Goal: Task Accomplishment & Management: Manage account settings

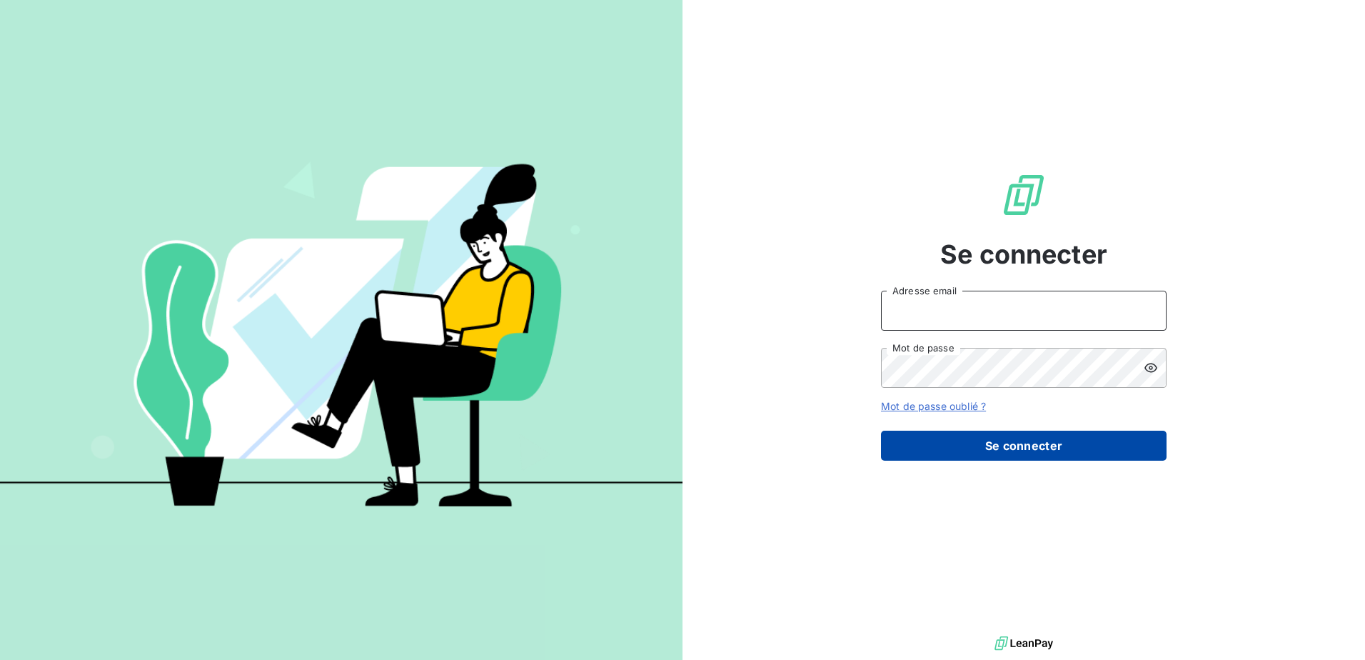
type input "[EMAIL_ADDRESS][DOMAIN_NAME]"
click at [1017, 445] on button "Se connecter" at bounding box center [1024, 446] width 286 height 30
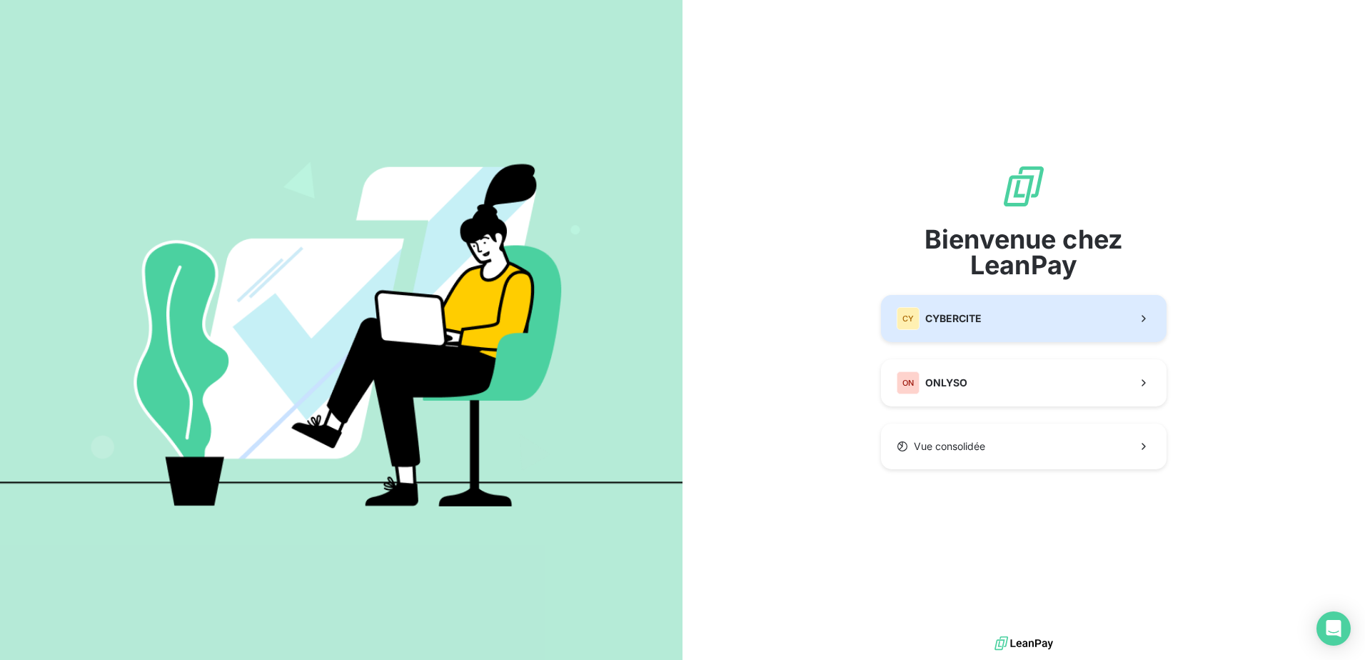
click at [925, 321] on span "CYBERCITE" at bounding box center [953, 318] width 56 height 14
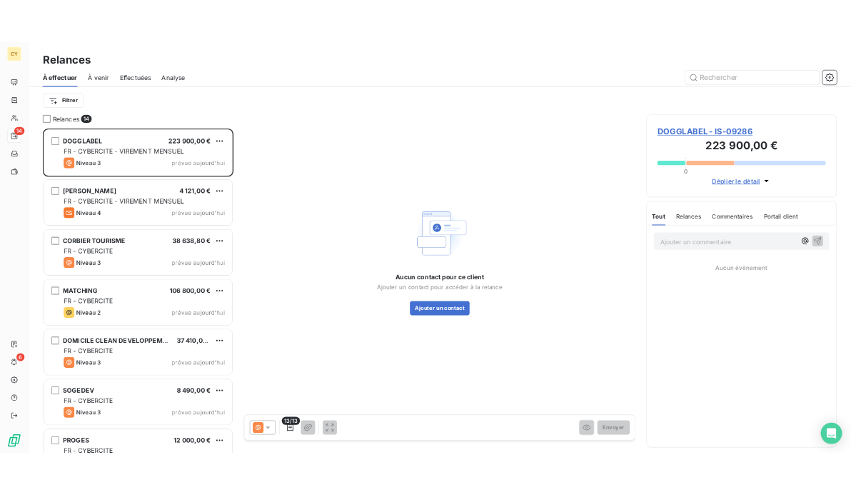
scroll to position [509, 295]
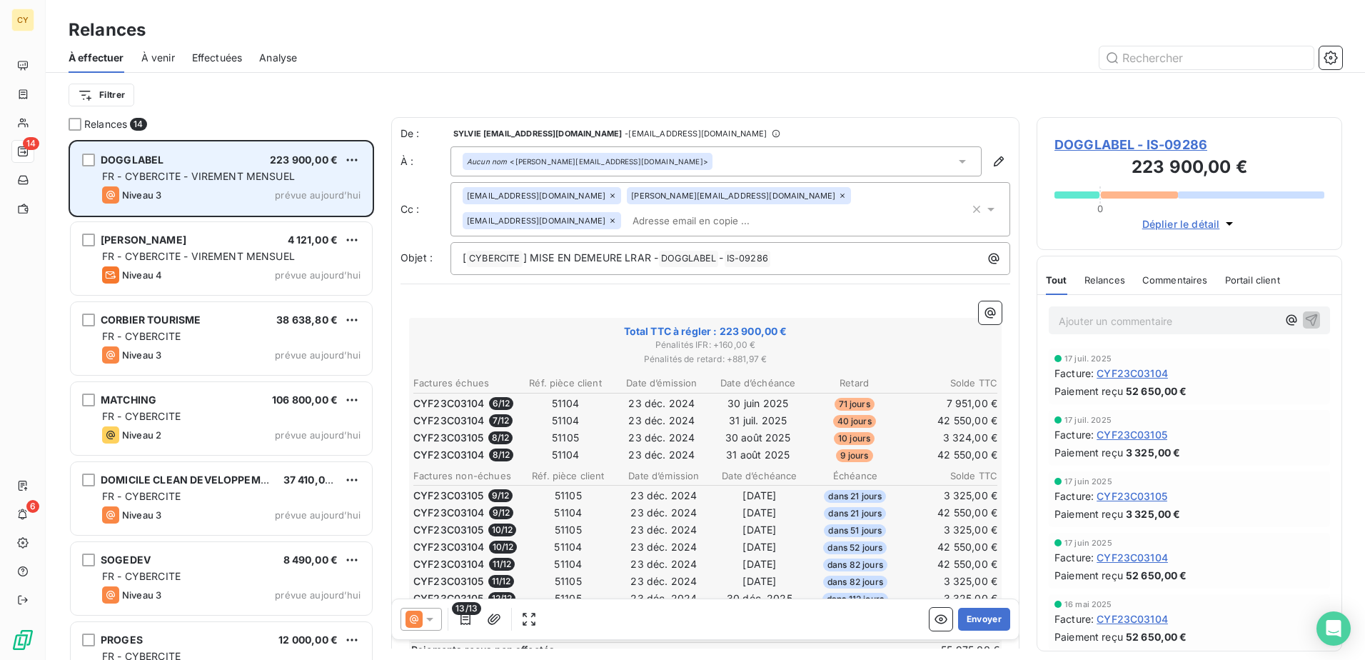
click at [213, 182] on div "FR - CYBERCITE - VIREMENT MENSUEL" at bounding box center [231, 176] width 258 height 14
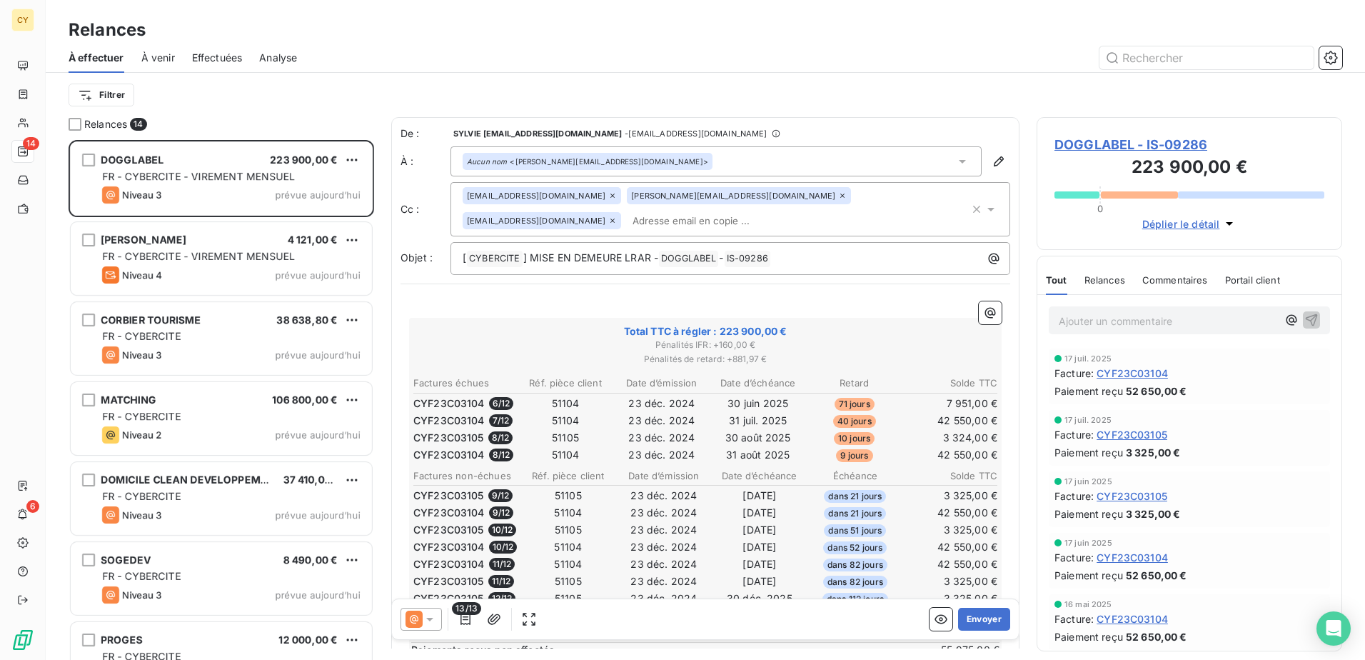
drag, startPoint x: 200, startPoint y: 38, endPoint x: -141, endPoint y: 61, distance: 342.1
click at [0, 61] on html "CY 14 6 Relances À effectuer À venir Effectuées Analyse Filtrer Relances 14 DOG…" at bounding box center [682, 330] width 1365 height 660
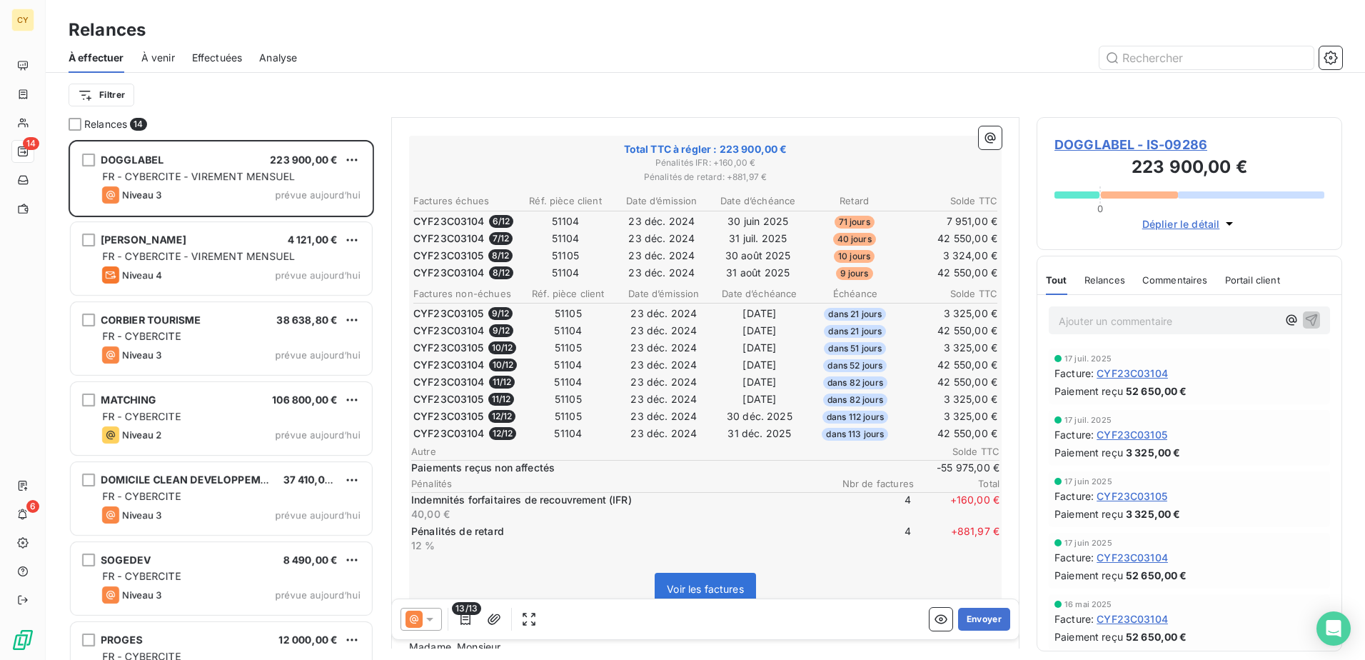
scroll to position [215, 0]
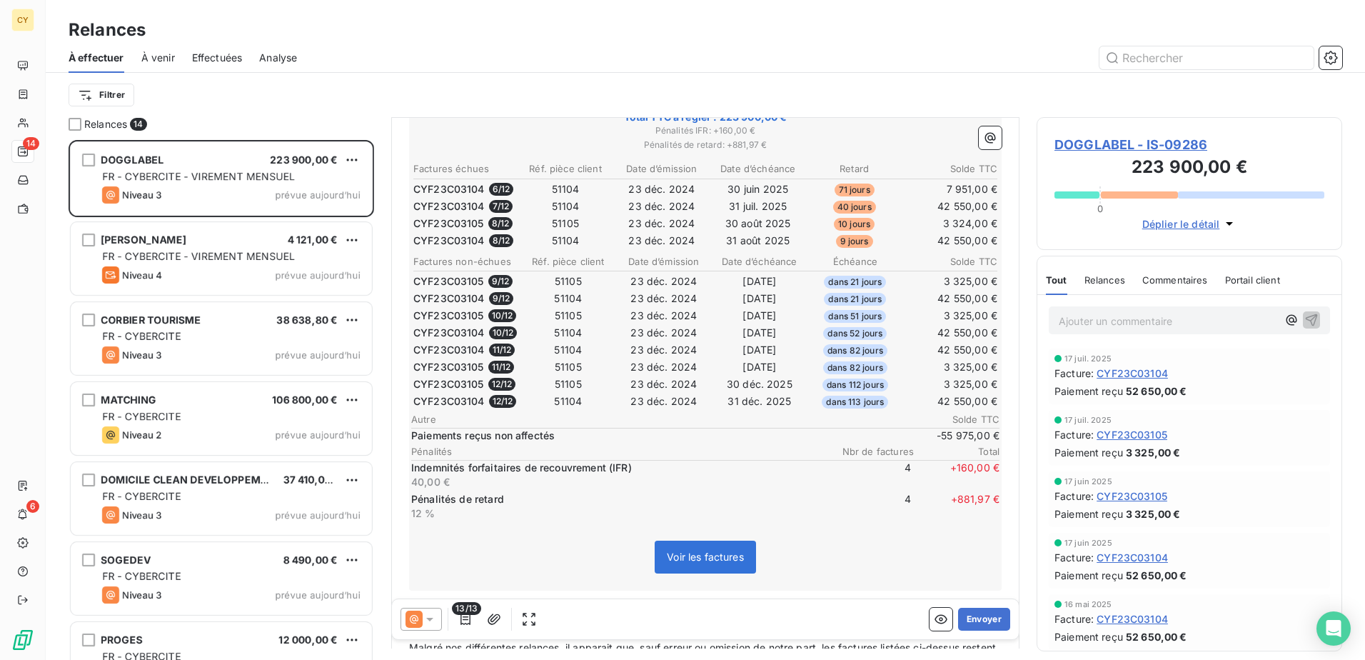
click at [1103, 141] on span "DOGGLABEL - IS-09286" at bounding box center [1190, 144] width 270 height 19
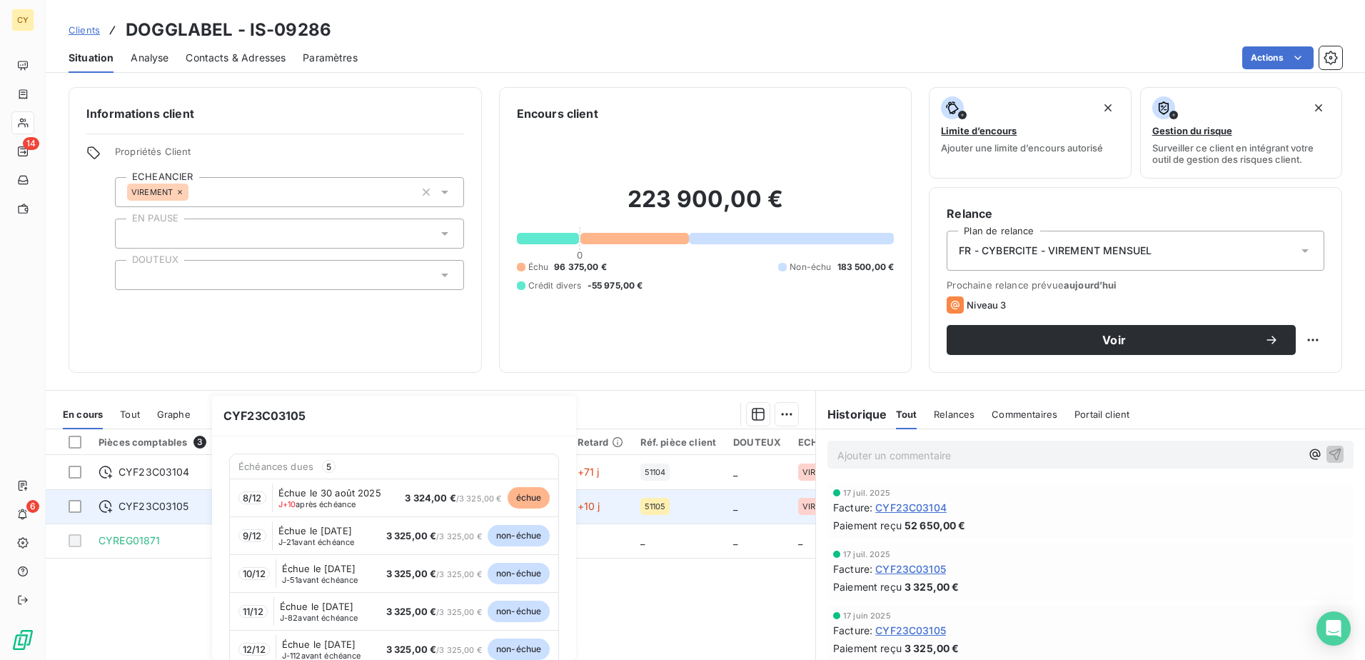
click at [184, 508] on span "CYF23C03105" at bounding box center [154, 506] width 71 height 14
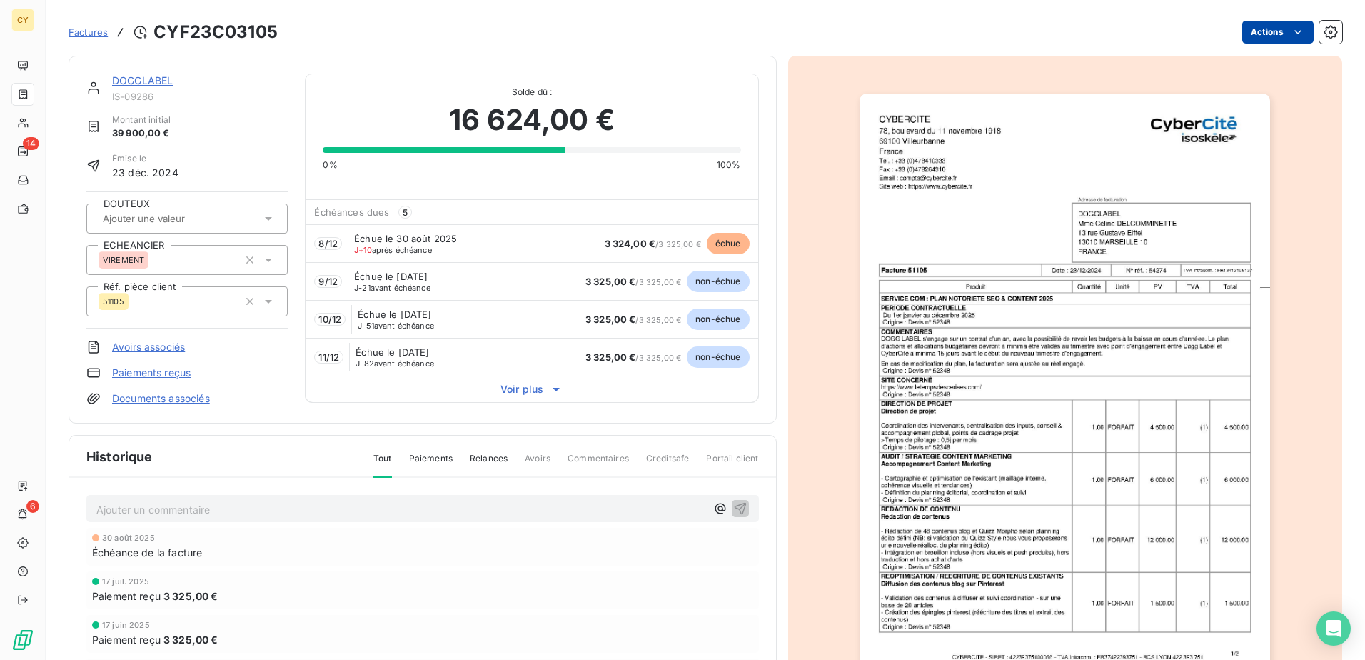
click at [1262, 37] on html "CY 14 6 Factures CYF23C03105 Actions DOGGLABEL IS-09286 Montant initial 39 900,…" at bounding box center [682, 330] width 1365 height 660
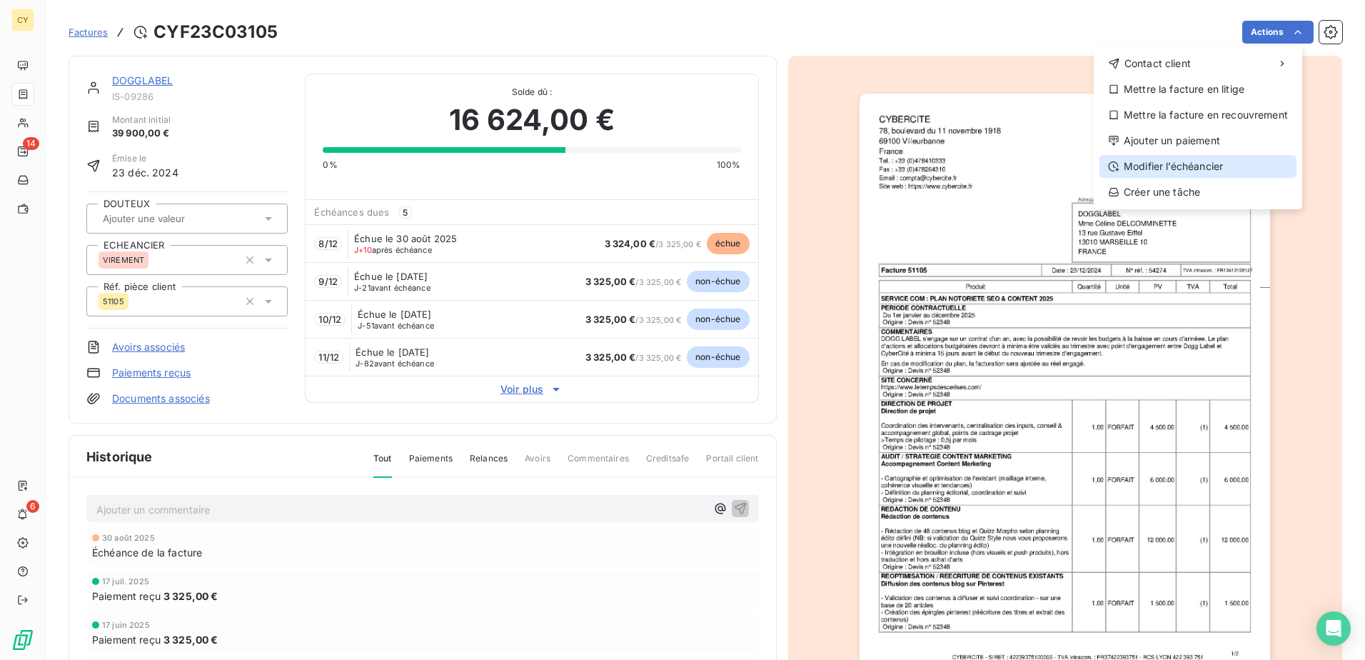
click at [1158, 166] on div "Modifier l’échéancier" at bounding box center [1198, 166] width 197 height 23
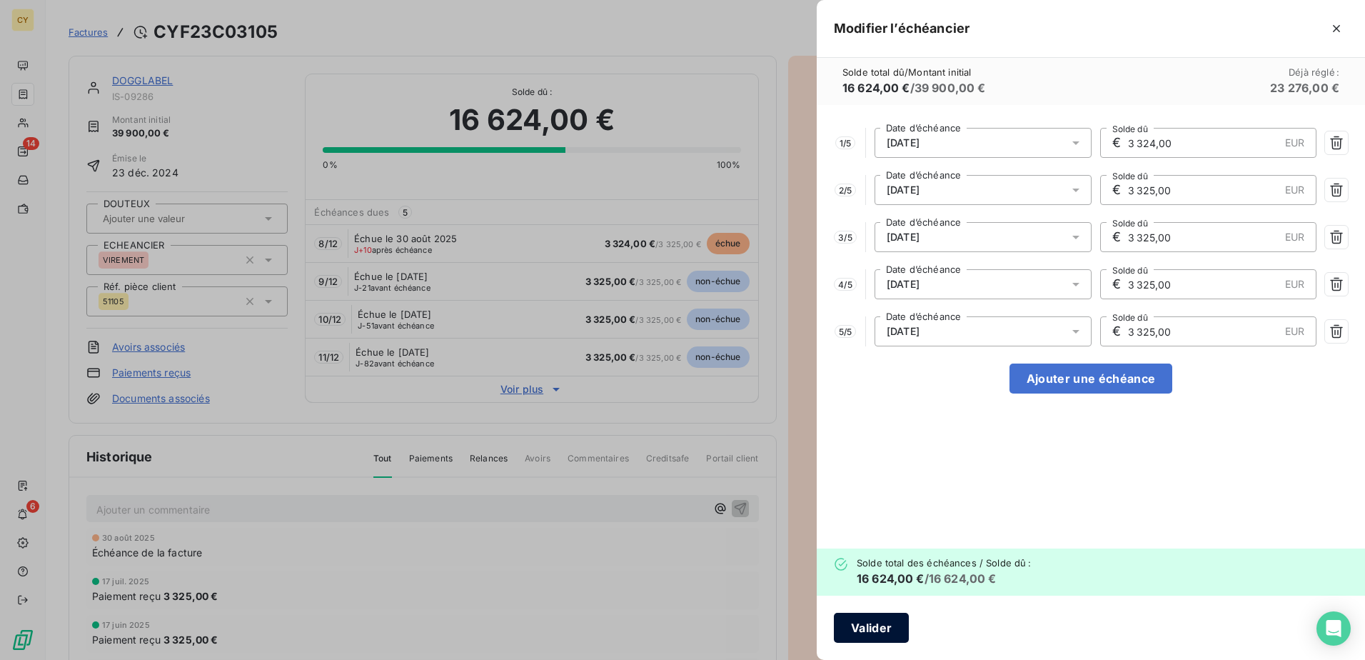
click at [870, 619] on button "Valider" at bounding box center [871, 628] width 75 height 30
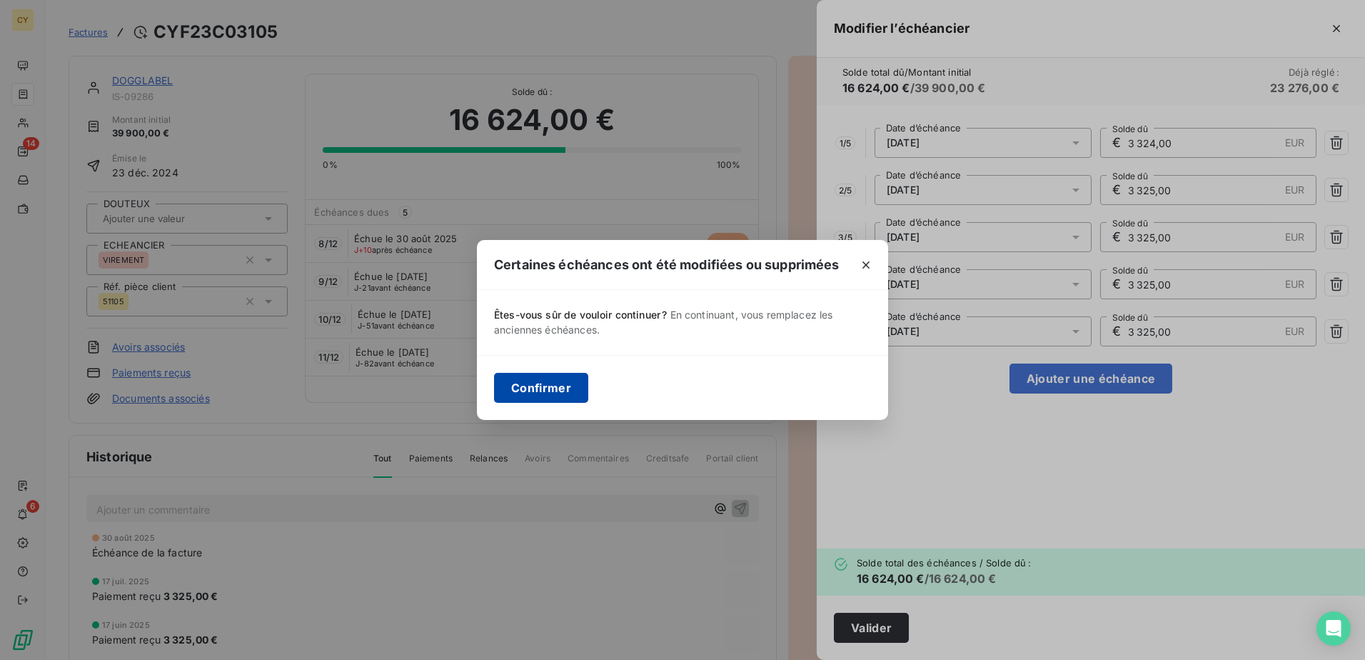
click at [553, 386] on button "Confirmer" at bounding box center [541, 388] width 94 height 30
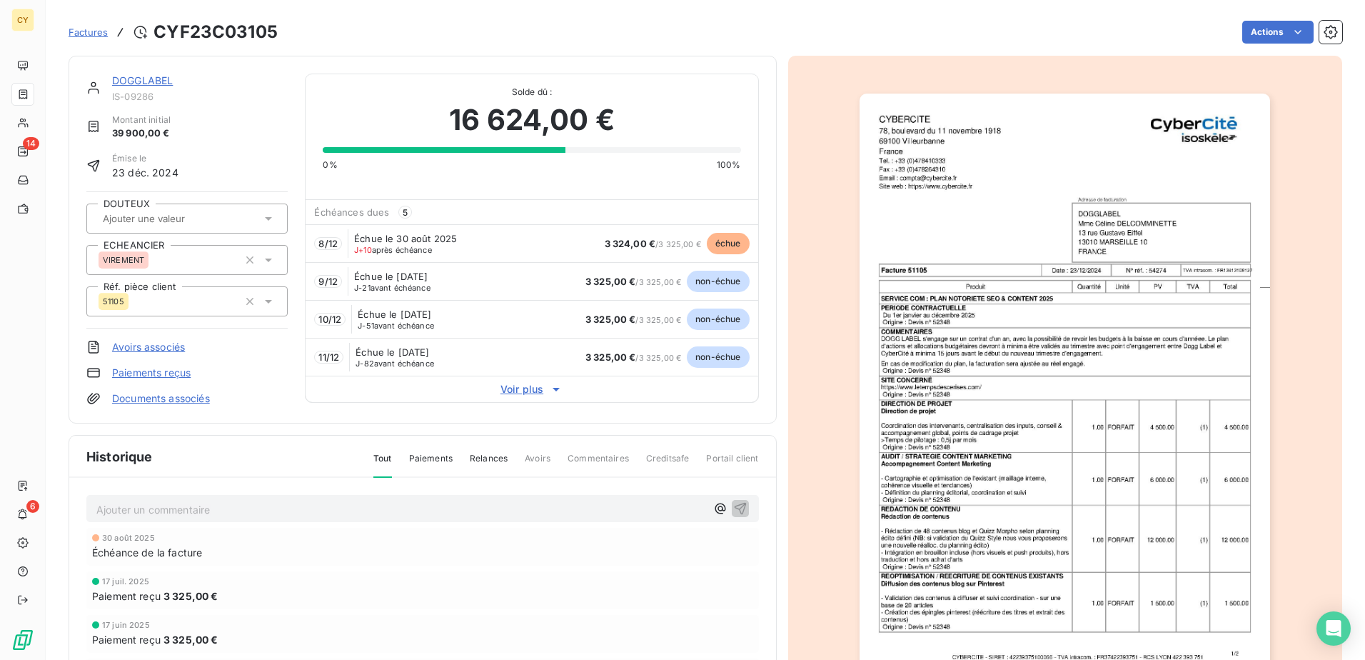
click at [149, 82] on link "DOGGLABEL" at bounding box center [142, 80] width 61 height 12
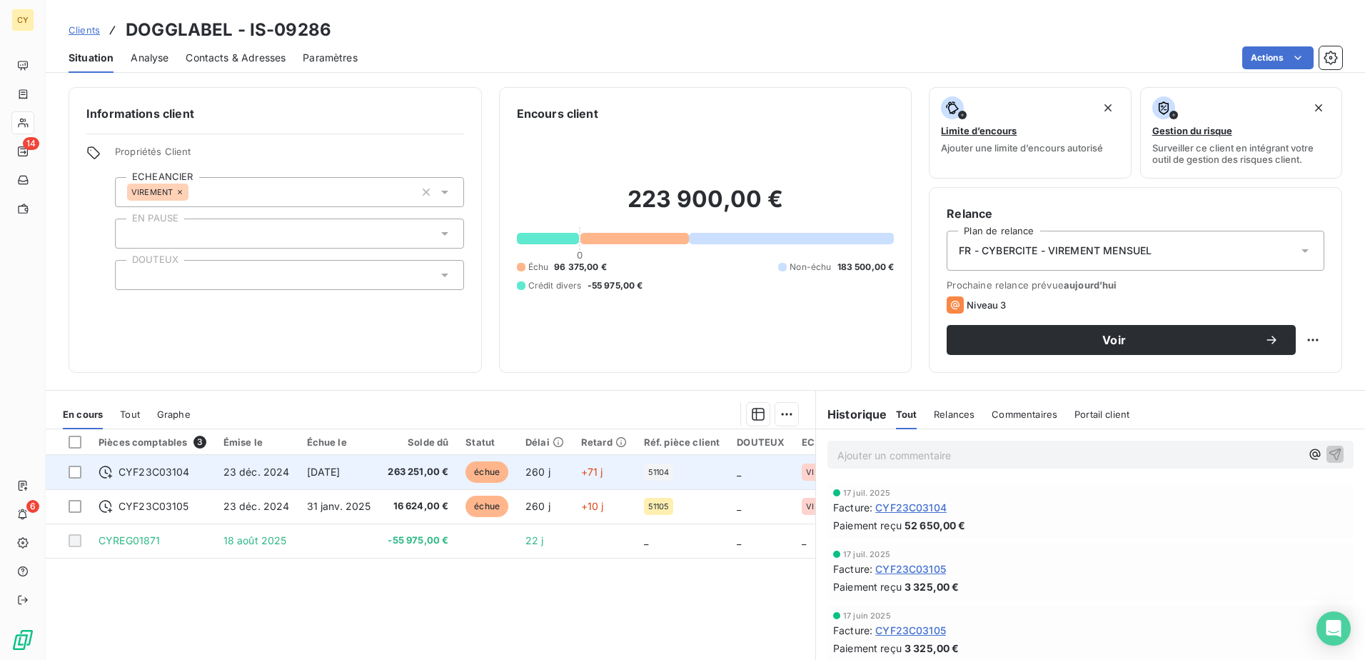
click at [174, 471] on span "CYF23C03104" at bounding box center [154, 472] width 71 height 14
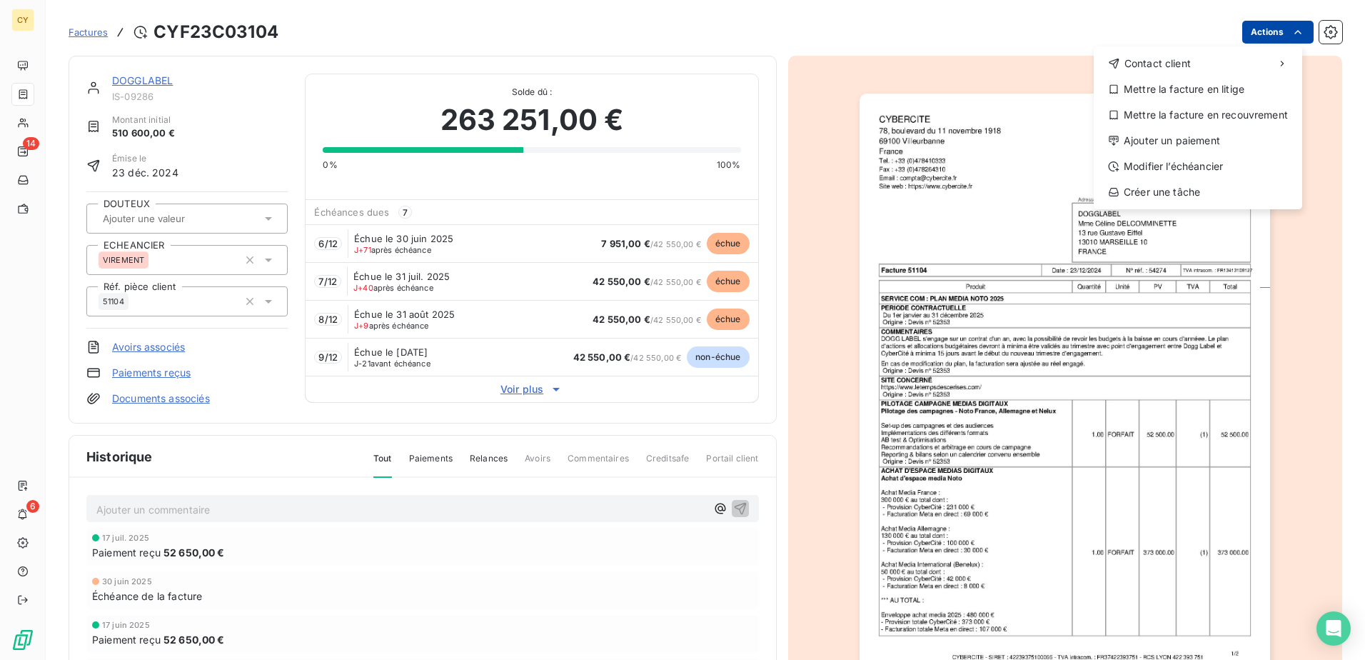
click at [1247, 31] on html "CY 14 6 Factures CYF23C03104 Actions Contact client Mettre la facture en litige…" at bounding box center [682, 330] width 1365 height 660
click at [1190, 167] on div "Modifier l’échéancier" at bounding box center [1198, 166] width 197 height 23
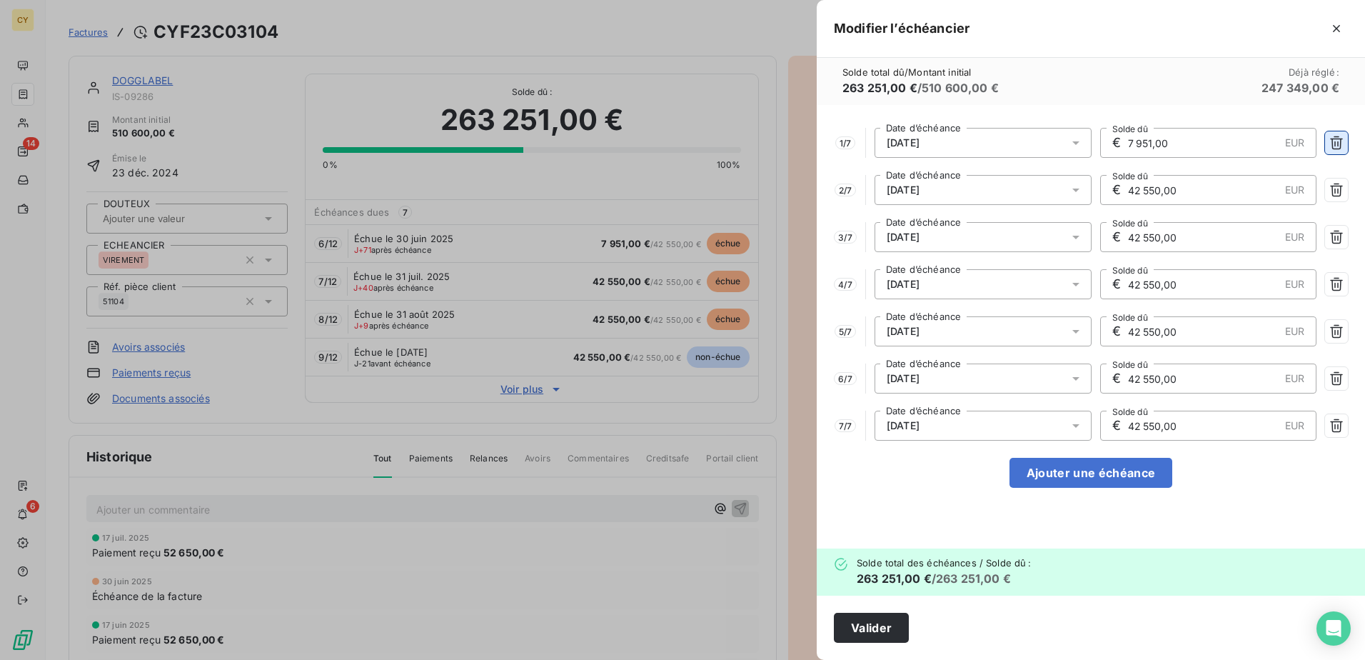
click at [1337, 137] on icon "button" at bounding box center [1336, 143] width 13 height 14
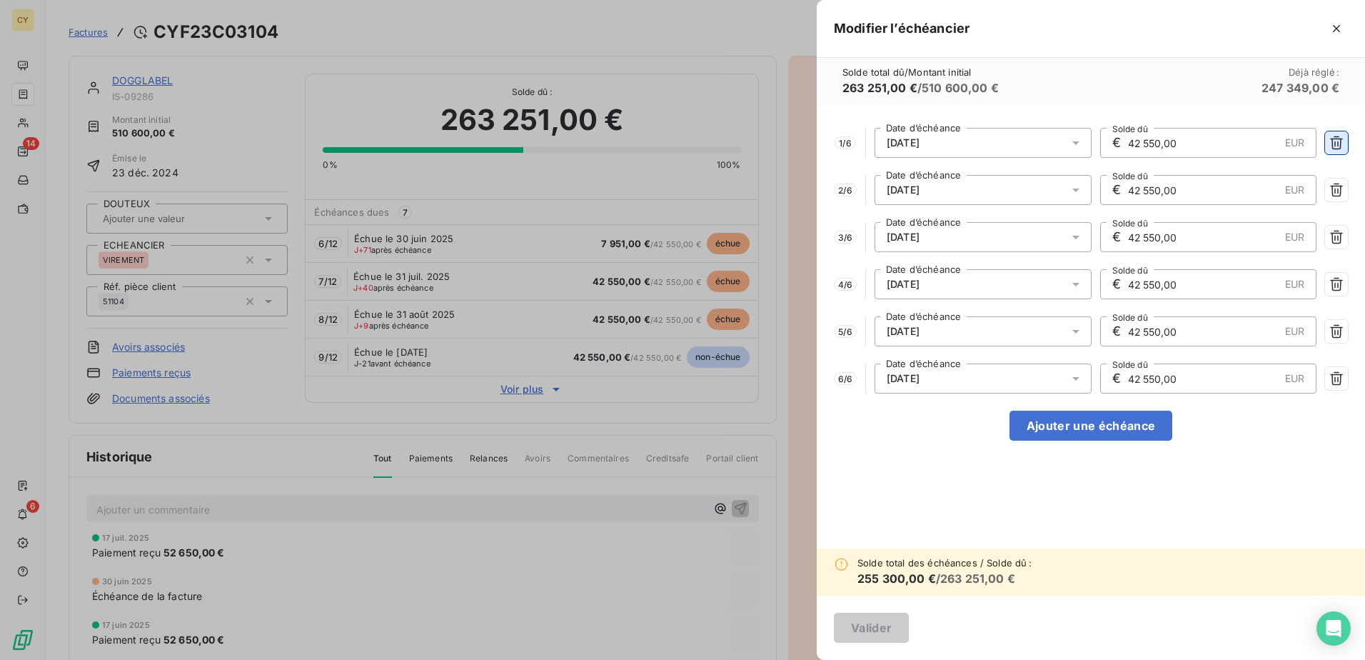
click at [1337, 137] on icon "button" at bounding box center [1336, 143] width 13 height 14
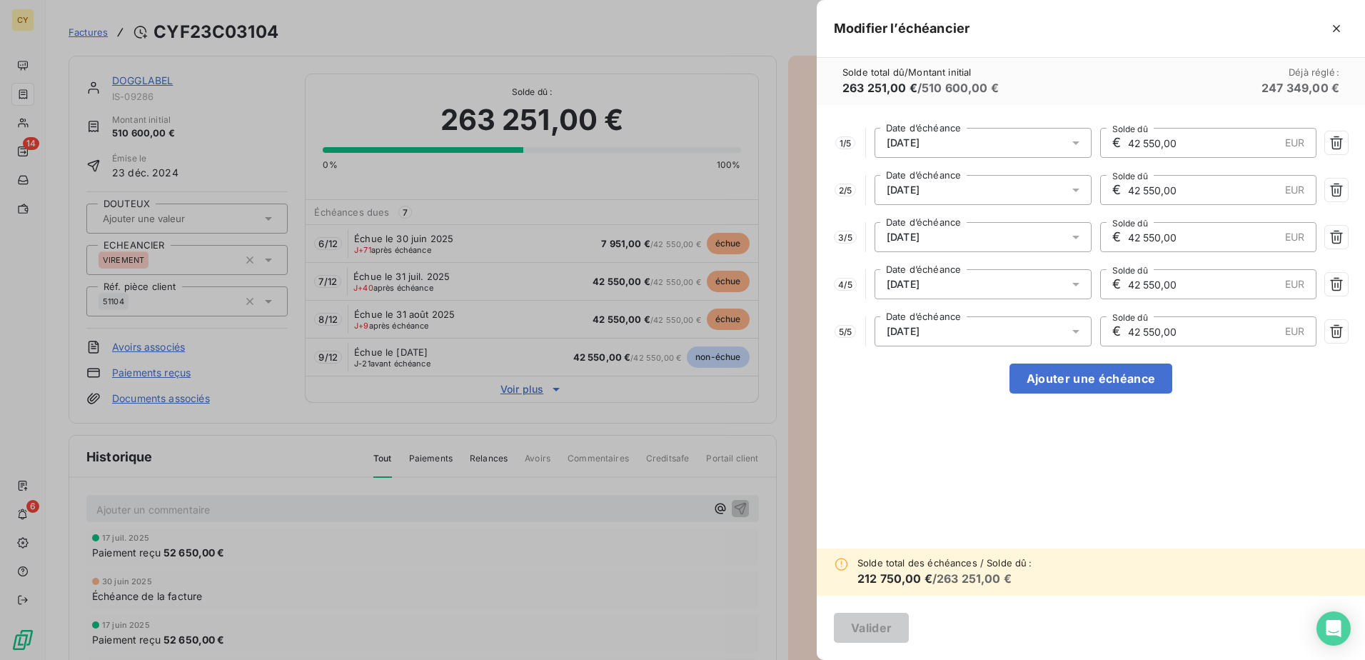
drag, startPoint x: 1198, startPoint y: 146, endPoint x: 1120, endPoint y: 144, distance: 77.9
click at [1120, 144] on div "€ 42 550,00 EUR Solde dû" at bounding box center [1208, 143] width 217 height 30
click at [1338, 141] on icon "button" at bounding box center [1337, 143] width 14 height 14
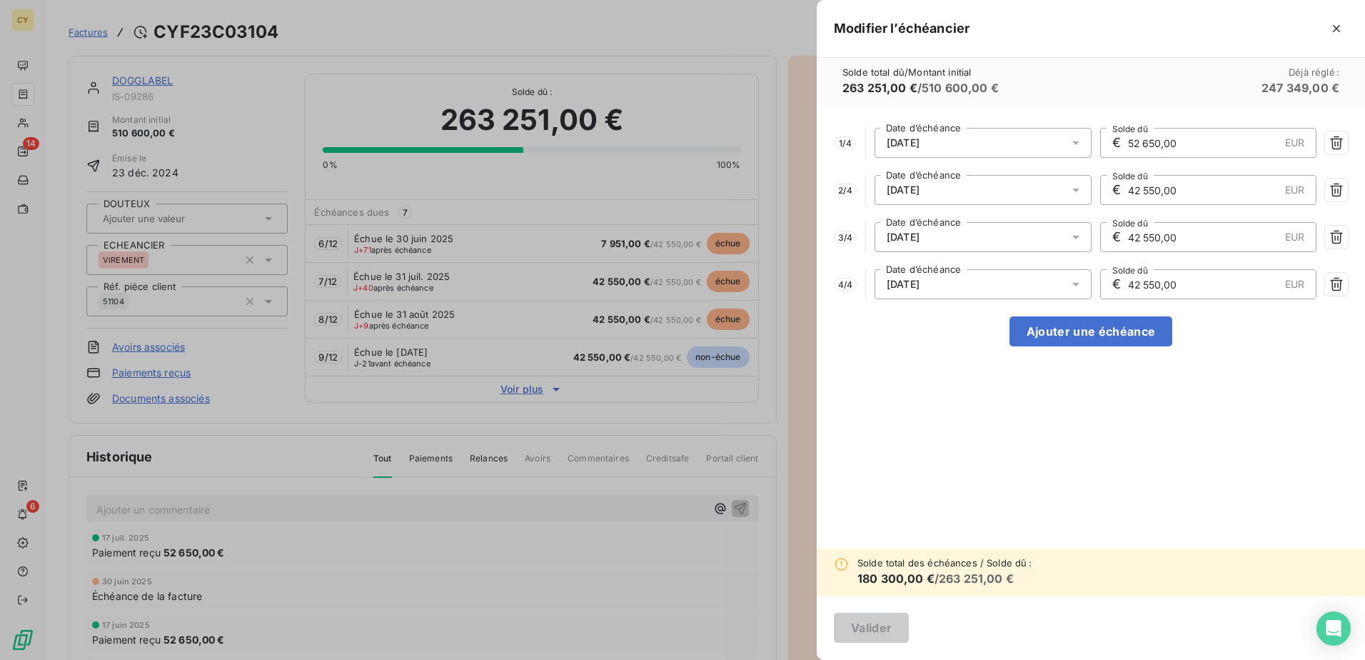
type input "52 650,00"
drag, startPoint x: 1188, startPoint y: 192, endPoint x: 1120, endPoint y: 189, distance: 67.9
click at [1120, 189] on div "€ 42 550,00 EUR Solde dû" at bounding box center [1208, 190] width 217 height 30
type input "52 650,00"
drag, startPoint x: 1191, startPoint y: 228, endPoint x: 1095, endPoint y: 252, distance: 99.4
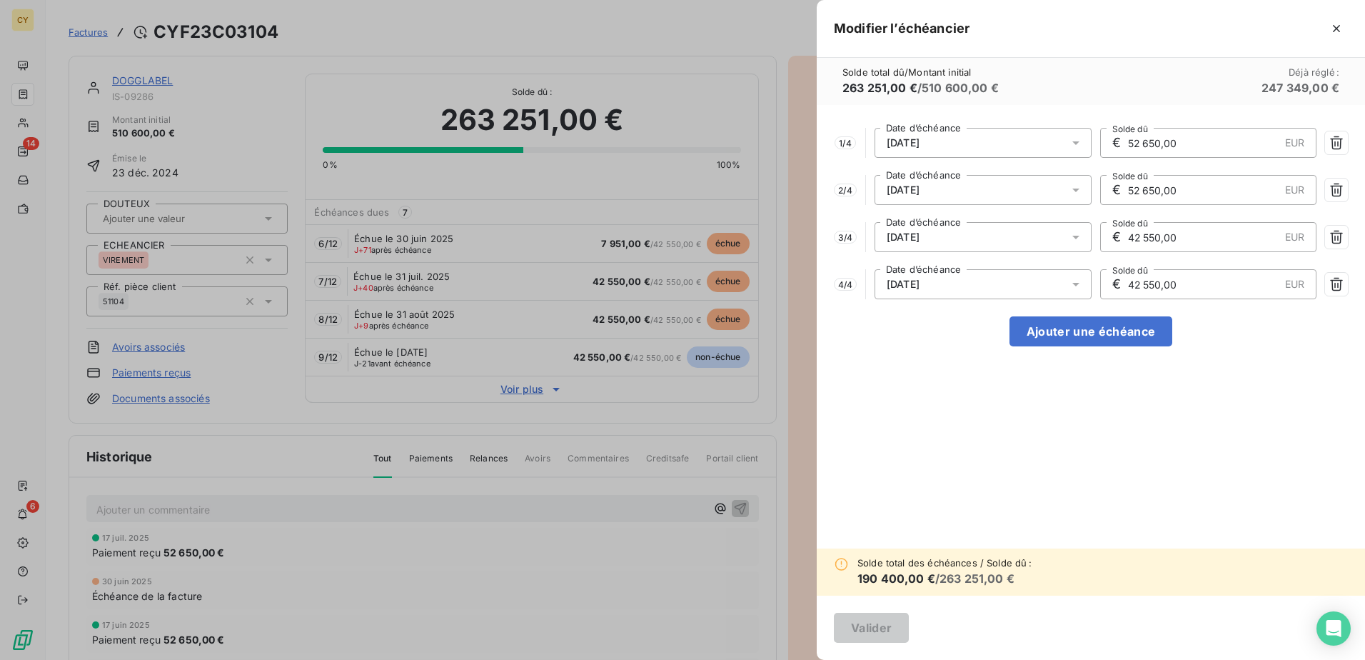
click at [1095, 252] on div "1 / 4 [DATE] Date d’échéance € 52 650,00 EUR Solde dû 2 / 4 [DATE] Date d’échéa…" at bounding box center [1091, 326] width 548 height 443
type input "52 650,00"
drag, startPoint x: 1178, startPoint y: 293, endPoint x: 1110, endPoint y: 283, distance: 67.9
click at [1110, 283] on div "€ 42 550,00 EUR Solde dû" at bounding box center [1208, 284] width 217 height 30
type input "52 650,00"
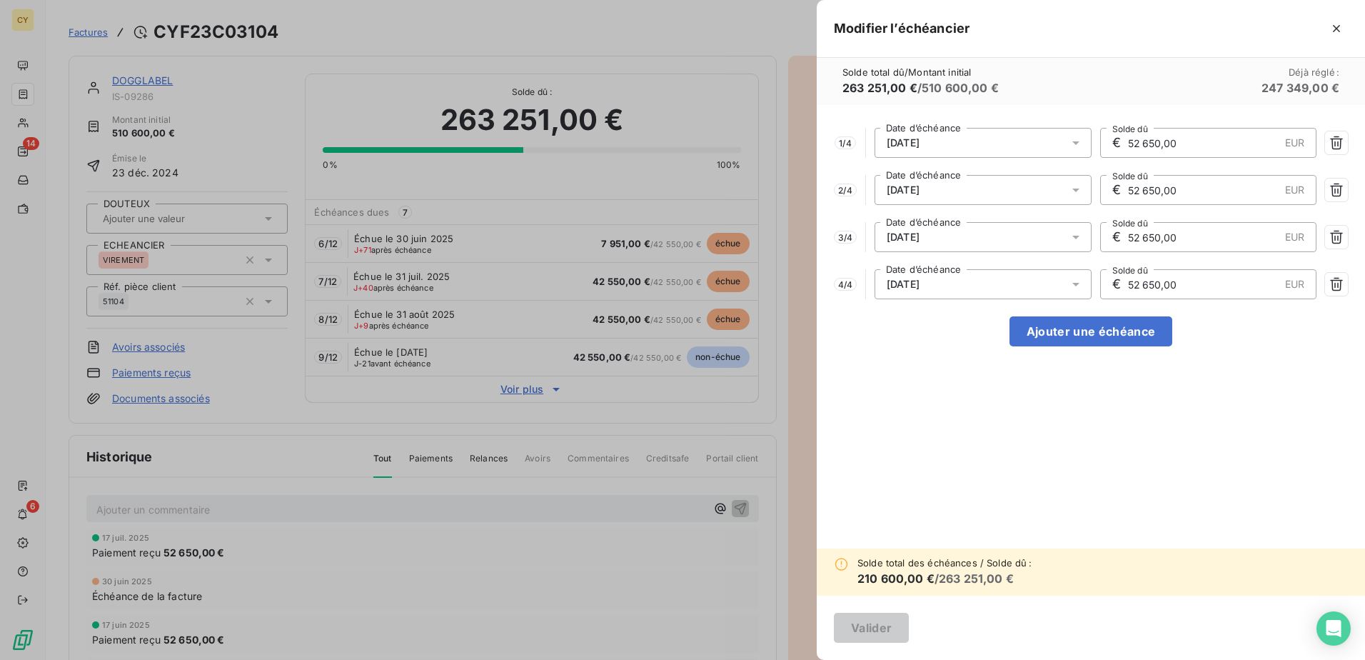
click at [1055, 408] on div "1 / 4 [DATE] Date d’échéance € 52 650,00 EUR Solde dû 2 / 4 [DATE] Date d’échéa…" at bounding box center [1091, 326] width 548 height 443
click at [1053, 328] on button "Ajouter une échéance" at bounding box center [1091, 331] width 163 height 30
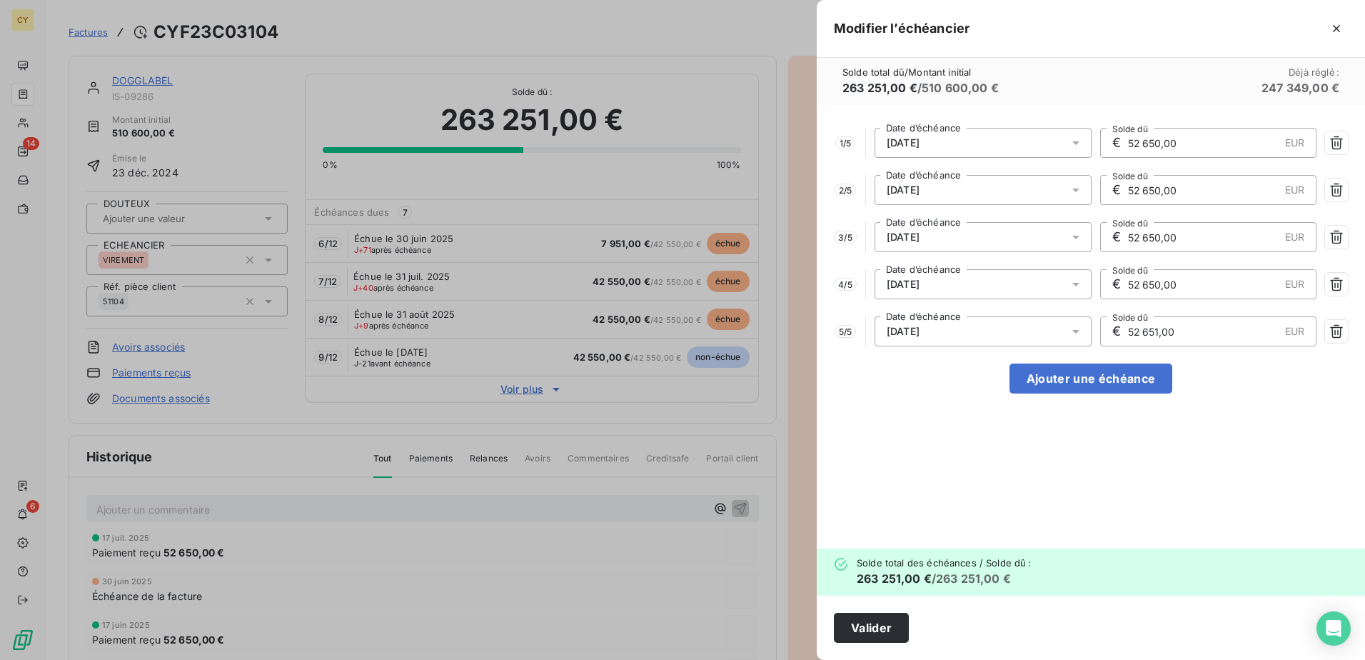
click at [1073, 330] on icon at bounding box center [1076, 332] width 7 height 4
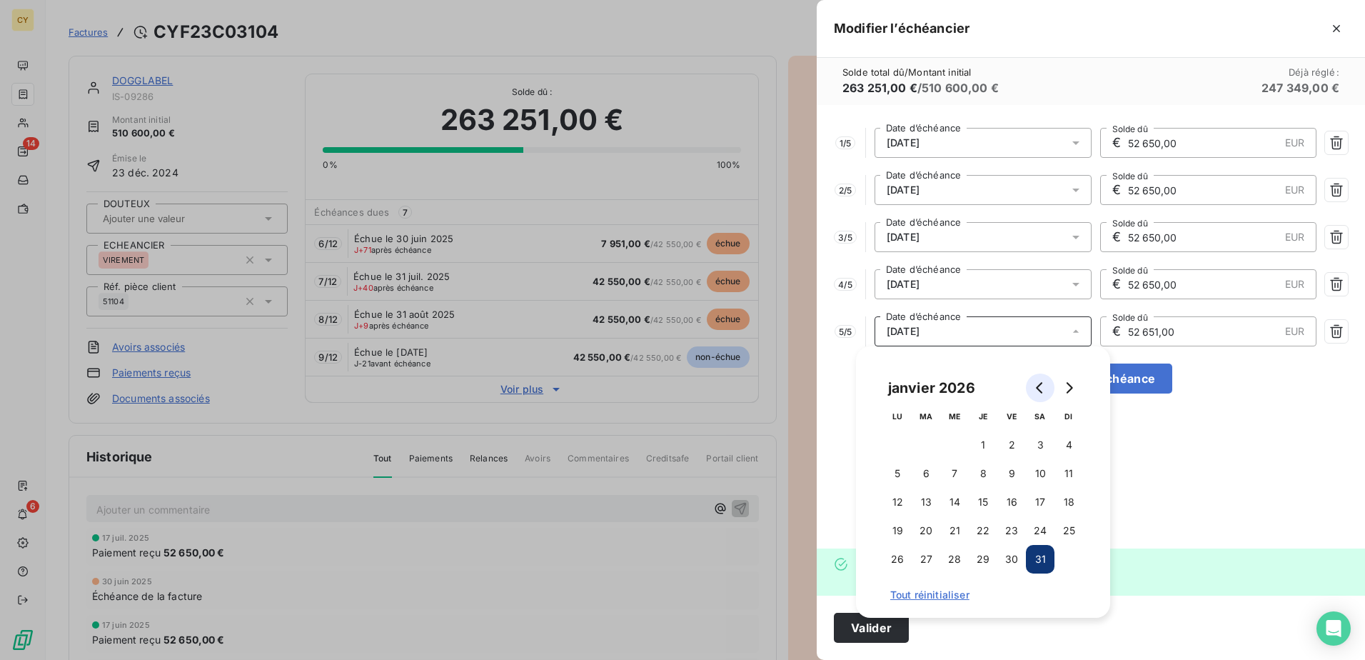
click at [1037, 393] on icon "Go to previous month" at bounding box center [1040, 387] width 11 height 11
click at [1036, 392] on icon "Go to previous month" at bounding box center [1040, 387] width 11 height 11
click at [1035, 389] on icon "Go to previous month" at bounding box center [1040, 387] width 11 height 11
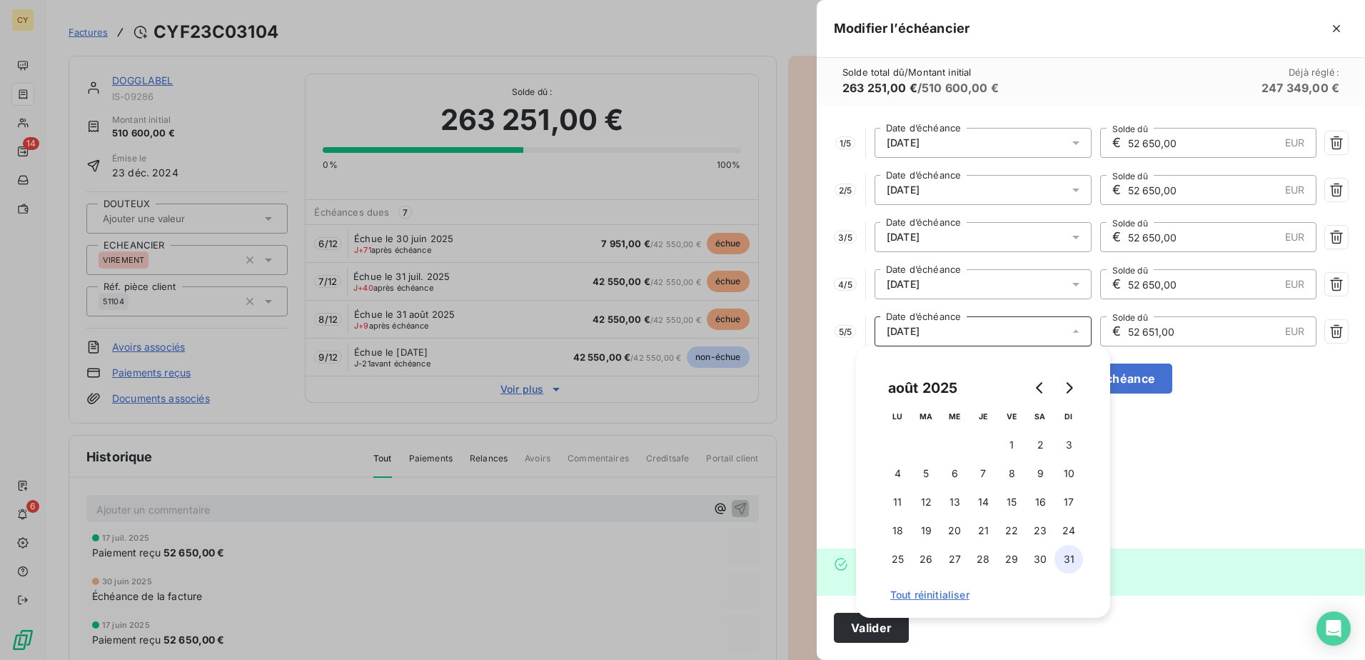
click at [1062, 561] on button "31" at bounding box center [1069, 559] width 29 height 29
type input "52 651,00"
type input "52 650,00"
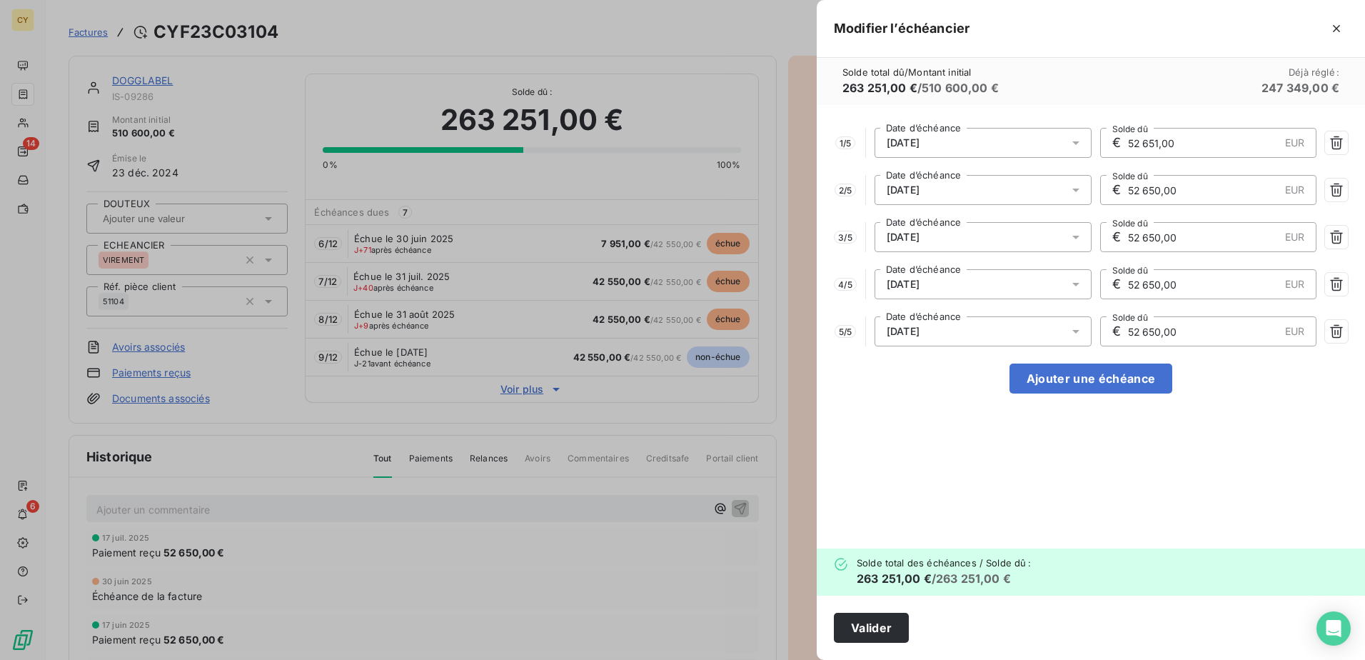
click at [1205, 424] on div "1 / 5 [DATE] Date d’échéance € 52 651,00 EUR Solde dû 2 / 5 [DATE] Date d’échéa…" at bounding box center [1091, 326] width 548 height 443
click at [1334, 143] on icon "button" at bounding box center [1337, 143] width 14 height 14
type input "52 650,00"
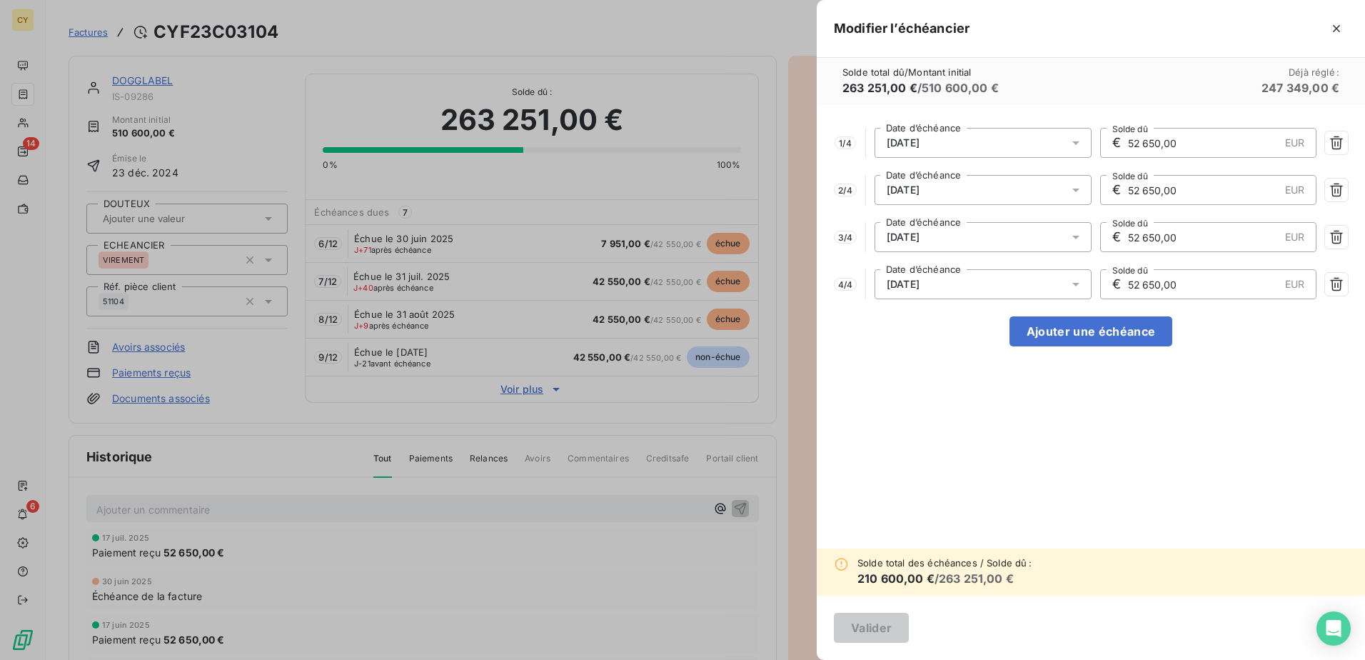
click at [491, 585] on div at bounding box center [682, 330] width 1365 height 660
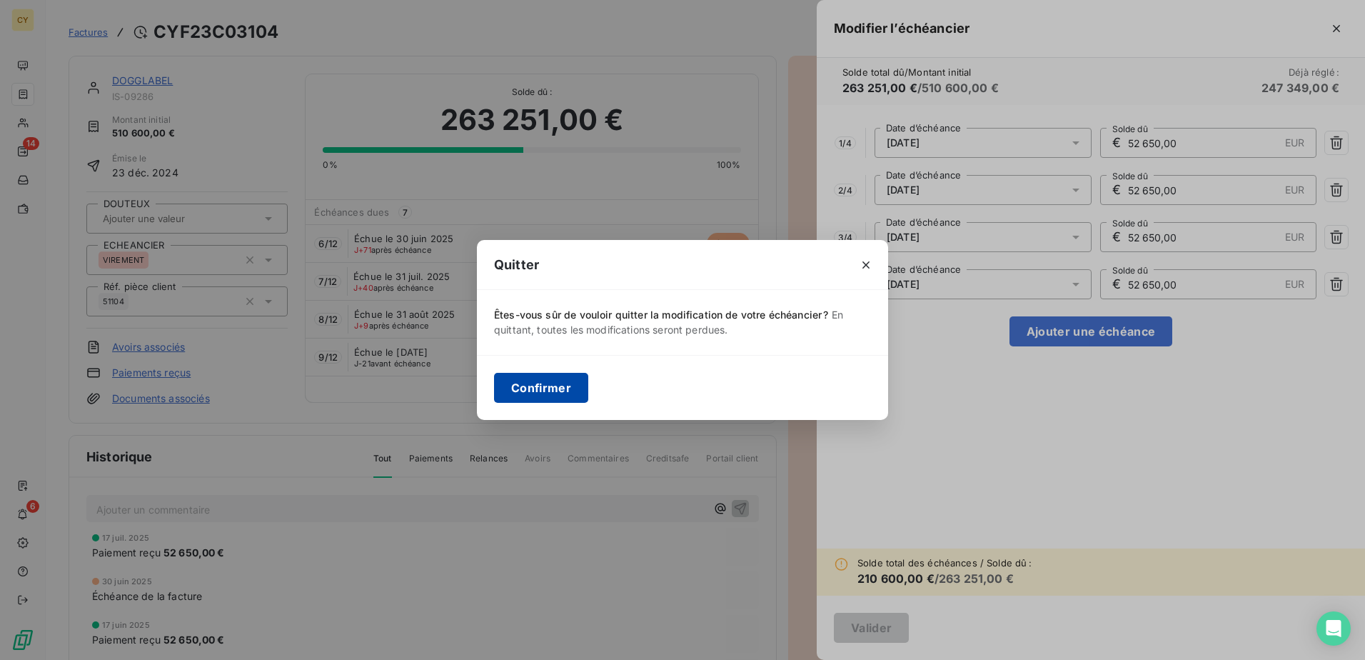
click at [555, 388] on button "Confirmer" at bounding box center [541, 388] width 94 height 30
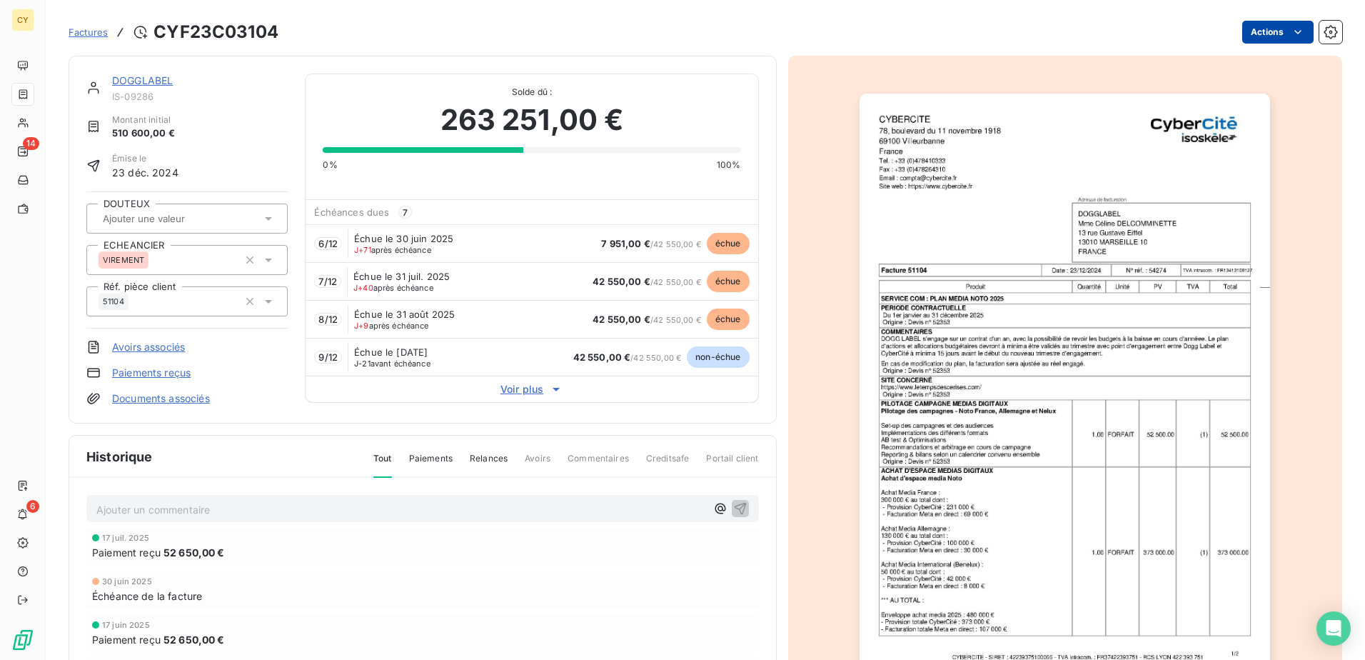
click at [1265, 31] on html "CY 14 6 Factures CYF23C03104 Actions DOGGLABEL IS-09286 Montant initial 510 600…" at bounding box center [682, 330] width 1365 height 660
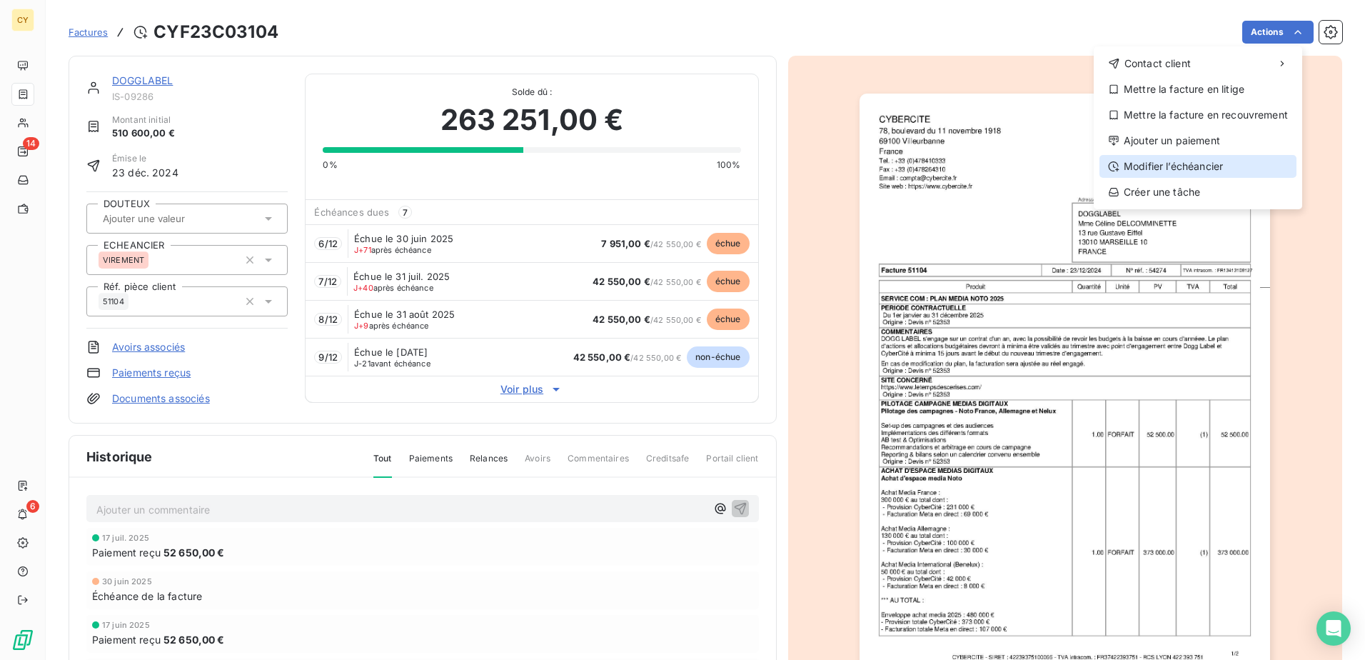
click at [1170, 171] on div "Modifier l’échéancier" at bounding box center [1198, 166] width 197 height 23
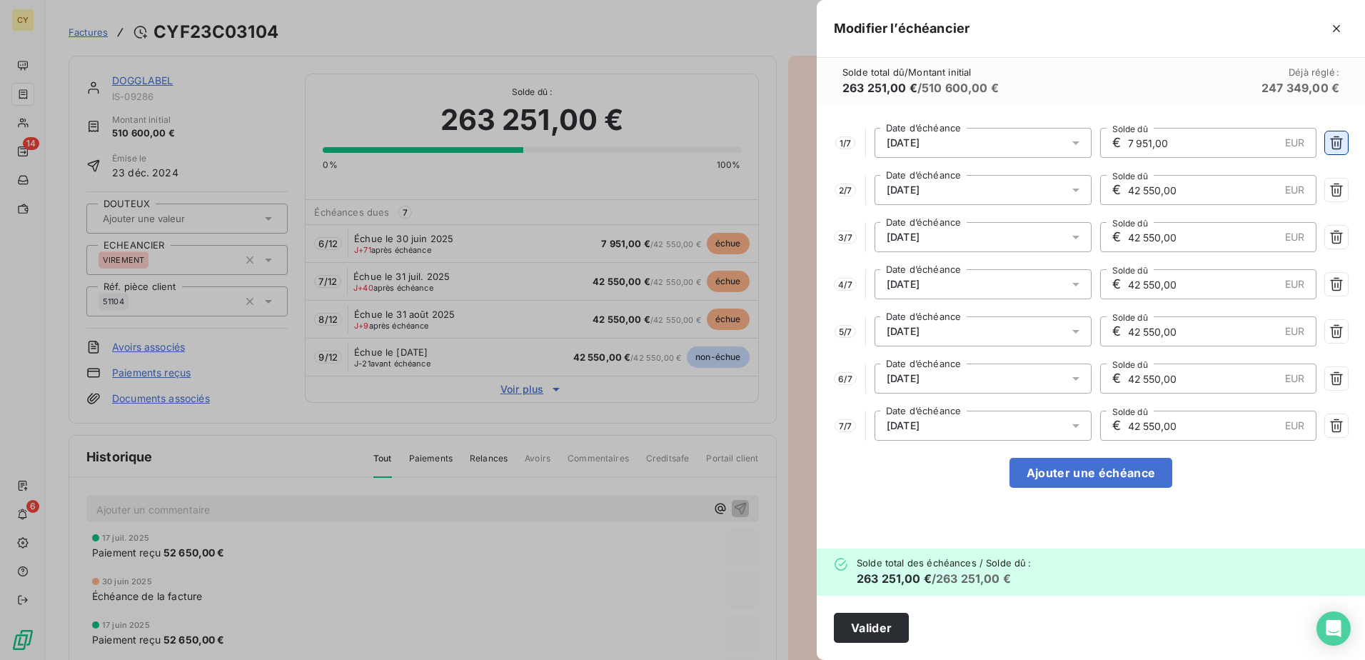
click at [1339, 146] on icon "button" at bounding box center [1337, 143] width 14 height 14
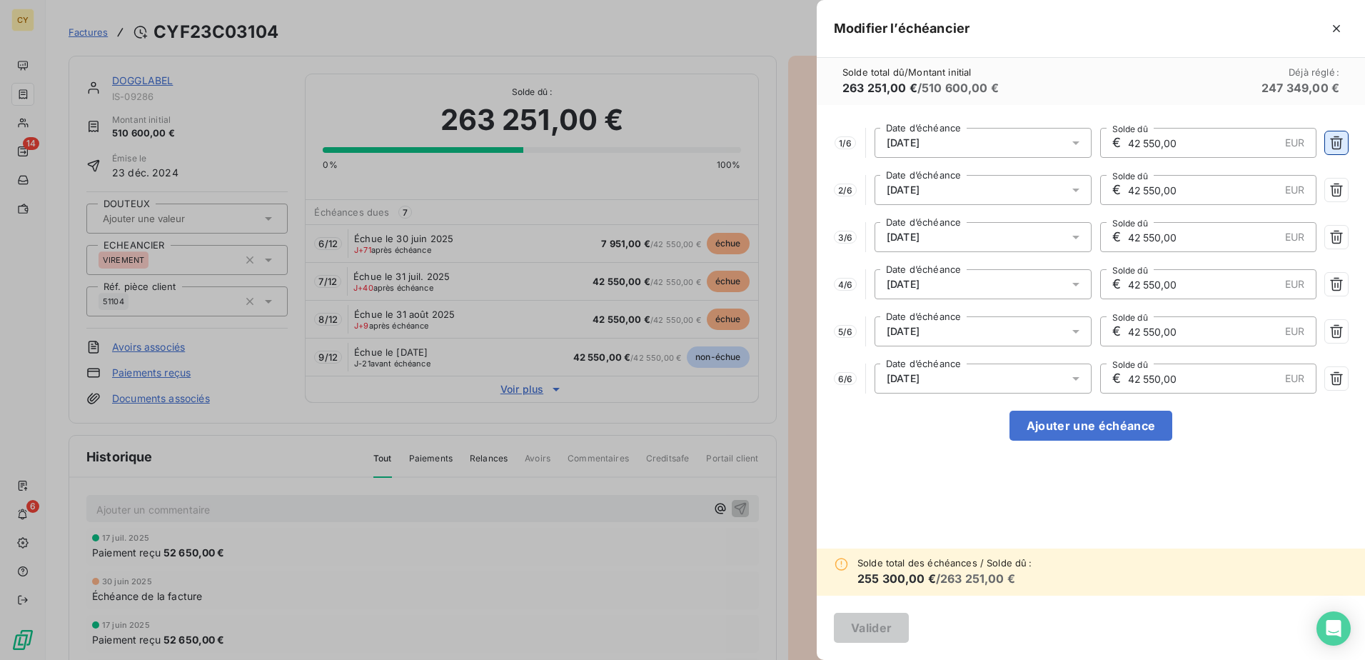
click at [1339, 146] on icon "button" at bounding box center [1337, 143] width 14 height 14
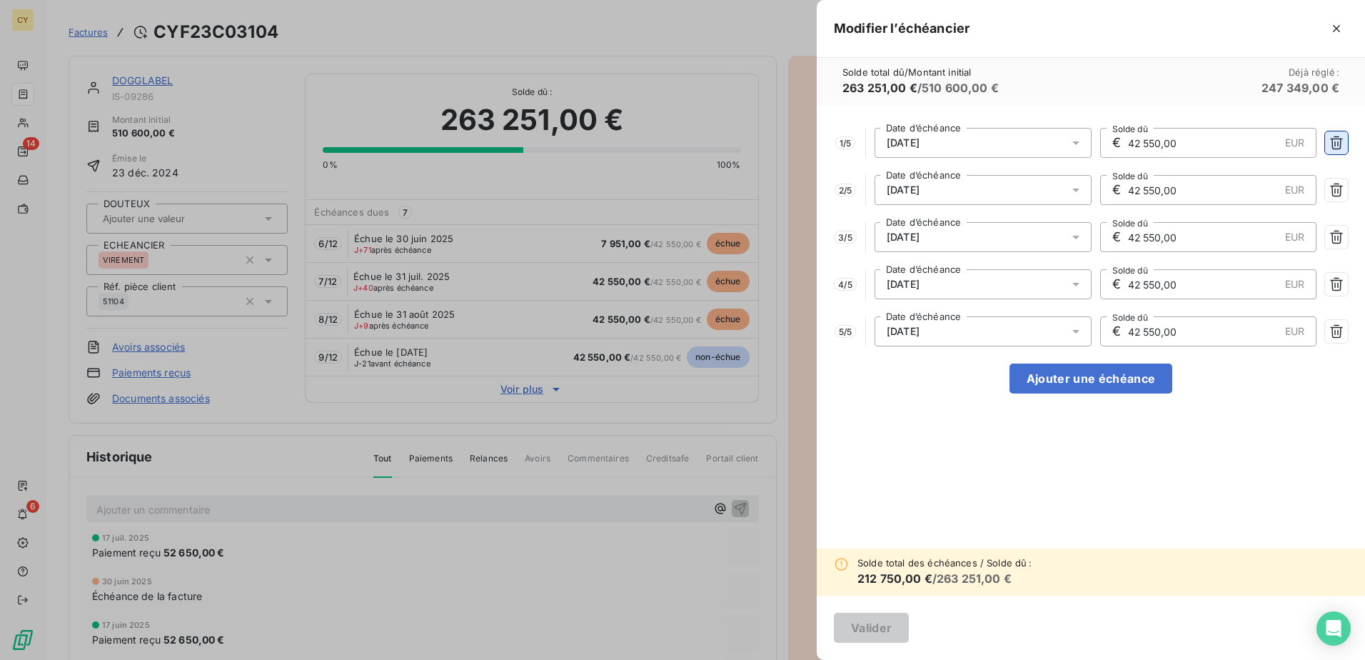
click at [1338, 147] on icon "button" at bounding box center [1337, 143] width 14 height 14
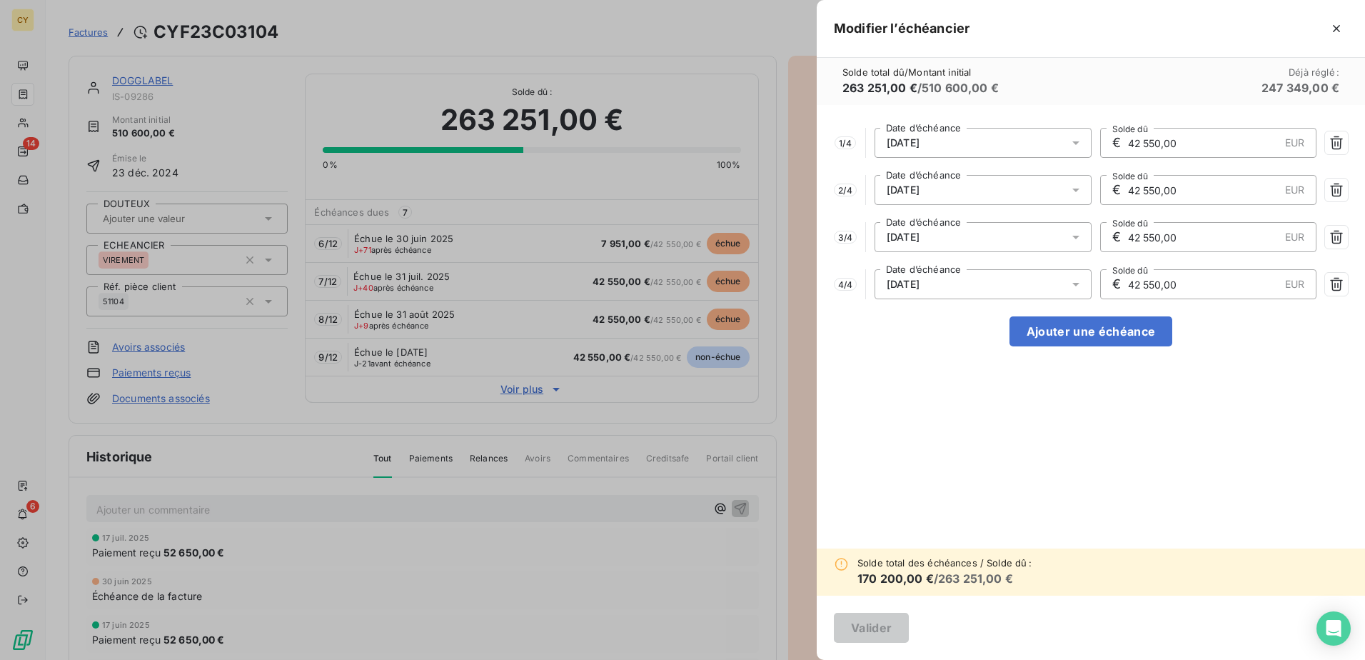
drag, startPoint x: 1188, startPoint y: 141, endPoint x: 1070, endPoint y: 180, distance: 124.0
click at [1070, 179] on div "1 / 4 [DATE] Date d’échéance € 42 550,00 EUR Solde dû 2 / 4 [DATE] Date d’échéa…" at bounding box center [1091, 326] width 548 height 443
type input "52 650,00"
drag, startPoint x: 1188, startPoint y: 189, endPoint x: 1088, endPoint y: 193, distance: 100.0
click at [1088, 193] on div "2 / 4 [DATE] Date d’échéance € 42 550,00 EUR Solde dû" at bounding box center [1091, 190] width 514 height 30
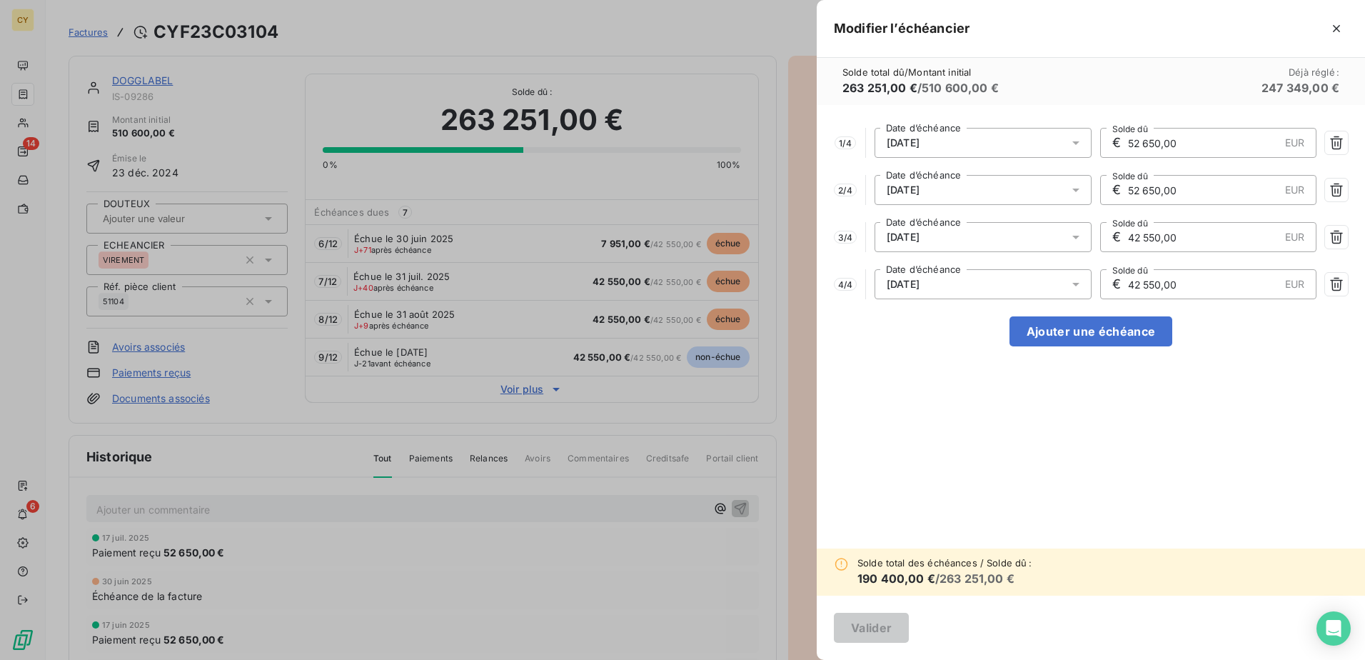
type input "52 650,00"
drag, startPoint x: 1180, startPoint y: 236, endPoint x: 1083, endPoint y: 244, distance: 97.4
click at [1083, 244] on div "3 / 4 [DATE] Date d’échéance € 42 550,00 EUR Solde dû" at bounding box center [1091, 237] width 514 height 30
type input "52 650,00"
drag, startPoint x: 1184, startPoint y: 279, endPoint x: 1088, endPoint y: 285, distance: 96.6
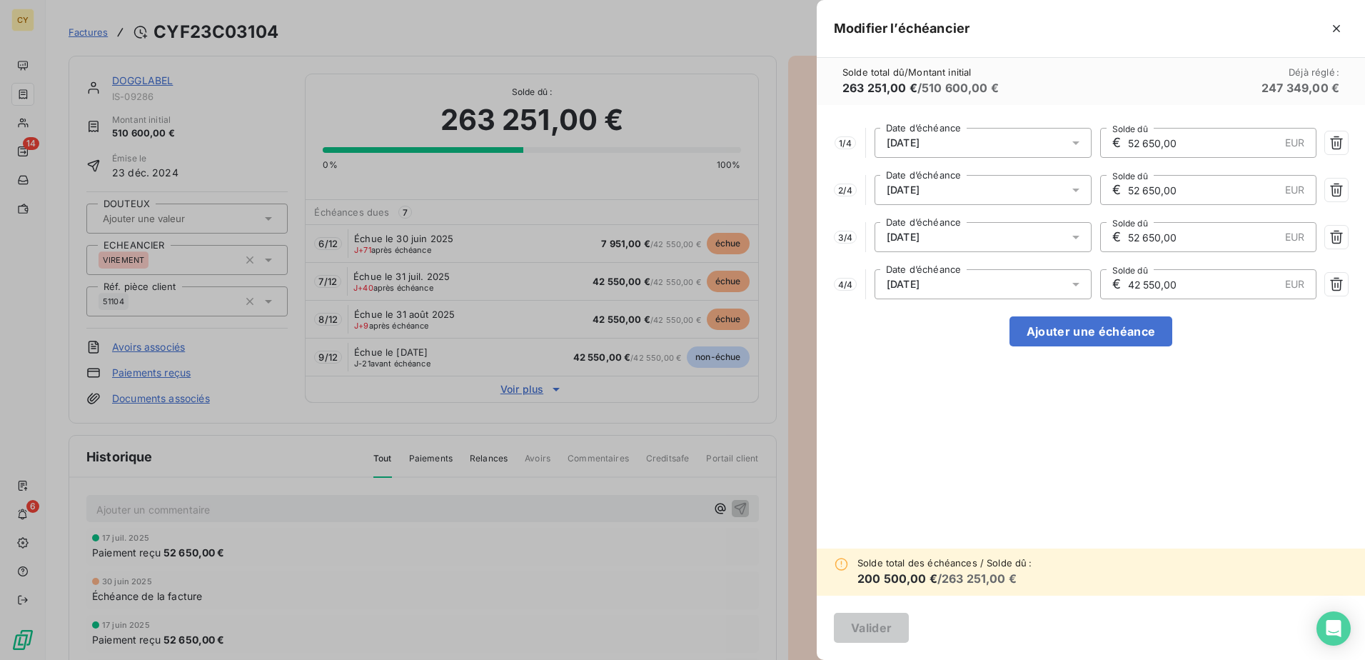
click at [1088, 285] on div "4 / 4 [DATE] Date d’échéance € 42 550,00 EUR Solde dû" at bounding box center [1091, 284] width 514 height 30
type input "52 650,00"
click at [1125, 332] on button "Ajouter une échéance" at bounding box center [1091, 331] width 163 height 30
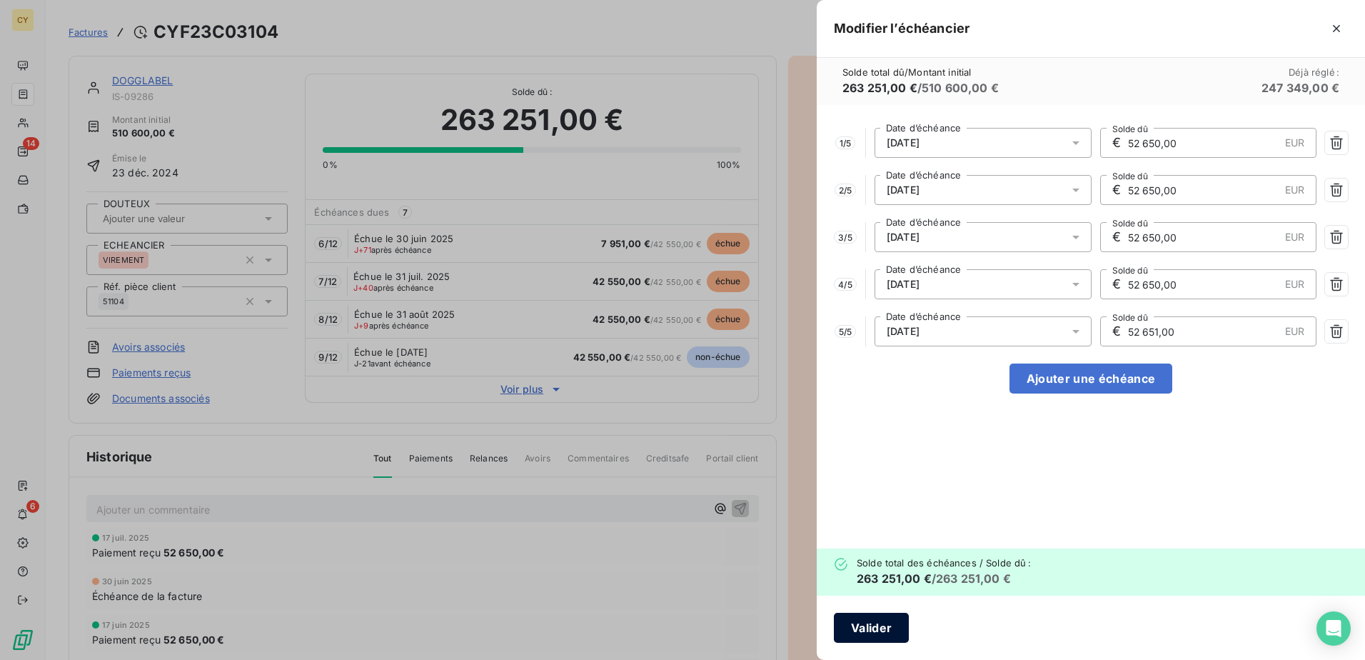
click at [881, 628] on button "Valider" at bounding box center [871, 628] width 75 height 30
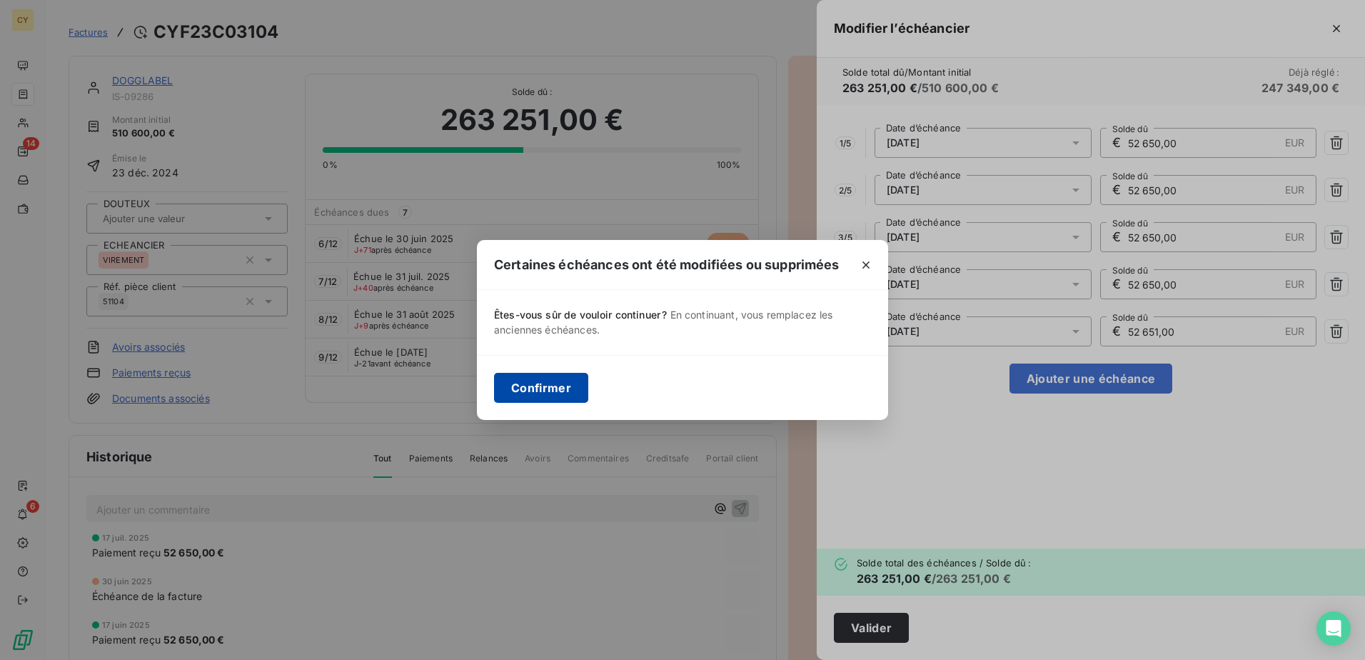
click at [552, 390] on button "Confirmer" at bounding box center [541, 388] width 94 height 30
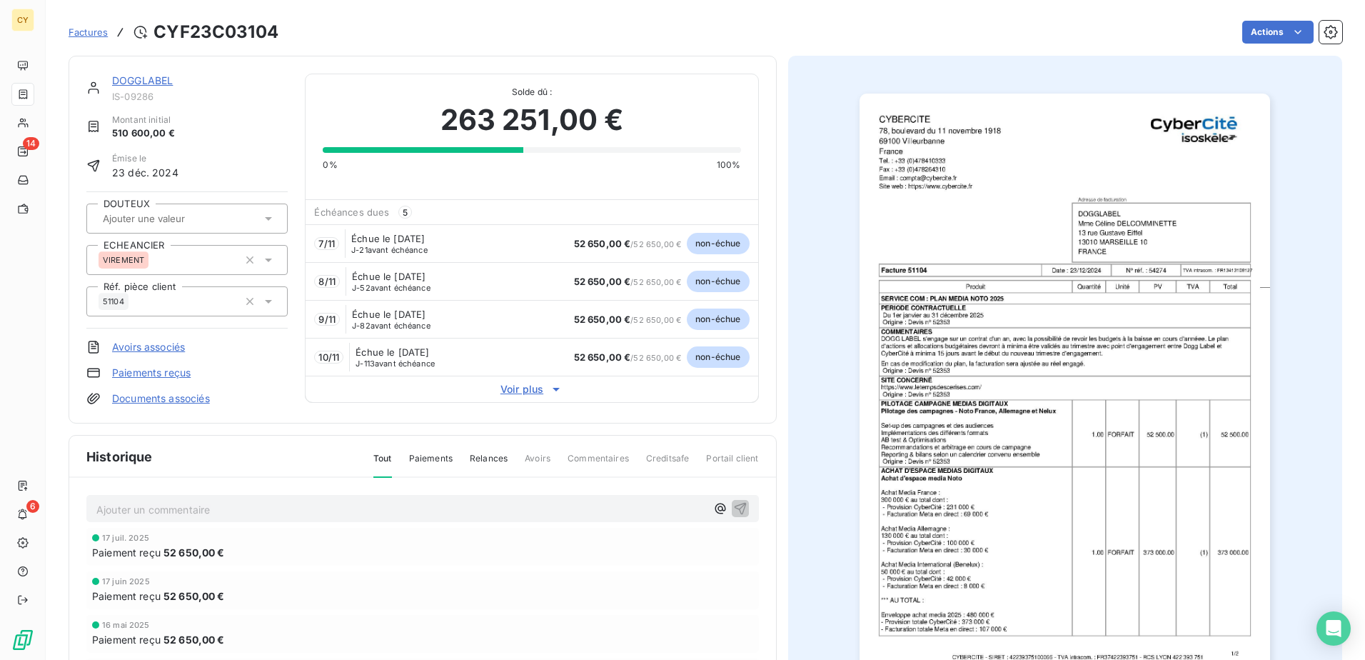
click at [150, 75] on link "DOGGLABEL" at bounding box center [142, 80] width 61 height 12
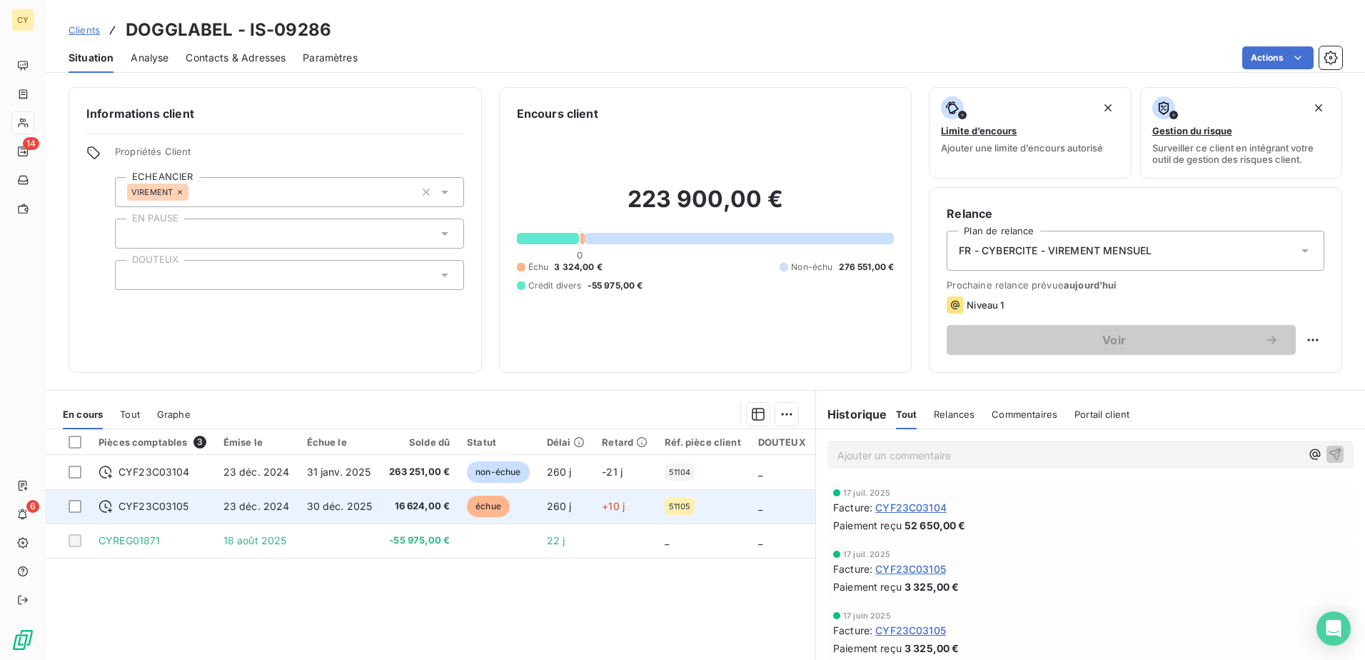
click at [168, 504] on span "CYF23C03105" at bounding box center [154, 506] width 71 height 14
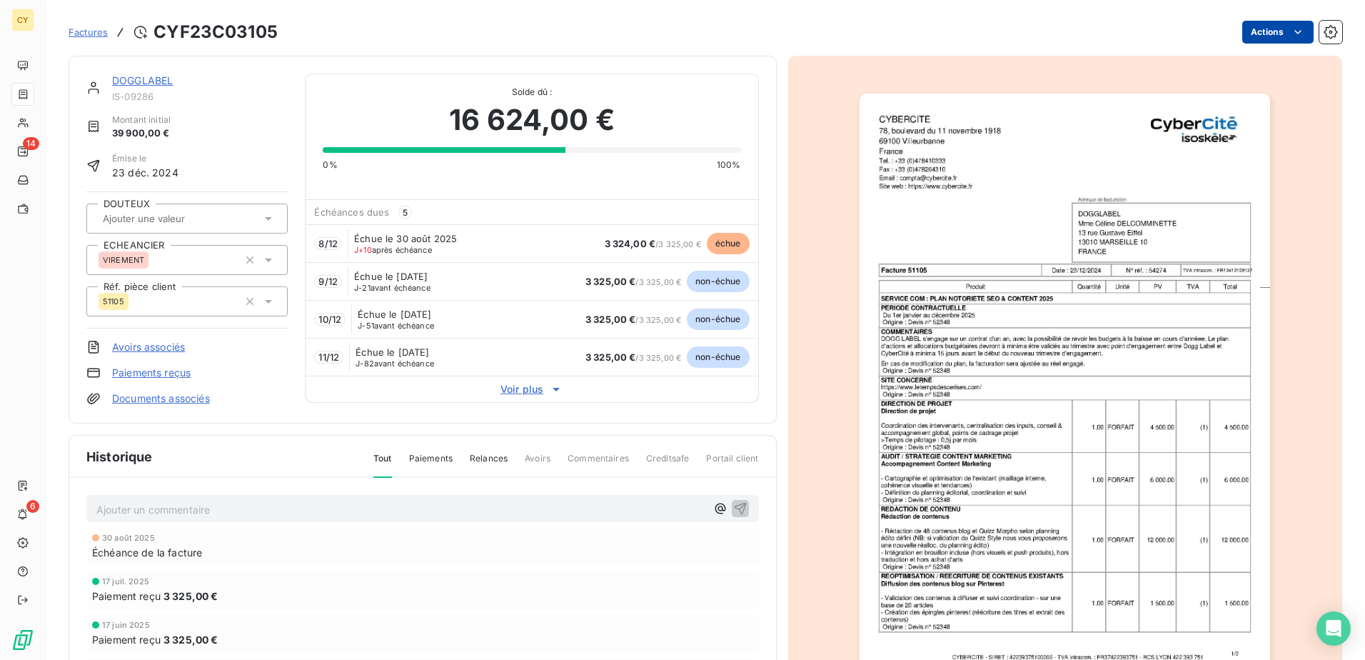
click at [1264, 28] on html "CY 14 6 Factures CYF23C03105 Actions DOGGLABEL IS-09286 Montant initial 39 900,…" at bounding box center [682, 330] width 1365 height 660
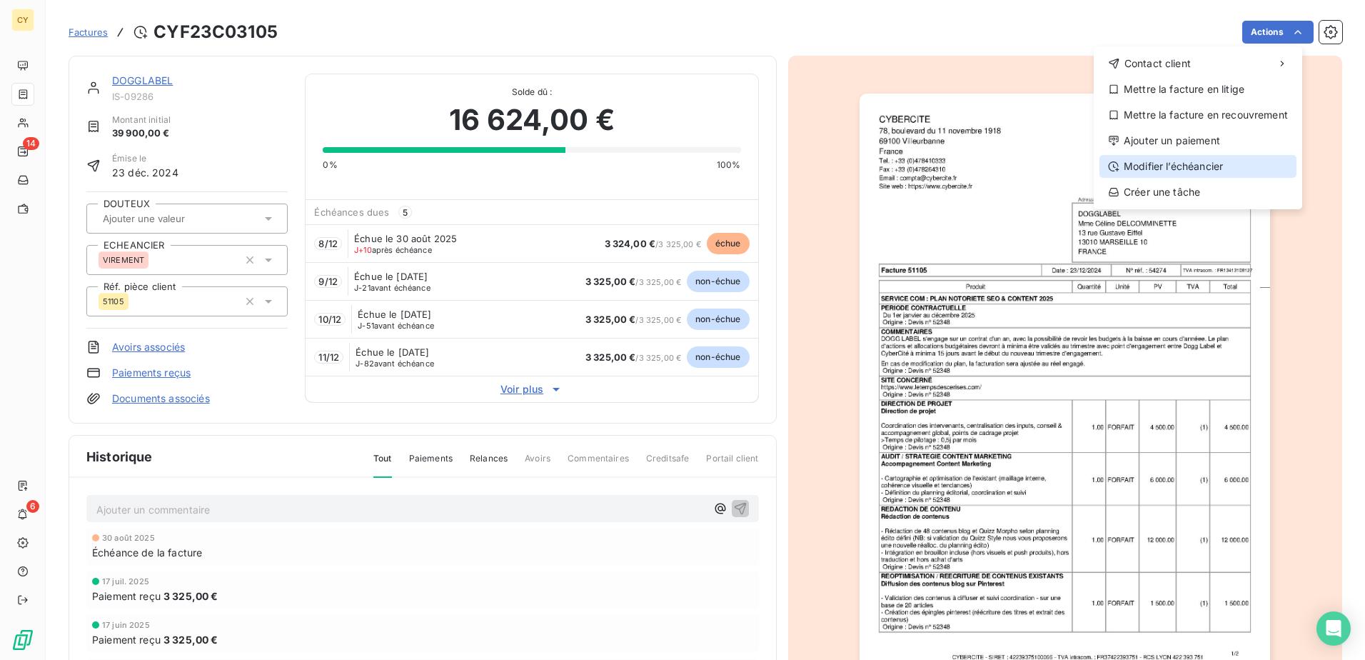
click at [1206, 160] on div "Modifier l’échéancier" at bounding box center [1198, 166] width 197 height 23
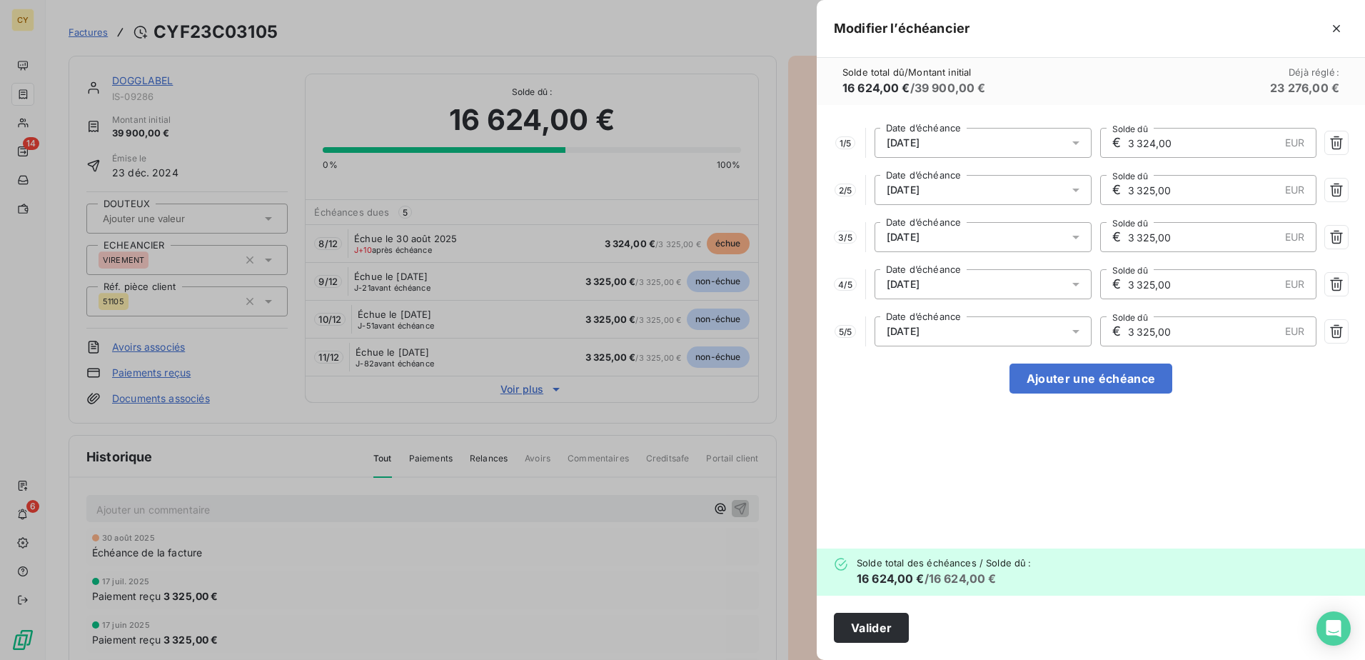
click at [1196, 137] on input "3 324,00" at bounding box center [1203, 143] width 153 height 29
click at [1338, 141] on icon "button" at bounding box center [1336, 143] width 13 height 14
type input "3 325,00"
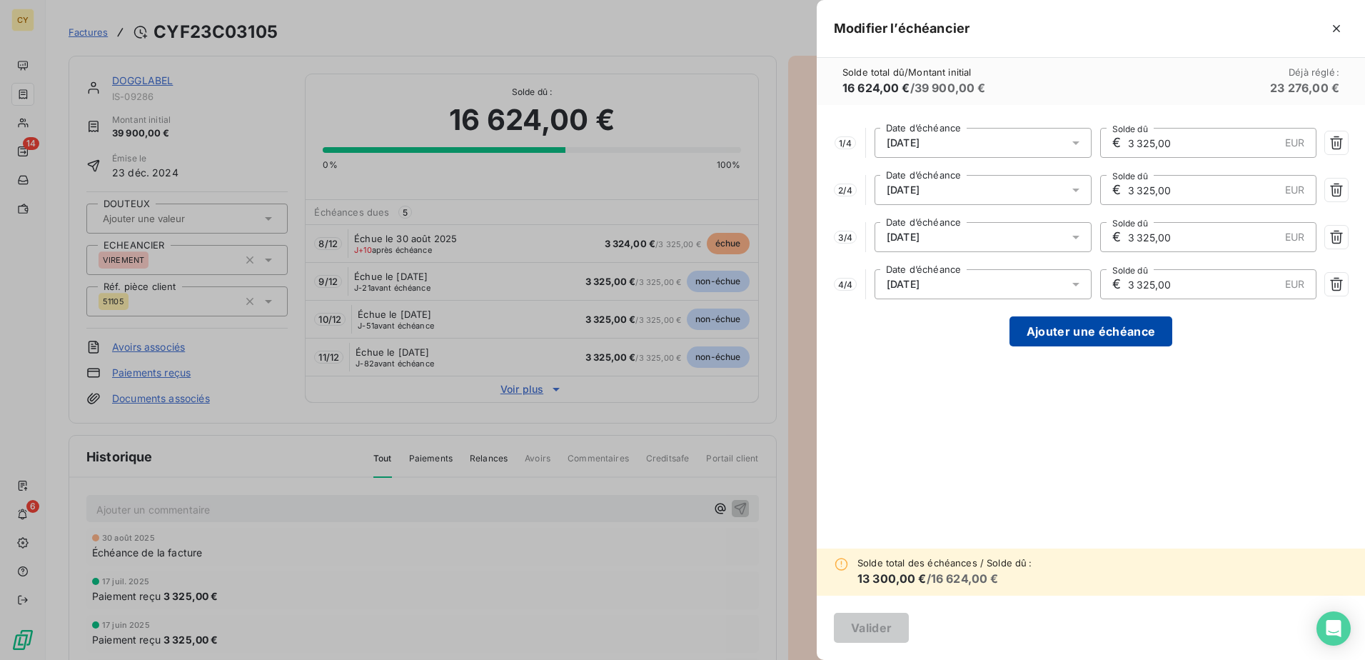
click at [1075, 326] on button "Ajouter une échéance" at bounding box center [1091, 331] width 163 height 30
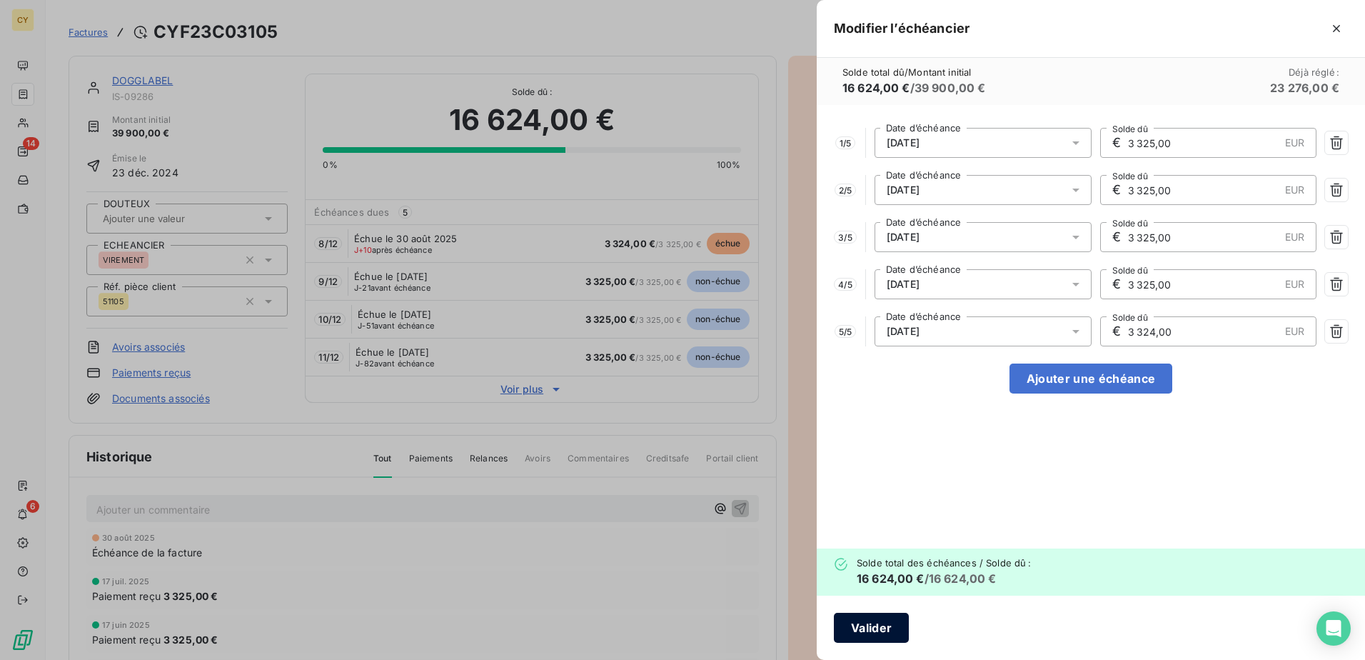
click at [878, 618] on button "Valider" at bounding box center [871, 628] width 75 height 30
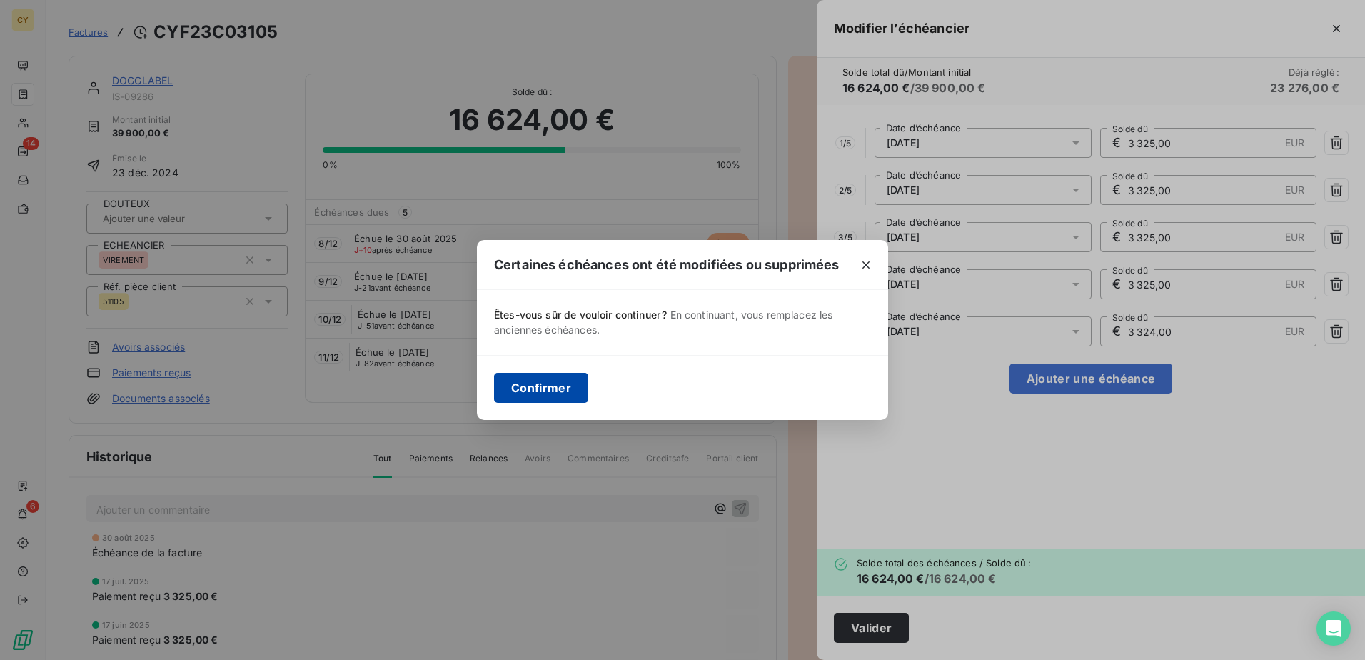
click at [561, 391] on button "Confirmer" at bounding box center [541, 388] width 94 height 30
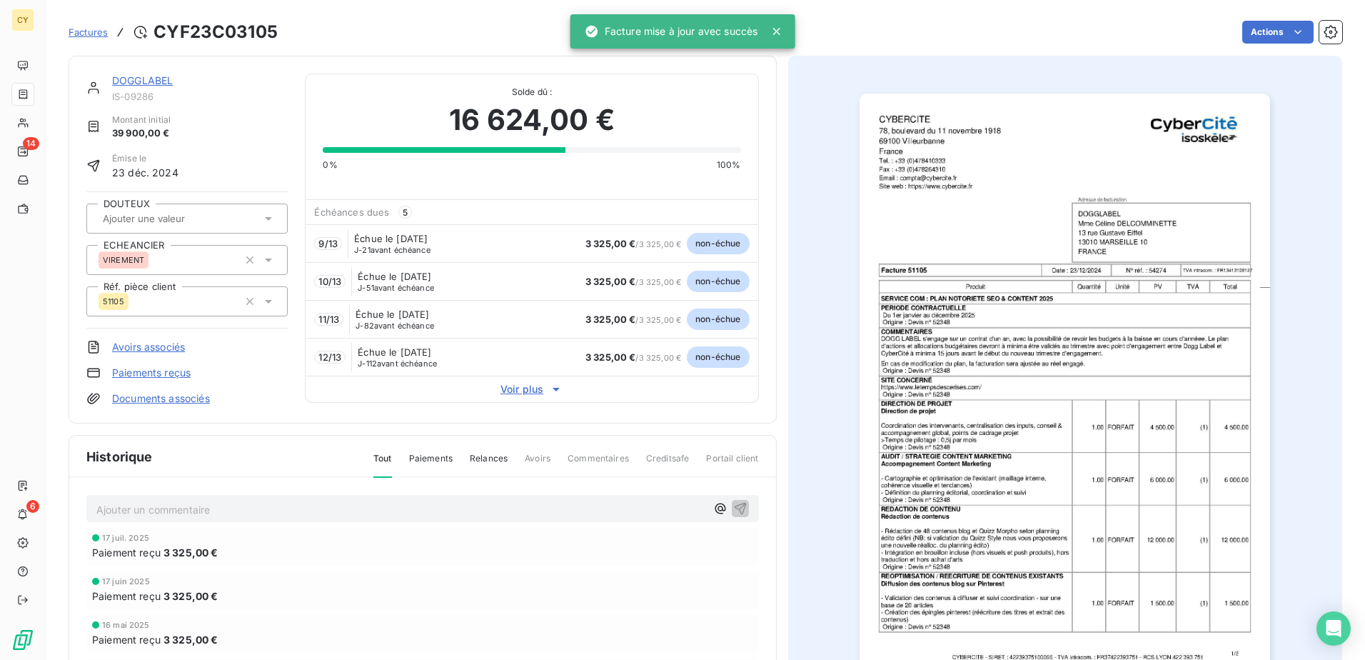
click at [143, 79] on link "DOGGLABEL" at bounding box center [142, 80] width 61 height 12
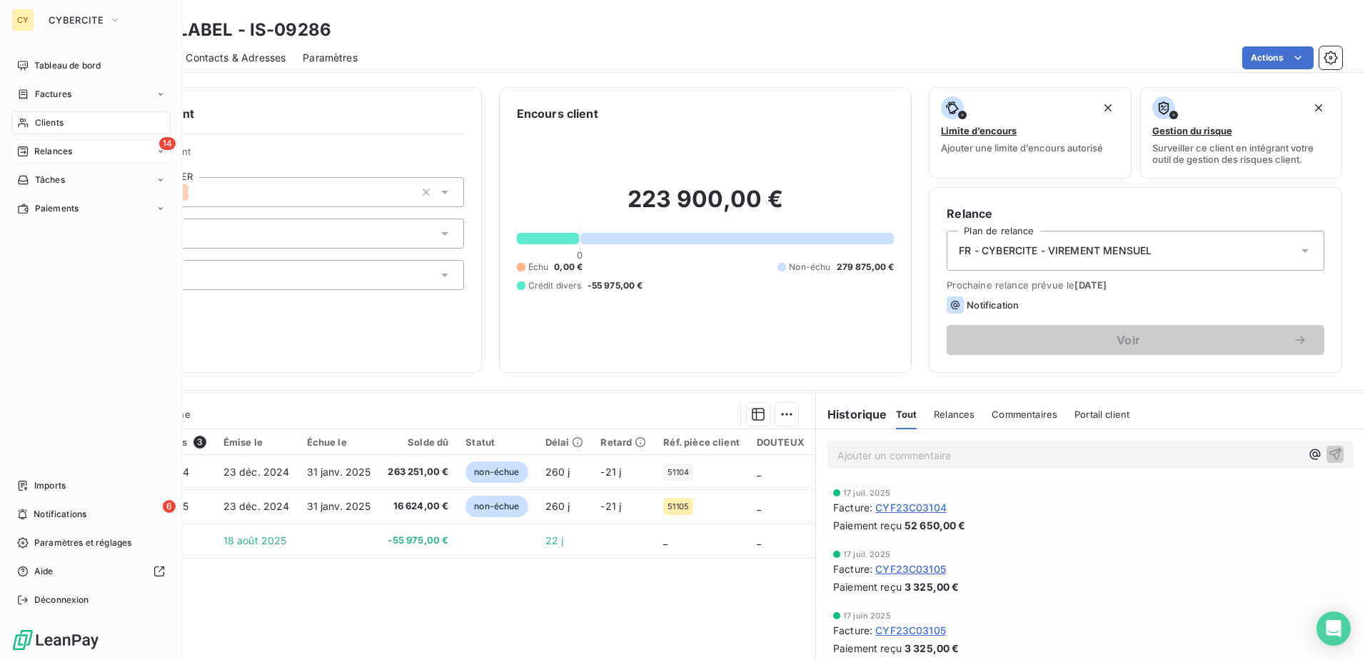
click at [67, 148] on span "Relances" at bounding box center [53, 151] width 38 height 13
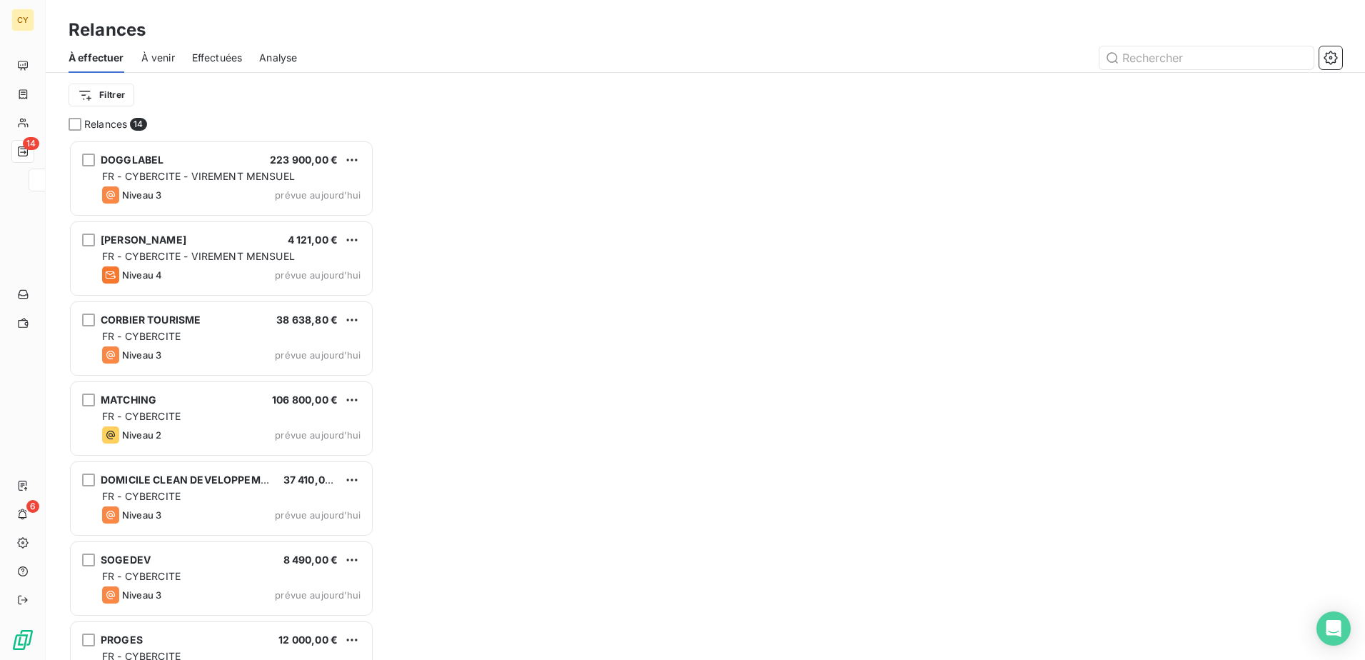
scroll to position [509, 295]
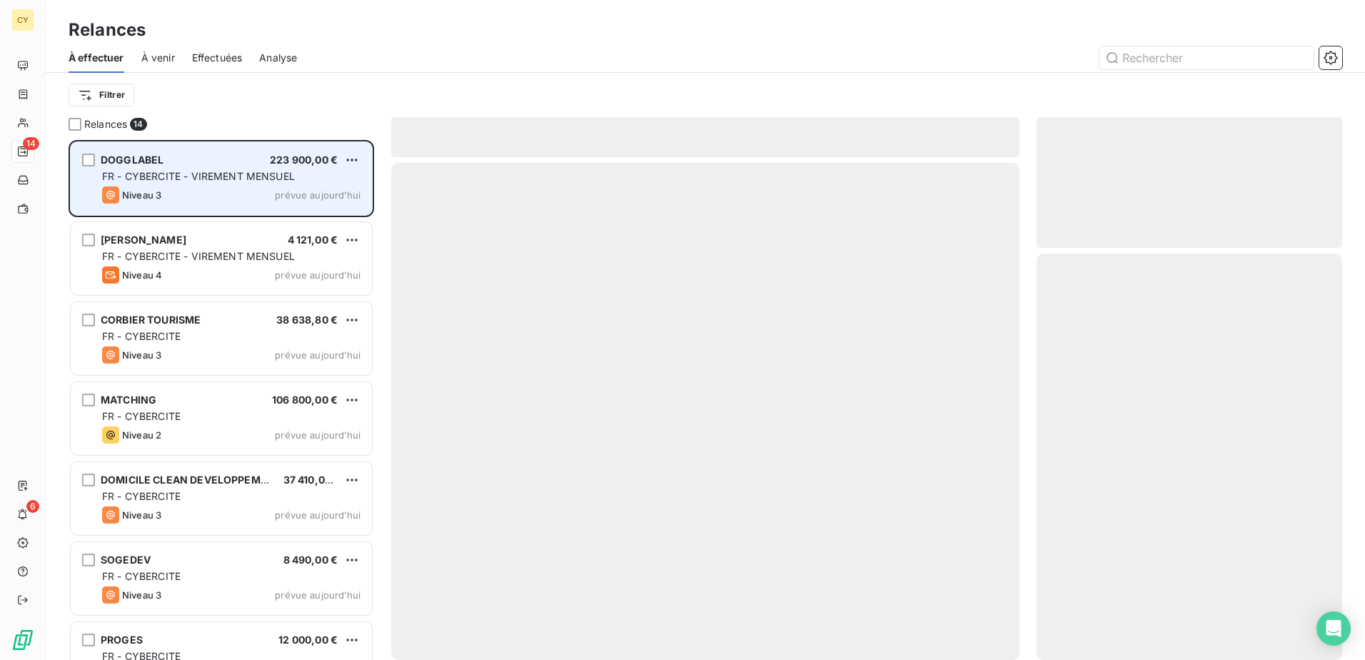
click at [207, 178] on span "FR - CYBERCITE - VIREMENT MENSUEL" at bounding box center [198, 176] width 193 height 12
click at [240, 184] on div "DOGGLABEL 223 900,00 € FR - CYBERCITE - VIREMENT MENSUEL Niveau 3 prévue [DATE]" at bounding box center [221, 178] width 301 height 73
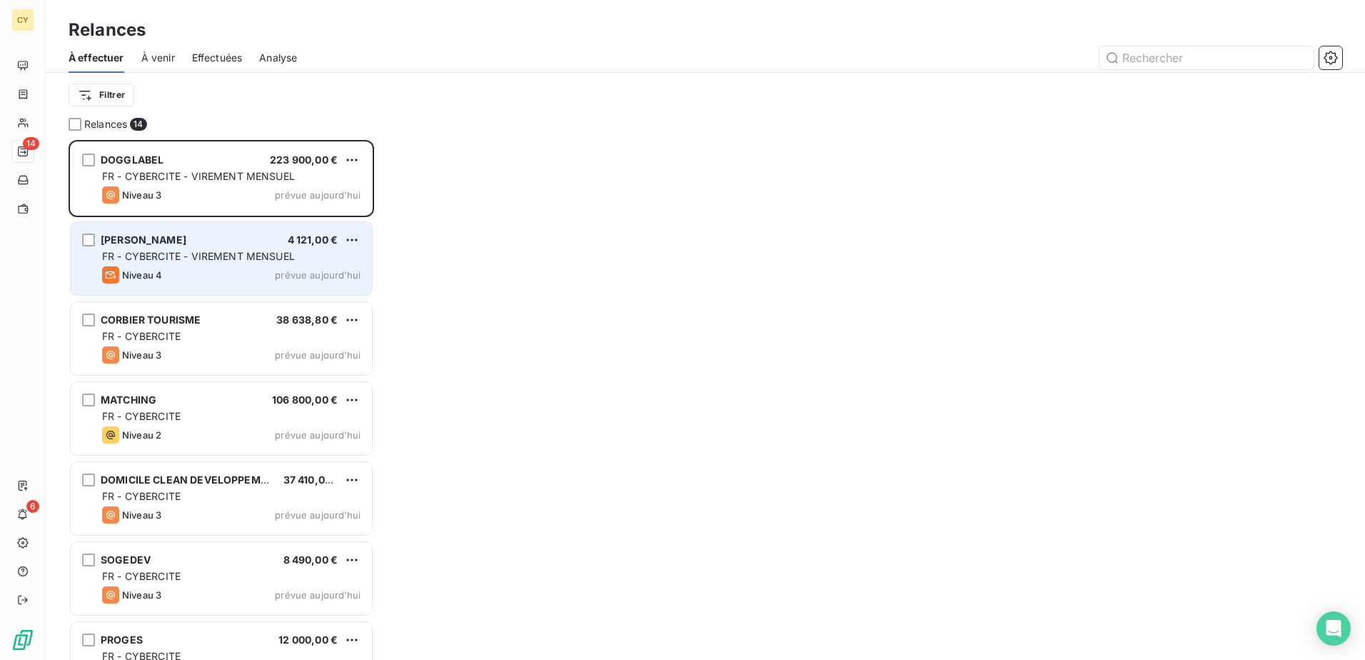
click at [225, 261] on span "FR - CYBERCITE - VIREMENT MENSUEL" at bounding box center [198, 256] width 193 height 12
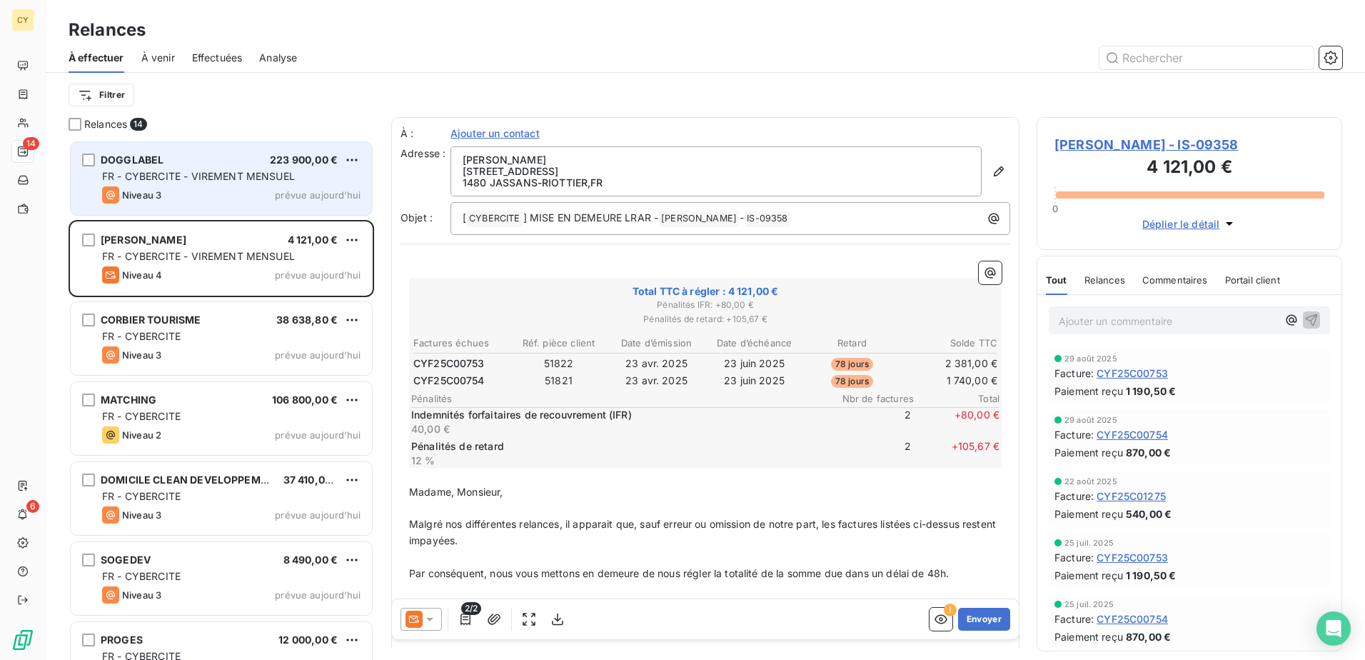
click at [211, 181] on span "FR - CYBERCITE - VIREMENT MENSUEL" at bounding box center [198, 176] width 193 height 12
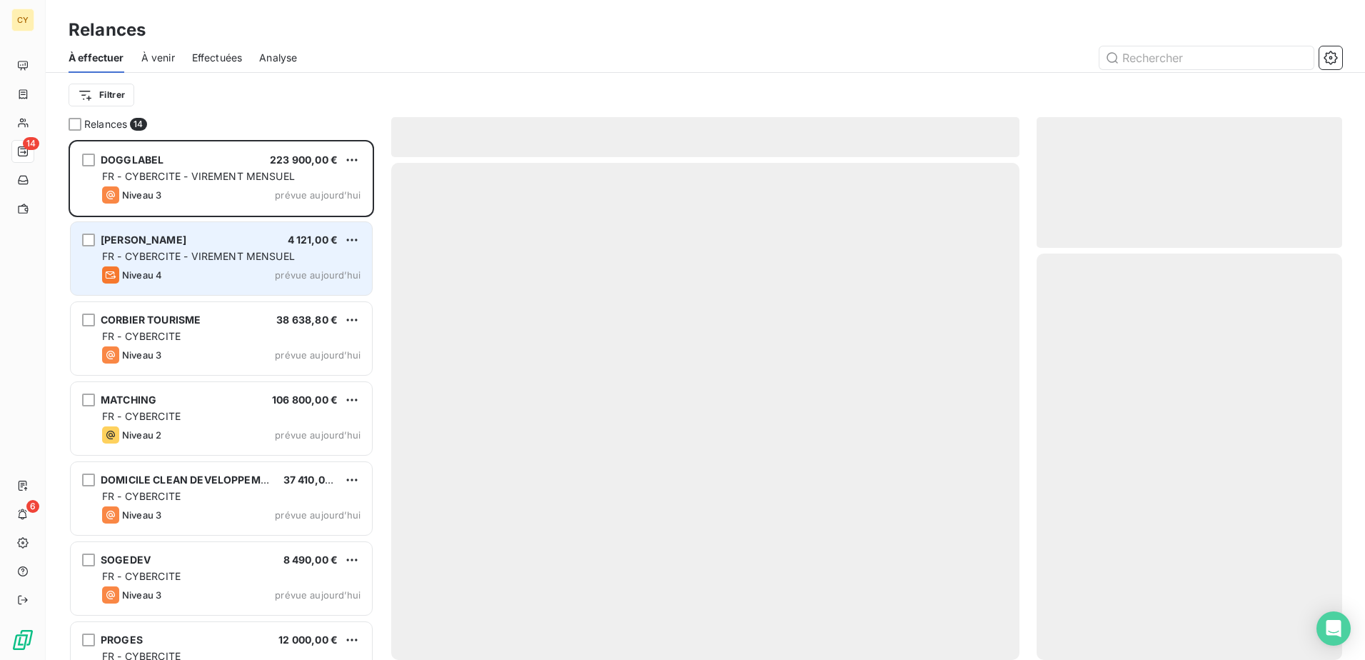
click at [224, 261] on span "FR - CYBERCITE - VIREMENT MENSUEL" at bounding box center [198, 256] width 193 height 12
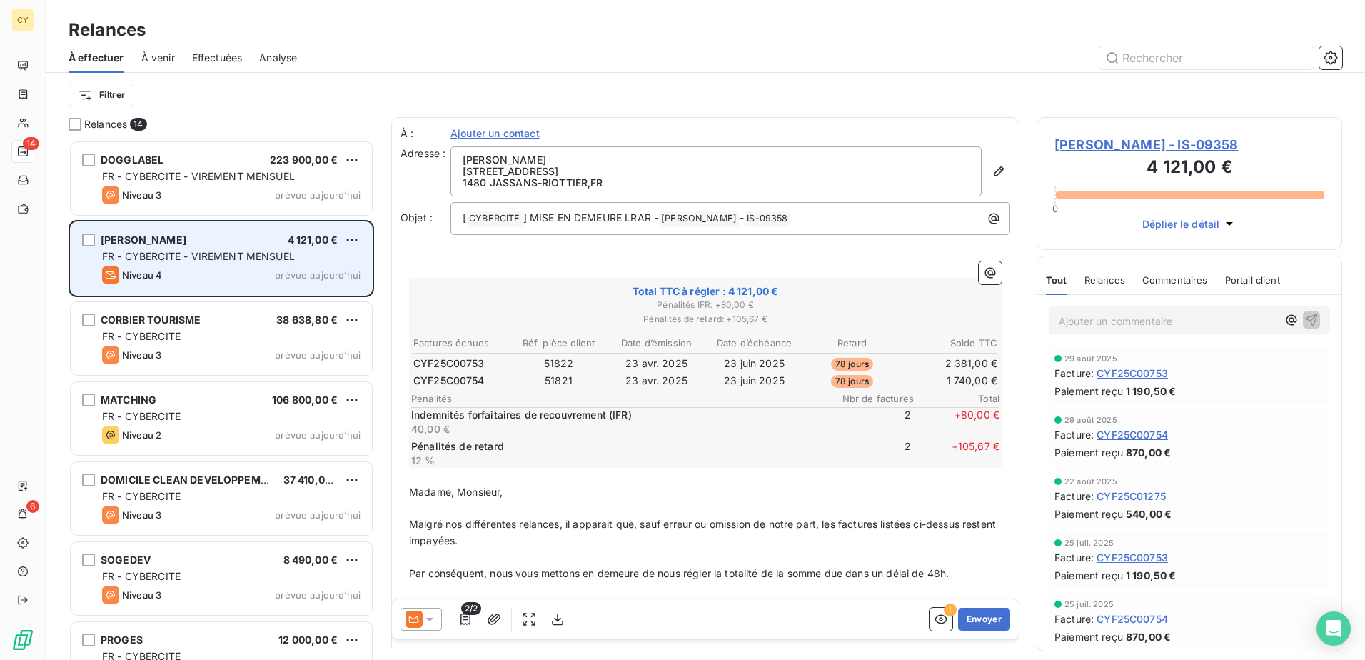
click at [248, 250] on span "FR - CYBERCITE - VIREMENT MENSUEL" at bounding box center [198, 256] width 193 height 12
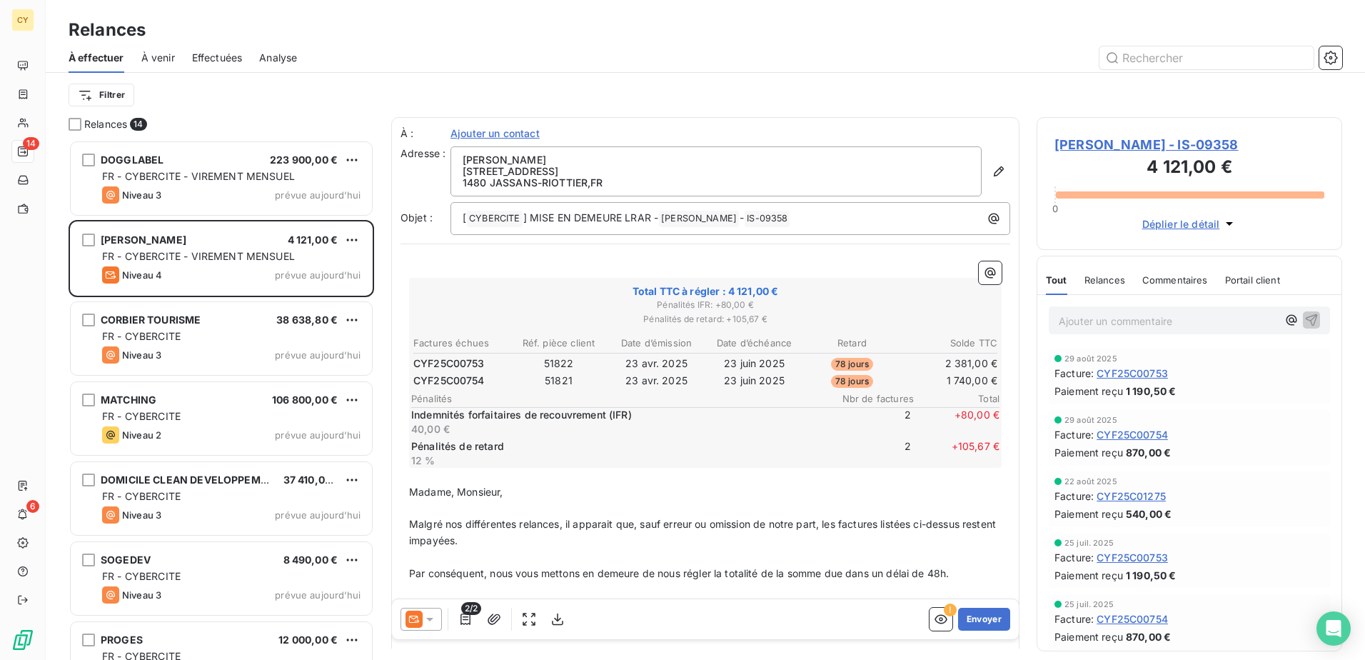
click at [1097, 145] on span "[PERSON_NAME] - IS-09358" at bounding box center [1190, 144] width 270 height 19
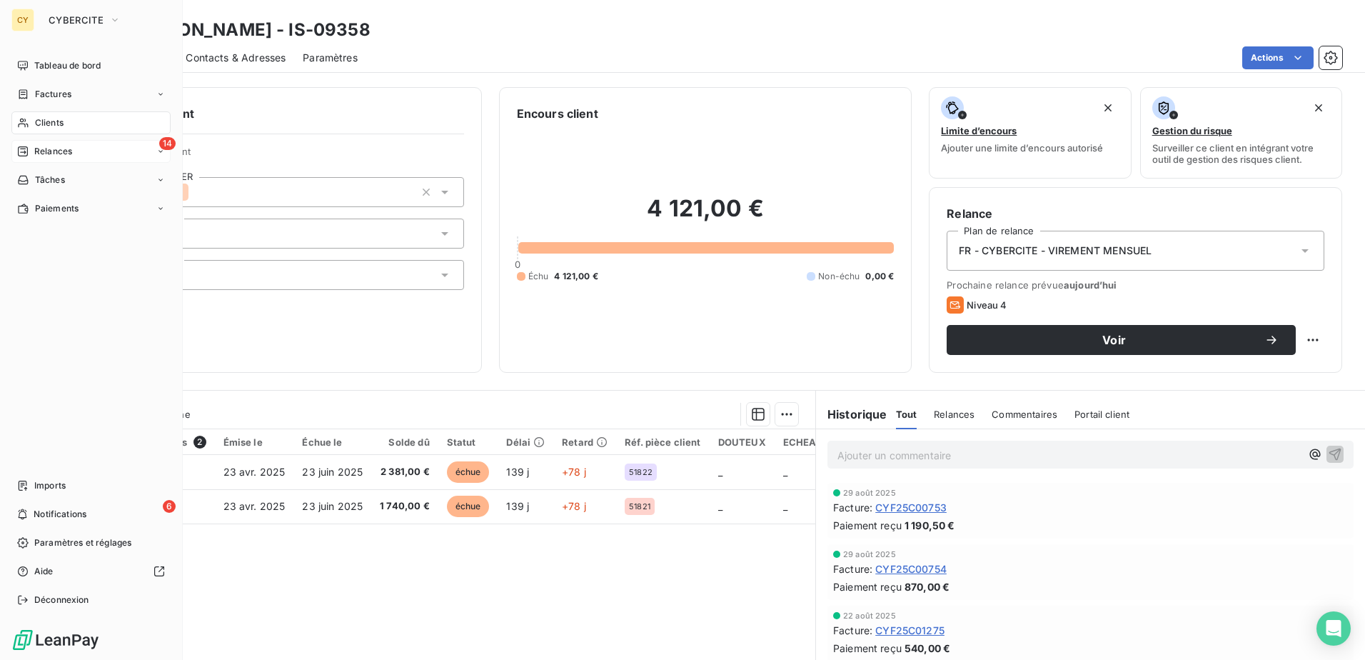
click at [49, 149] on span "Relances" at bounding box center [53, 151] width 38 height 13
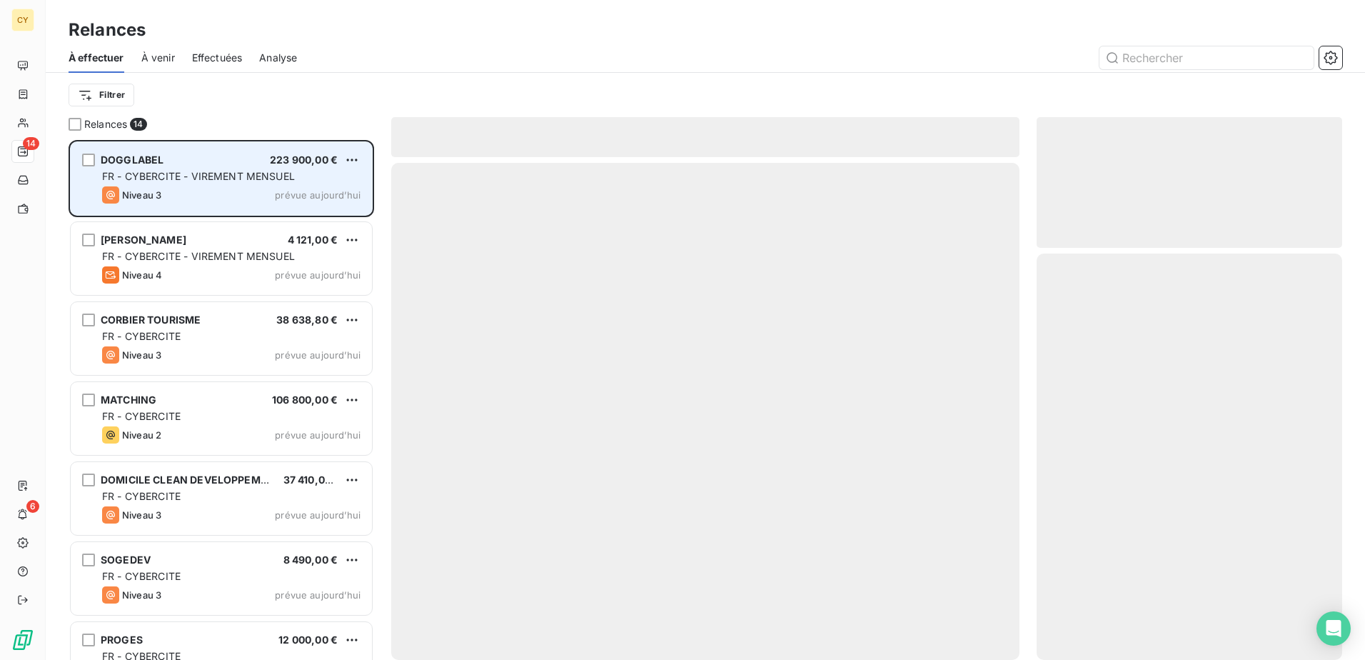
scroll to position [509, 295]
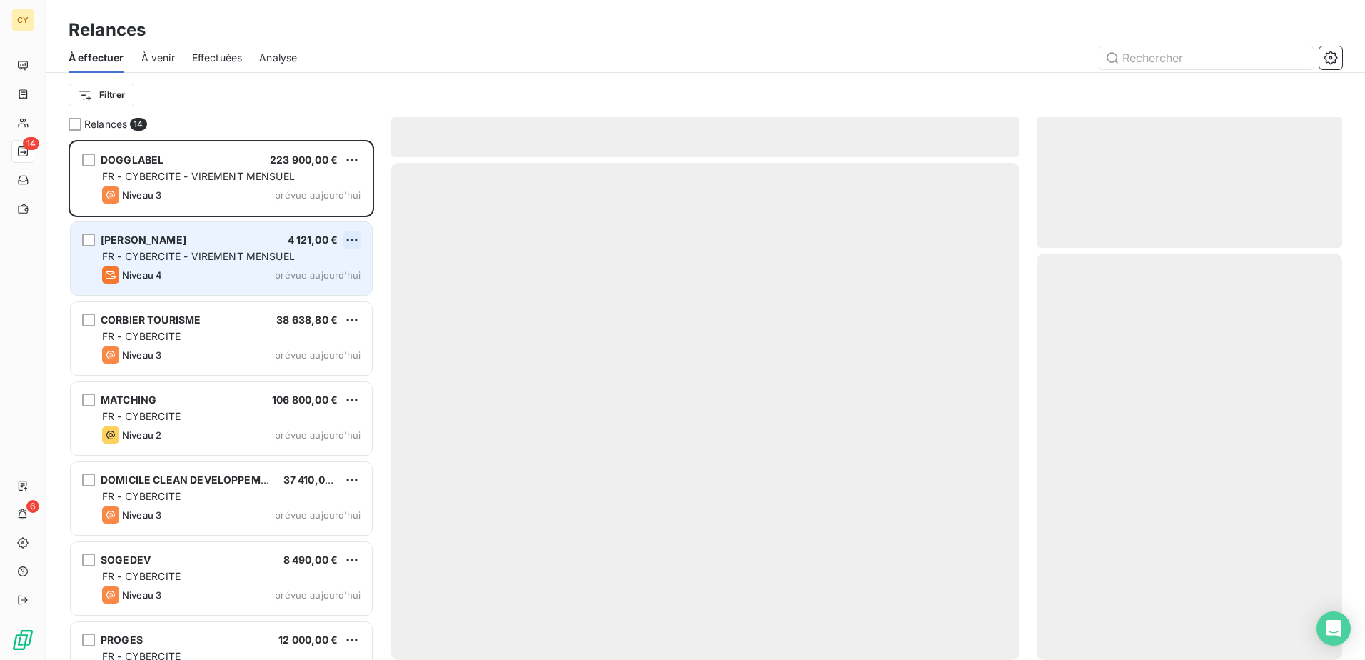
click at [353, 240] on html "CY 14 6 Relances À effectuer À venir Effectuées Analyse Filtrer Relances 14 DOG…" at bounding box center [682, 330] width 1365 height 660
click at [323, 301] on div "Passer cette action" at bounding box center [290, 294] width 128 height 23
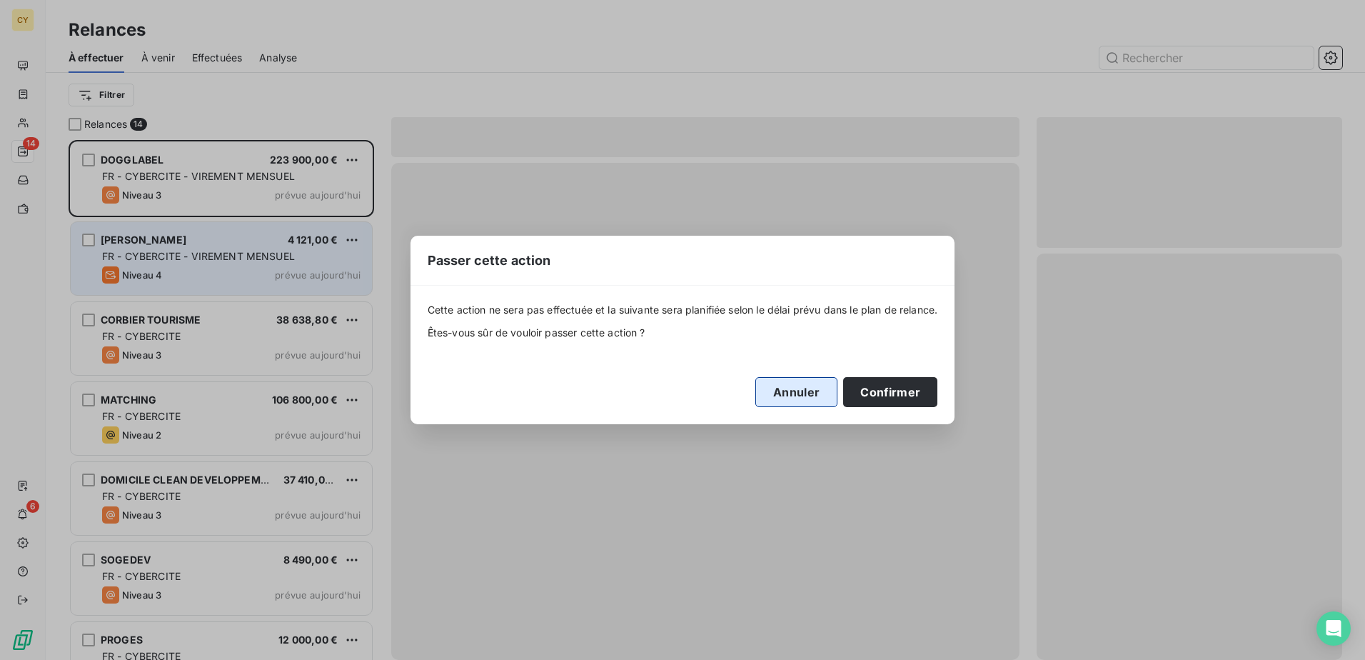
drag, startPoint x: 868, startPoint y: 395, endPoint x: 822, endPoint y: 383, distance: 47.8
click at [863, 389] on button "Confirmer" at bounding box center [890, 392] width 94 height 30
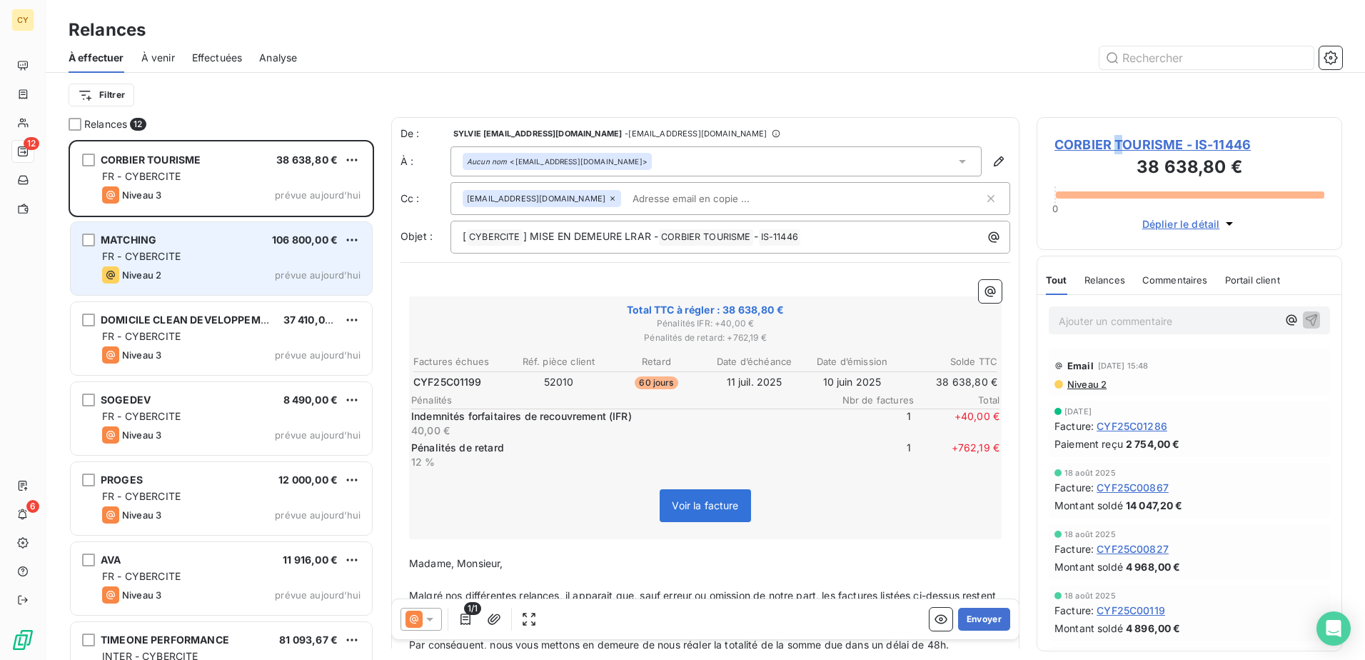
click at [1118, 142] on span "CORBIER TOURISME - IS-11446" at bounding box center [1190, 144] width 270 height 19
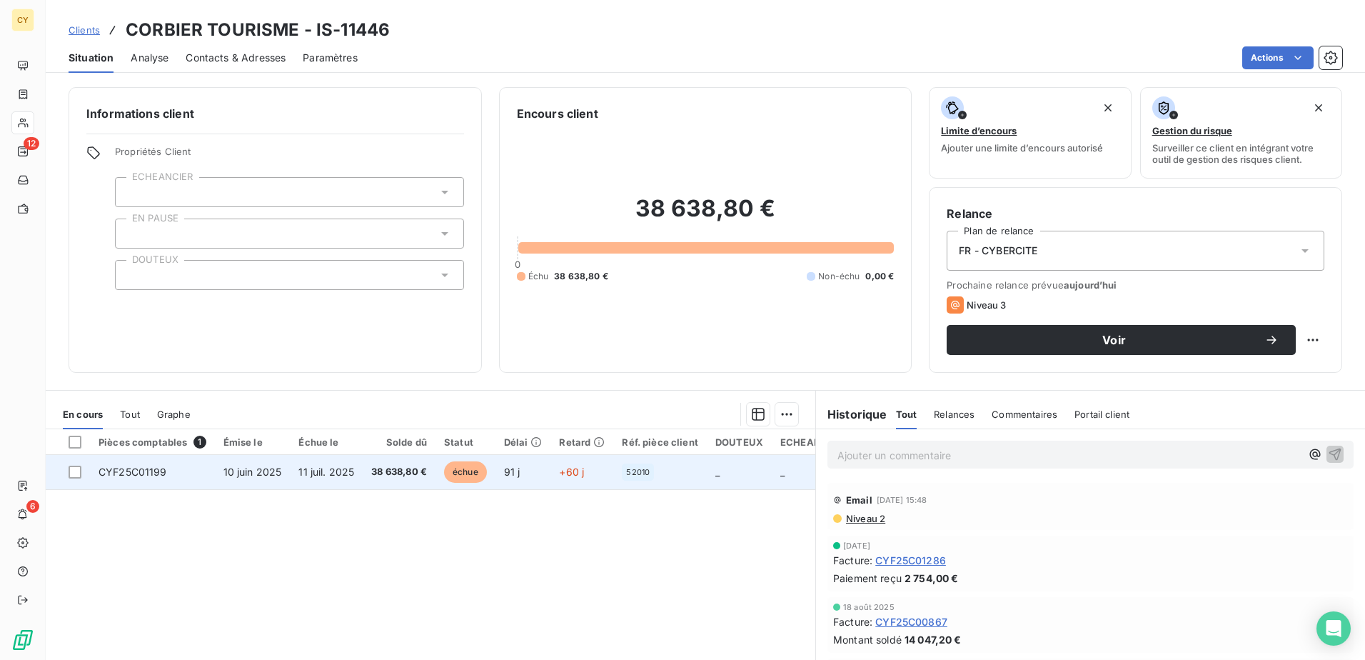
click at [179, 471] on td "CYF25C01199" at bounding box center [152, 472] width 125 height 34
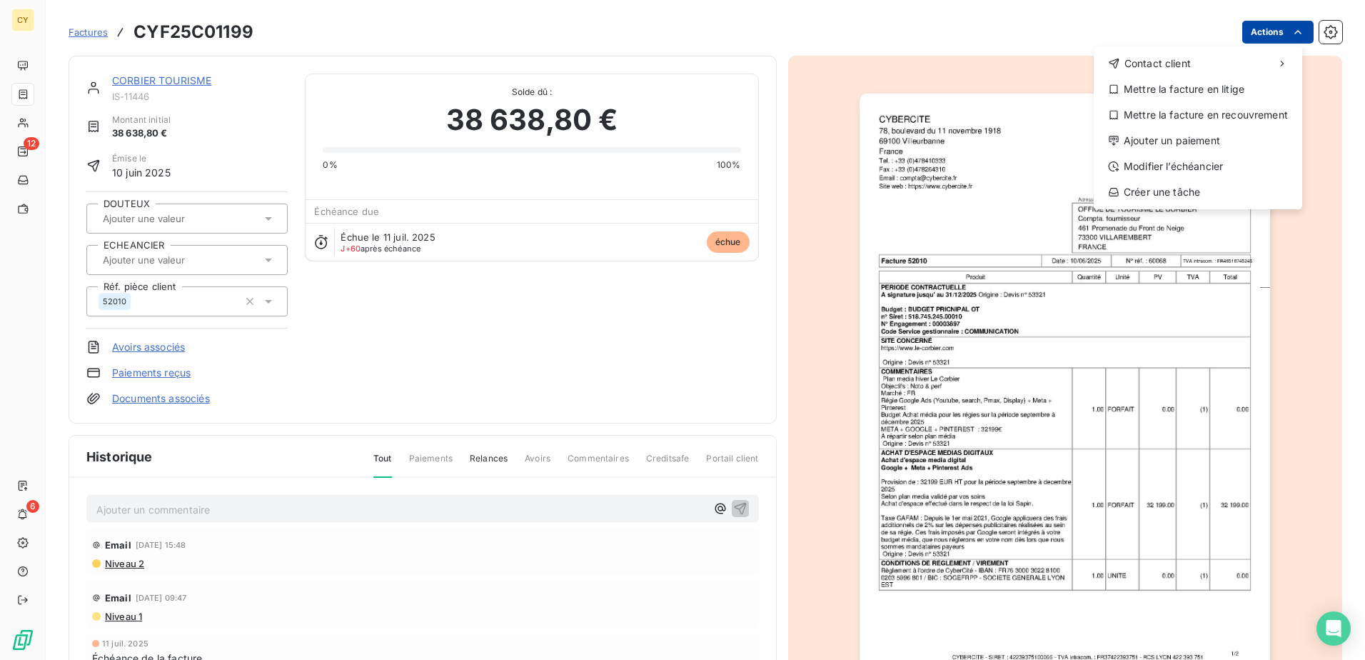
click at [1260, 36] on html "CY 12 6 Factures CYF25C01199 Actions Contact client Mettre la facture en litige…" at bounding box center [682, 330] width 1365 height 660
click at [1172, 171] on div "Modifier l’échéancier" at bounding box center [1198, 166] width 197 height 23
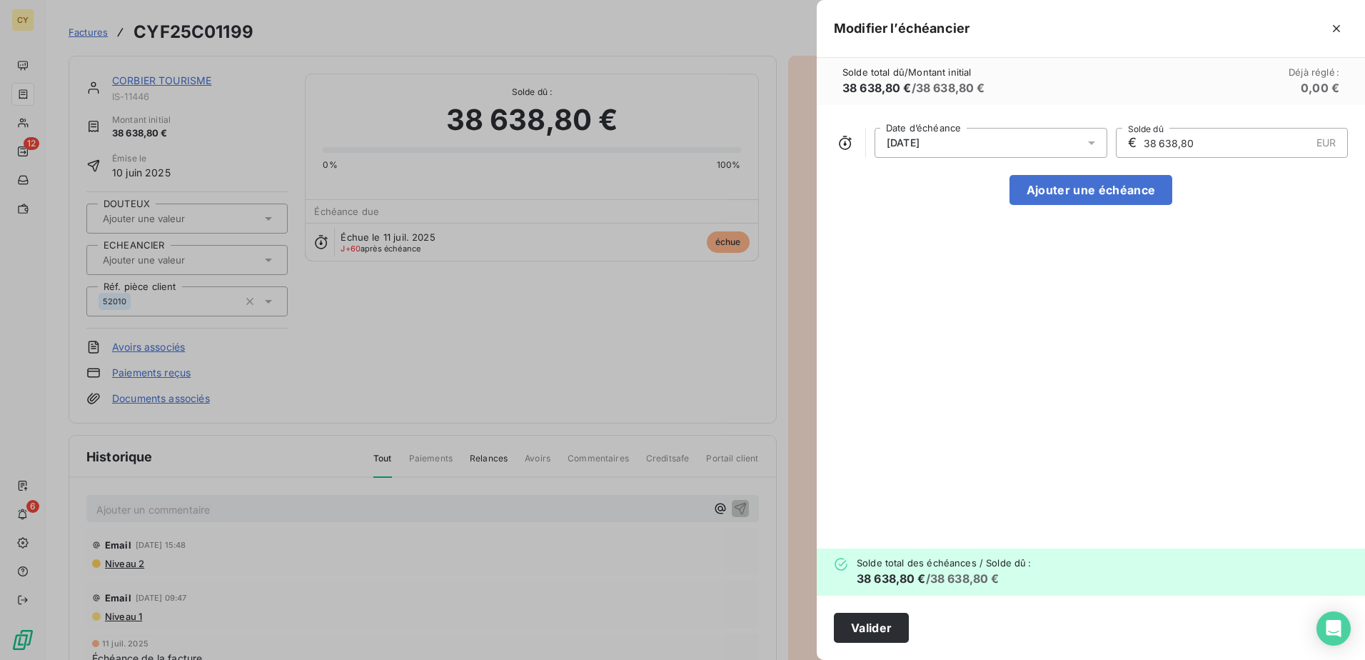
click at [1090, 142] on icon at bounding box center [1091, 143] width 7 height 4
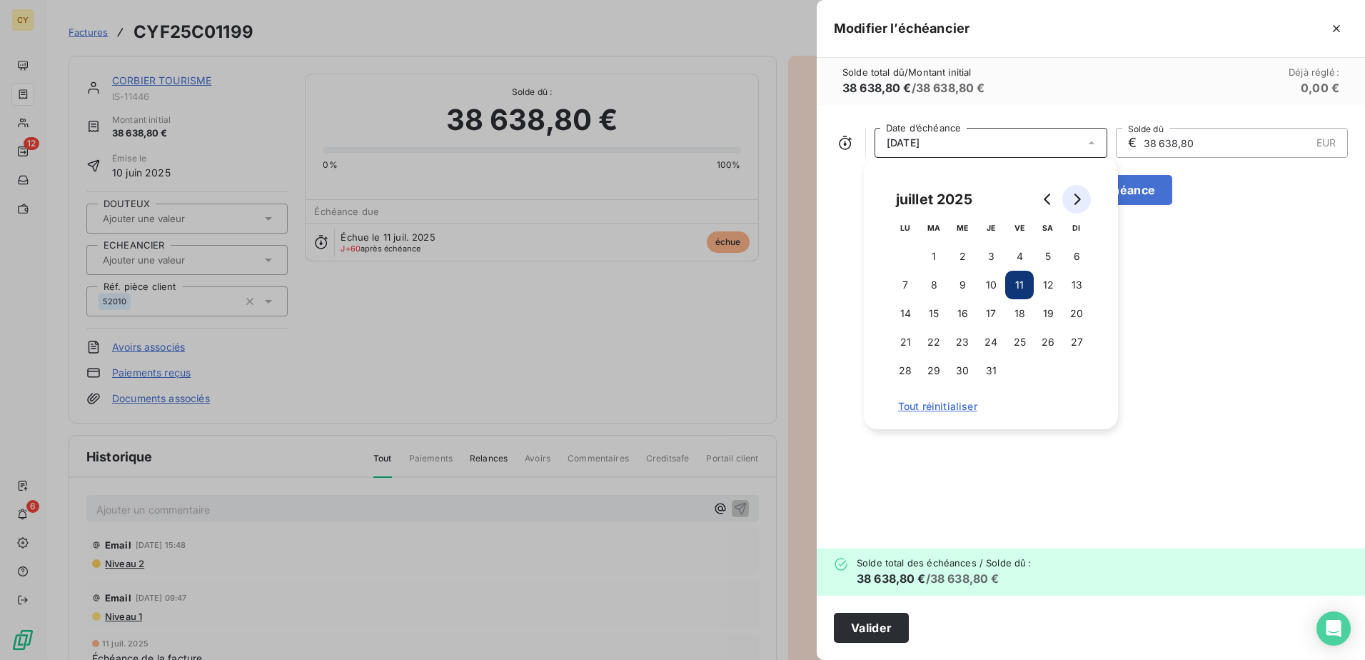
click at [1075, 196] on icon "Go to next month" at bounding box center [1076, 199] width 11 height 11
click at [913, 312] on button "15" at bounding box center [905, 313] width 29 height 29
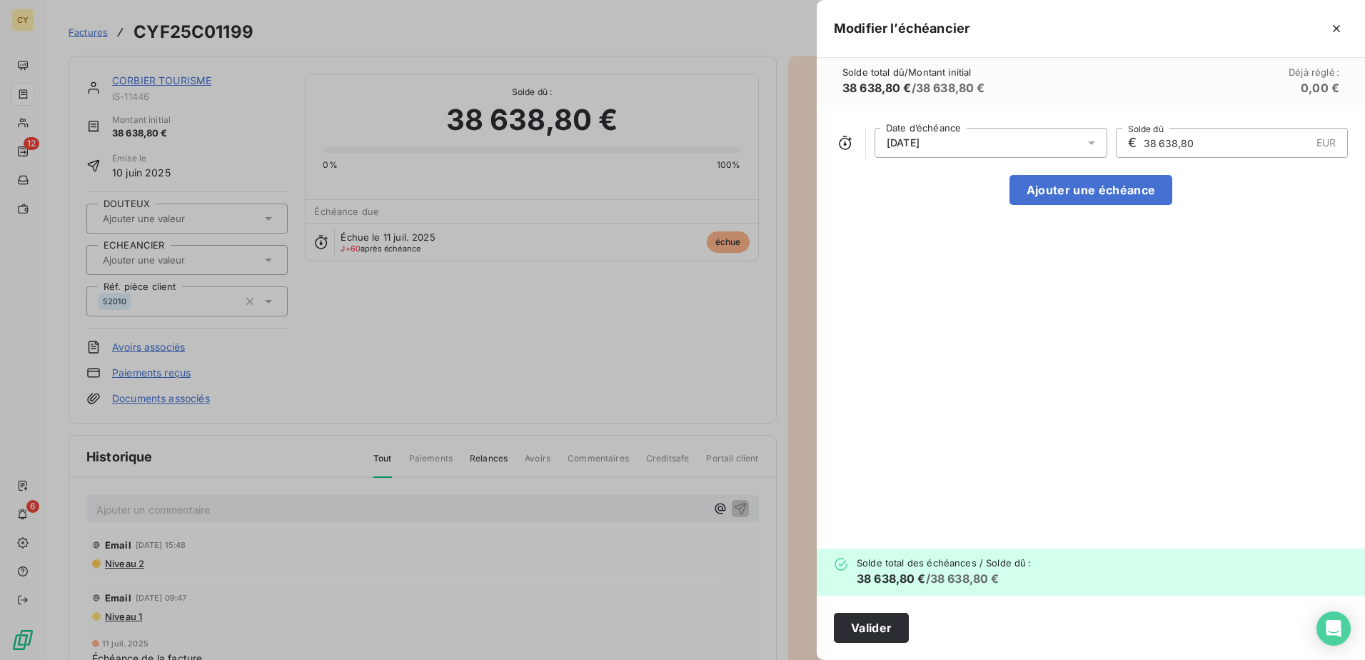
drag, startPoint x: 1217, startPoint y: 149, endPoint x: 1125, endPoint y: 161, distance: 92.9
click at [1125, 161] on div "[DATE] Date d’échéance € 38 638,80 EUR Solde dû Ajouter une échéance" at bounding box center [1091, 326] width 548 height 443
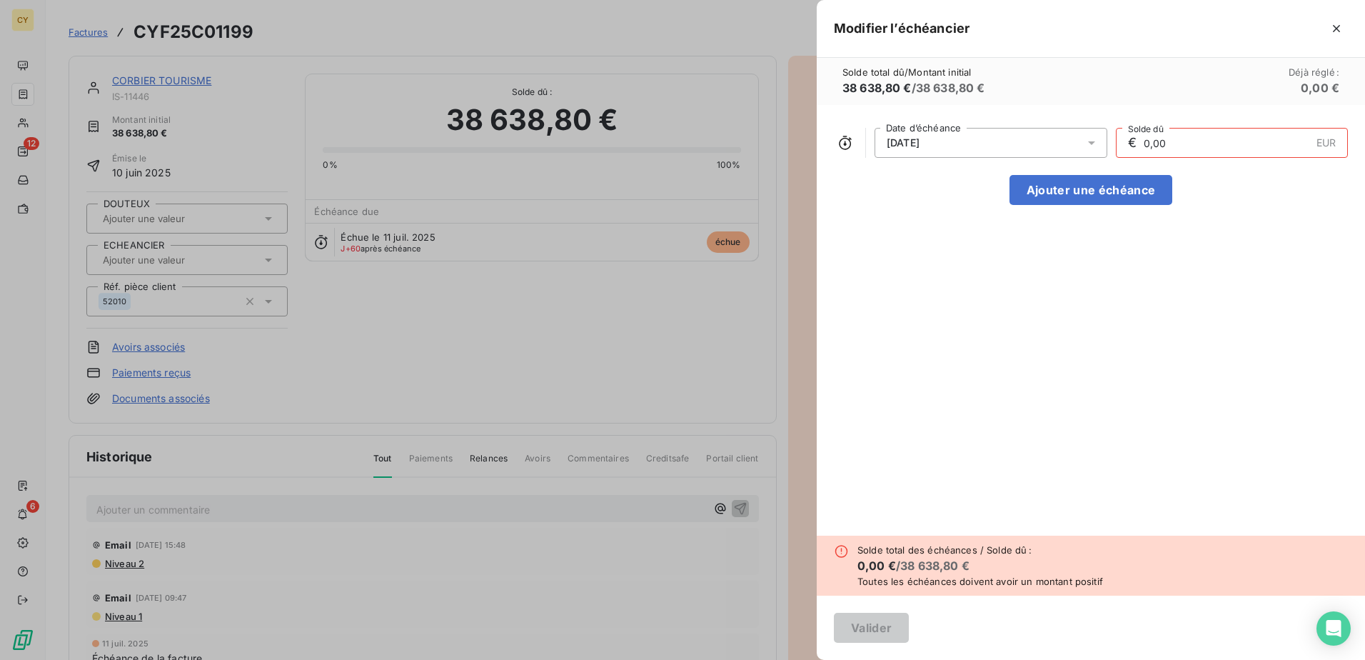
drag, startPoint x: 1195, startPoint y: 131, endPoint x: 1190, endPoint y: 138, distance: 8.3
click at [1193, 133] on input "0,00" at bounding box center [1227, 143] width 169 height 29
click at [1175, 126] on div "[DATE] Date d’échéance € 0,00 EUR Solde dû Ajouter une échéance" at bounding box center [1091, 320] width 548 height 431
drag, startPoint x: 1177, startPoint y: 139, endPoint x: 1116, endPoint y: 143, distance: 60.8
click at [1116, 143] on div "€ 0,00 EUR Solde dû" at bounding box center [1232, 143] width 233 height 30
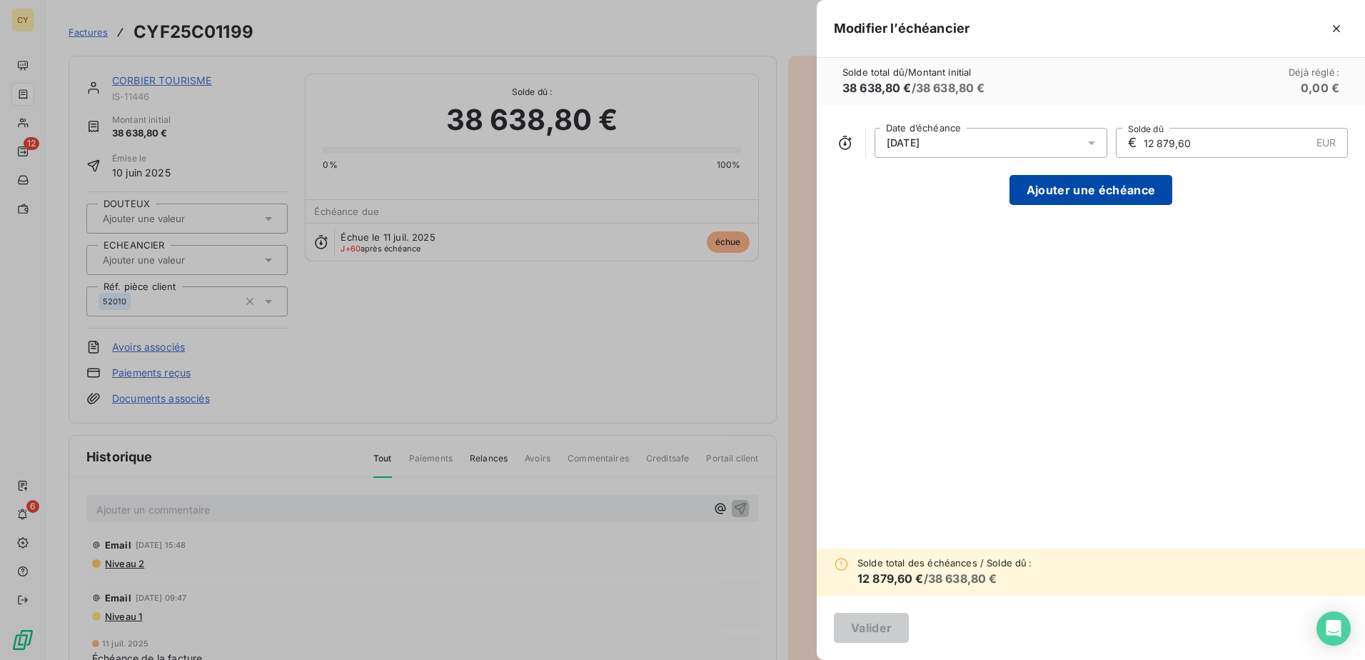
type input "12 879,60"
click at [1112, 184] on button "Ajouter une échéance" at bounding box center [1091, 190] width 163 height 30
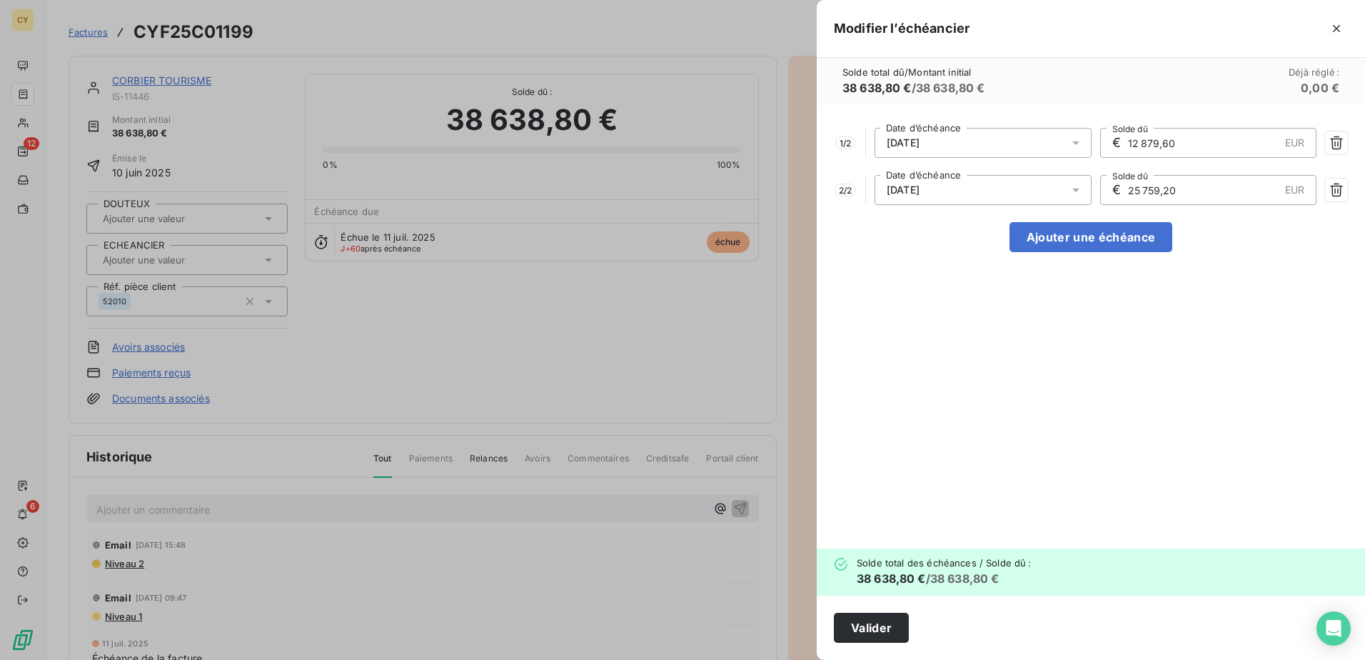
drag, startPoint x: 1196, startPoint y: 196, endPoint x: 1090, endPoint y: 199, distance: 105.7
click at [1091, 199] on div "2 / 2 [DATE] Date d’échéance € 25 759,20 EUR Solde dû" at bounding box center [1091, 190] width 514 height 30
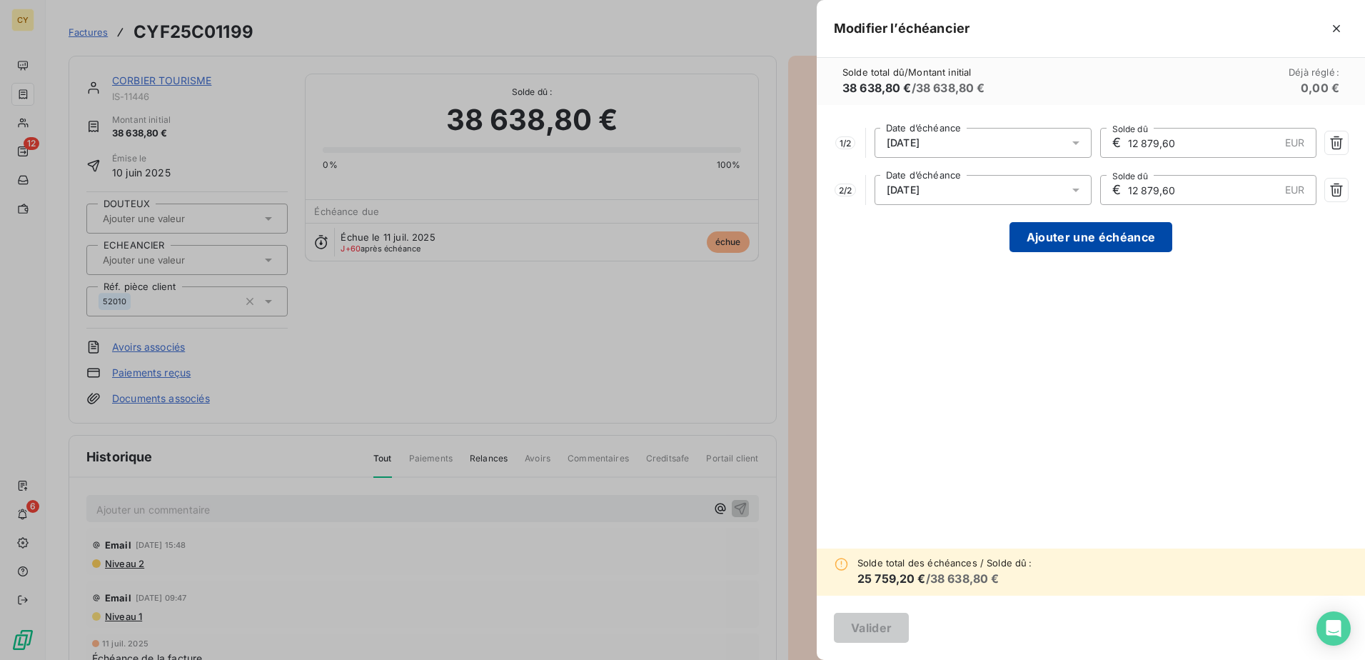
type input "12 879,60"
click at [1087, 229] on button "Ajouter une échéance" at bounding box center [1091, 237] width 163 height 30
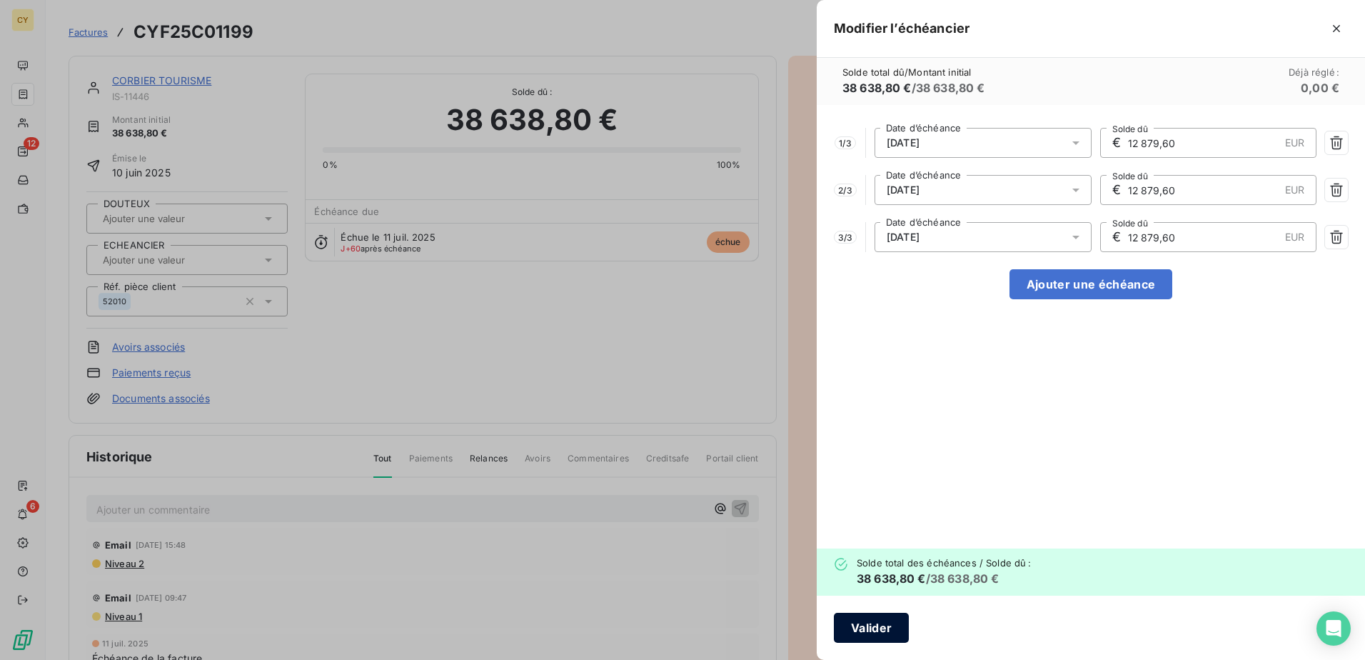
click at [877, 627] on button "Valider" at bounding box center [871, 628] width 75 height 30
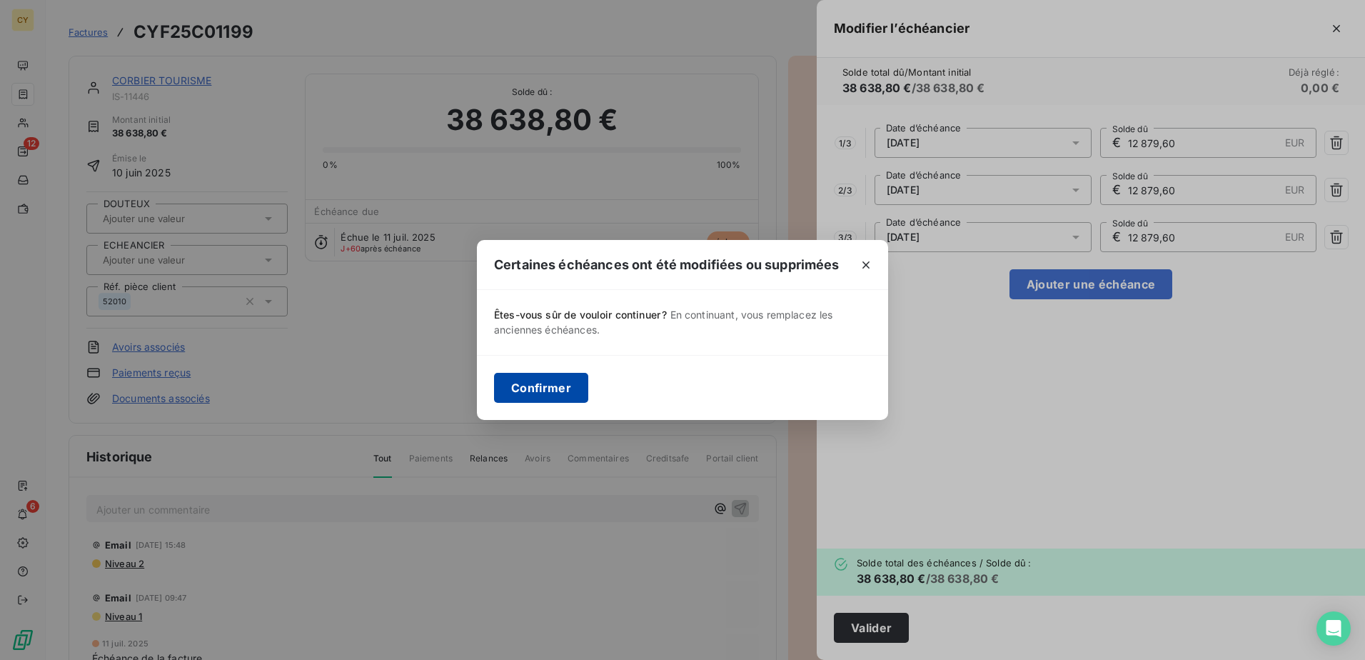
click at [537, 388] on button "Confirmer" at bounding box center [541, 388] width 94 height 30
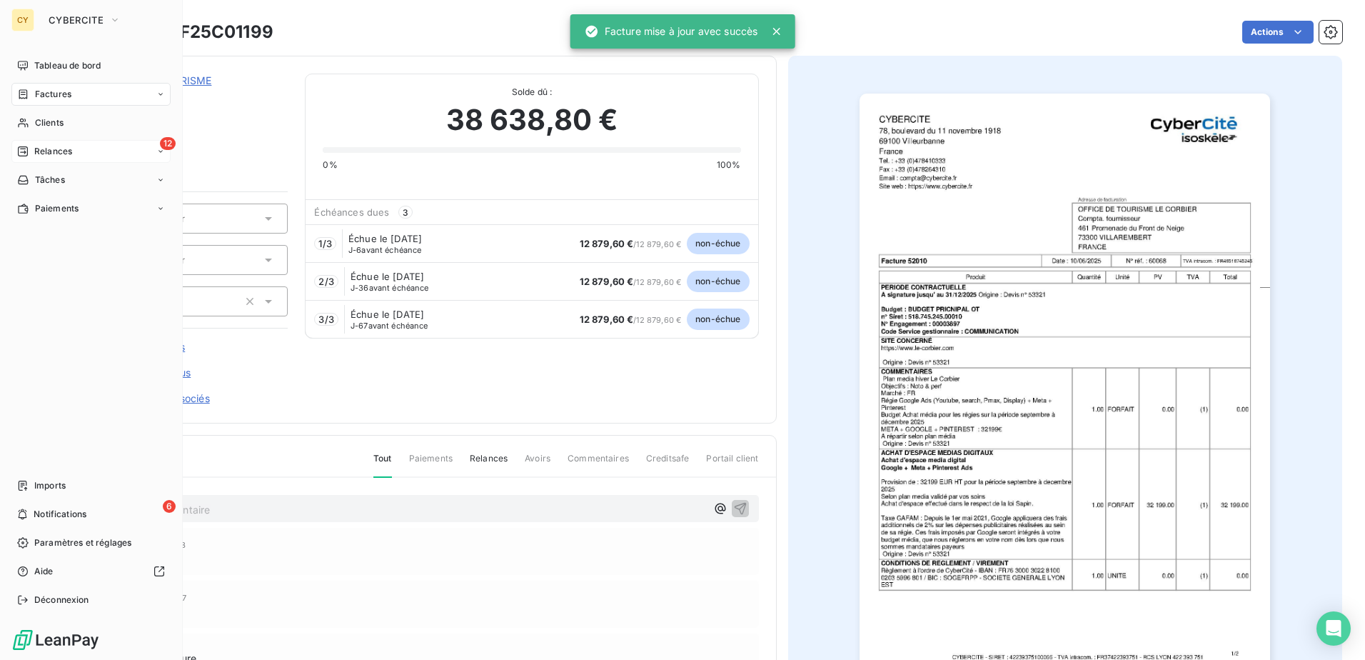
click at [56, 152] on span "Relances" at bounding box center [53, 151] width 38 height 13
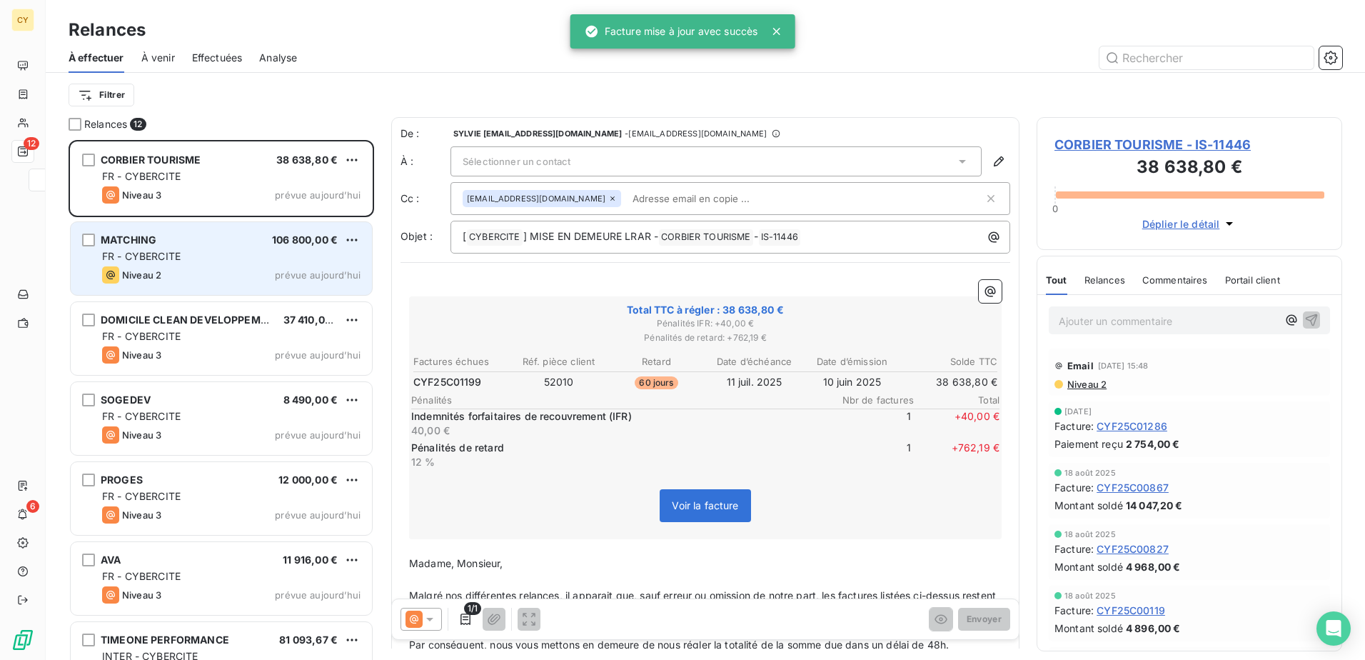
scroll to position [509, 295]
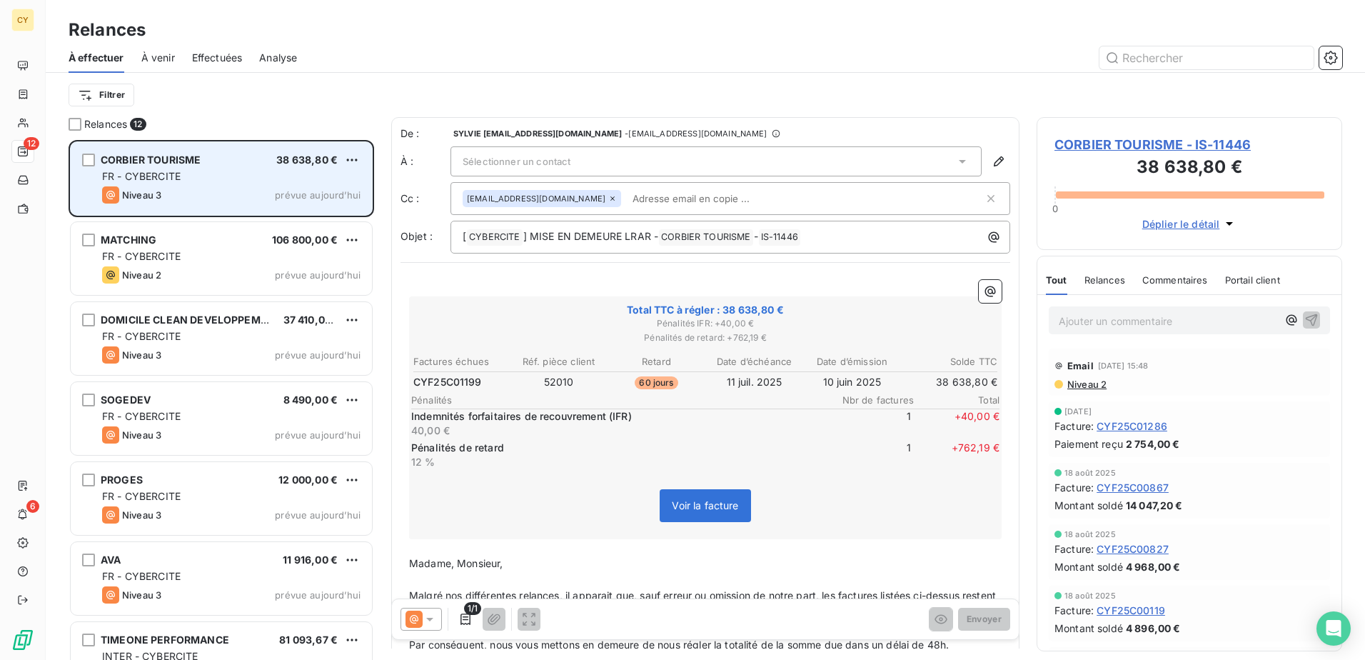
click at [247, 192] on div "Niveau 3 prévue aujourd’hui" at bounding box center [231, 194] width 258 height 17
click at [351, 161] on html "CY 12 6 Relances À effectuer À venir Effectuées Analyse Filtrer Relances 12 COR…" at bounding box center [682, 330] width 1365 height 660
click at [307, 211] on div "Passer cette action" at bounding box center [290, 214] width 128 height 23
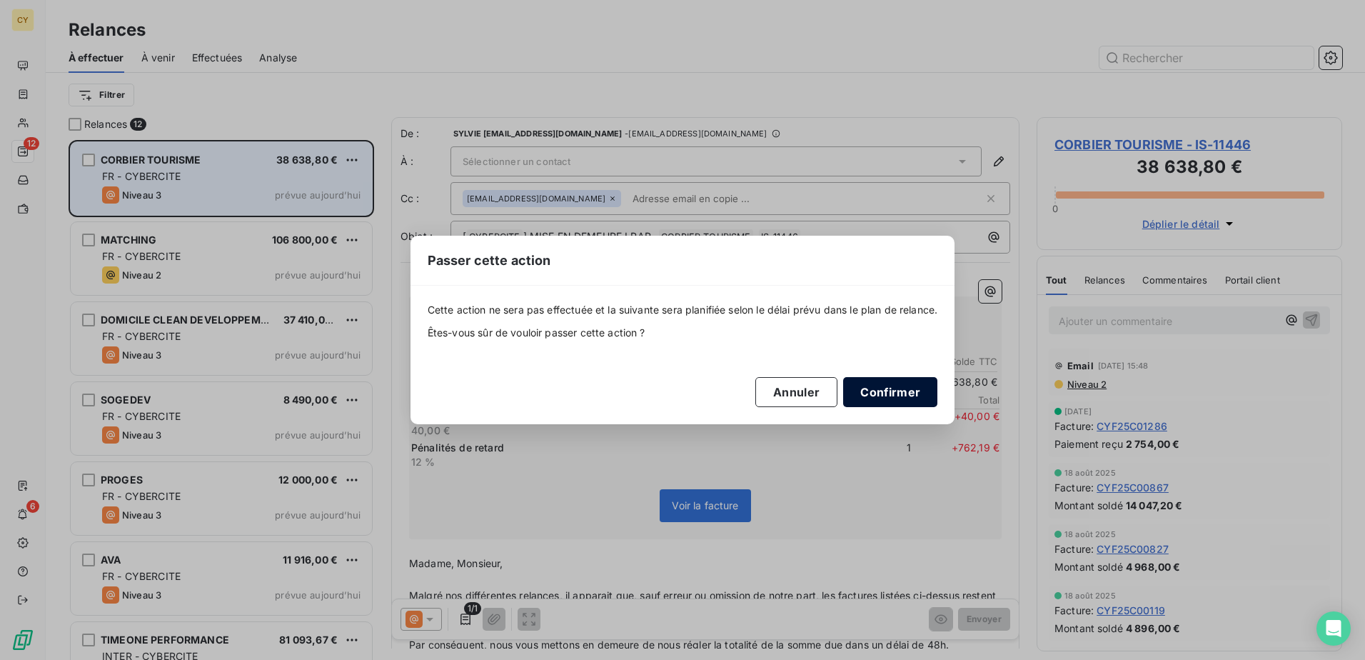
click at [868, 388] on button "Confirmer" at bounding box center [890, 392] width 94 height 30
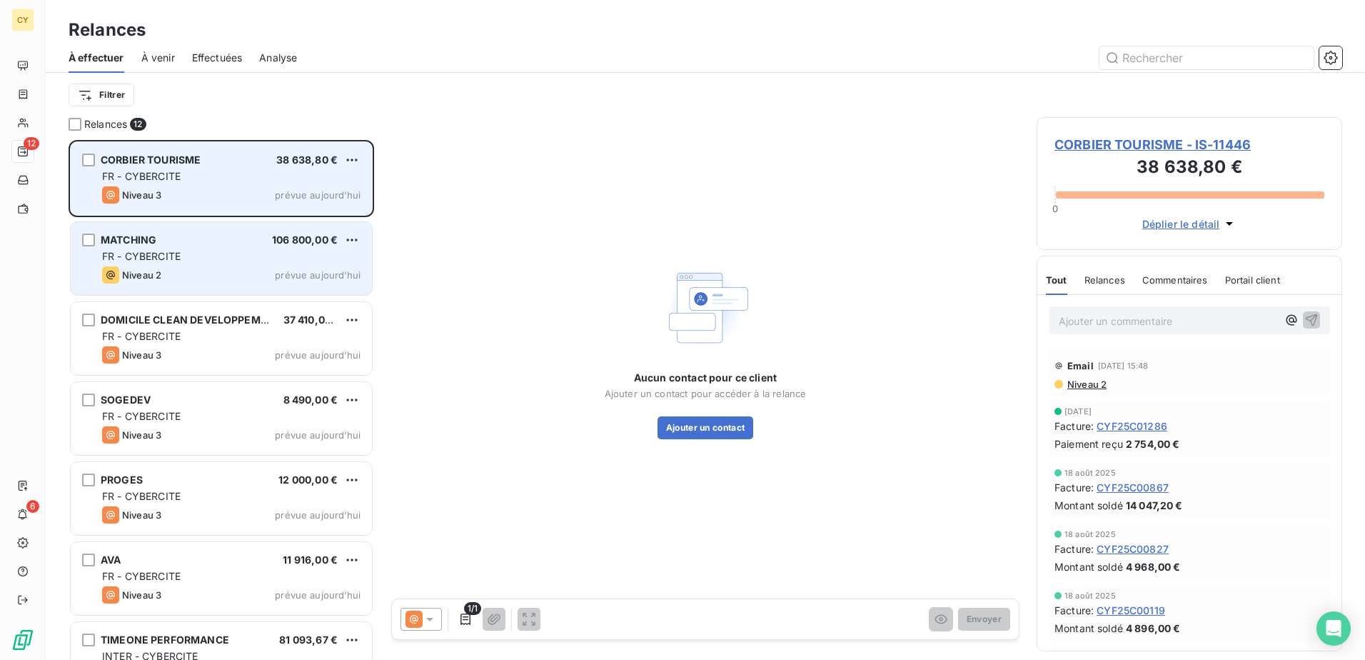
click at [222, 255] on div "FR - CYBERCITE" at bounding box center [231, 256] width 258 height 14
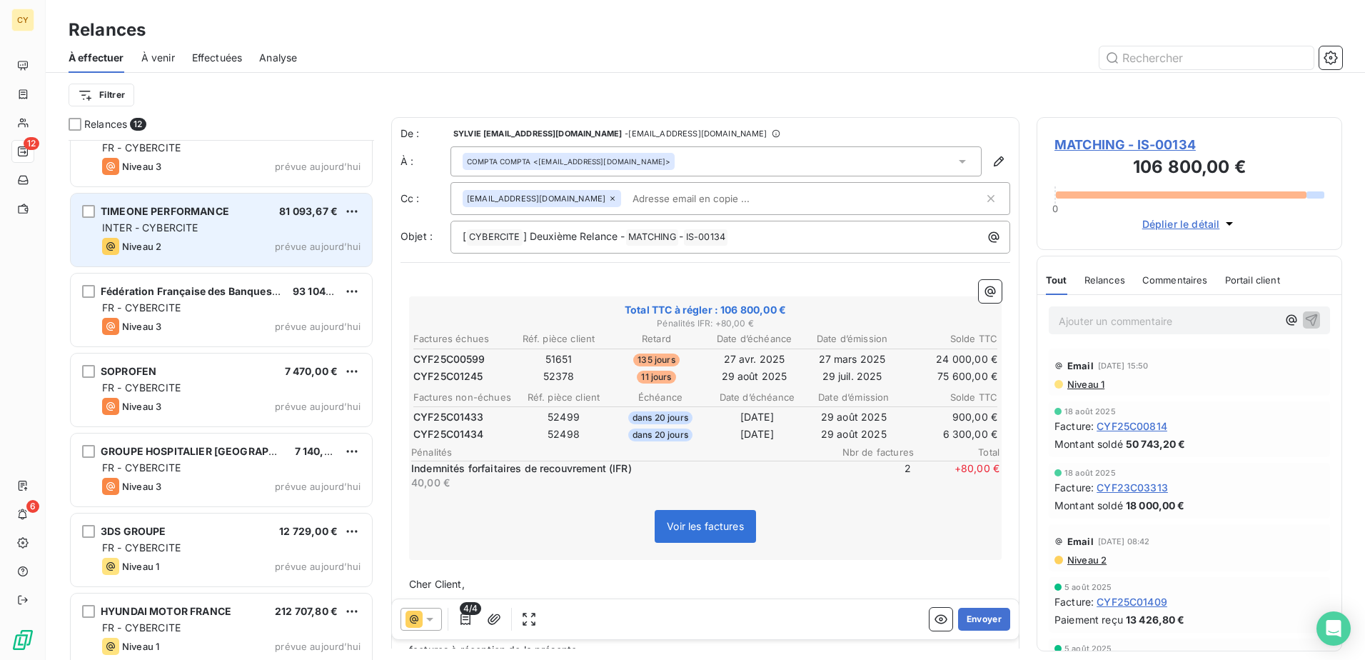
scroll to position [441, 0]
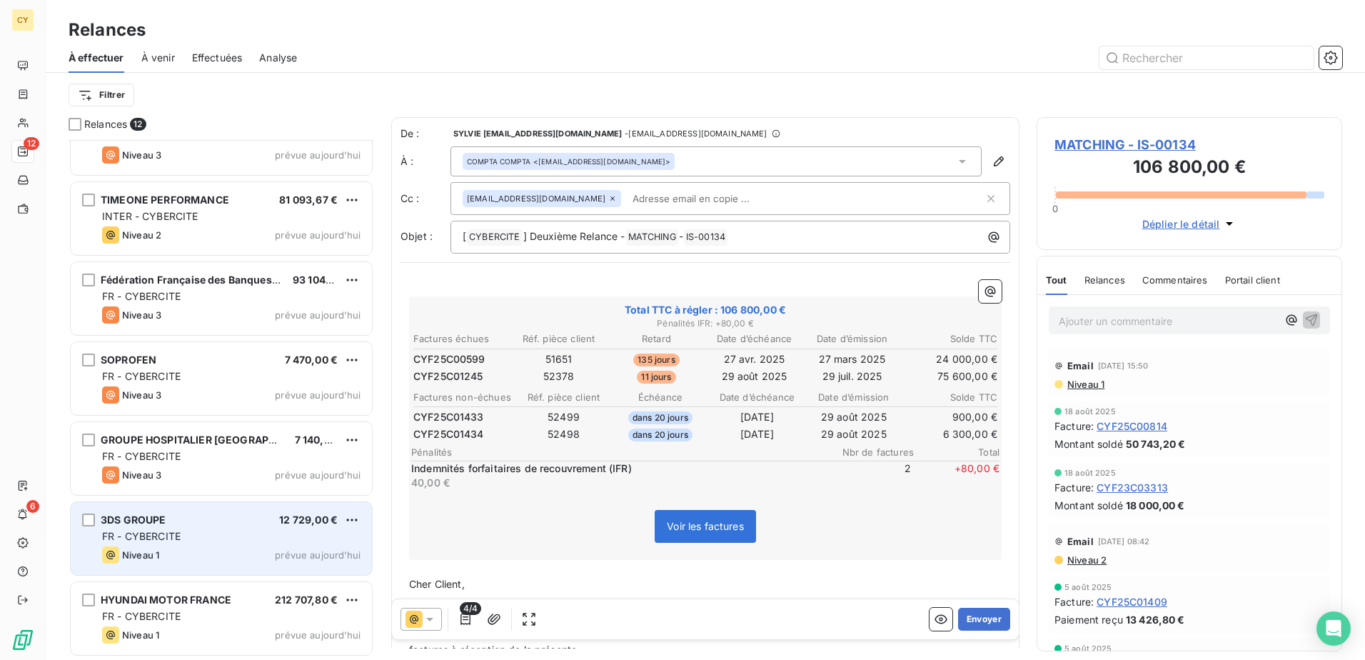
click at [230, 540] on div "FR - CYBERCITE" at bounding box center [231, 536] width 258 height 14
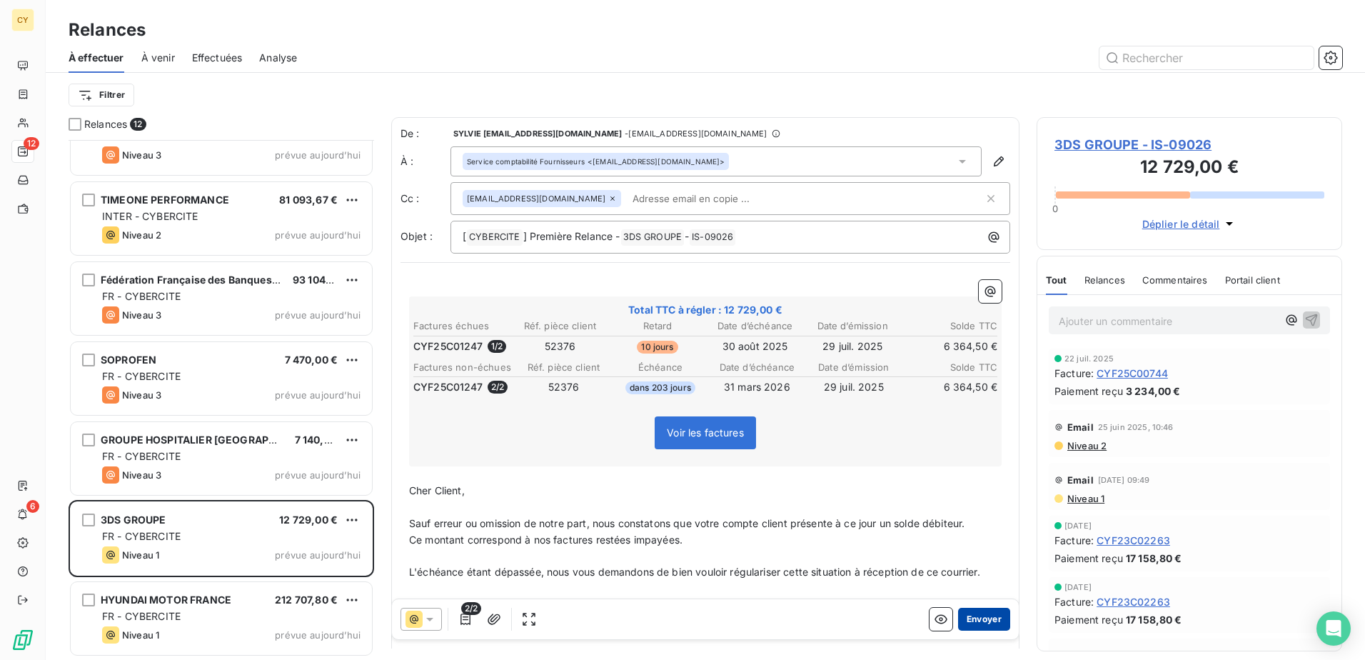
click at [978, 622] on button "Envoyer" at bounding box center [984, 619] width 52 height 23
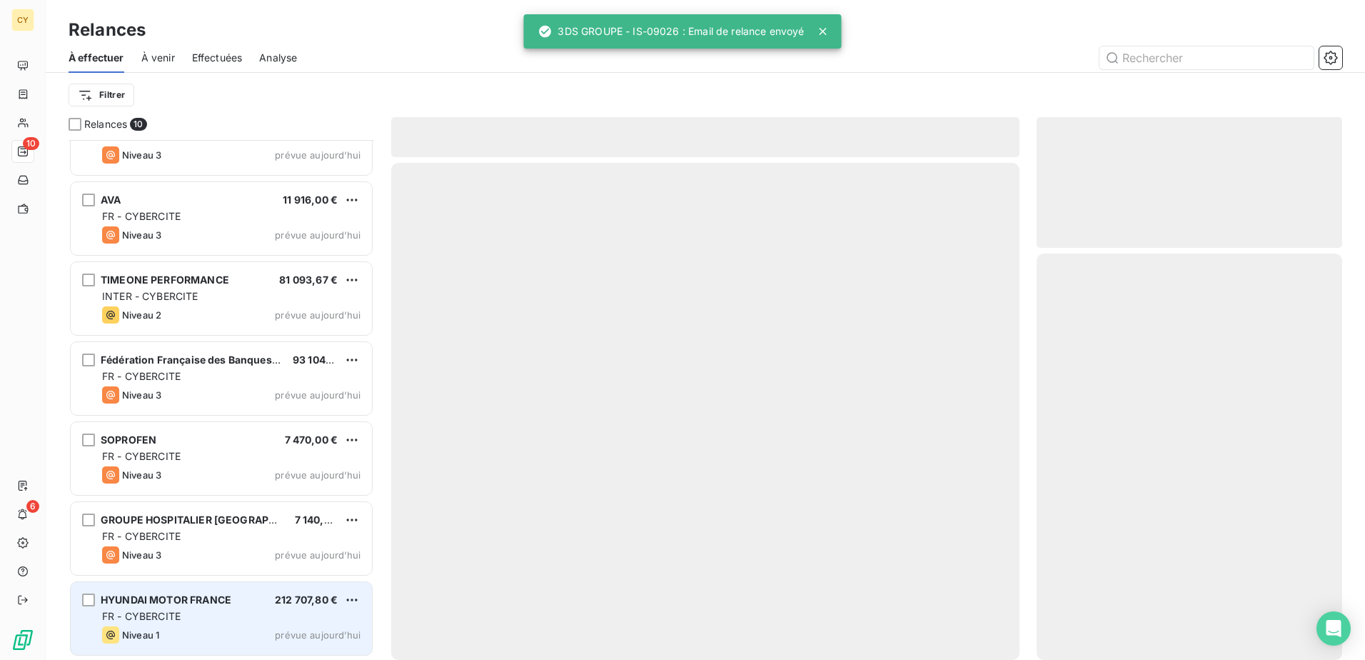
scroll to position [280, 0]
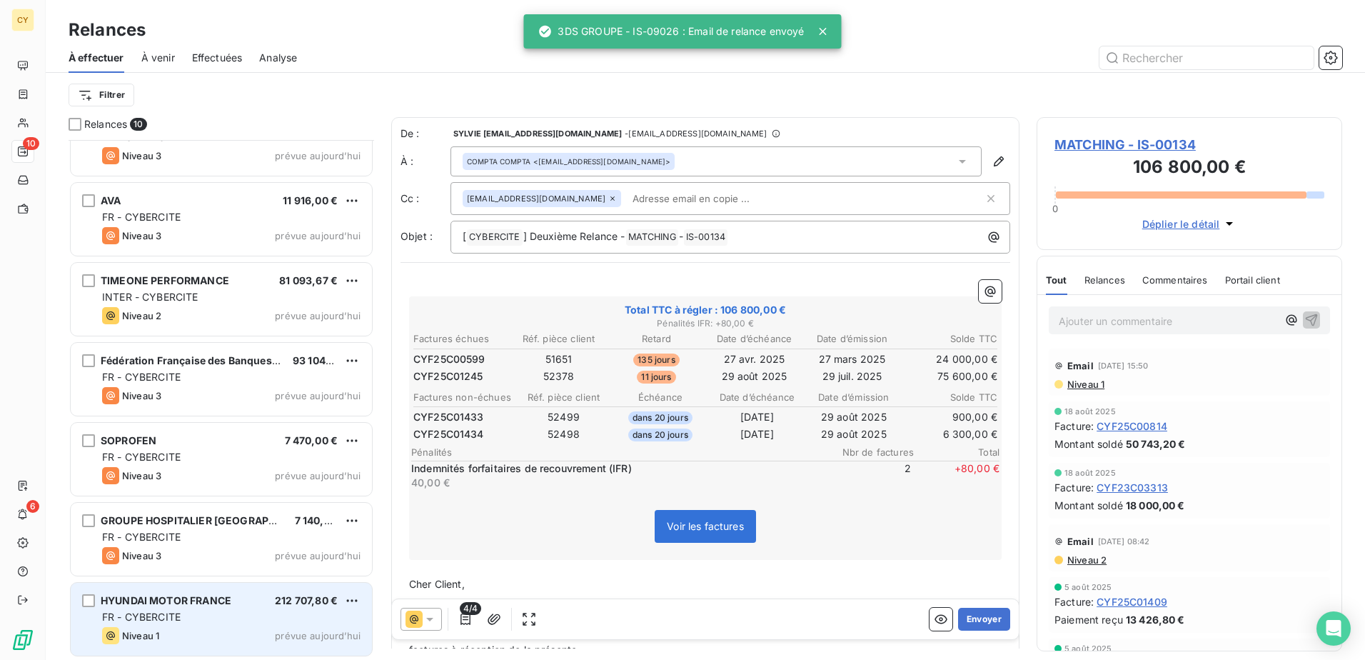
click at [196, 612] on div "FR - CYBERCITE" at bounding box center [231, 617] width 258 height 14
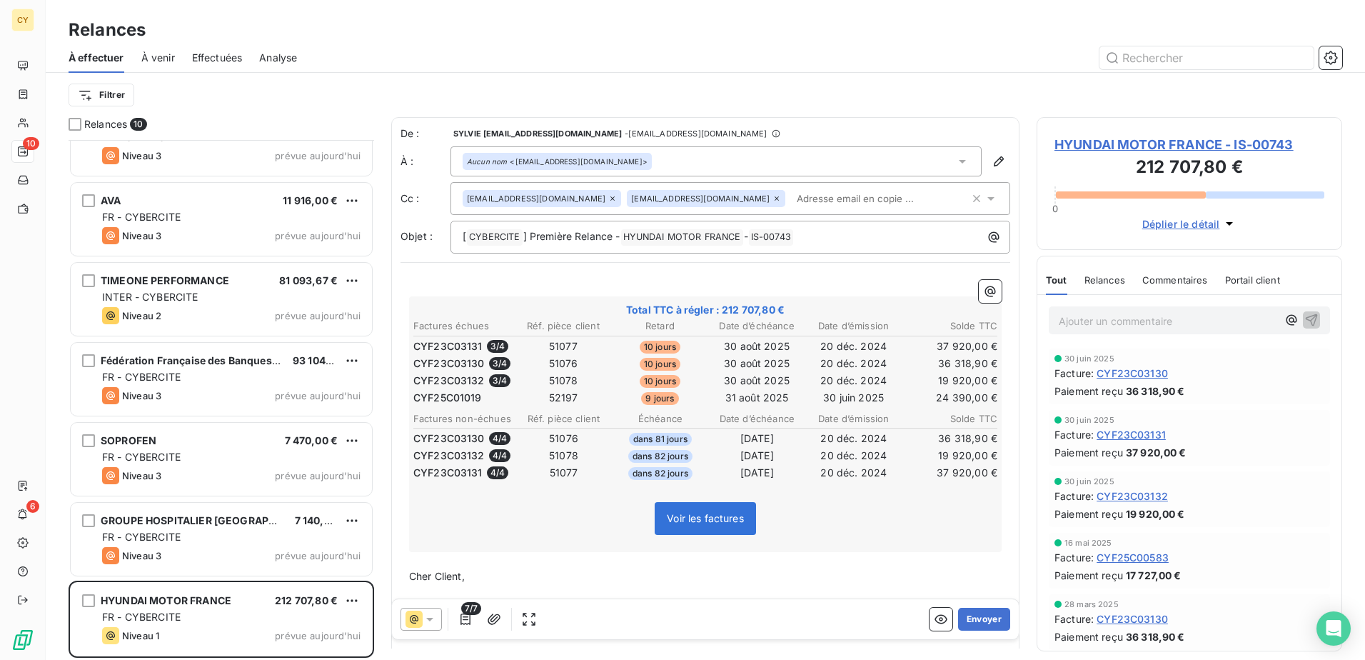
click at [773, 196] on icon at bounding box center [777, 198] width 9 height 9
drag, startPoint x: 986, startPoint y: 619, endPoint x: 976, endPoint y: 618, distance: 10.1
click at [980, 618] on button "Envoyer" at bounding box center [984, 619] width 52 height 23
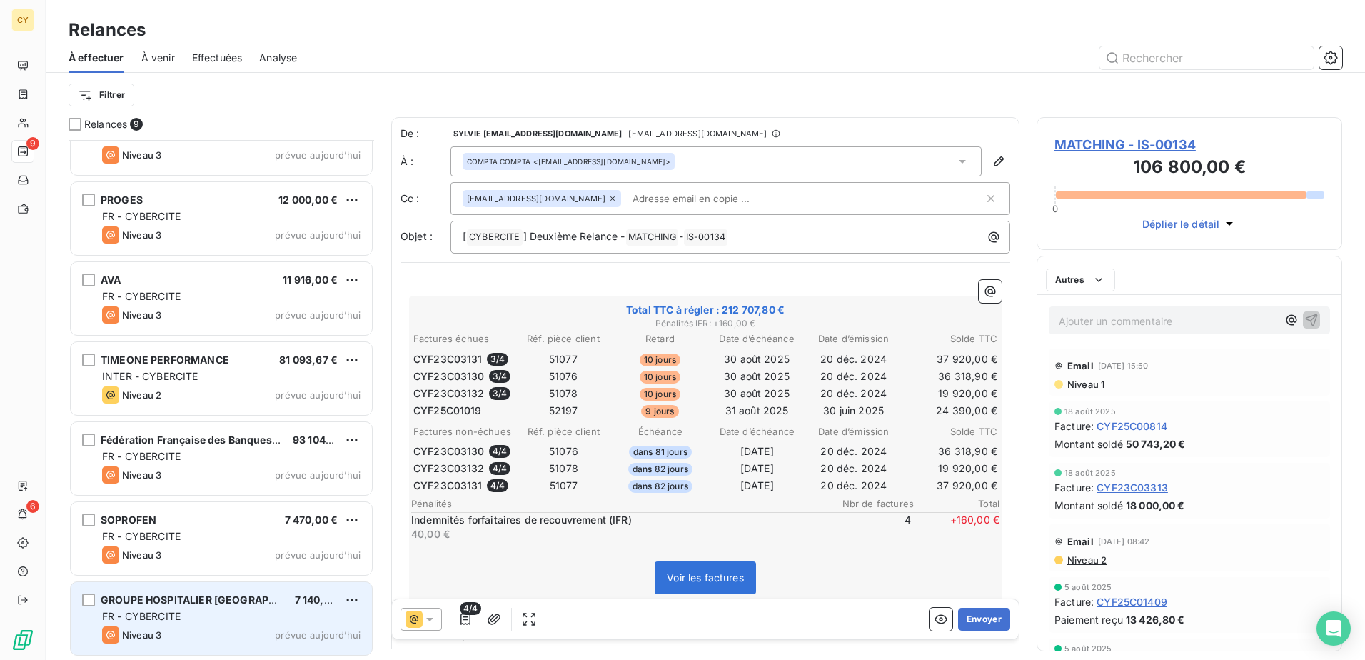
scroll to position [200, 0]
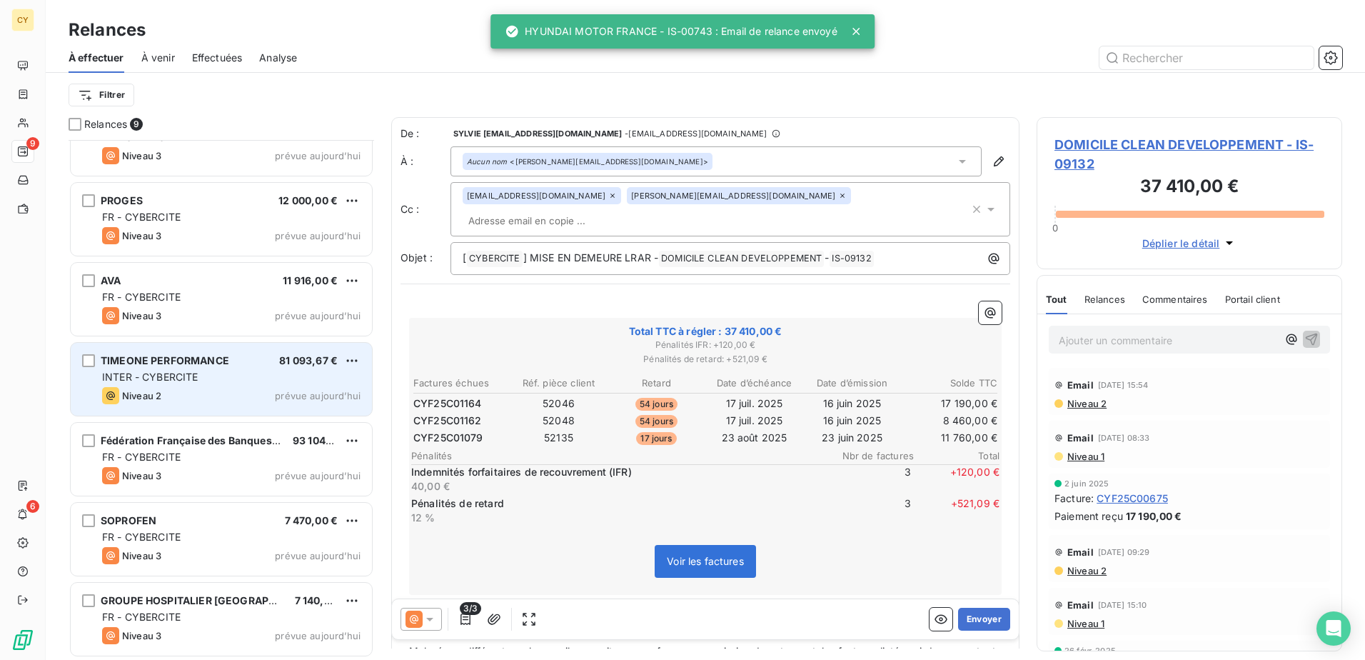
click at [204, 382] on div "INTER - CYBERCITE" at bounding box center [231, 377] width 258 height 14
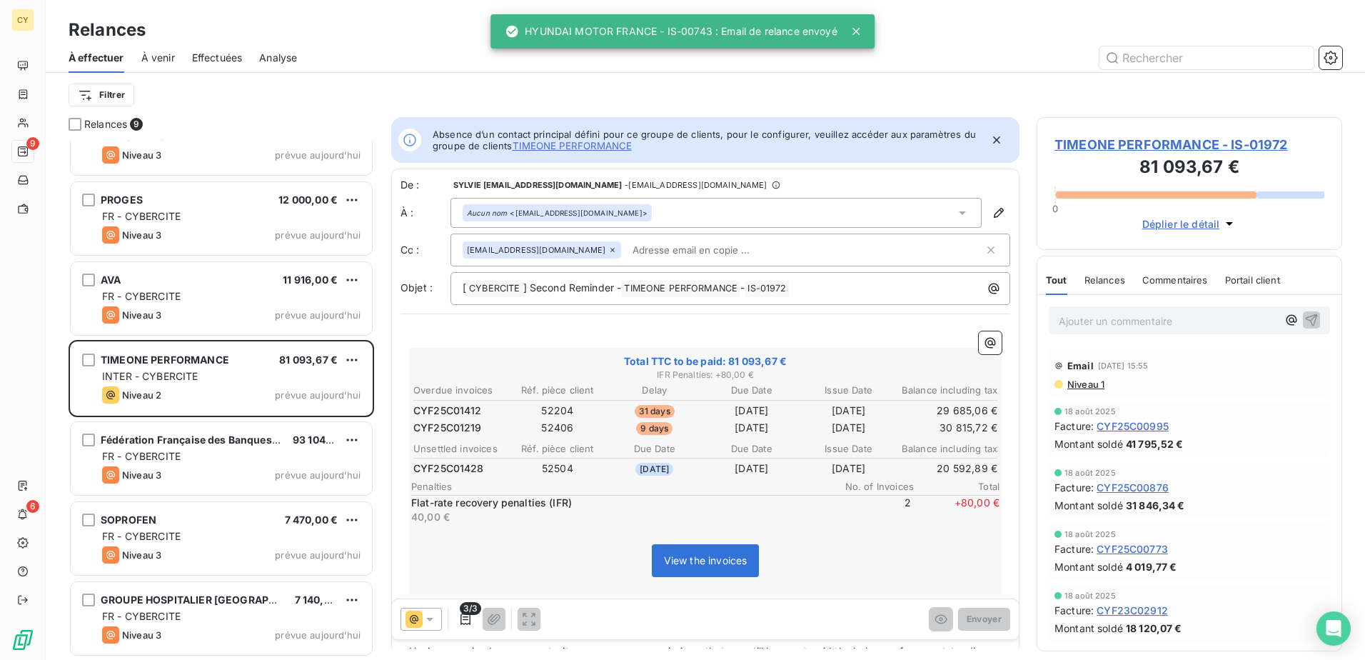
scroll to position [200, 0]
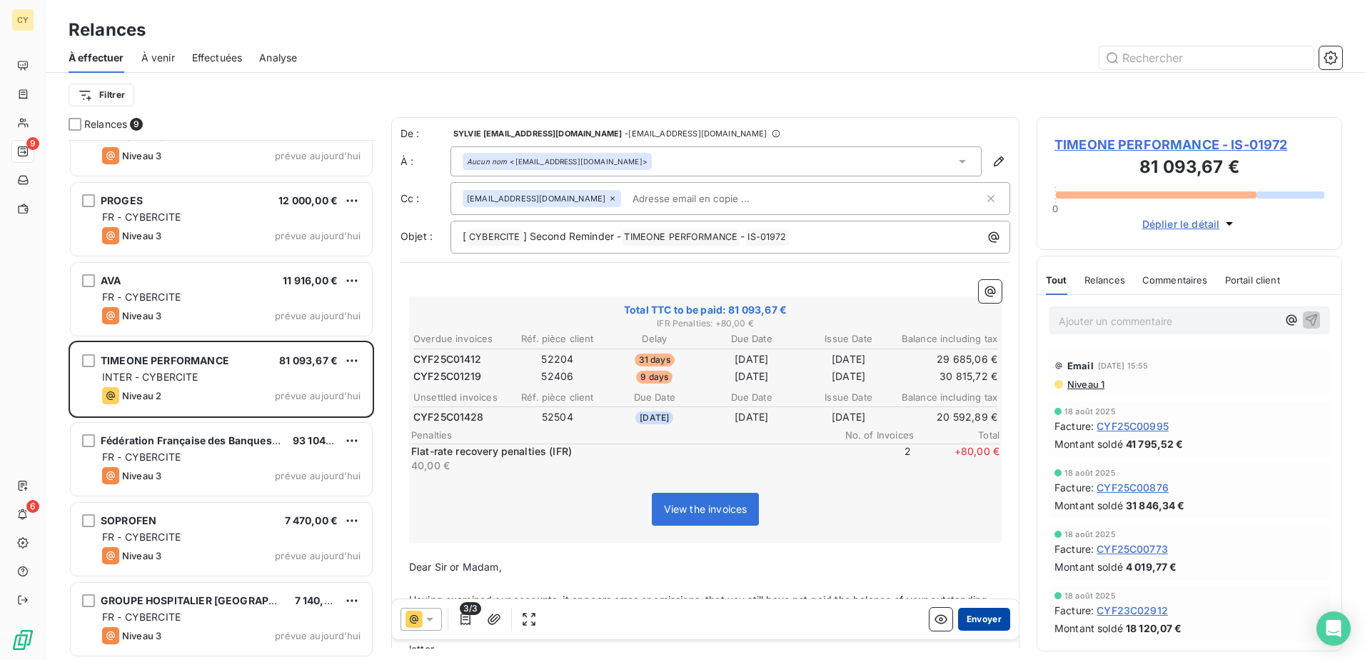
click at [974, 616] on button "Envoyer" at bounding box center [984, 619] width 52 height 23
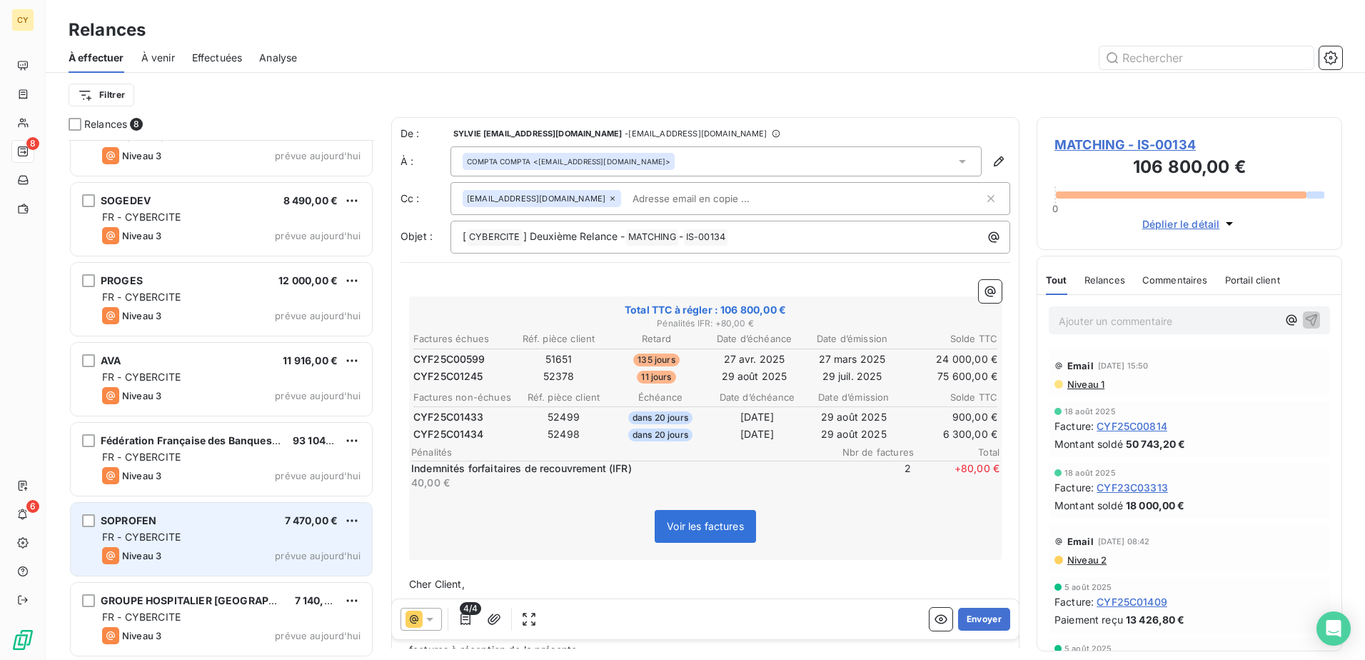
scroll to position [121, 0]
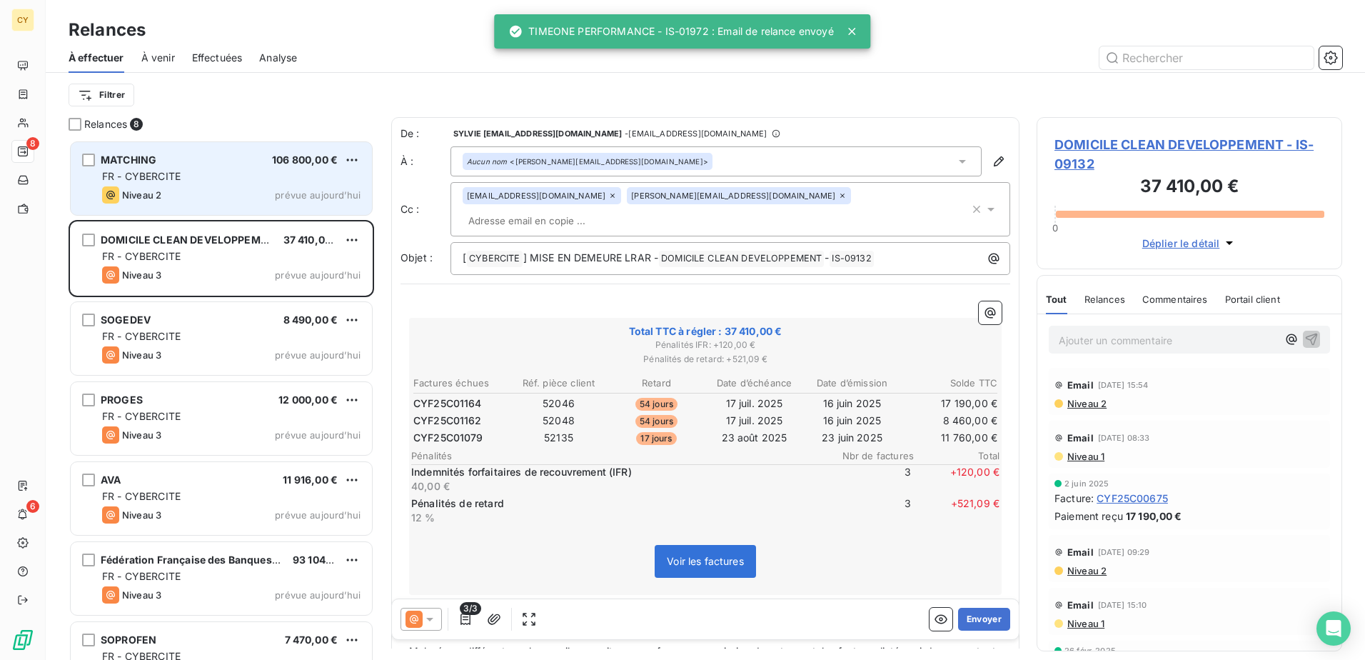
click at [210, 193] on div "Niveau 2 prévue aujourd’hui" at bounding box center [231, 194] width 258 height 17
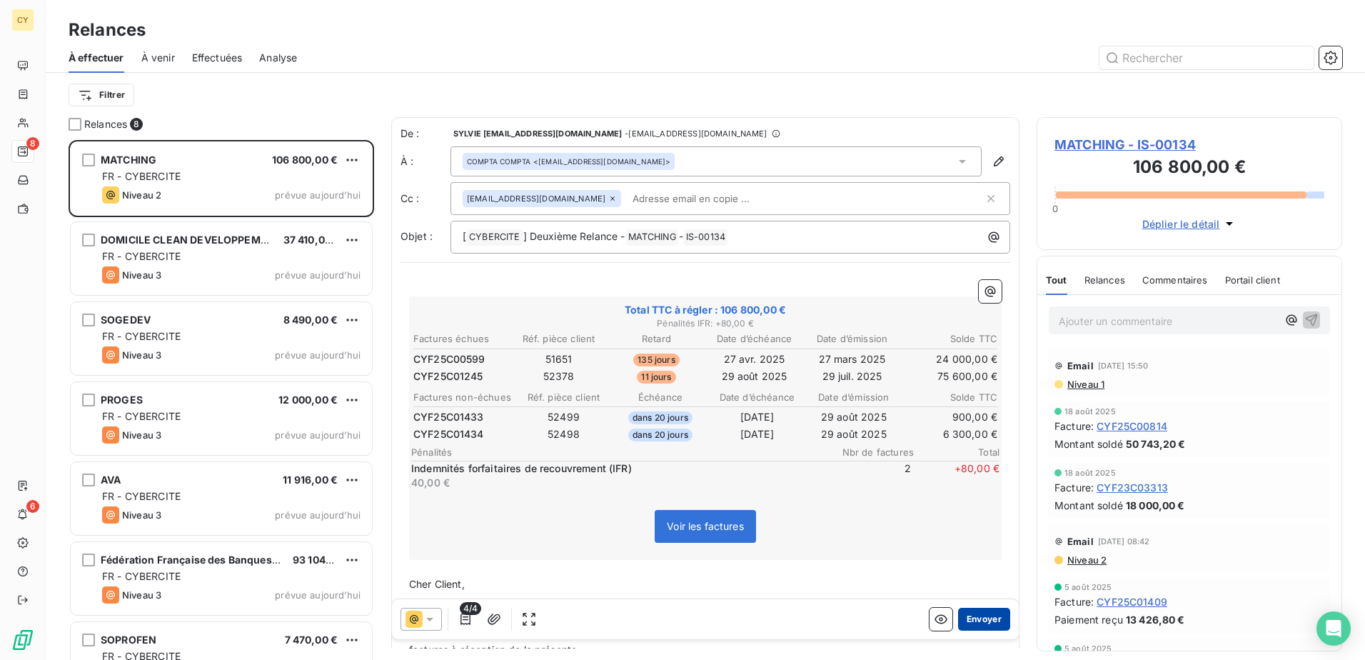
click at [978, 623] on button "Envoyer" at bounding box center [984, 619] width 52 height 23
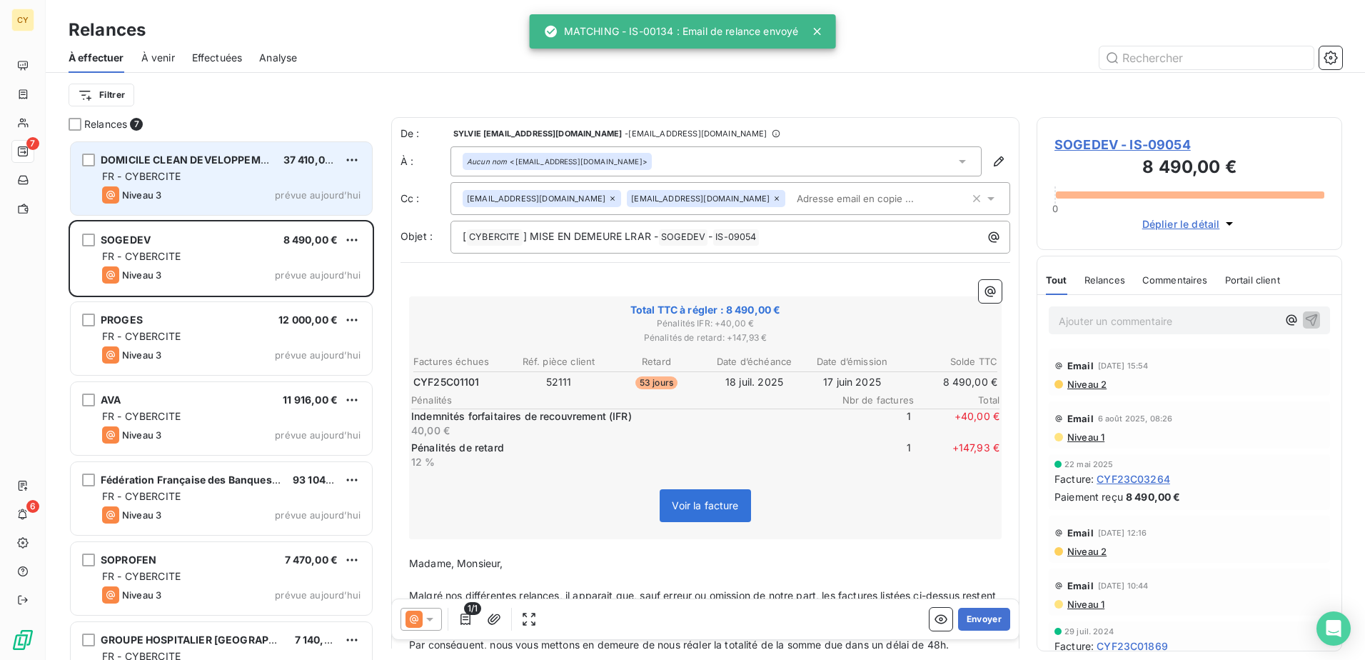
click at [206, 184] on div "DOMICILE CLEAN DEVELOPPEMENT 37 410,00 € FR - CYBERCITE Niveau 3 prévue [DATE]" at bounding box center [221, 178] width 301 height 73
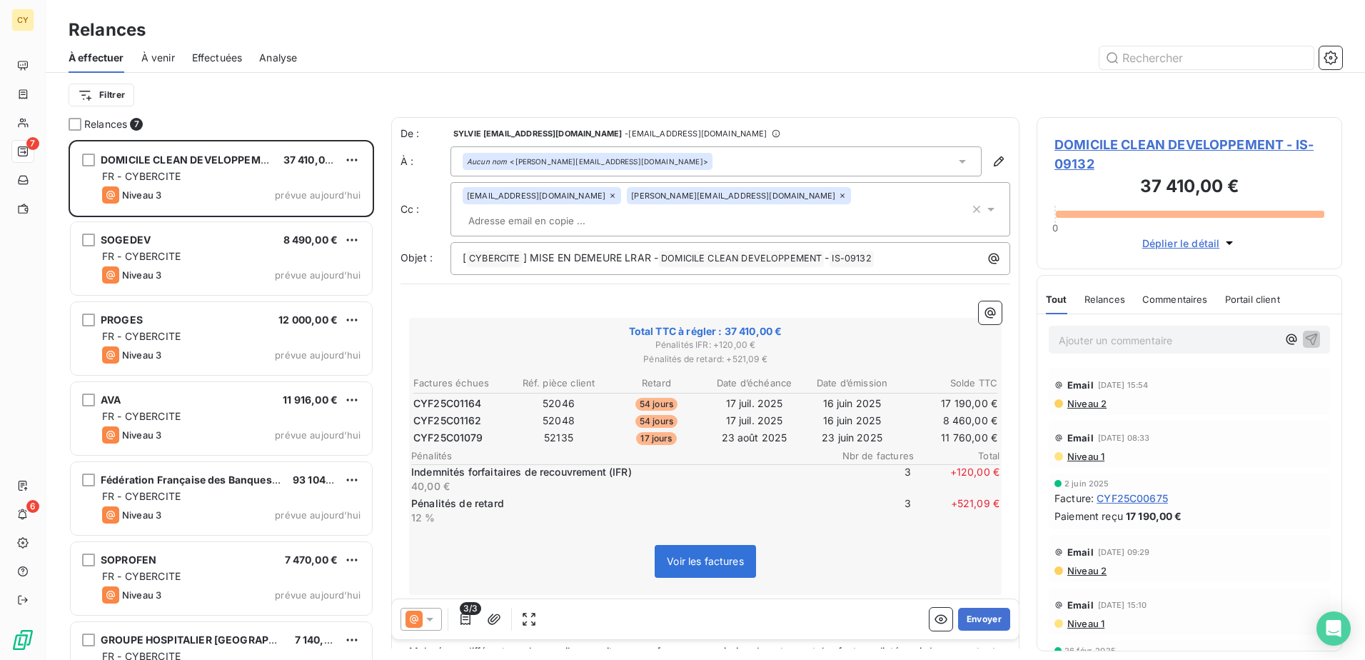
click at [1129, 147] on span "DOMICILE CLEAN DEVELOPPEMENT - IS-09132" at bounding box center [1190, 154] width 270 height 39
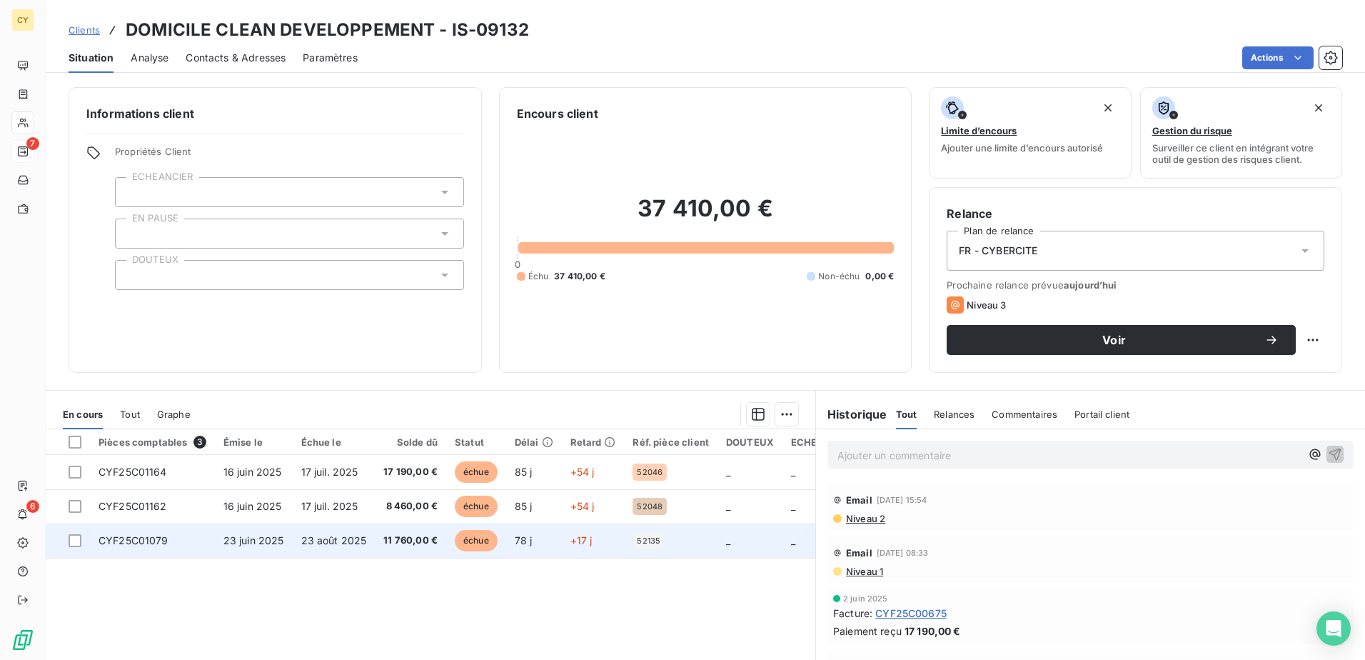
click at [168, 541] on td "CYF25C01079" at bounding box center [152, 540] width 125 height 34
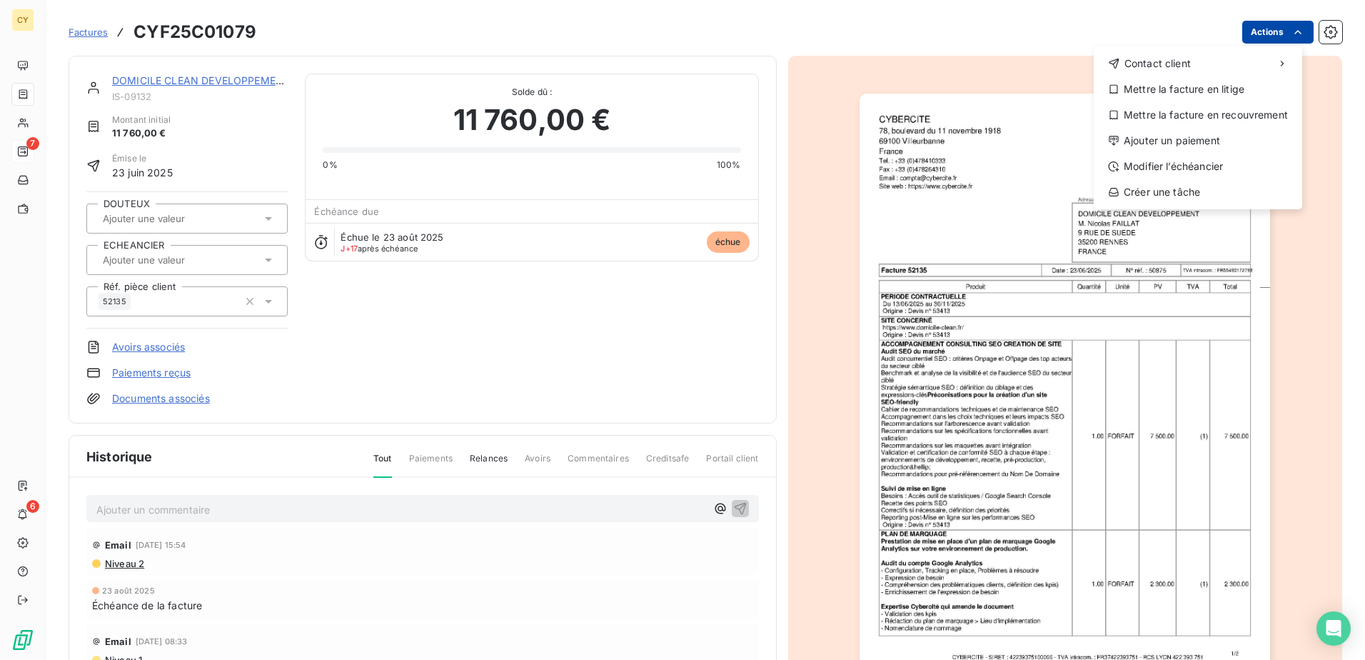
click at [1260, 31] on html "CY 7 6 Factures CYF25C01079 Actions Contact client Mettre la facture en litige …" at bounding box center [682, 330] width 1365 height 660
click at [1218, 166] on div "Modifier l’échéancier" at bounding box center [1198, 166] width 197 height 23
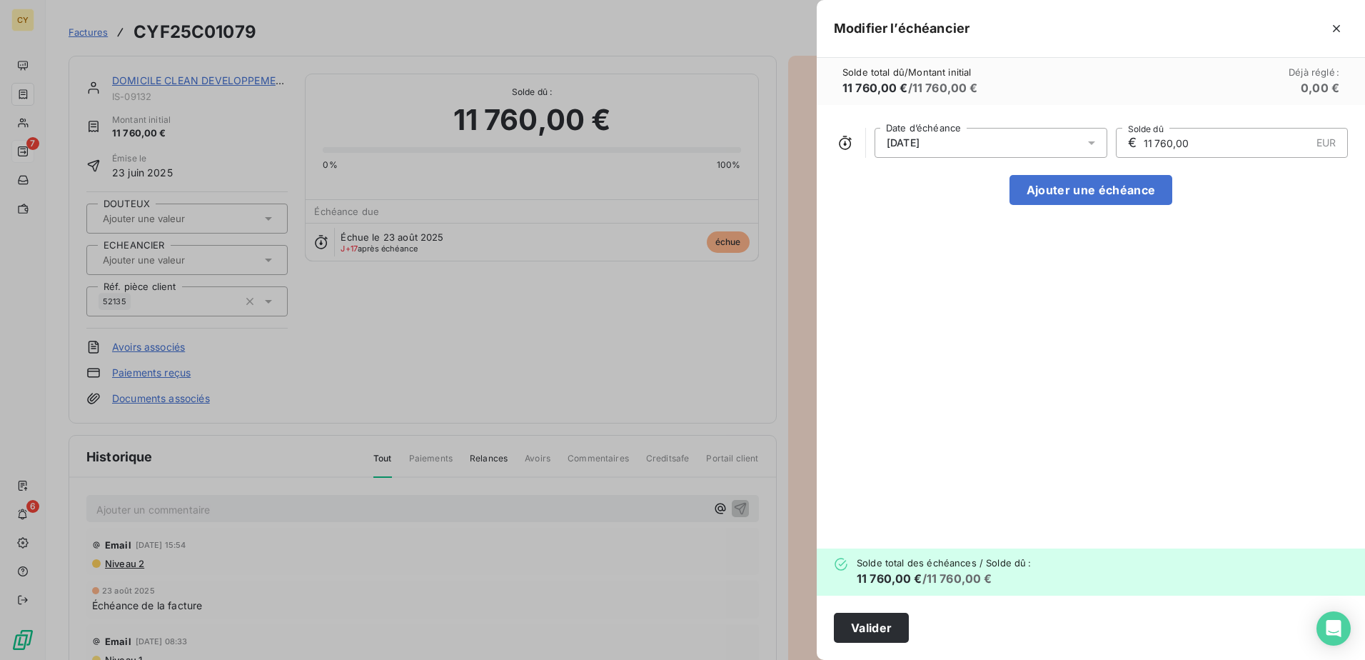
click at [1090, 145] on icon at bounding box center [1092, 143] width 14 height 14
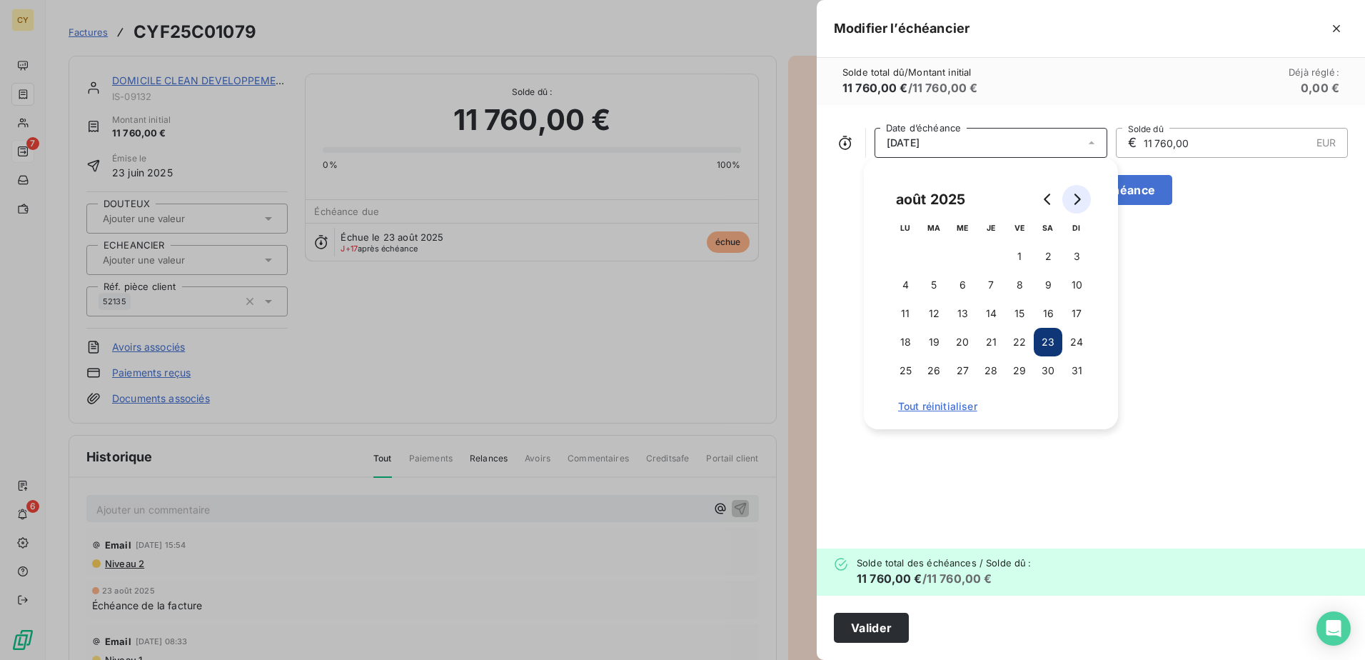
click at [1084, 201] on button "Go to next month" at bounding box center [1077, 199] width 29 height 29
click at [904, 317] on button "15" at bounding box center [905, 313] width 29 height 29
click at [886, 631] on button "Valider" at bounding box center [871, 628] width 75 height 30
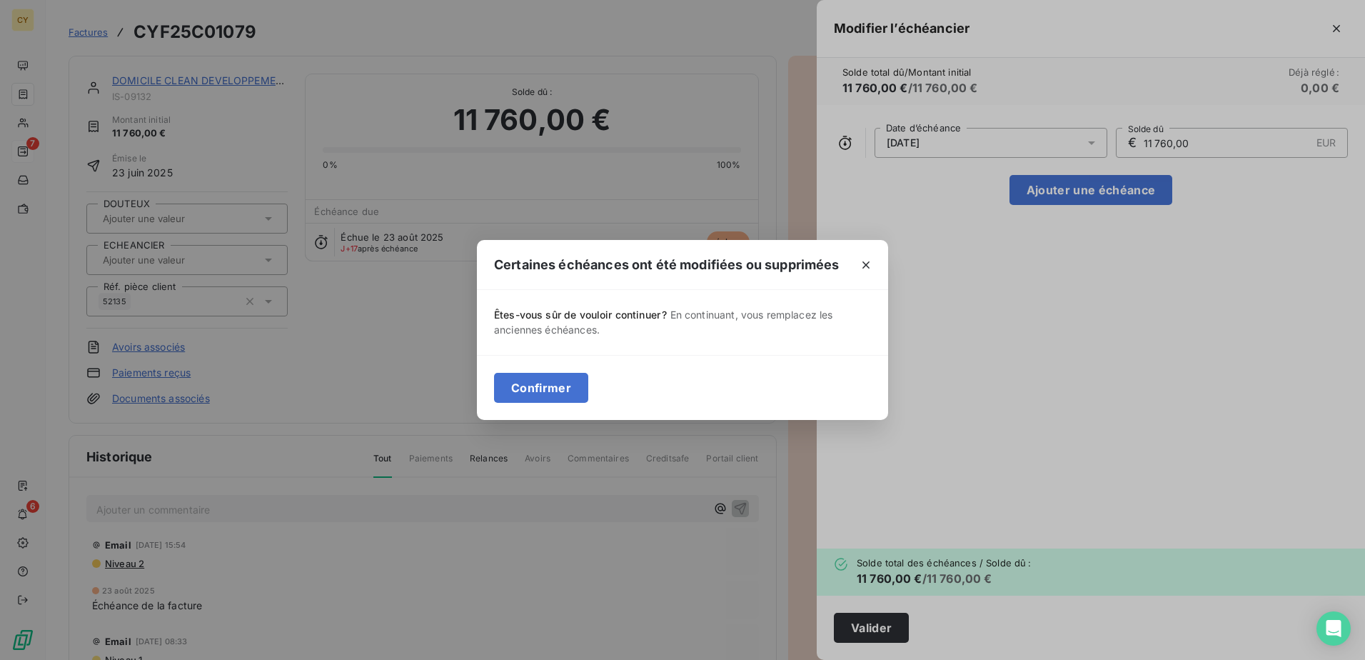
drag, startPoint x: 571, startPoint y: 396, endPoint x: 466, endPoint y: 431, distance: 110.6
click at [556, 396] on button "Confirmer" at bounding box center [541, 388] width 94 height 30
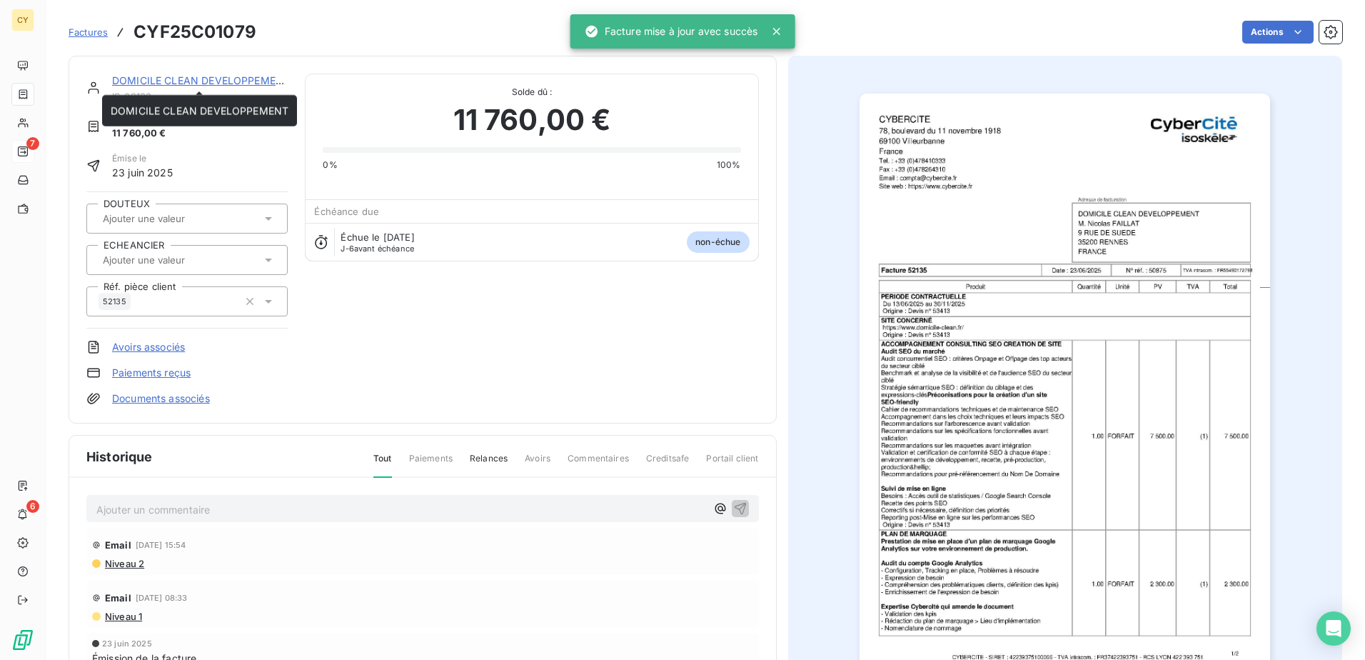
click at [201, 81] on link "DOMICILE CLEAN DEVELOPPEMENT" at bounding box center [201, 80] width 178 height 12
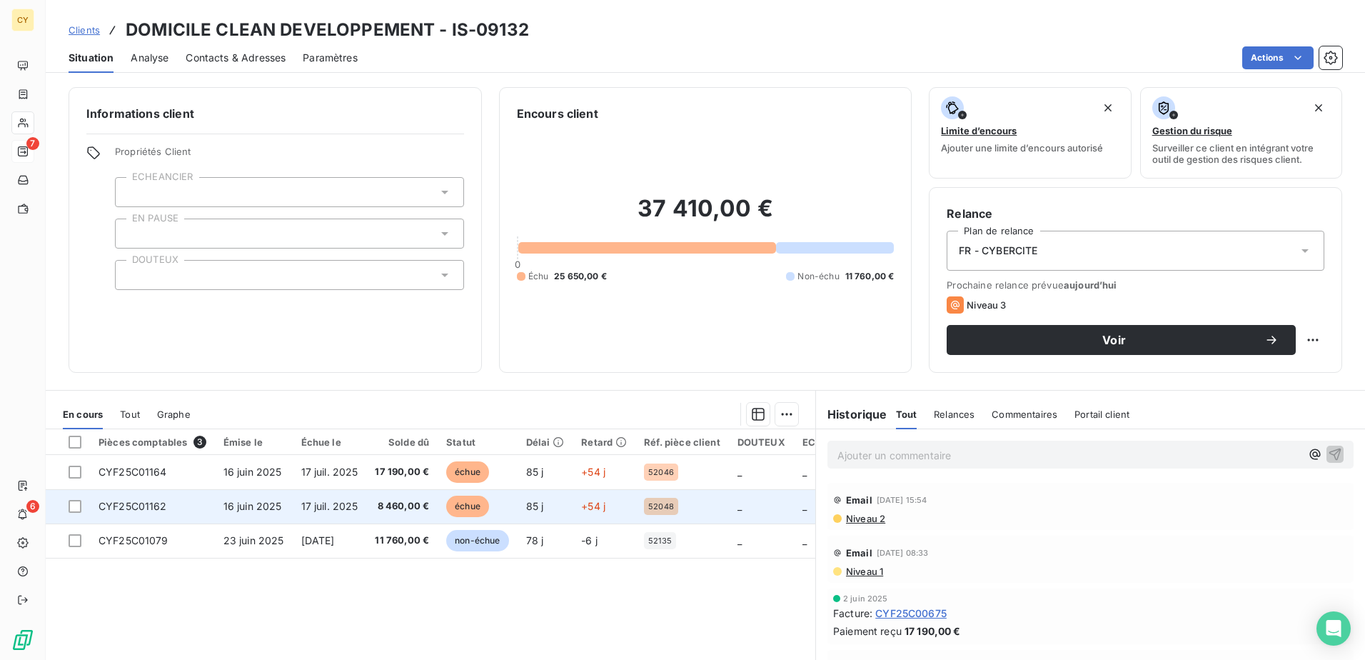
click at [162, 508] on span "CYF25C01162" at bounding box center [133, 506] width 69 height 12
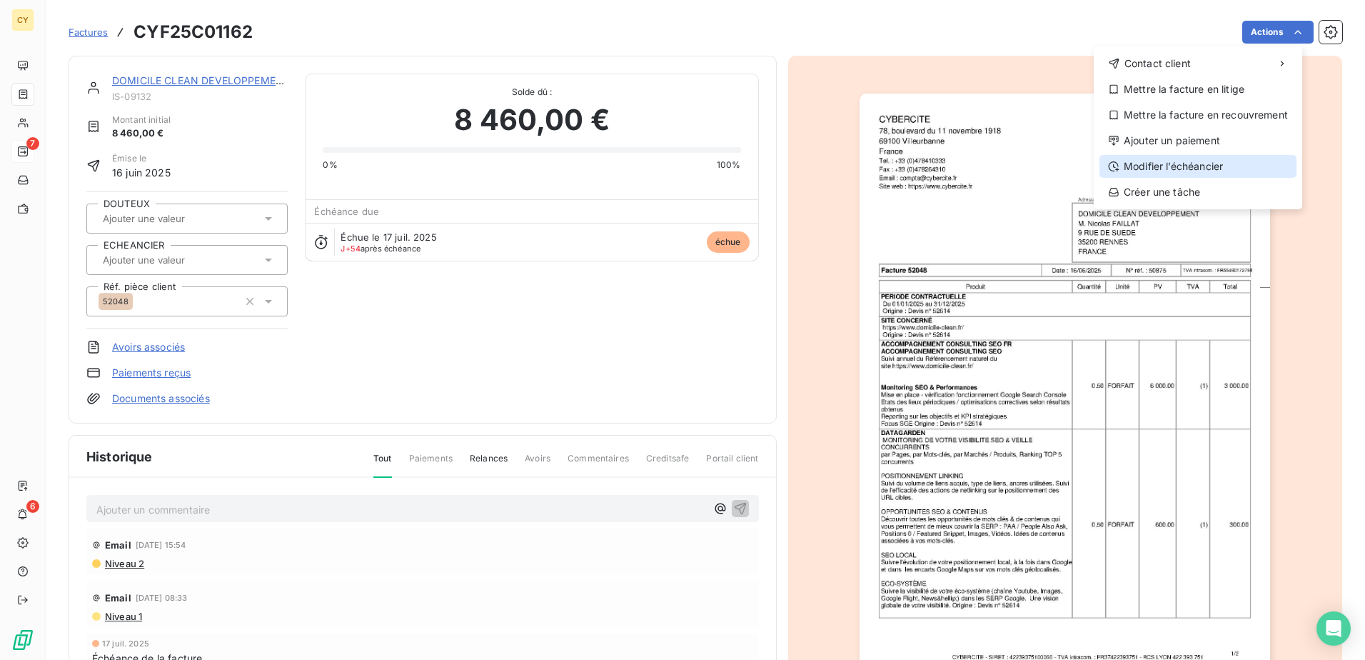
click at [1173, 164] on div "Modifier l’échéancier" at bounding box center [1198, 166] width 197 height 23
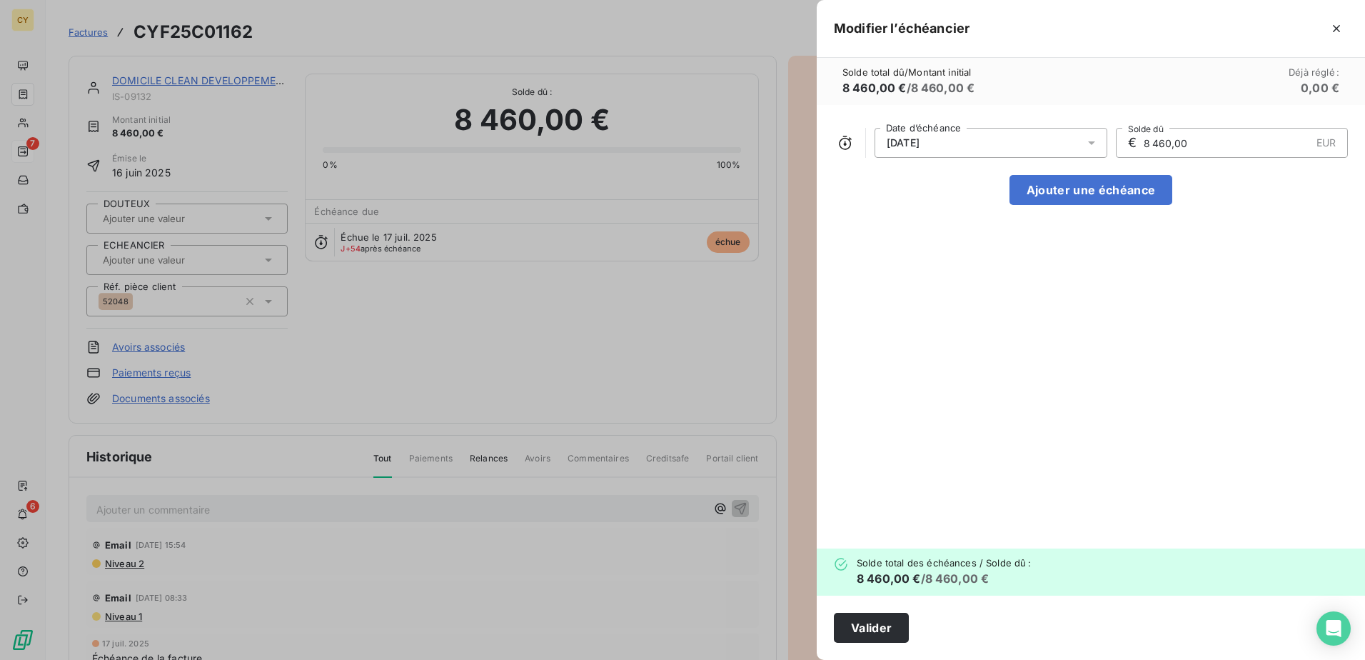
click at [1090, 146] on icon at bounding box center [1092, 143] width 14 height 14
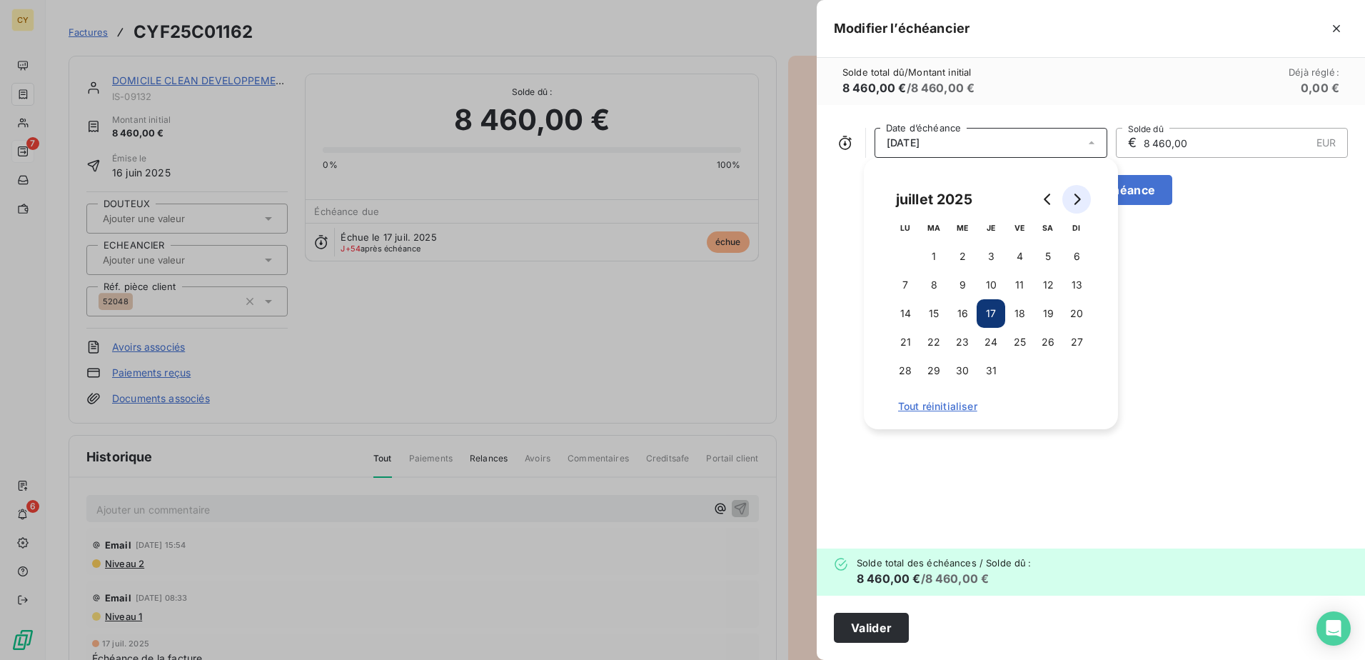
click at [1077, 199] on icon "Go to next month" at bounding box center [1076, 199] width 11 height 11
click at [915, 308] on button "15" at bounding box center [905, 313] width 29 height 29
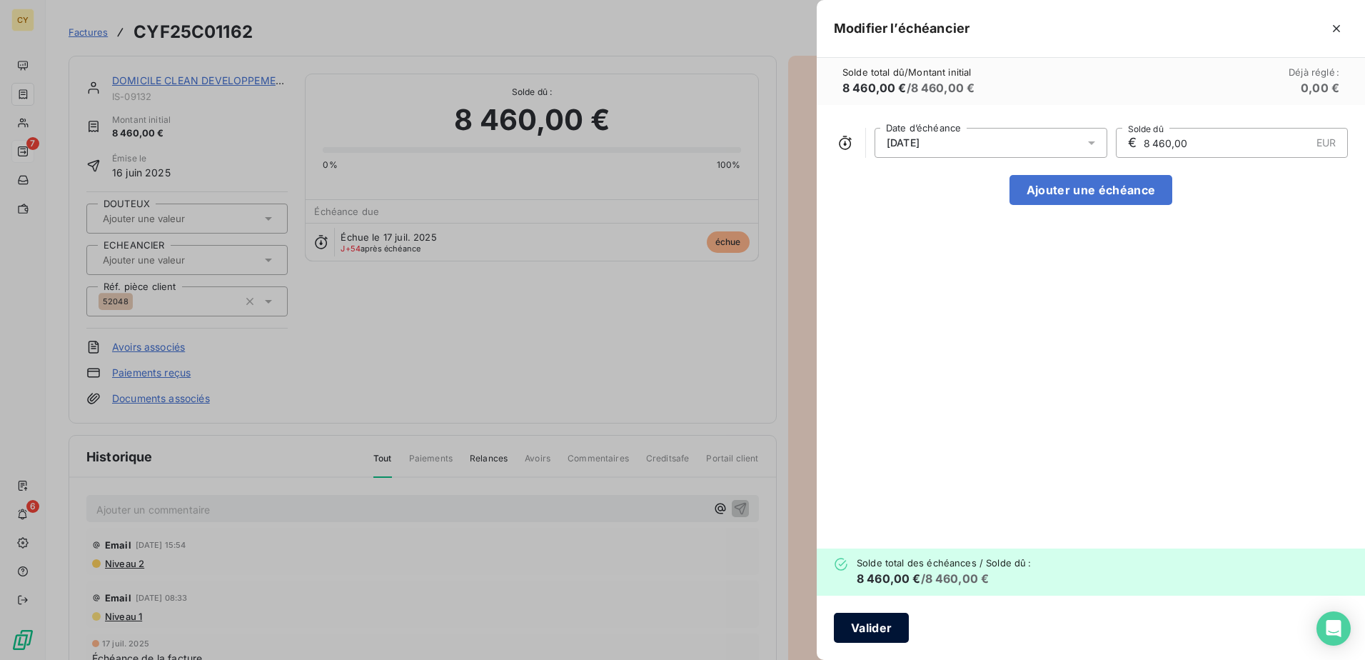
click at [878, 626] on button "Valider" at bounding box center [871, 628] width 75 height 30
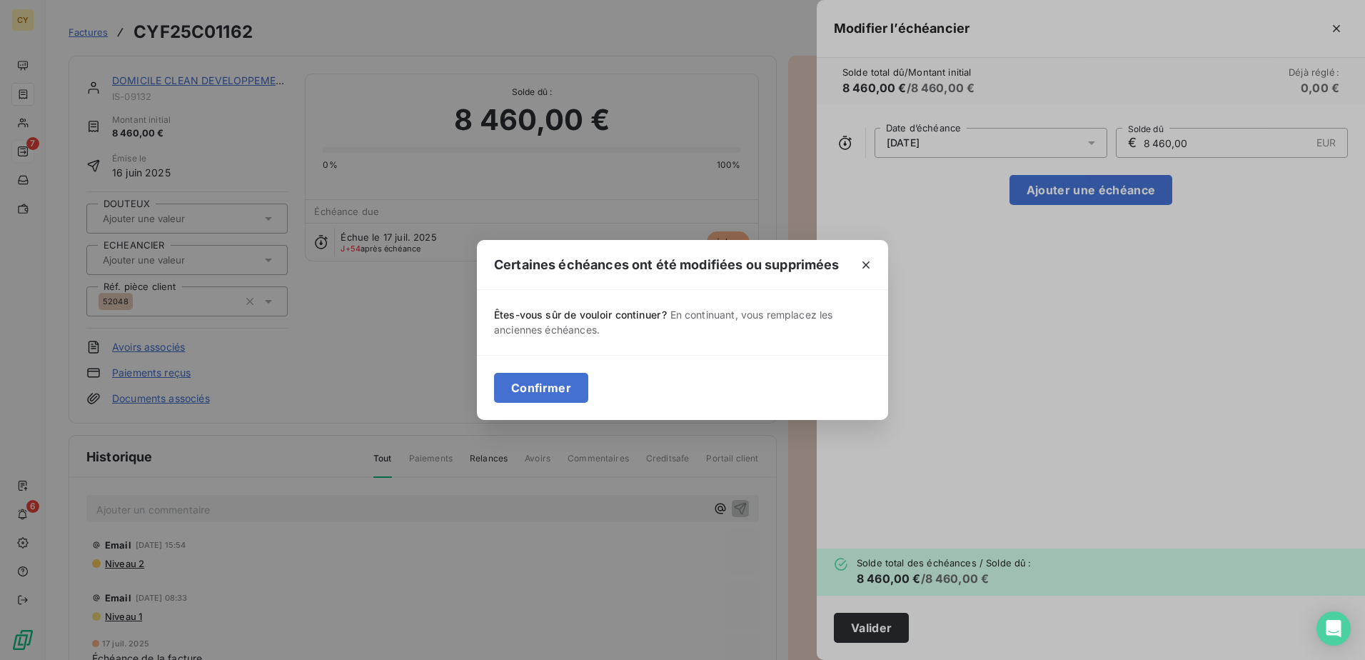
drag, startPoint x: 523, startPoint y: 390, endPoint x: 451, endPoint y: 390, distance: 72.8
click at [517, 388] on button "Confirmer" at bounding box center [541, 388] width 94 height 30
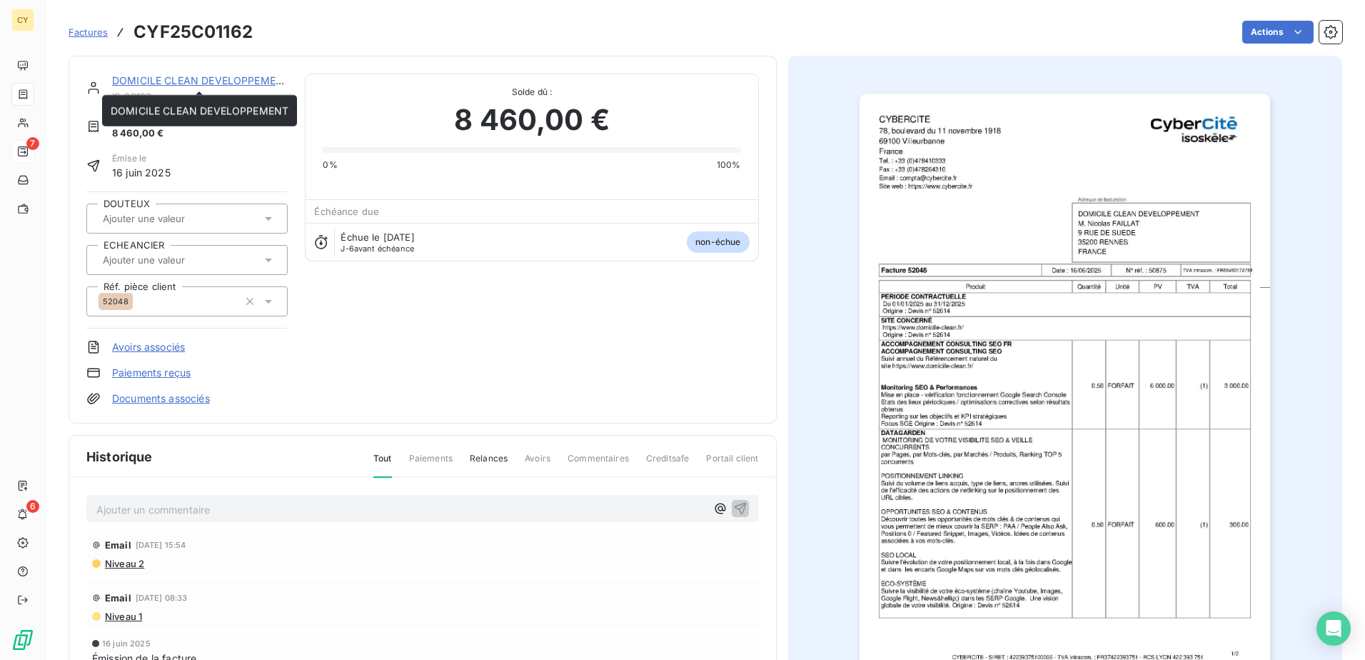
click at [216, 80] on link "DOMICILE CLEAN DEVELOPPEMENT" at bounding box center [201, 80] width 178 height 12
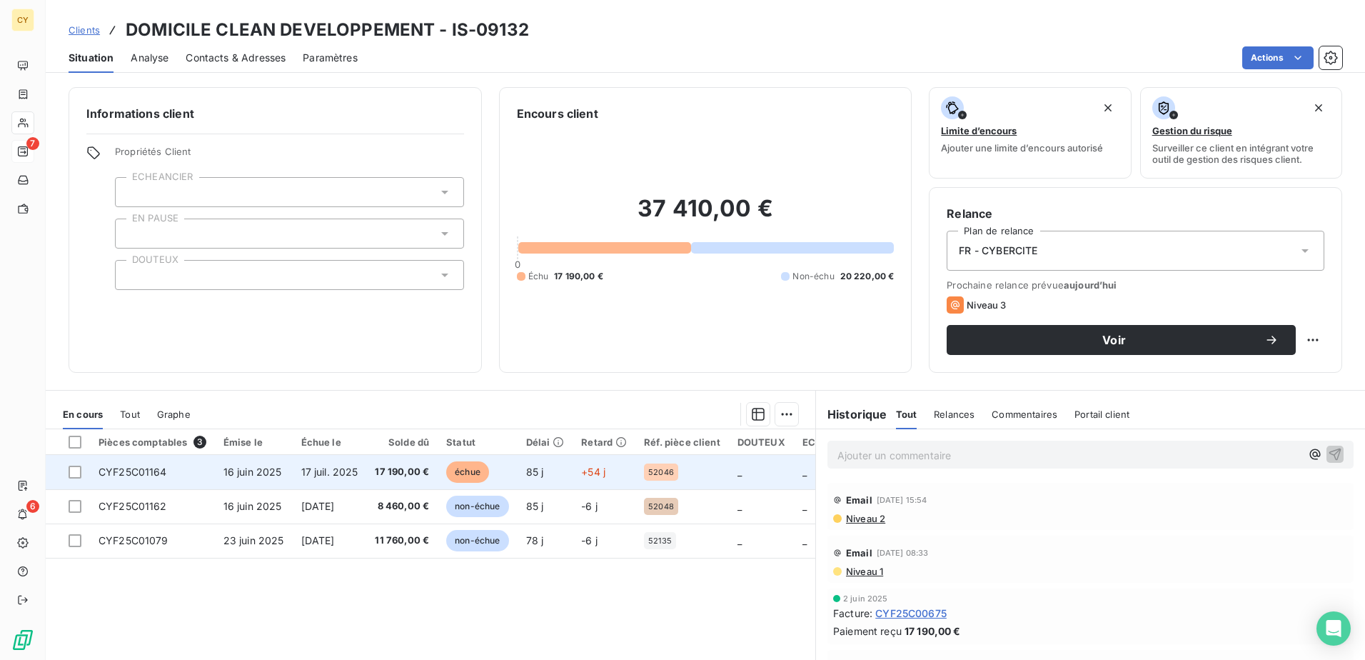
click at [159, 474] on span "CYF25C01164" at bounding box center [133, 472] width 69 height 12
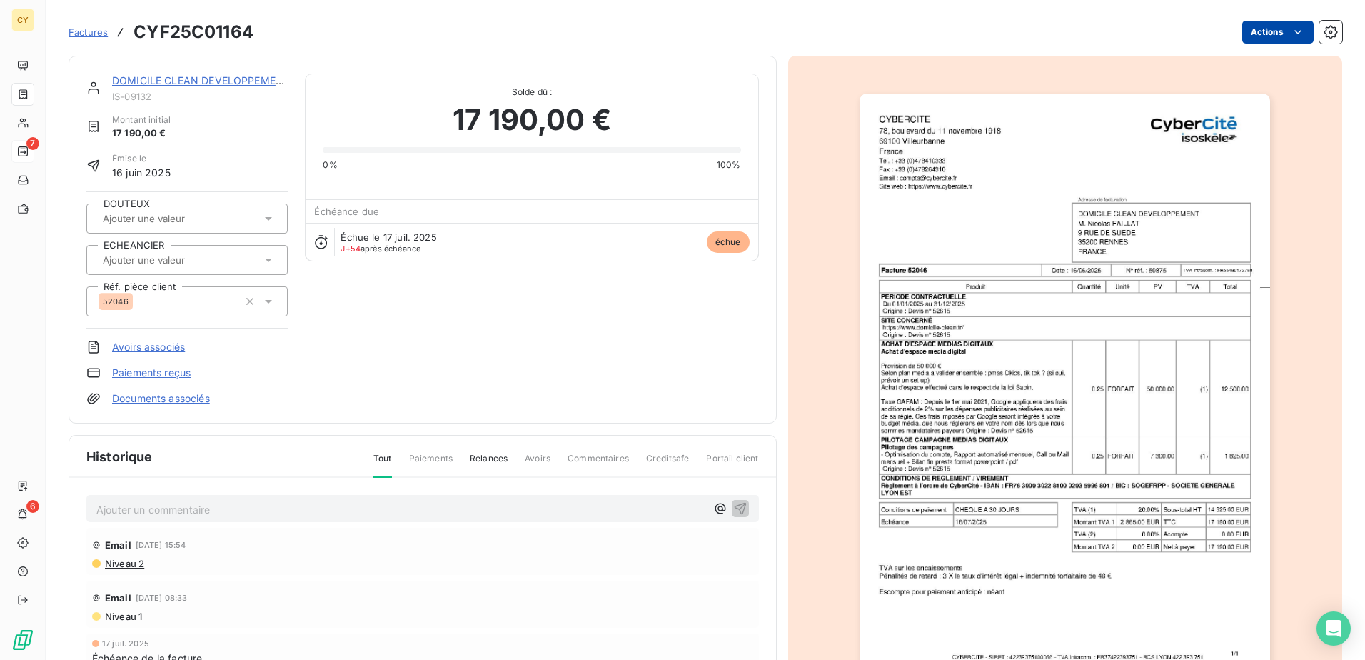
click at [1276, 31] on html "CY 7 6 Factures CYF25C01164 Actions DOMICILE CLEAN DEVELOPPEMENT IS-09132 Monta…" at bounding box center [682, 330] width 1365 height 660
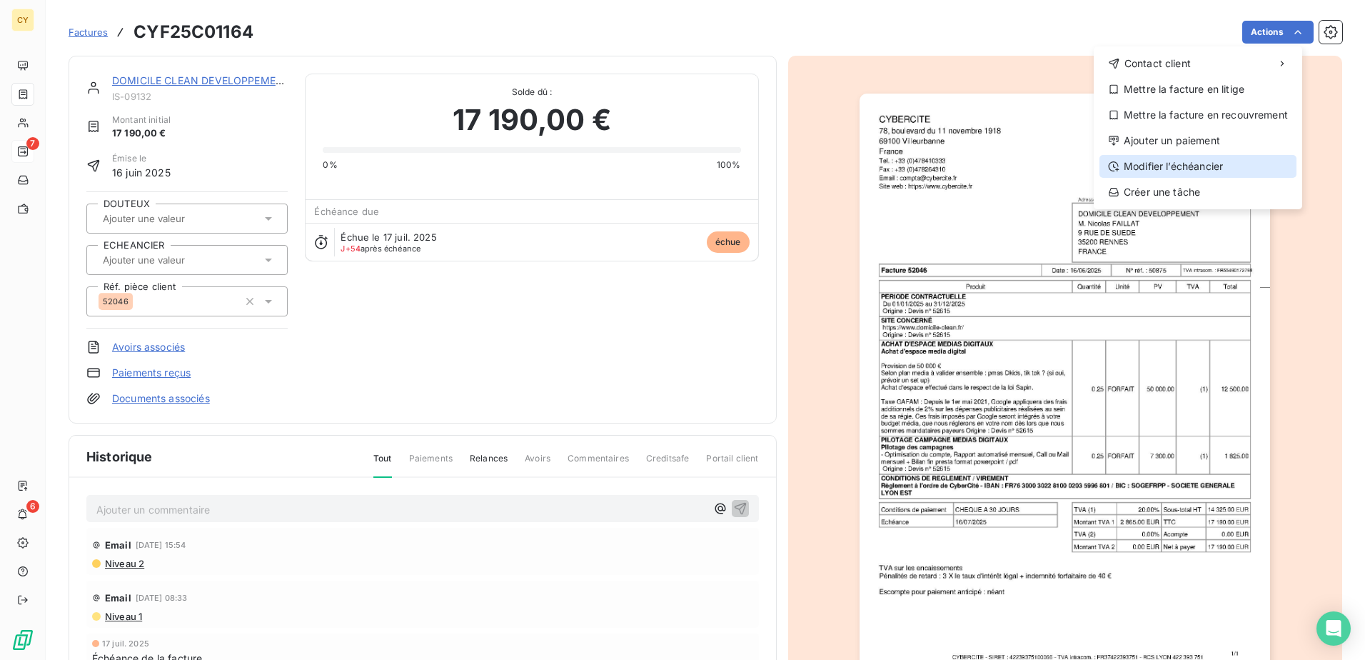
click at [1125, 163] on div "Modifier l’échéancier" at bounding box center [1198, 166] width 197 height 23
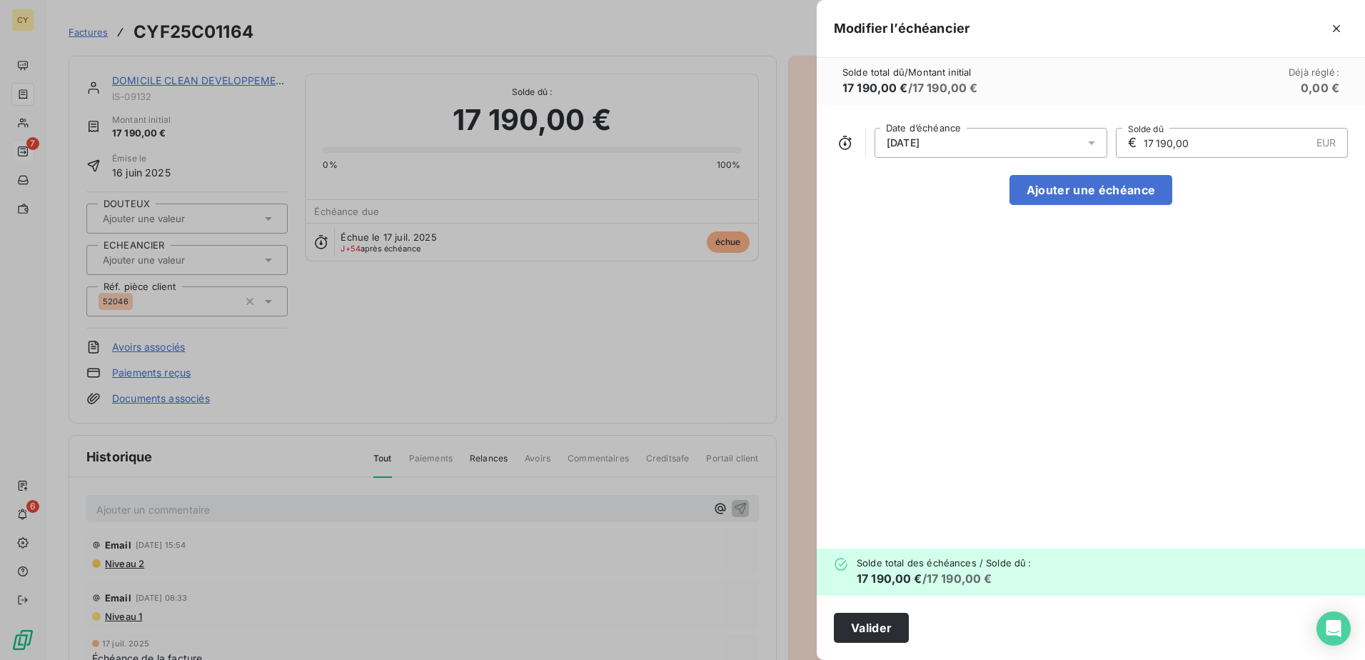
click at [1090, 141] on icon at bounding box center [1091, 143] width 7 height 4
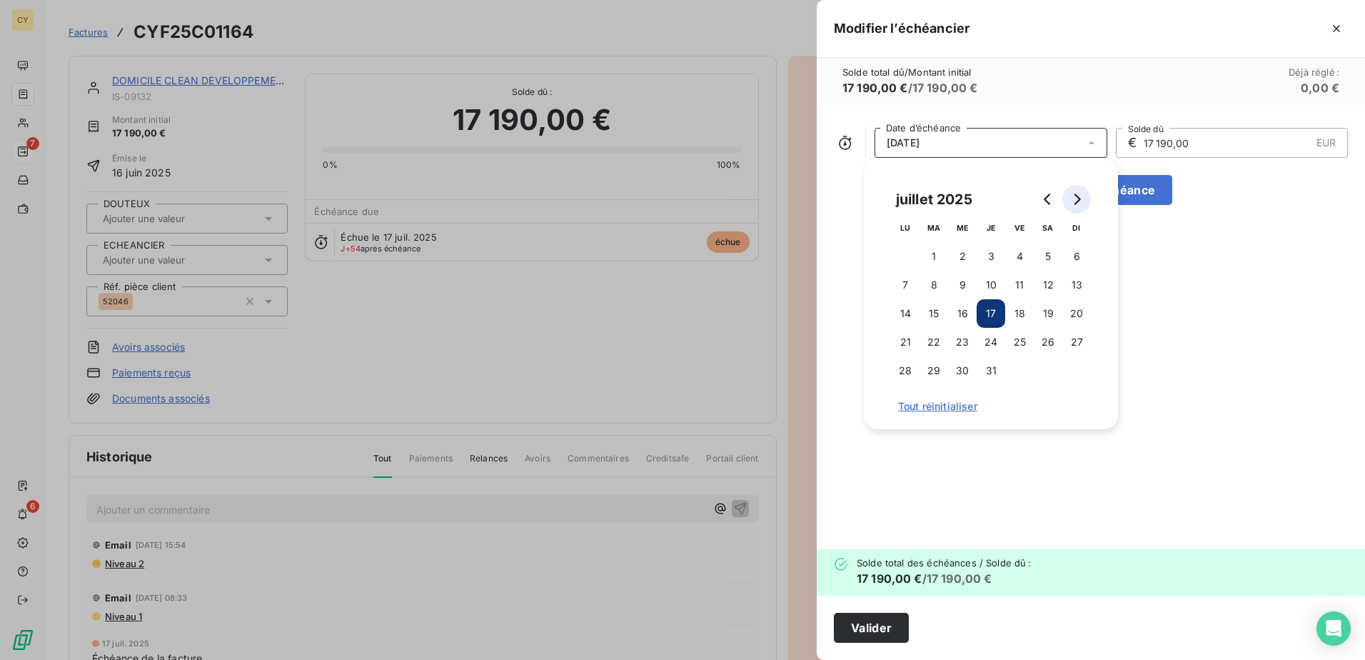
click at [1078, 200] on icon "Go to next month" at bounding box center [1076, 199] width 11 height 11
click at [904, 319] on button "15" at bounding box center [905, 313] width 29 height 29
click at [888, 632] on button "Valider" at bounding box center [871, 628] width 75 height 30
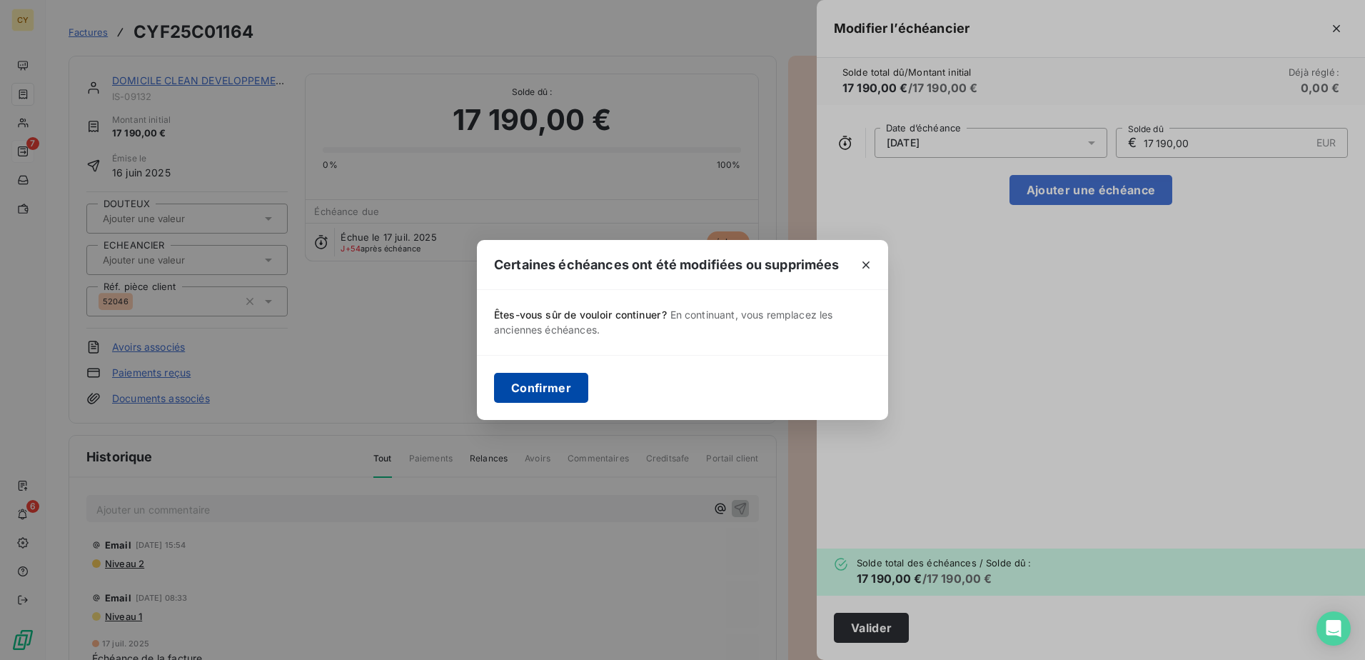
drag, startPoint x: 573, startPoint y: 391, endPoint x: 565, endPoint y: 391, distance: 7.9
click at [571, 391] on button "Confirmer" at bounding box center [541, 388] width 94 height 30
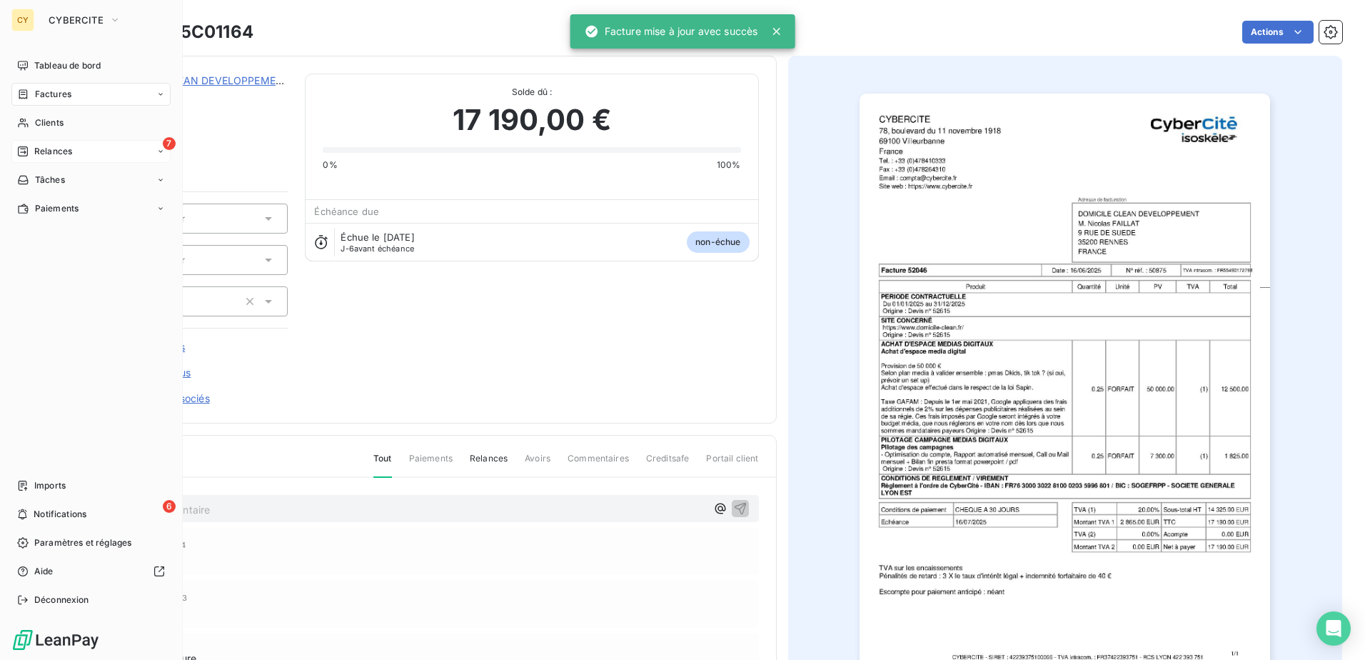
drag, startPoint x: 47, startPoint y: 151, endPoint x: 115, endPoint y: 164, distance: 69.0
click at [48, 151] on span "Relances" at bounding box center [53, 151] width 38 height 13
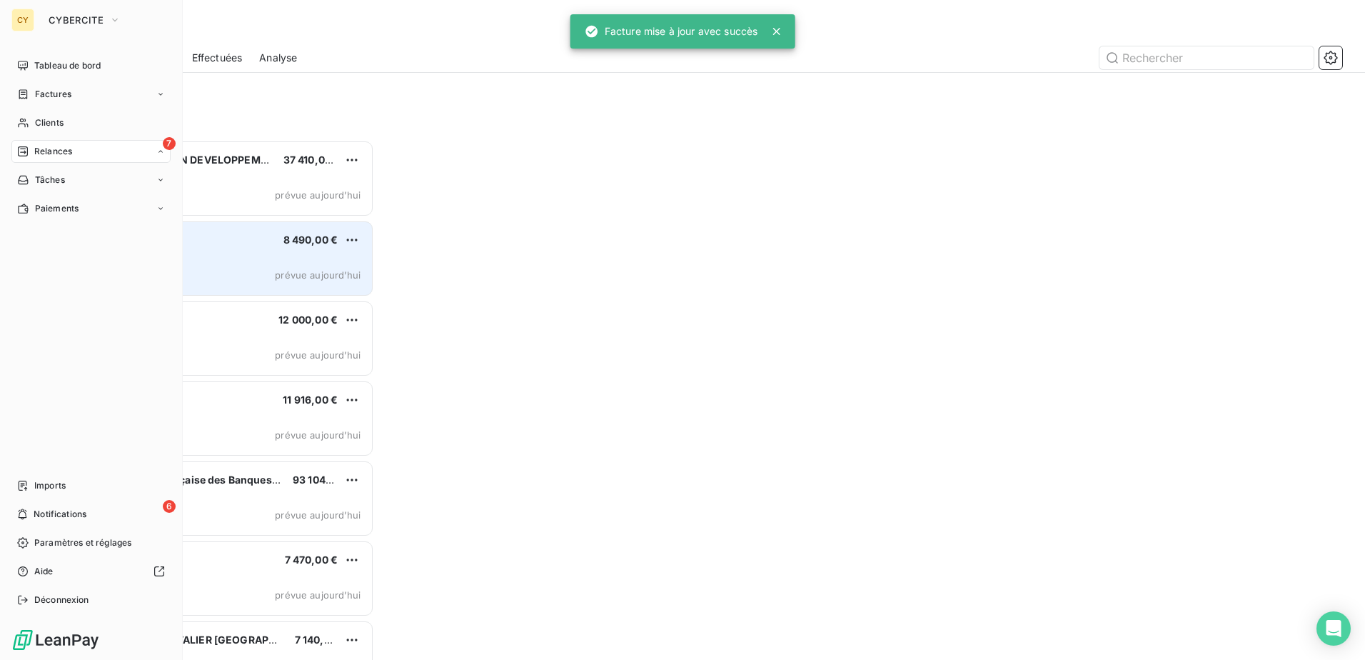
scroll to position [509, 295]
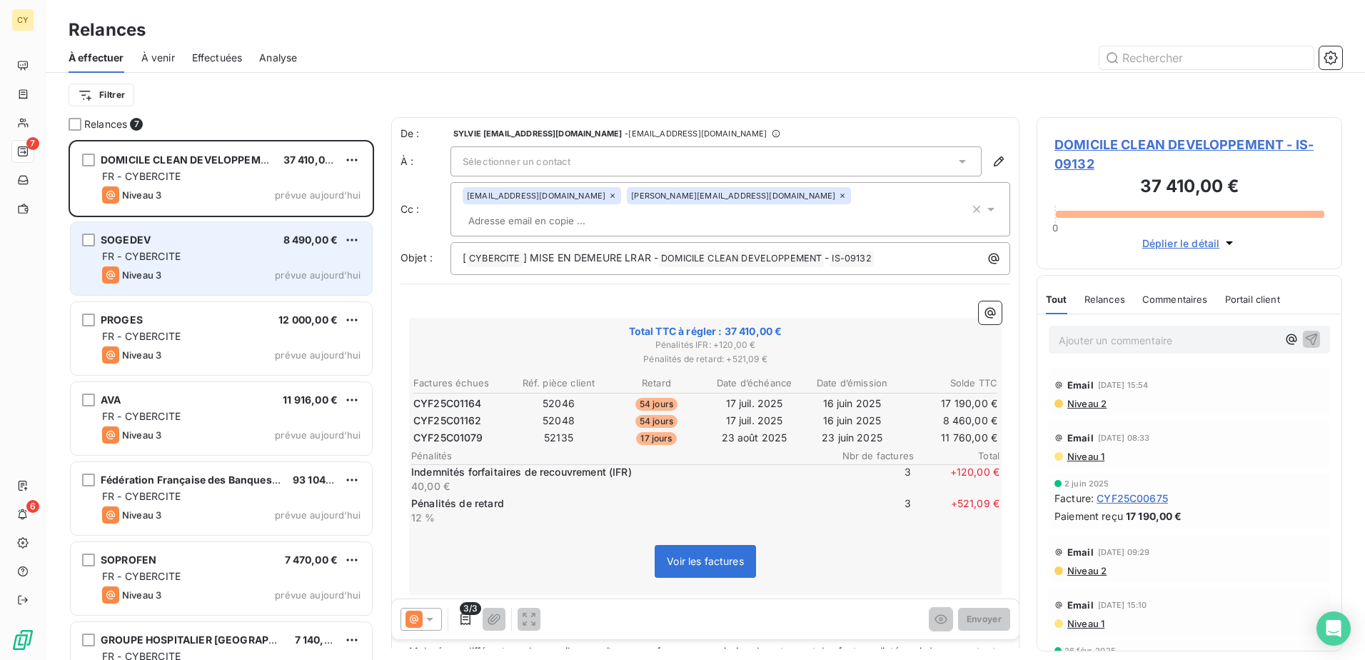
click at [235, 254] on div "FR - CYBERCITE" at bounding box center [231, 256] width 258 height 14
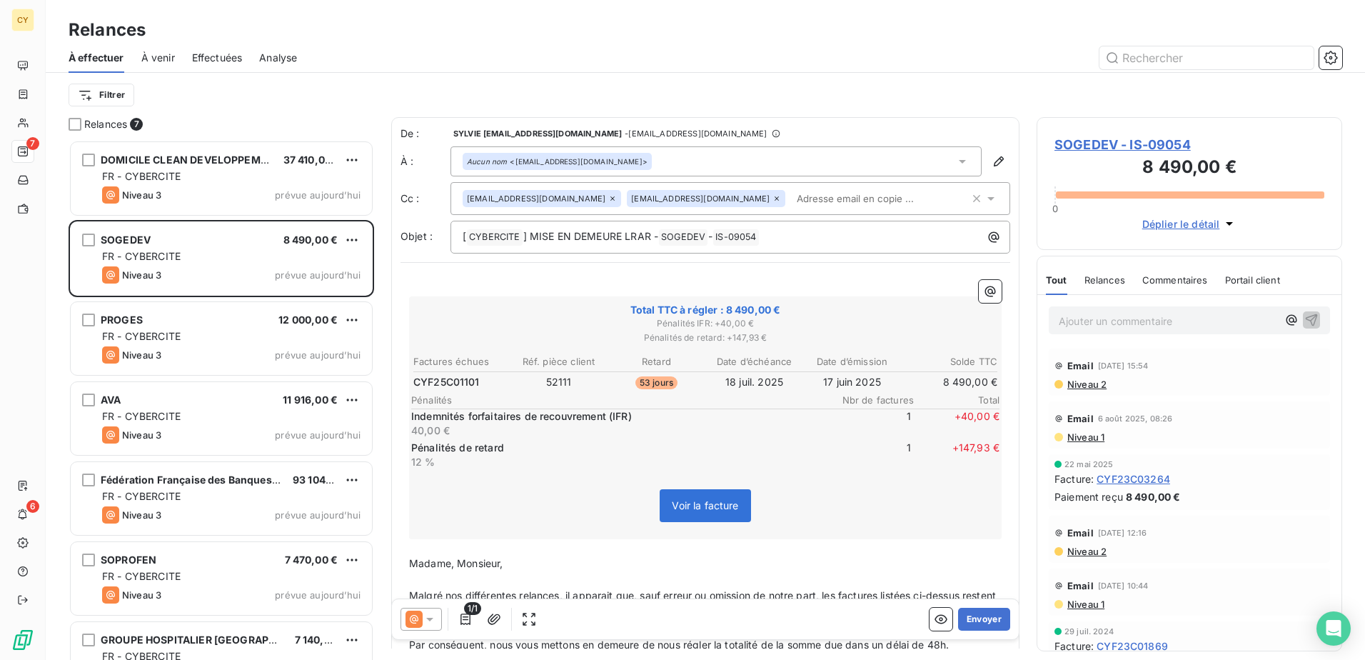
click at [773, 198] on icon at bounding box center [777, 198] width 9 height 9
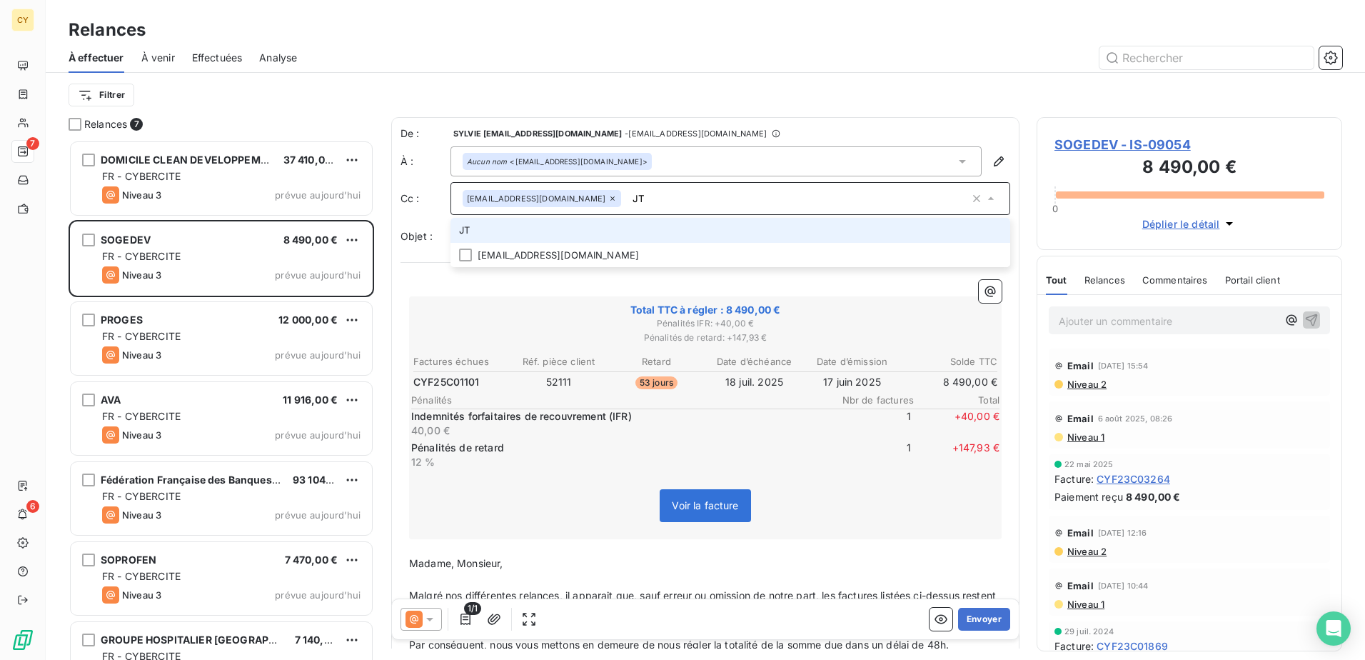
type input "J"
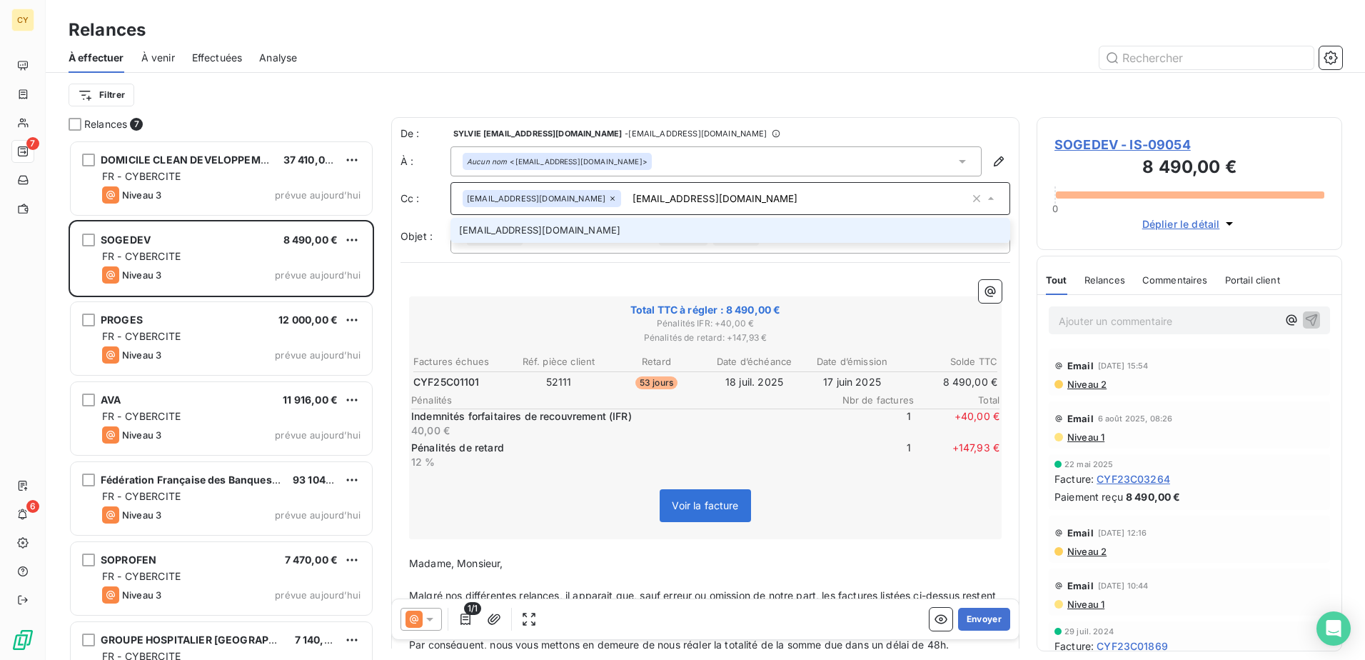
type input "[EMAIL_ADDRESS][DOMAIN_NAME]"
click at [579, 226] on li "[EMAIL_ADDRESS][DOMAIN_NAME]" at bounding box center [731, 230] width 560 height 25
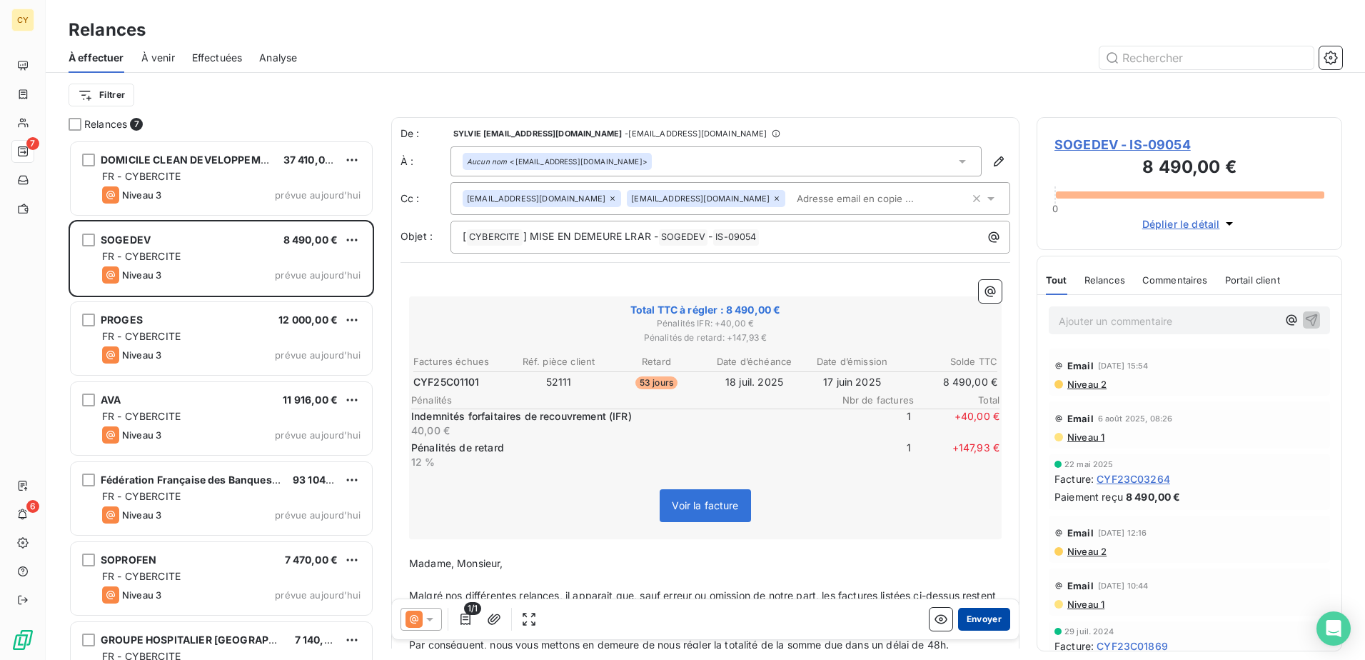
click at [972, 614] on button "Envoyer" at bounding box center [984, 619] width 52 height 23
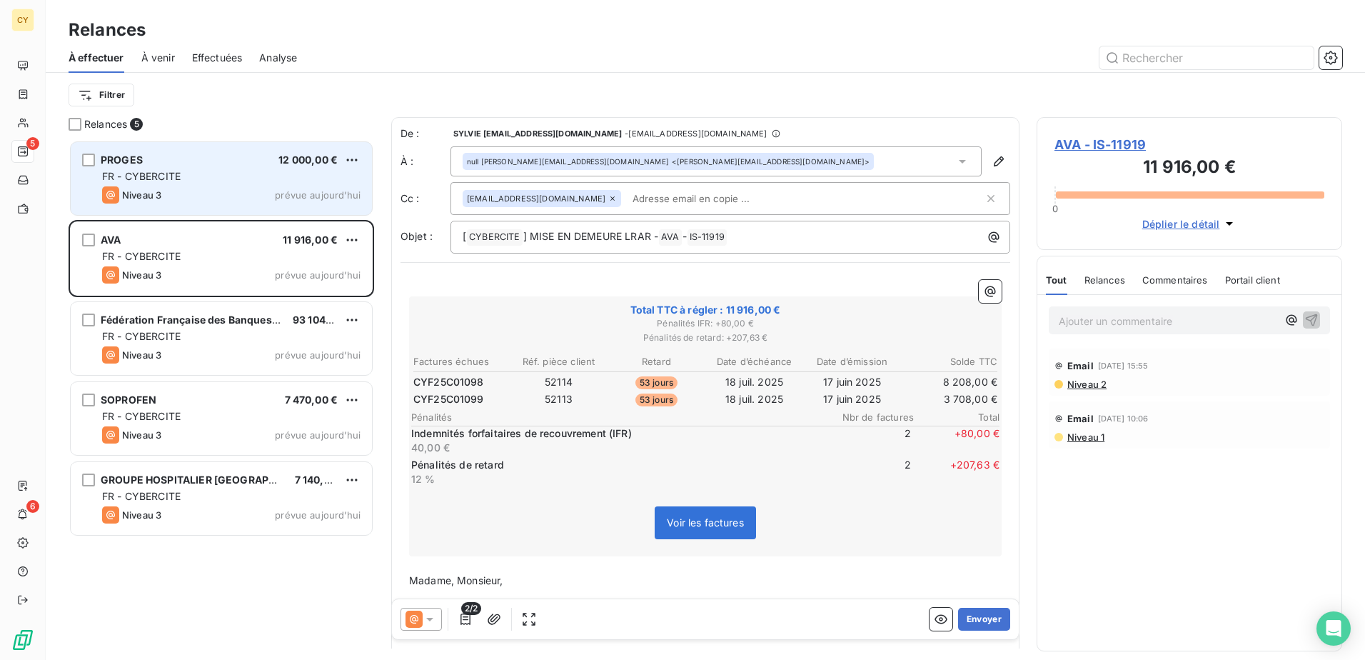
click at [226, 185] on div "PROGES 12 000,00 € FR - CYBERCITE Niveau 3 prévue [DATE]" at bounding box center [221, 178] width 301 height 73
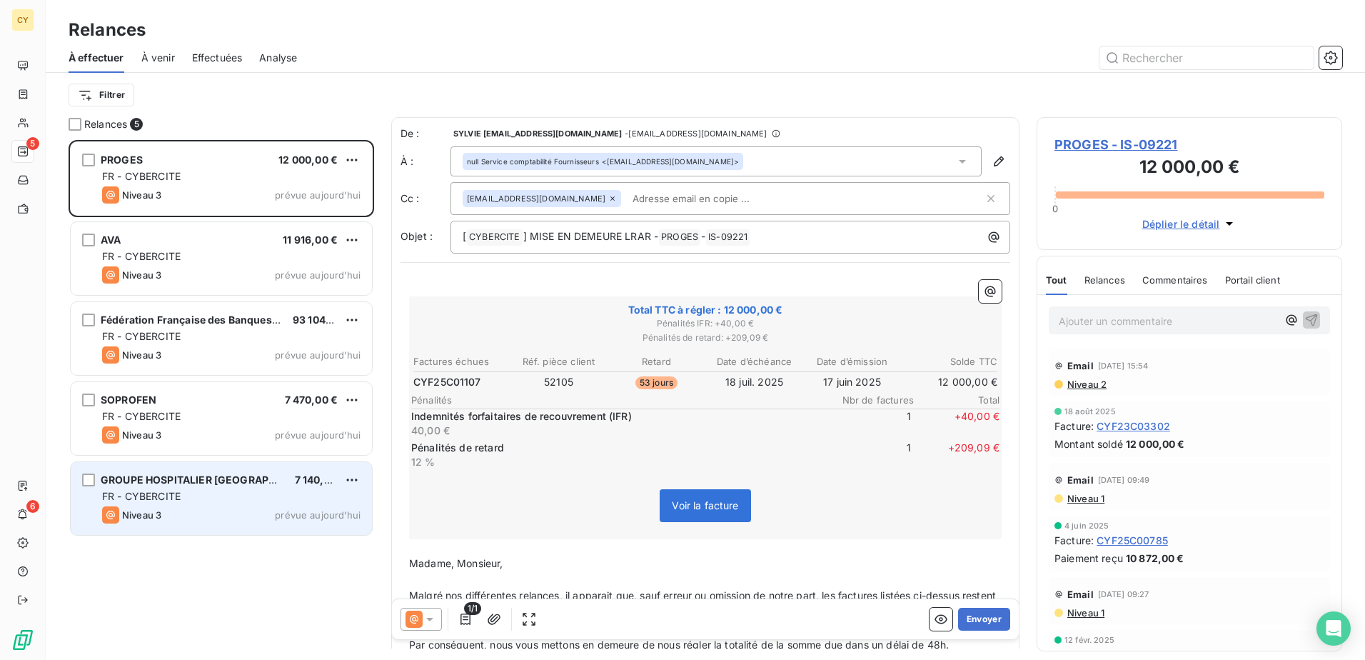
click at [197, 499] on div "FR - CYBERCITE" at bounding box center [231, 496] width 258 height 14
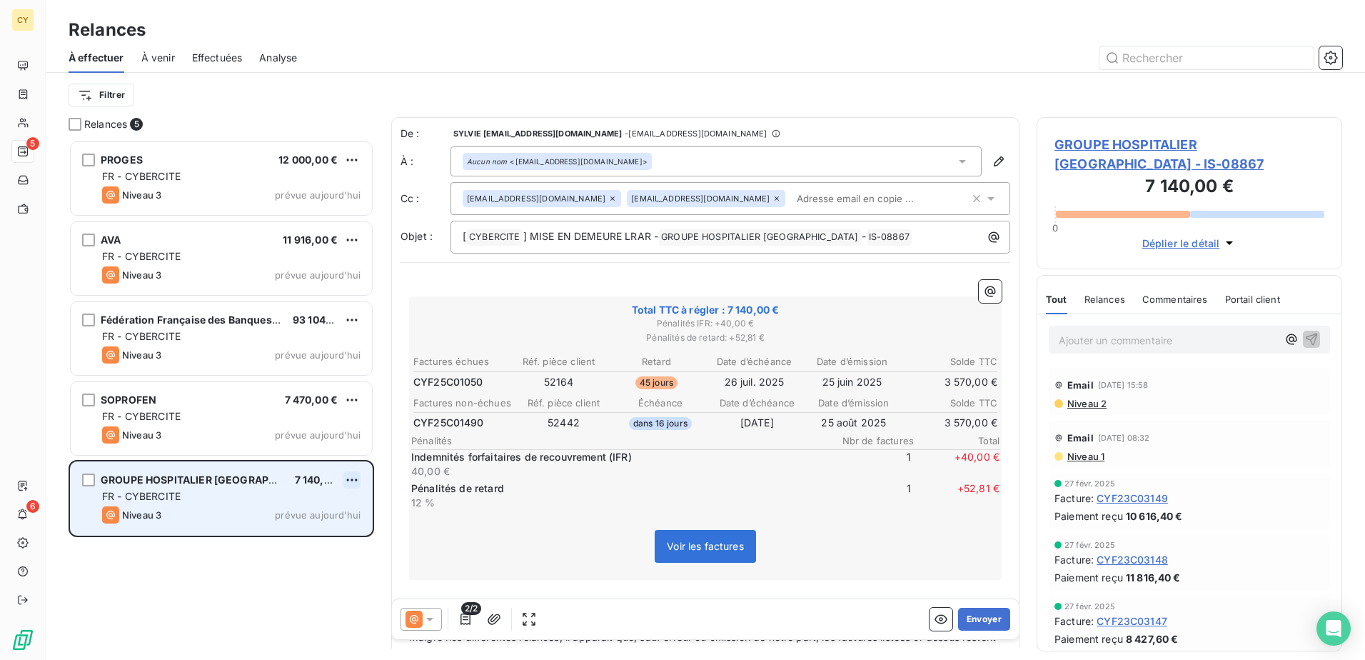
click at [358, 478] on html "CY 5 6 Relances À effectuer À venir Effectuées Analyse Filtrer Relances 5 PROGE…" at bounding box center [682, 330] width 1365 height 660
click at [292, 513] on div "Replanifier cette action" at bounding box center [290, 508] width 128 height 23
select select "8"
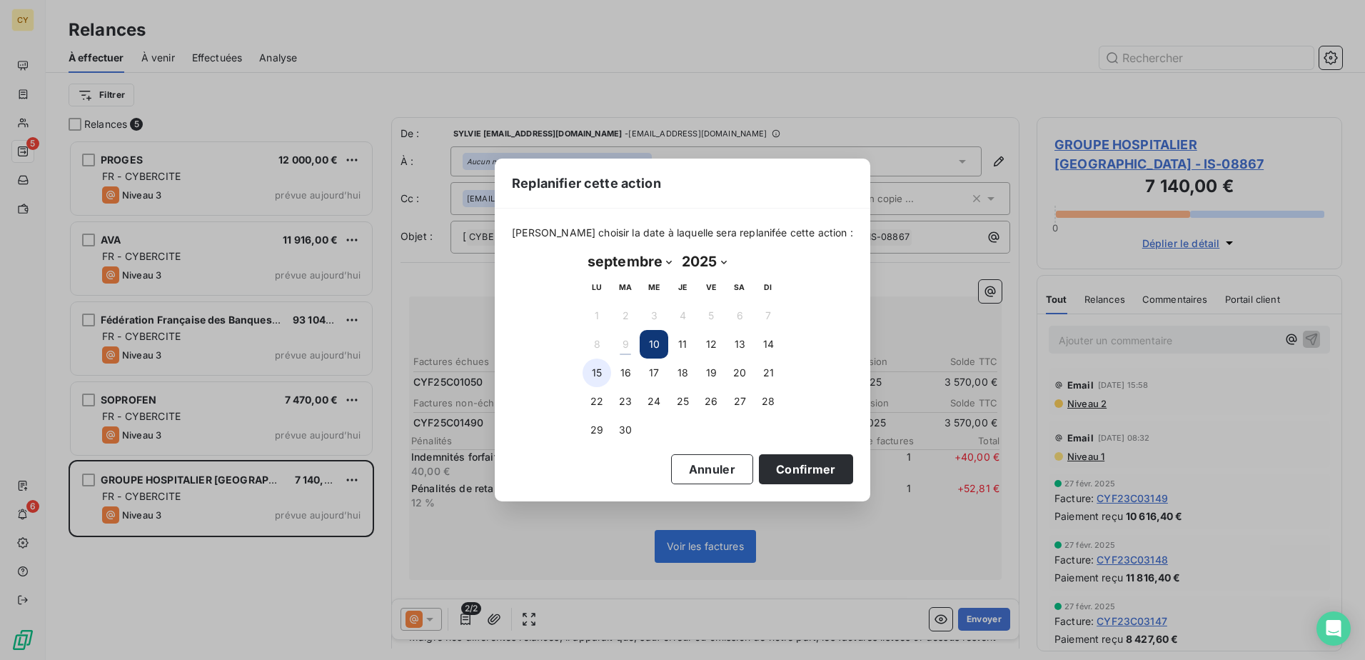
click at [602, 376] on button "15" at bounding box center [597, 372] width 29 height 29
drag, startPoint x: 785, startPoint y: 464, endPoint x: 747, endPoint y: 462, distance: 37.9
click at [769, 464] on button "Confirmer" at bounding box center [806, 469] width 94 height 30
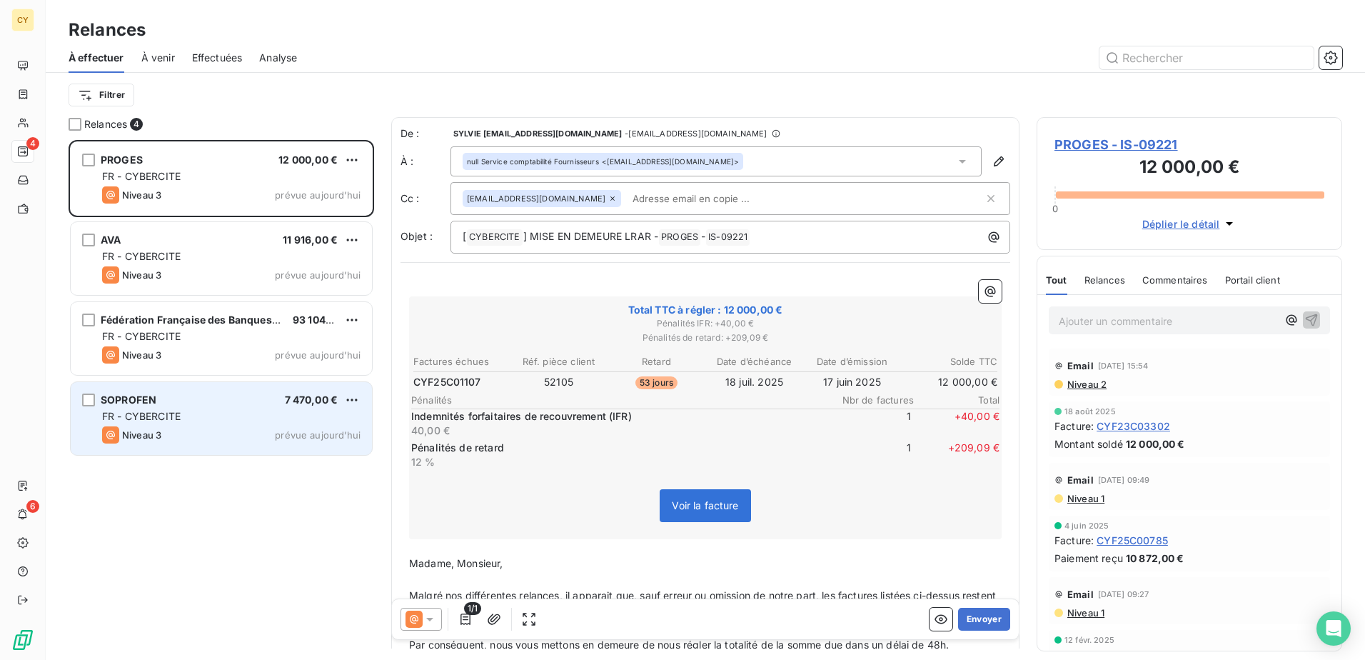
click at [174, 418] on span "FR - CYBERCITE" at bounding box center [141, 416] width 79 height 12
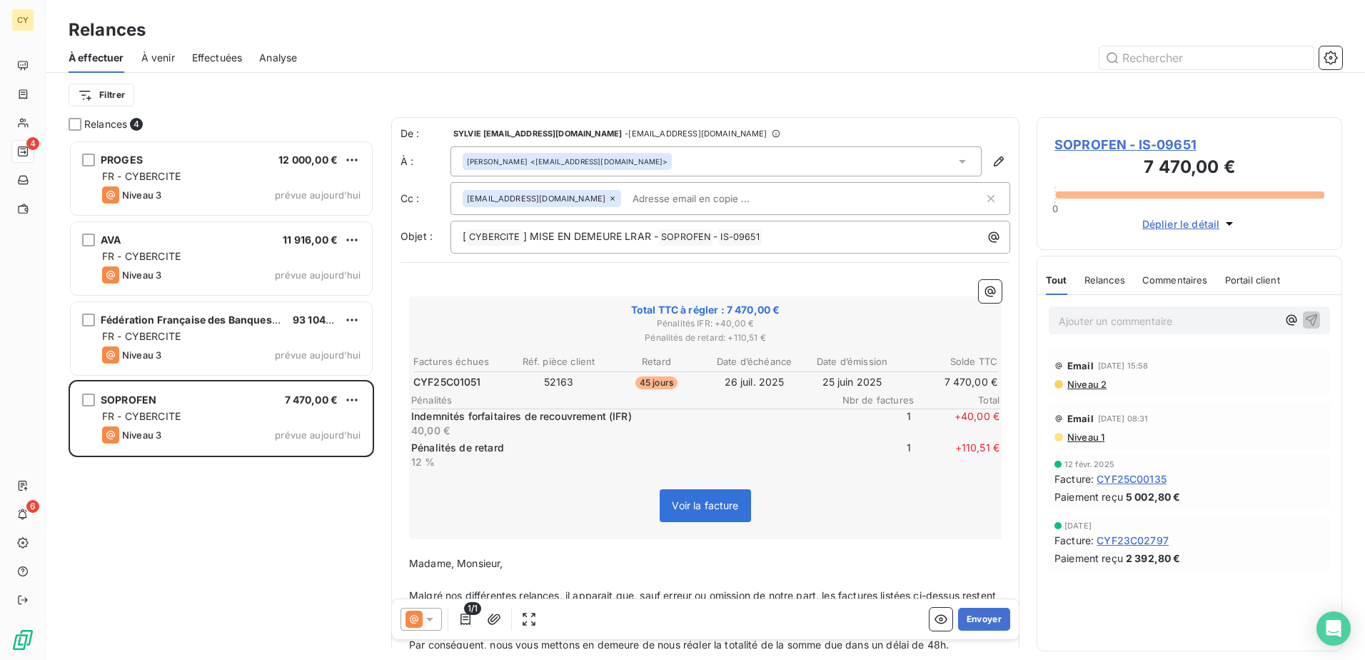
click at [435, 620] on icon at bounding box center [430, 619] width 14 height 14
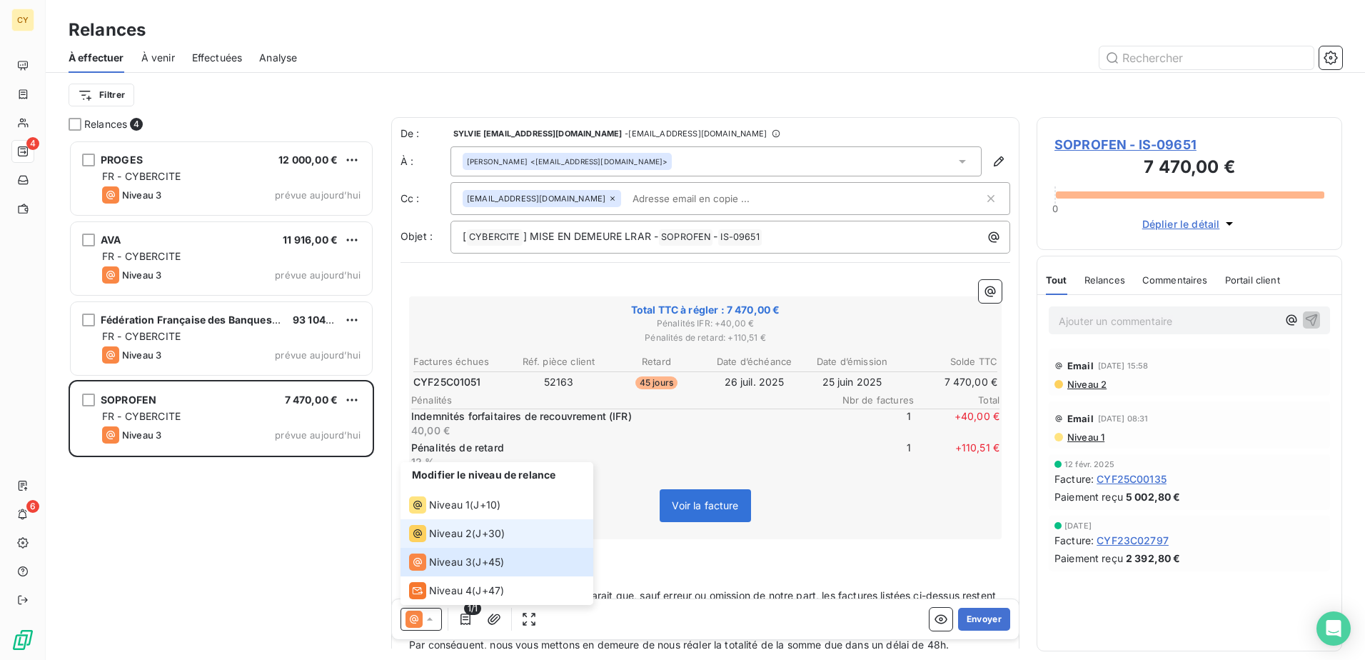
click at [462, 538] on span "Niveau 2" at bounding box center [450, 533] width 43 height 14
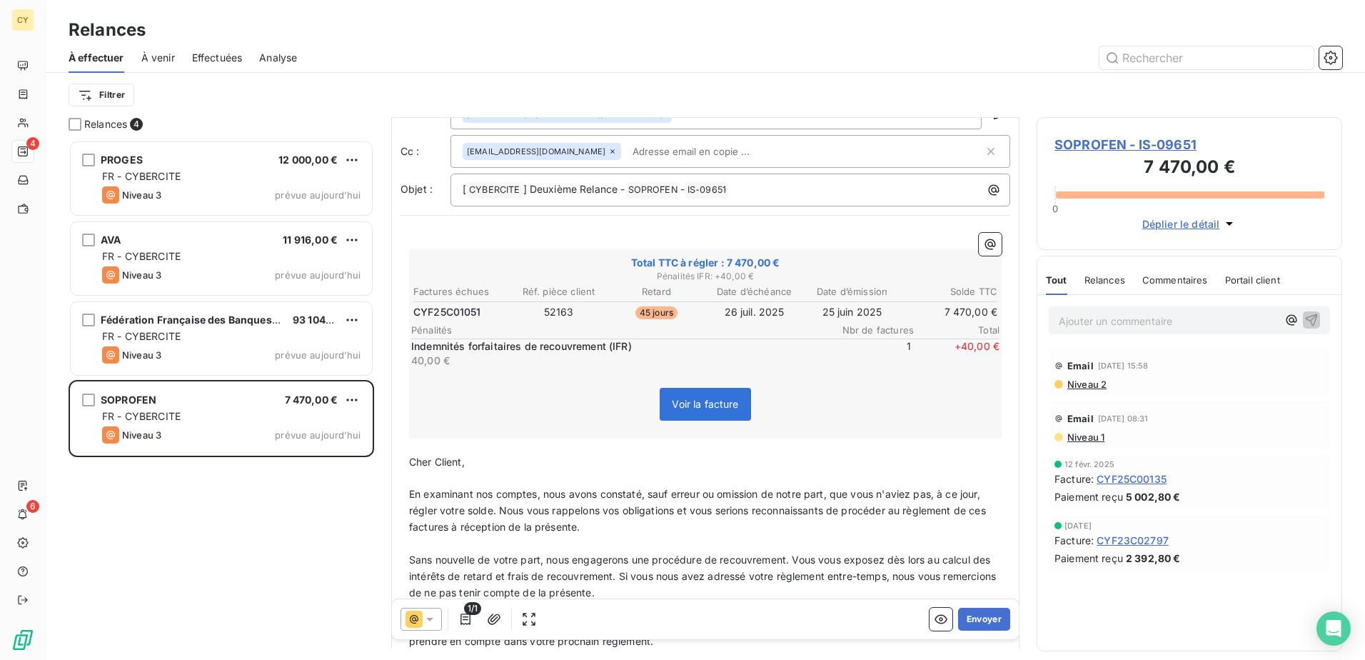
scroll to position [286, 0]
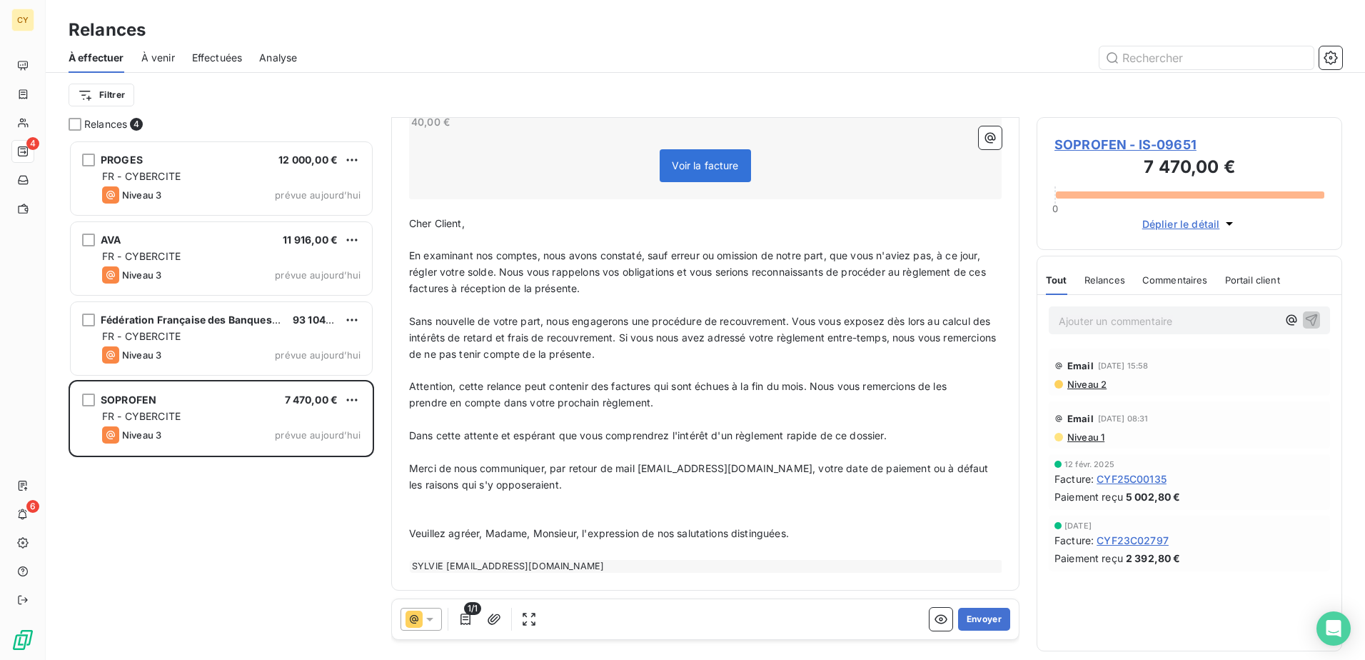
click at [657, 331] on span "Sans nouvelle de votre part, nous engagerons une procédure de recouvrement. Vou…" at bounding box center [704, 337] width 590 height 45
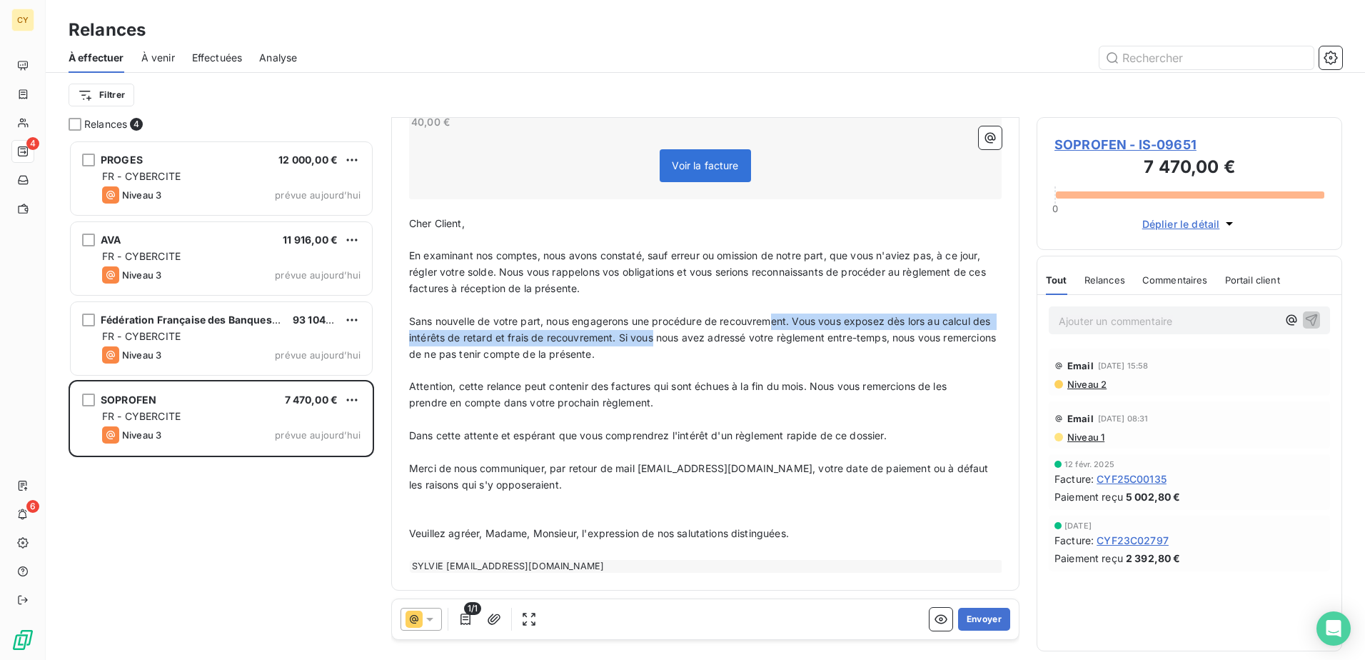
drag, startPoint x: 775, startPoint y: 318, endPoint x: 676, endPoint y: 332, distance: 100.2
click at [676, 332] on span "Sans nouvelle de votre part, nous engagerons une procédure de recouvrement. Vou…" at bounding box center [704, 337] width 590 height 45
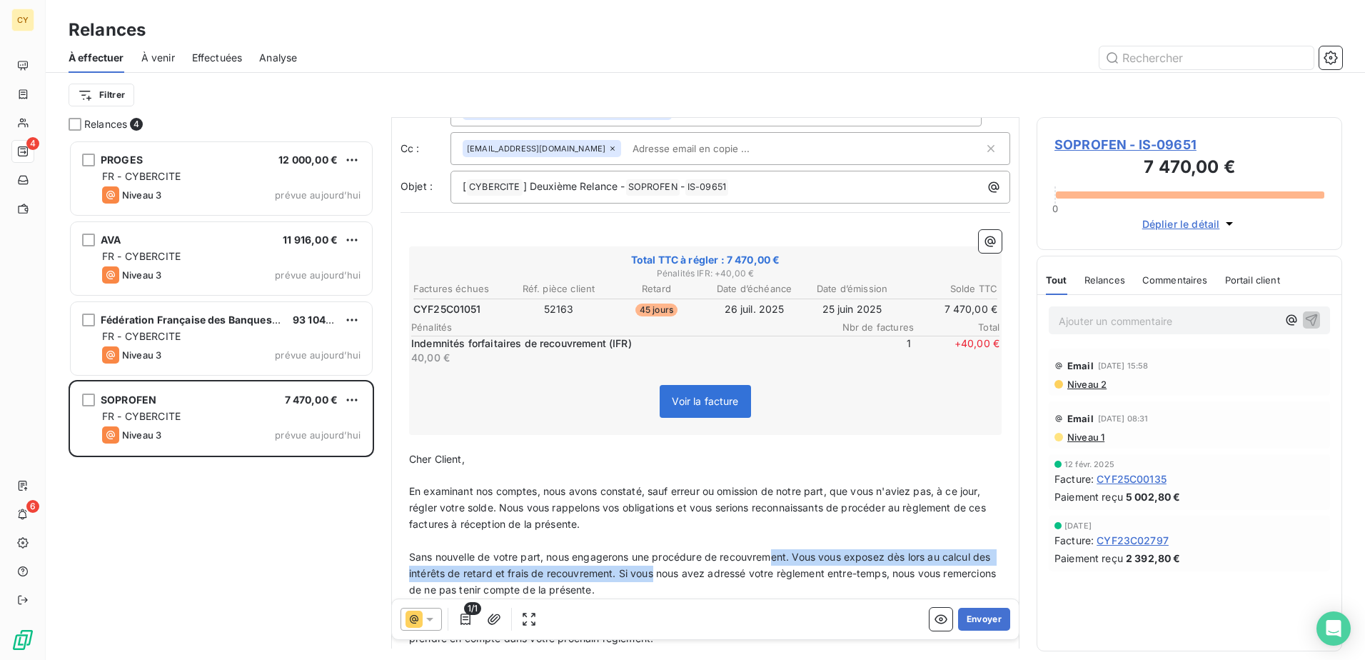
scroll to position [0, 0]
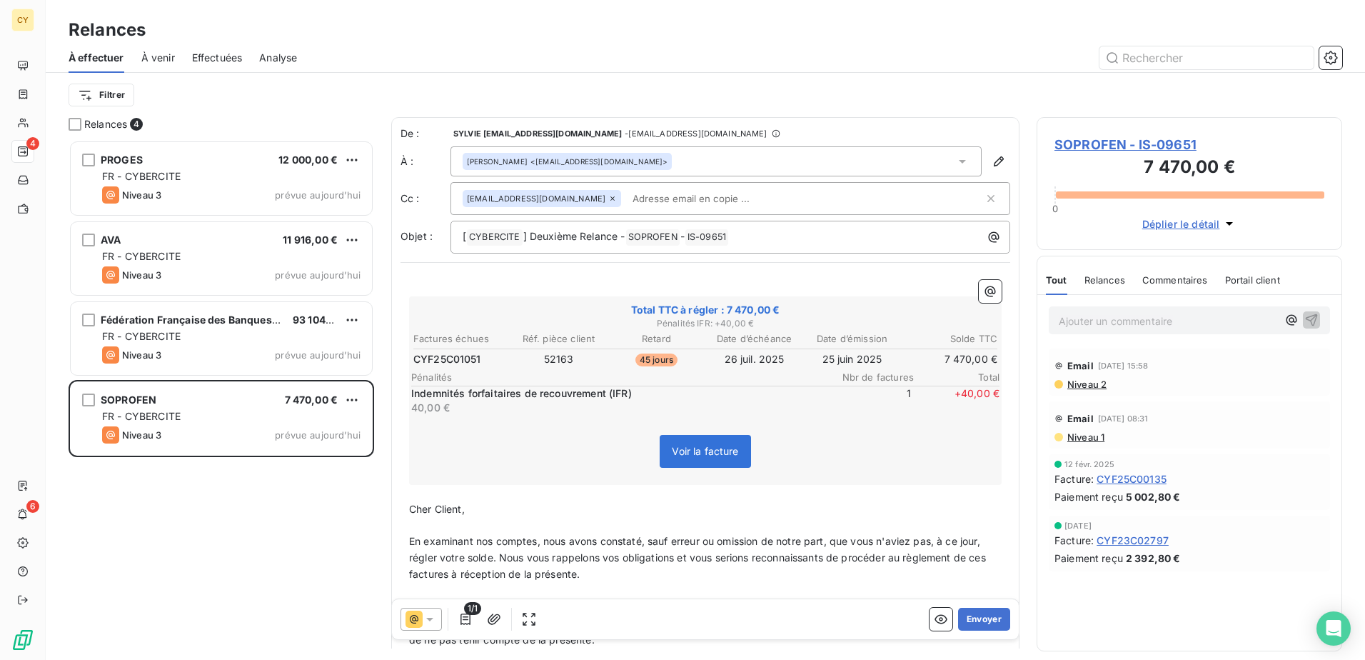
click at [955, 166] on icon at bounding box center [962, 161] width 14 height 14
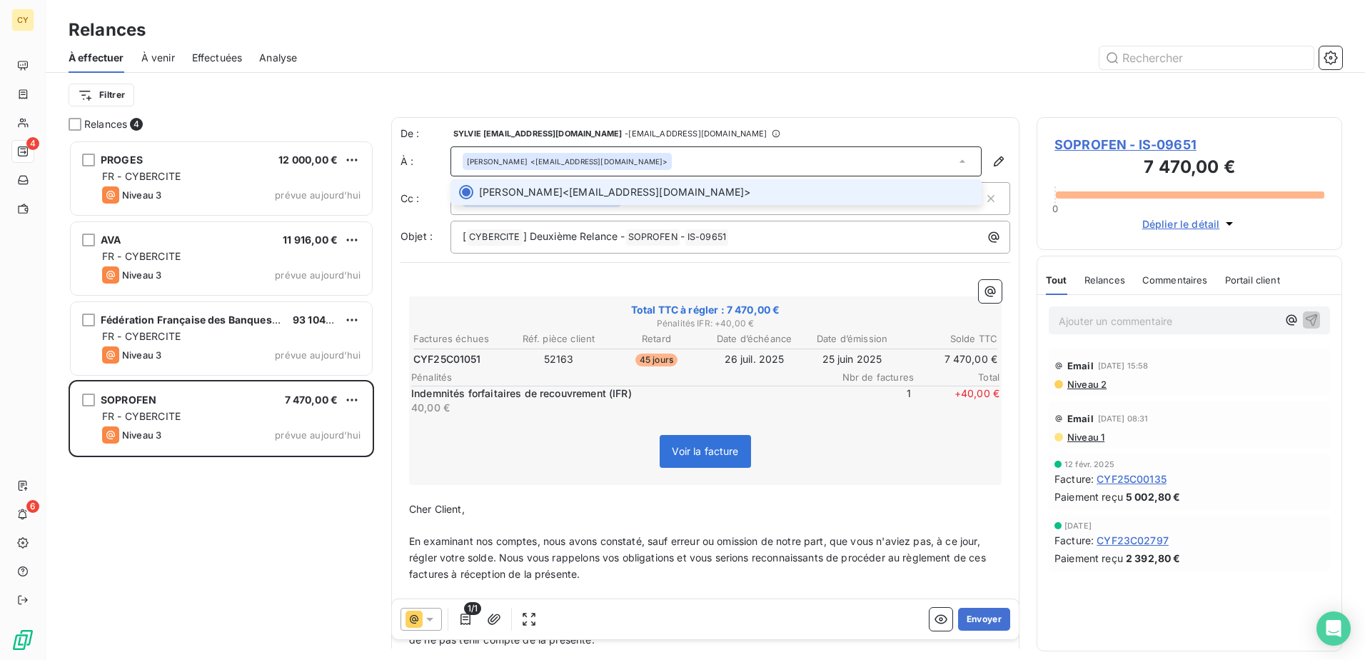
drag, startPoint x: 503, startPoint y: 193, endPoint x: 526, endPoint y: 204, distance: 25.2
click at [505, 196] on span "[PERSON_NAME]" at bounding box center [521, 192] width 84 height 14
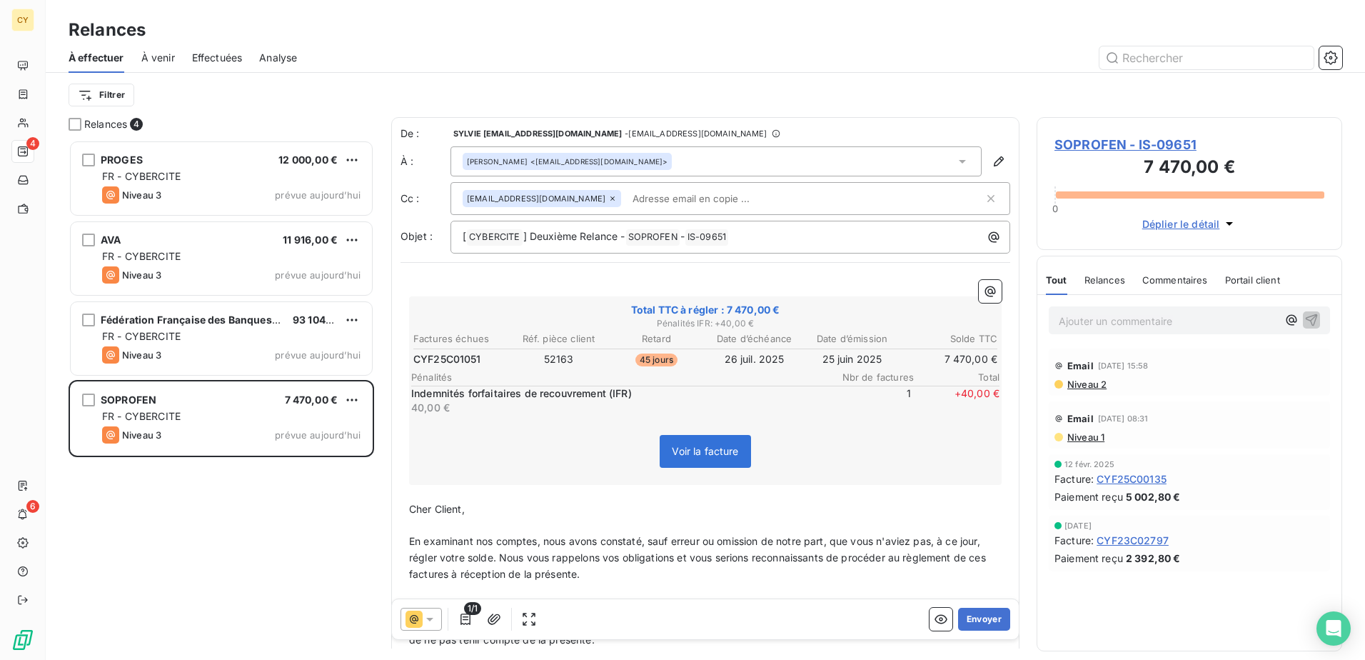
drag, startPoint x: 745, startPoint y: 158, endPoint x: 792, endPoint y: 167, distance: 47.3
click at [748, 158] on div "[PERSON_NAME] <[EMAIL_ADDRESS][DOMAIN_NAME]>" at bounding box center [716, 161] width 531 height 30
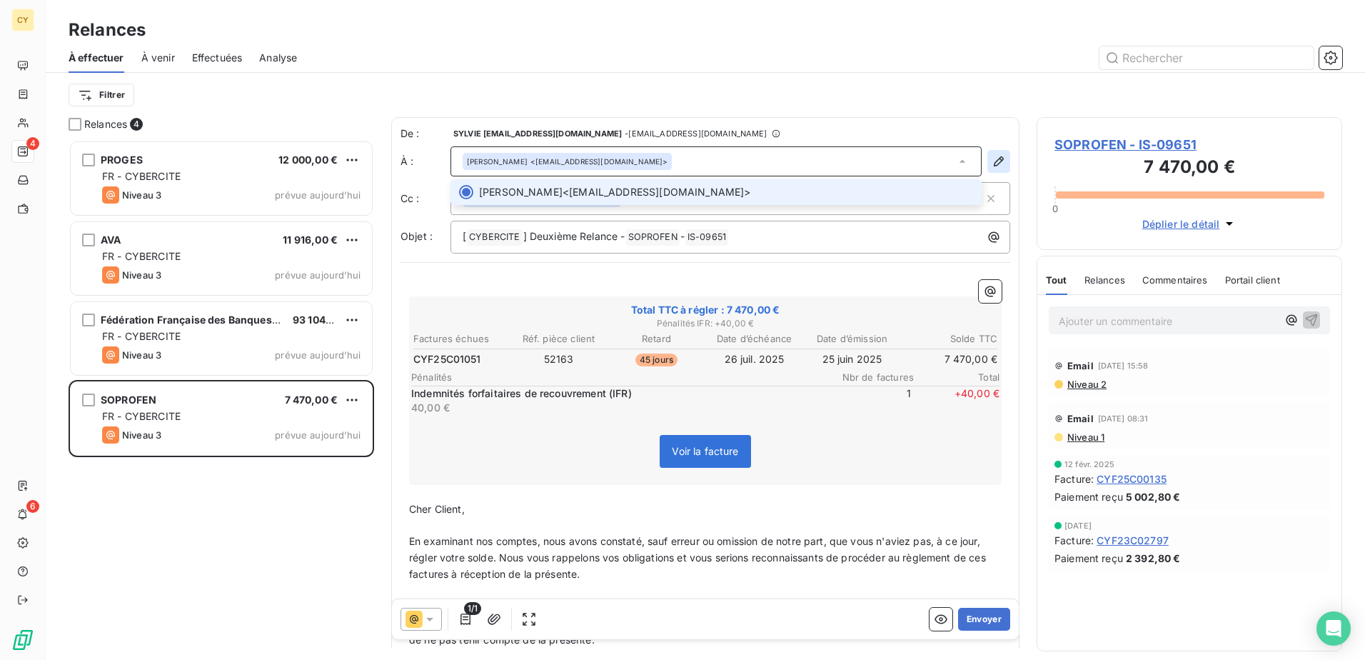
click at [992, 158] on icon "button" at bounding box center [999, 161] width 14 height 14
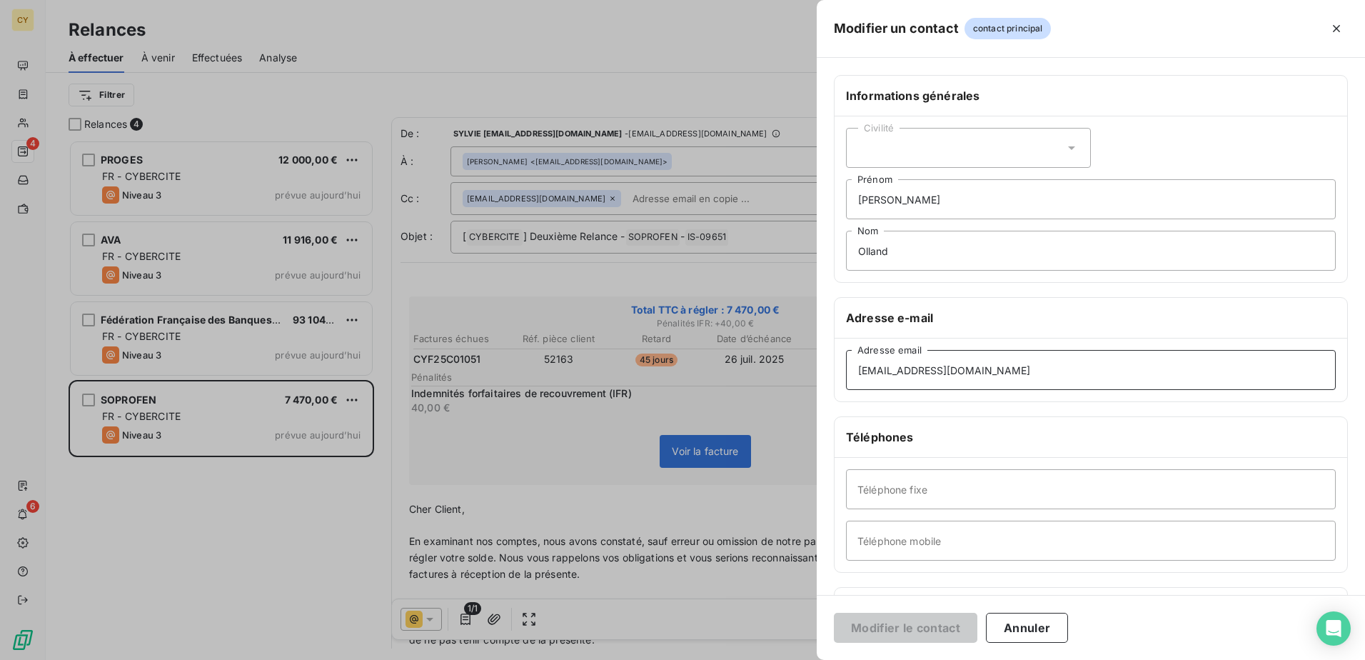
drag, startPoint x: 985, startPoint y: 371, endPoint x: 810, endPoint y: 394, distance: 177.2
click at [815, 659] on div "Modifier un contact contact principal Informations générales Civilité [PERSON_N…" at bounding box center [682, 660] width 1365 height 0
paste input "[EMAIL_ADDRESS][DOMAIN_NAME]"
type input "[EMAIL_ADDRESS][DOMAIN_NAME]"
click at [901, 630] on button "Modifier le contact" at bounding box center [906, 628] width 144 height 30
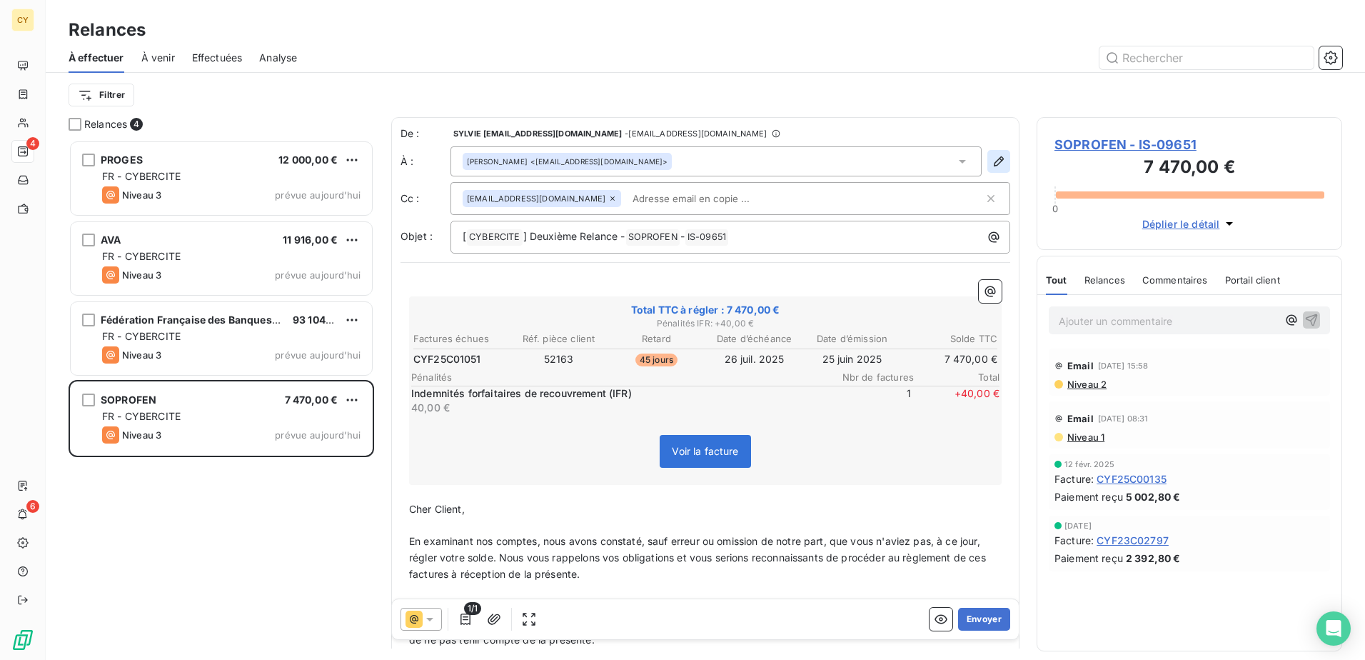
click at [992, 165] on icon "button" at bounding box center [999, 161] width 14 height 14
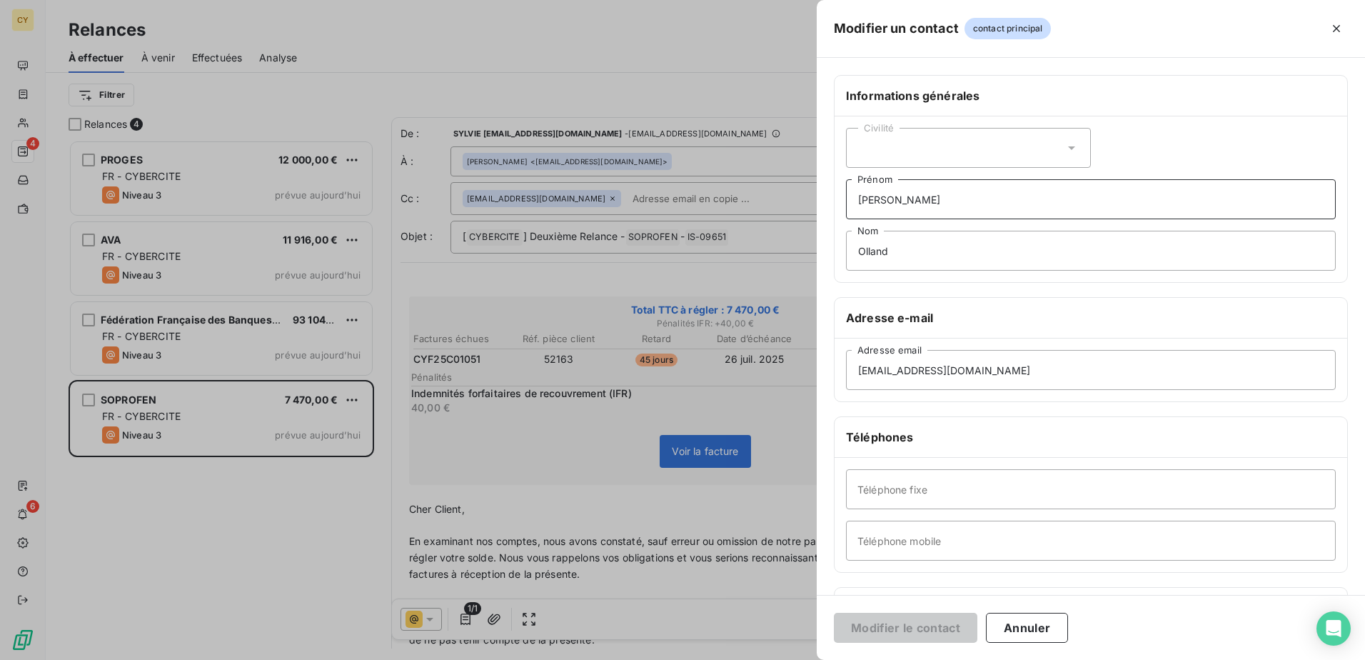
drag, startPoint x: 903, startPoint y: 195, endPoint x: 825, endPoint y: 211, distance: 78.8
click at [825, 211] on div "Informations générales Civilité [PERSON_NAME] Nom Adresse e-mail [EMAIL_ADDRESS…" at bounding box center [1091, 392] width 548 height 634
type input "Alix"
drag, startPoint x: 908, startPoint y: 250, endPoint x: 845, endPoint y: 248, distance: 62.9
click at [845, 248] on div "Civilité Alix Prénom Olland Nom" at bounding box center [1091, 199] width 513 height 166
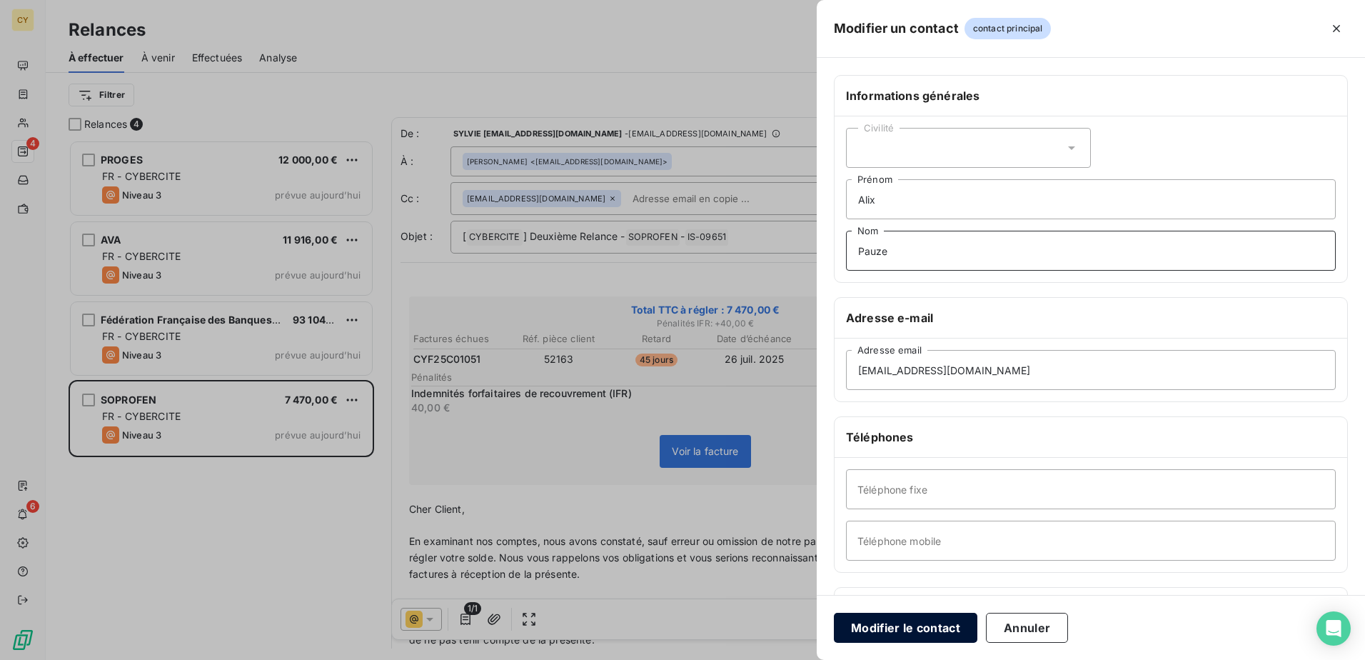
type input "Pauze"
click at [880, 624] on button "Modifier le contact" at bounding box center [906, 628] width 144 height 30
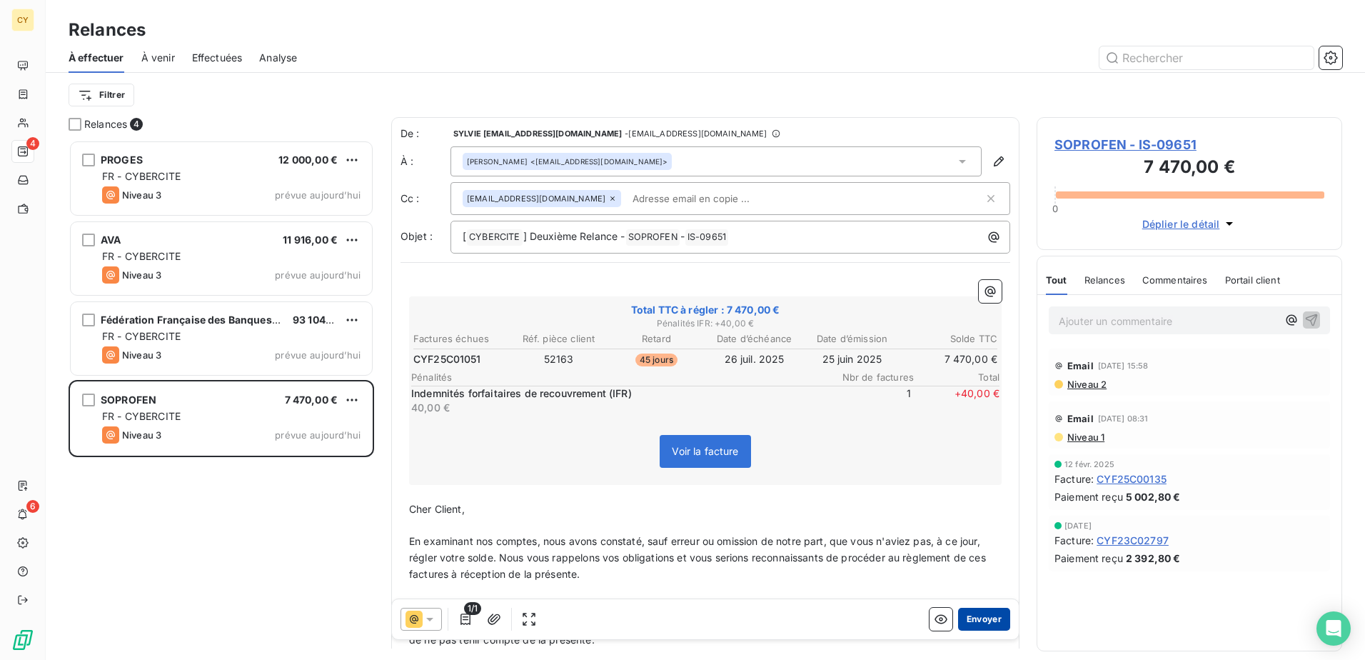
click at [965, 620] on button "Envoyer" at bounding box center [984, 619] width 52 height 23
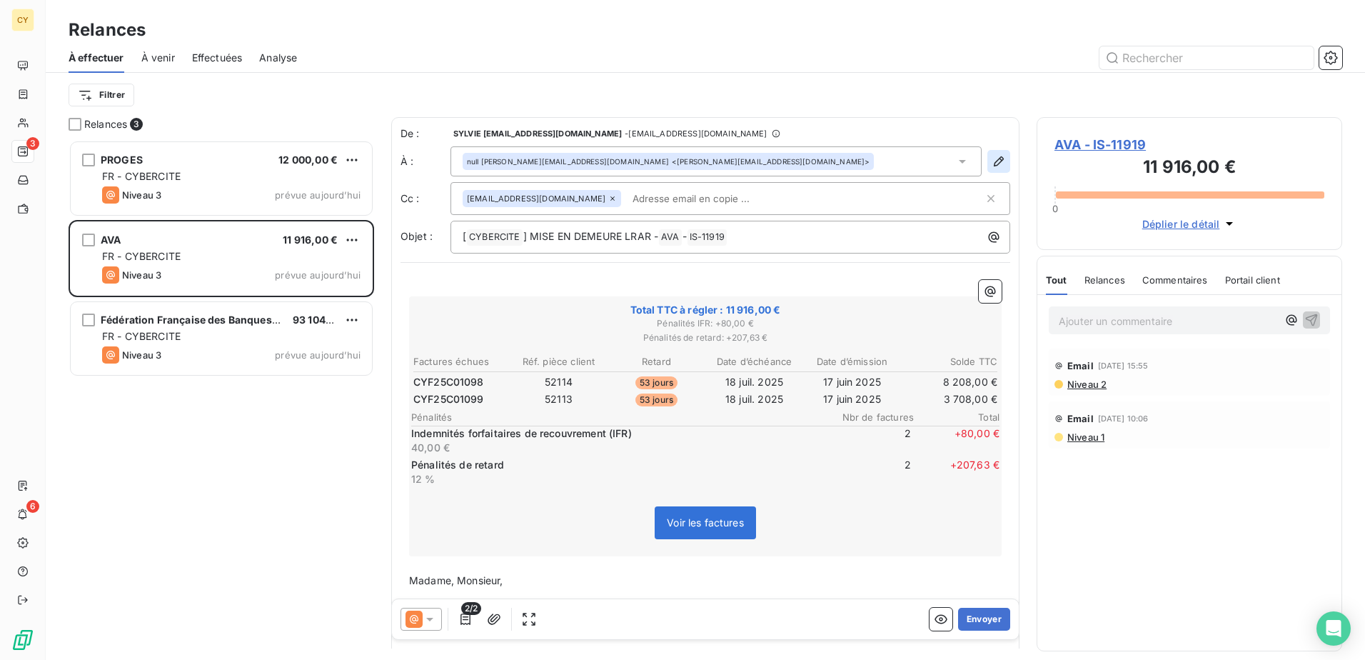
click at [992, 165] on icon "button" at bounding box center [999, 161] width 14 height 14
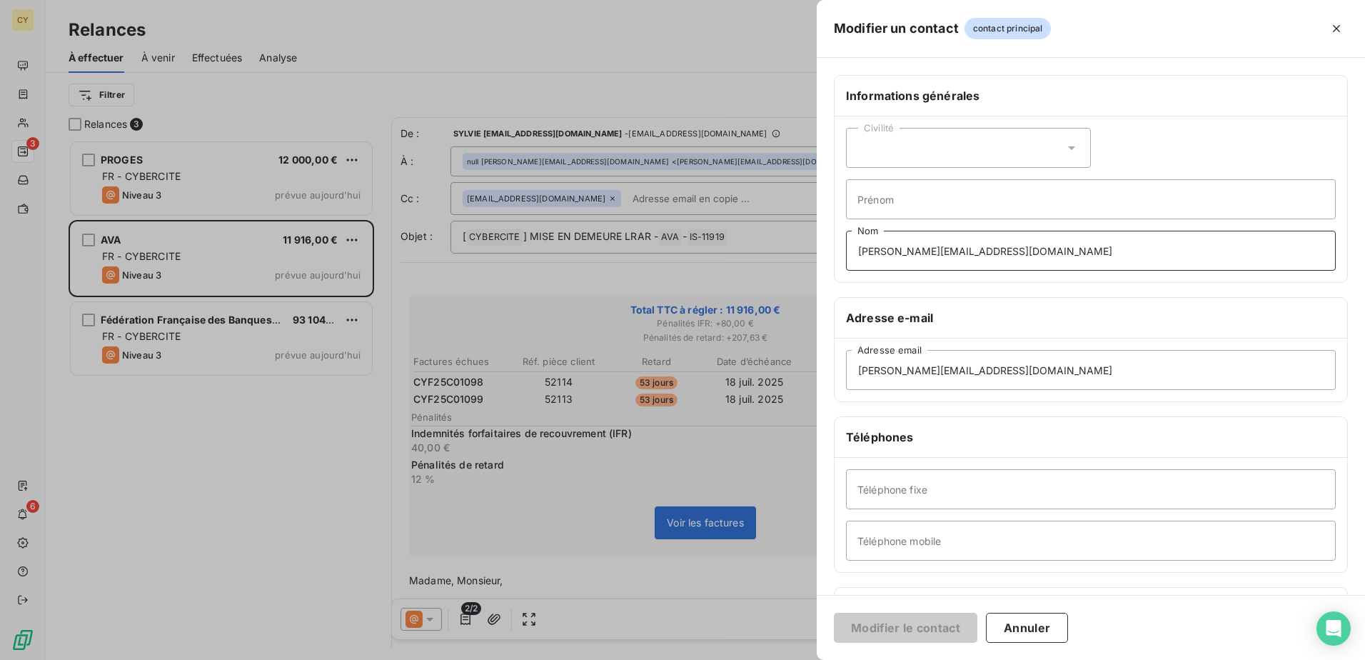
drag, startPoint x: 1033, startPoint y: 257, endPoint x: 785, endPoint y: 304, distance: 252.2
click at [771, 659] on div "Modifier un contact contact principal Informations générales Civilité Prénom [P…" at bounding box center [682, 660] width 1365 height 0
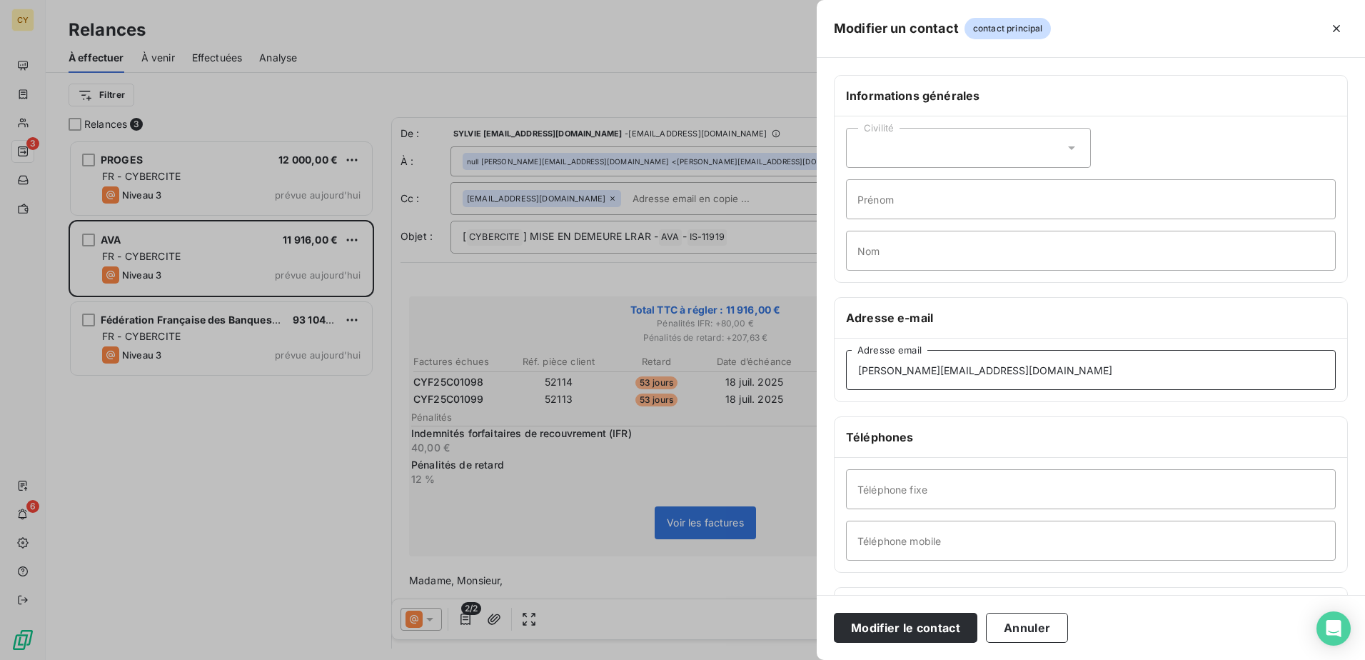
drag, startPoint x: 1029, startPoint y: 369, endPoint x: 784, endPoint y: 406, distance: 247.7
click at [784, 659] on div "Modifier un contact contact principal Informations générales Civilité Prénom No…" at bounding box center [682, 660] width 1365 height 0
click at [892, 371] on input "Adresse email" at bounding box center [1091, 370] width 490 height 40
paste input ""[EMAIL_ADDRESS][DOMAIN_NAME]" <[DOMAIN_NAME][EMAIL_ADDRESS][DOMAIN_NAME]>"
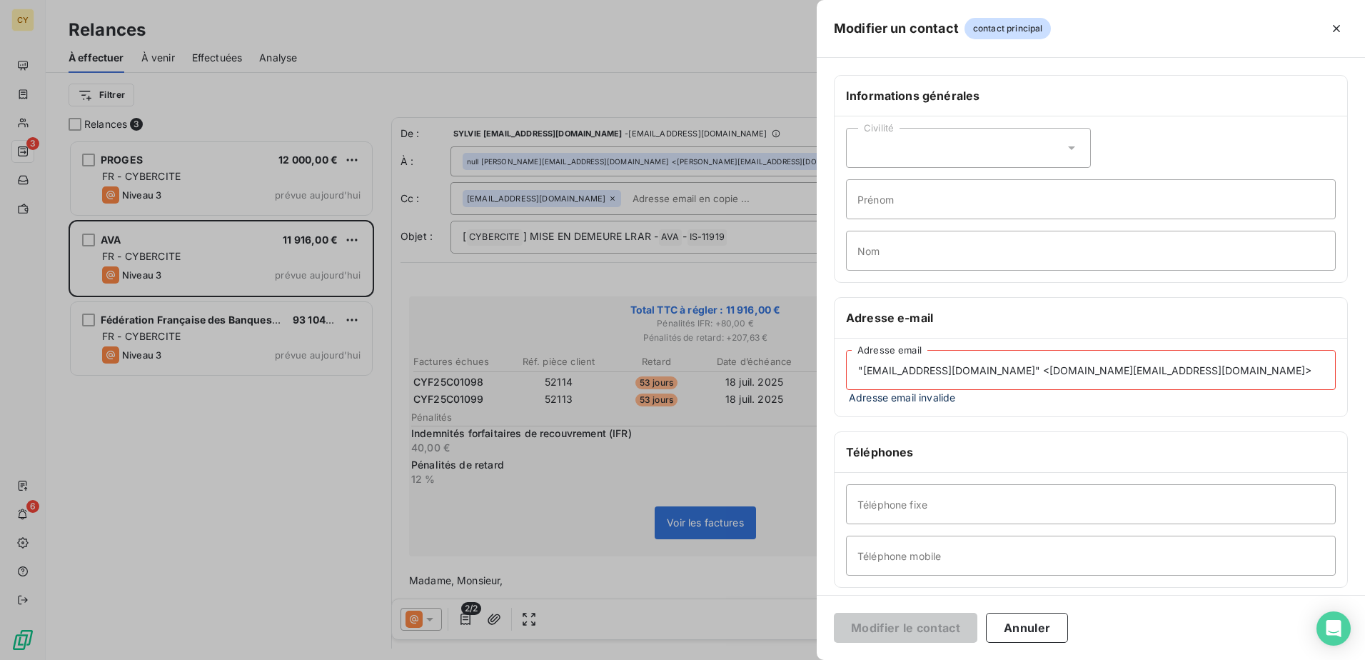
drag, startPoint x: 1043, startPoint y: 373, endPoint x: 823, endPoint y: 396, distance: 221.8
click at [823, 396] on div "Informations générales Civilité Prénom Nom Adresse e-mail "[EMAIL_ADDRESS][DOMA…" at bounding box center [1091, 399] width 548 height 649
click at [1035, 371] on input "[EMAIL_ADDRESS][DOMAIN_NAME]>" at bounding box center [1091, 370] width 490 height 40
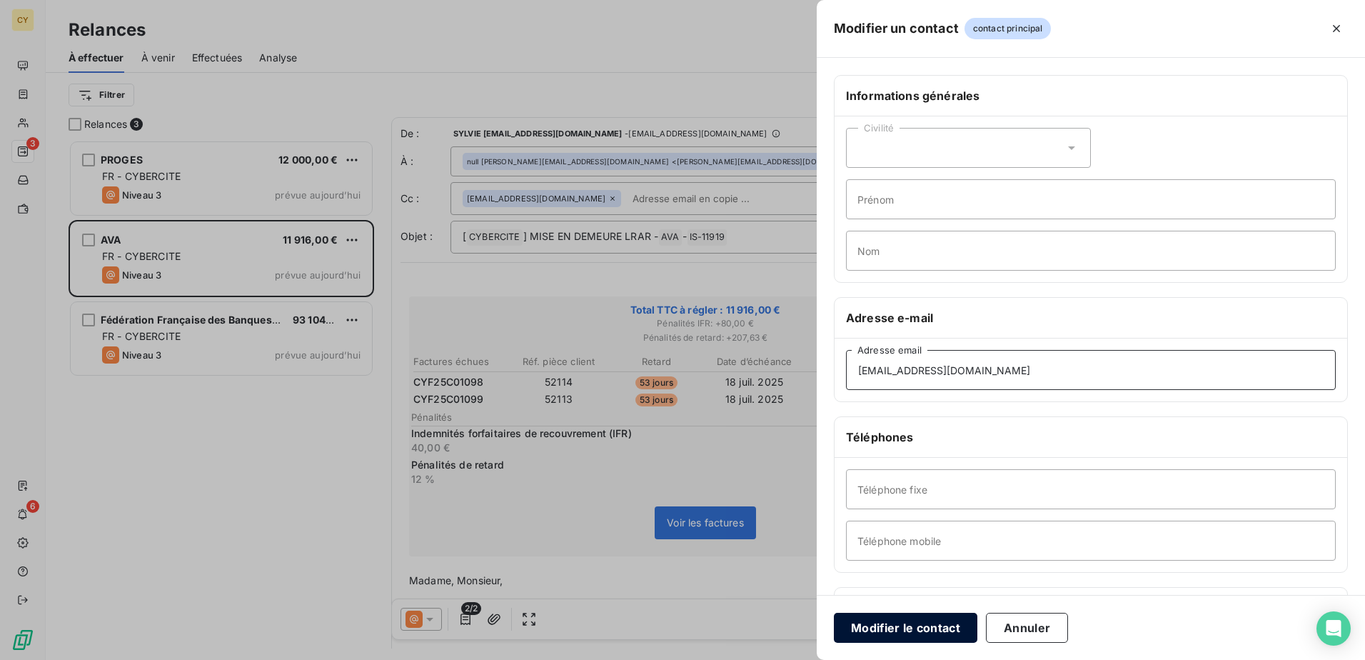
type input "[EMAIL_ADDRESS][DOMAIN_NAME]"
click at [911, 629] on button "Modifier le contact" at bounding box center [906, 628] width 144 height 30
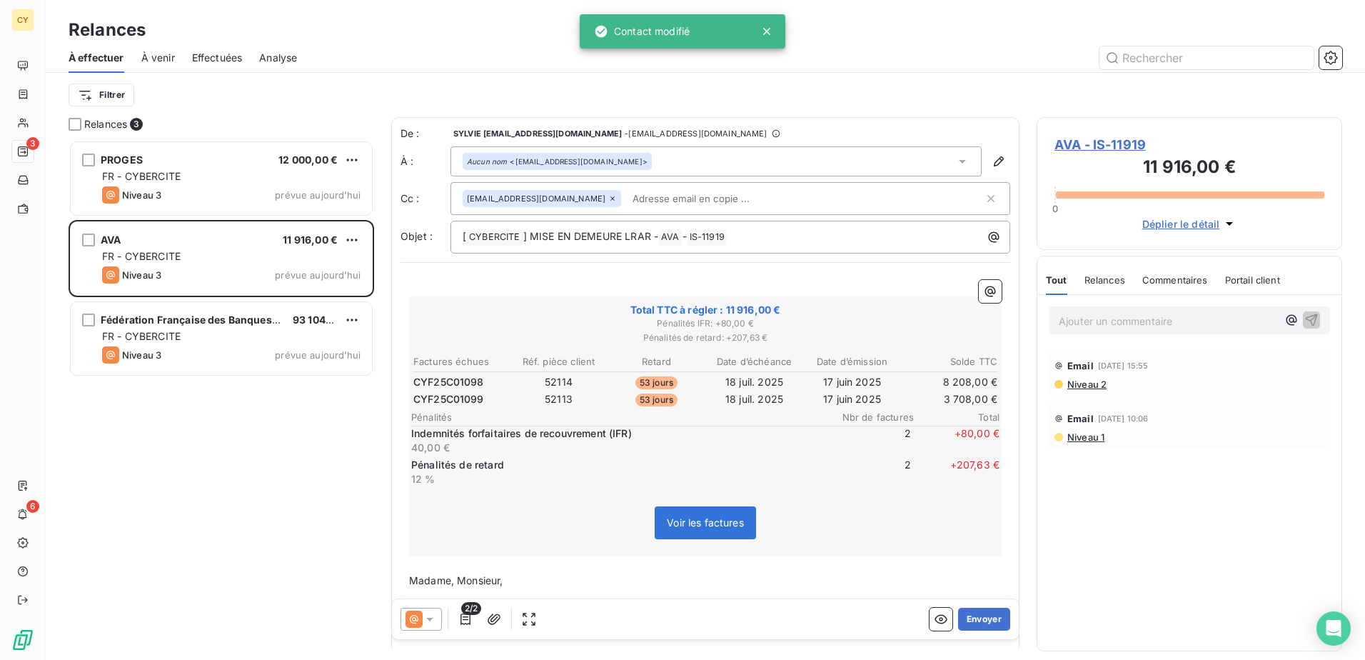
click at [425, 615] on icon at bounding box center [430, 619] width 14 height 14
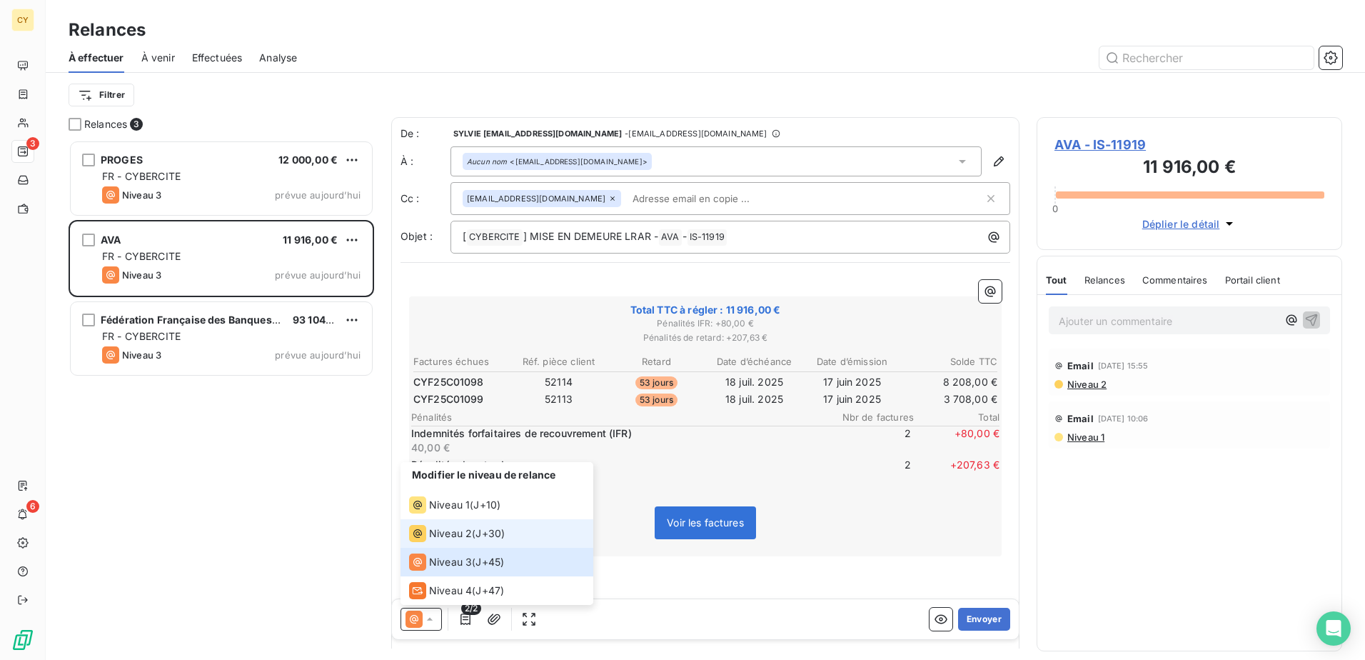
click at [470, 533] on span "Niveau 2" at bounding box center [450, 533] width 43 height 14
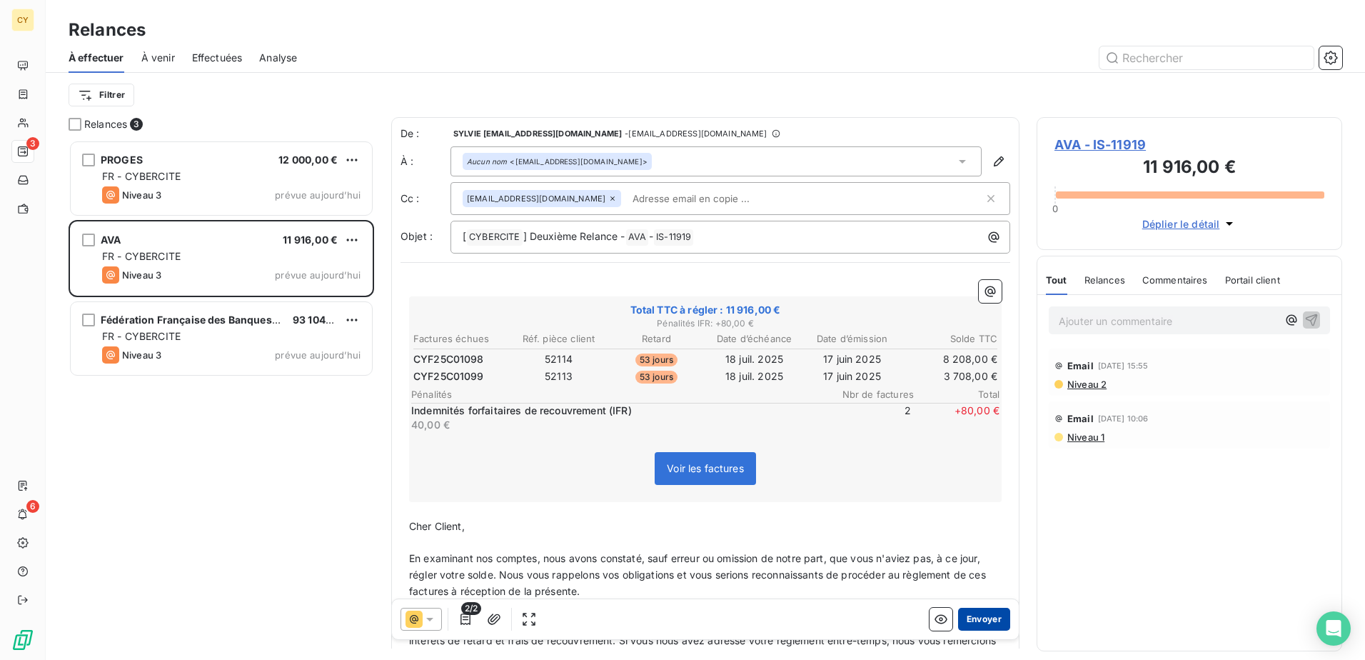
click at [968, 621] on button "Envoyer" at bounding box center [984, 619] width 52 height 23
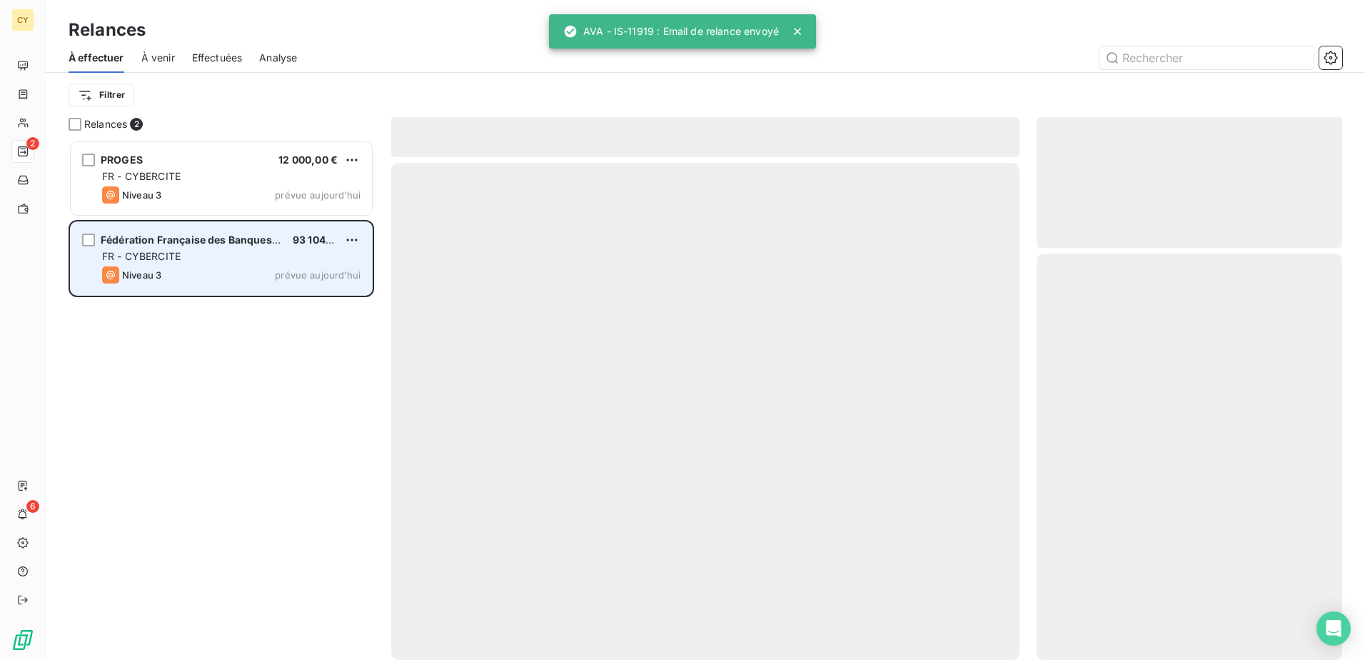
click at [185, 254] on div "FR - CYBERCITE" at bounding box center [231, 256] width 258 height 14
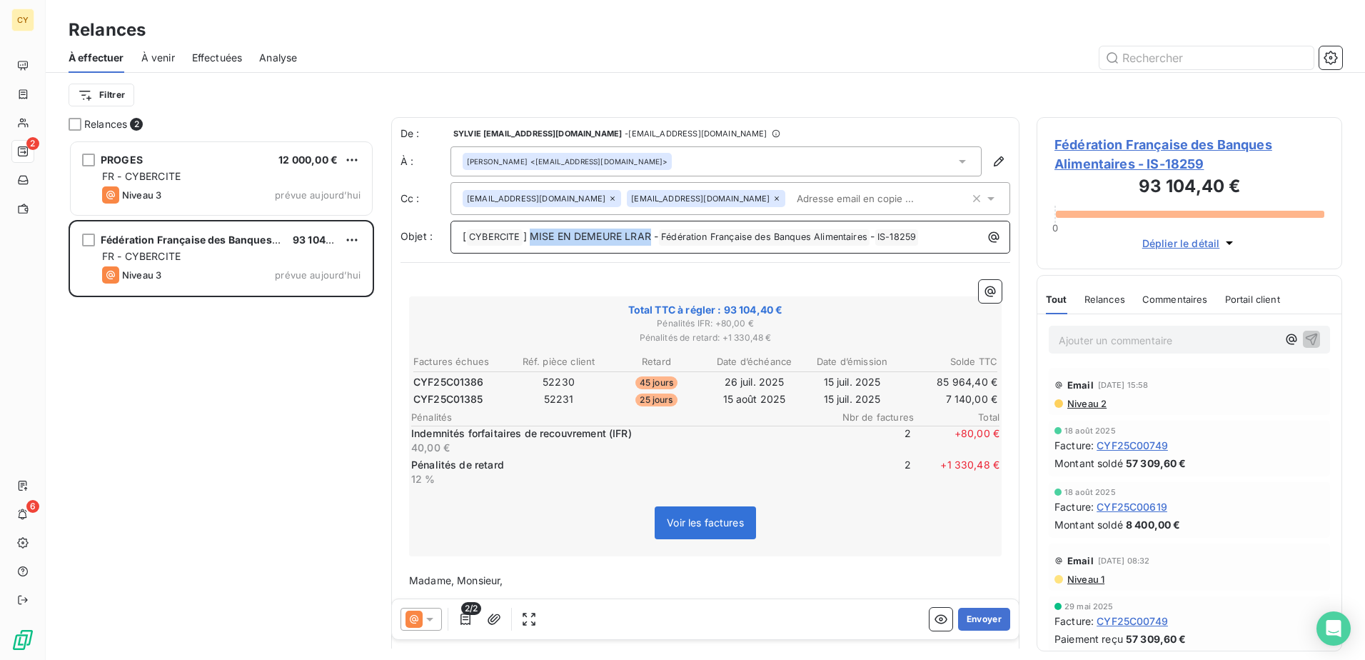
drag, startPoint x: 651, startPoint y: 236, endPoint x: 532, endPoint y: 229, distance: 118.8
click at [532, 229] on p "[ CYBERCITE ﻿ ] MISE EN DEMEURE LRAR - Fédération Française des Banques Aliment…" at bounding box center [734, 237] width 543 height 17
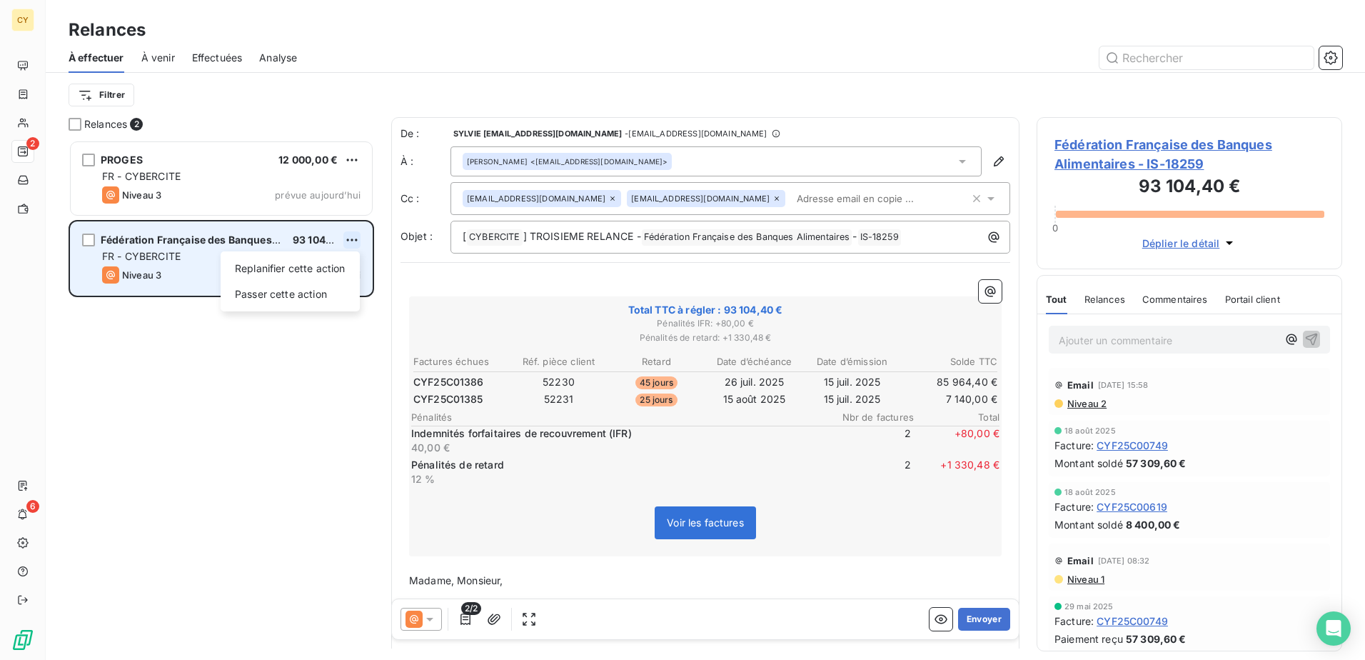
click at [351, 243] on html "CY 2 6 Relances À effectuer À venir Effectuées Analyse Filtrer Relances 2 PROGE…" at bounding box center [682, 330] width 1365 height 660
click at [321, 271] on div "Replanifier cette action" at bounding box center [290, 268] width 128 height 23
select select "8"
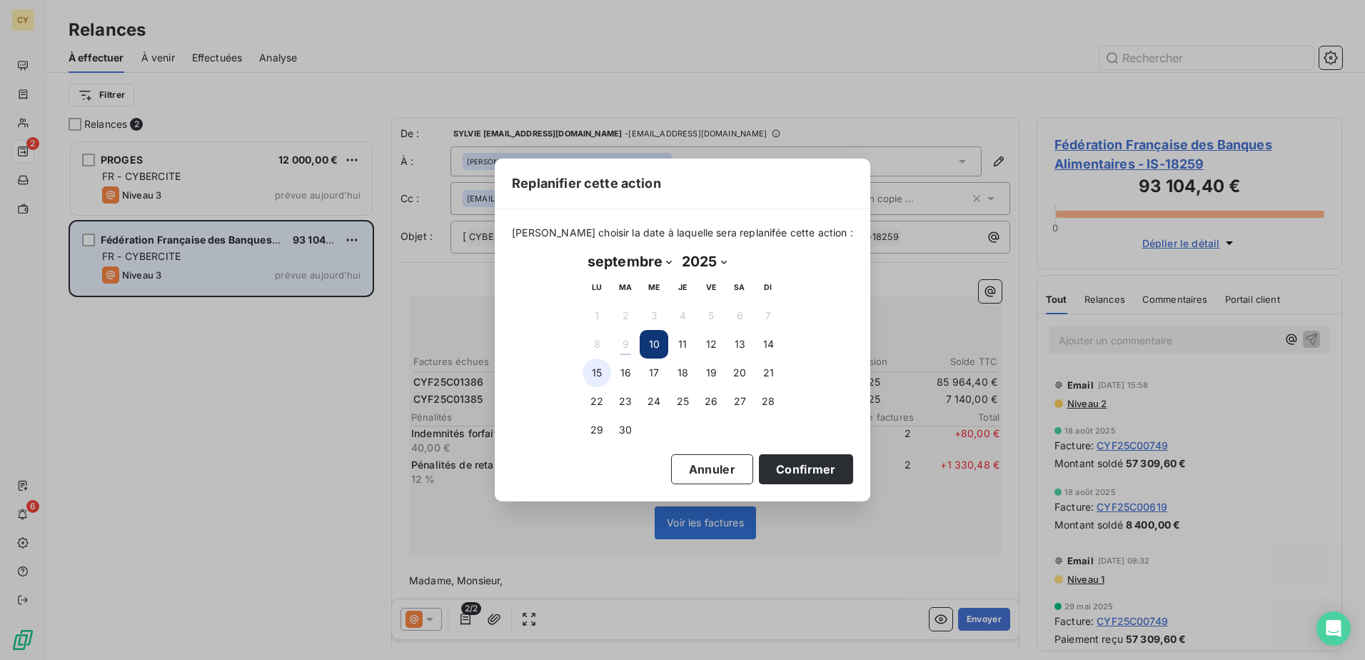
click at [603, 376] on button "15" at bounding box center [597, 372] width 29 height 29
drag, startPoint x: 804, startPoint y: 468, endPoint x: 790, endPoint y: 462, distance: 15.4
click at [805, 468] on button "Confirmer" at bounding box center [806, 469] width 94 height 30
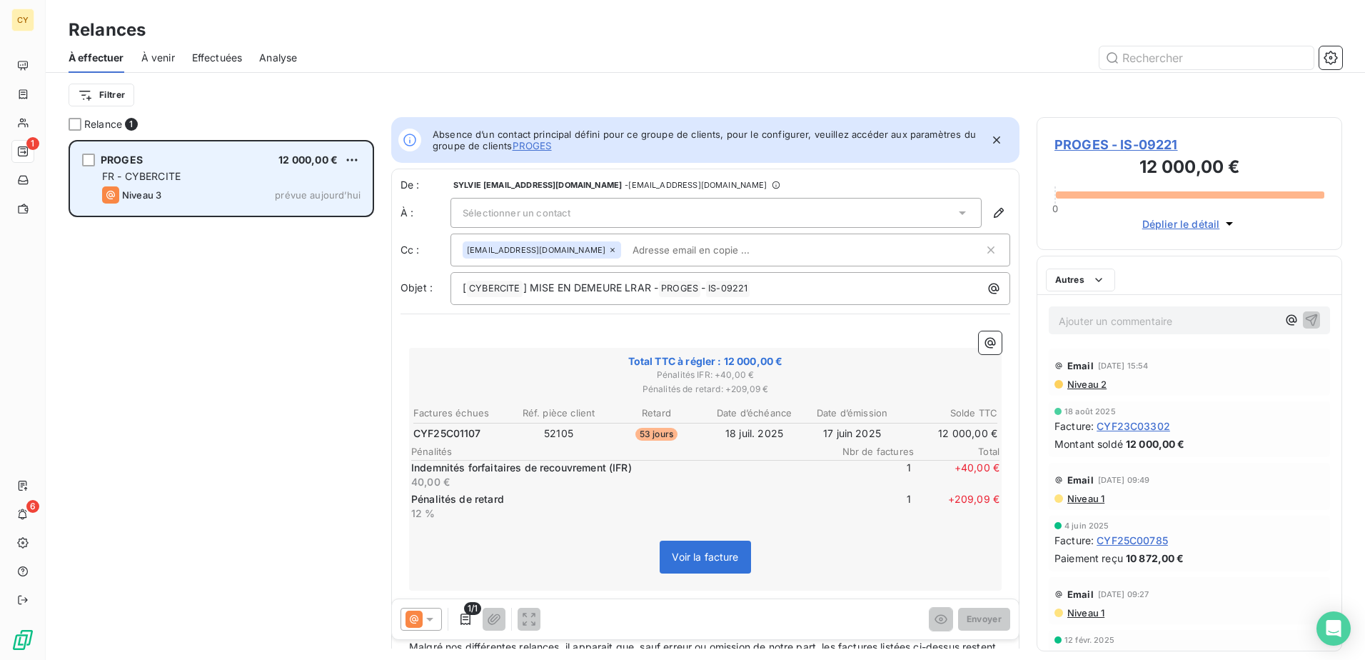
click at [227, 183] on div "FR - CYBERCITE" at bounding box center [231, 176] width 258 height 14
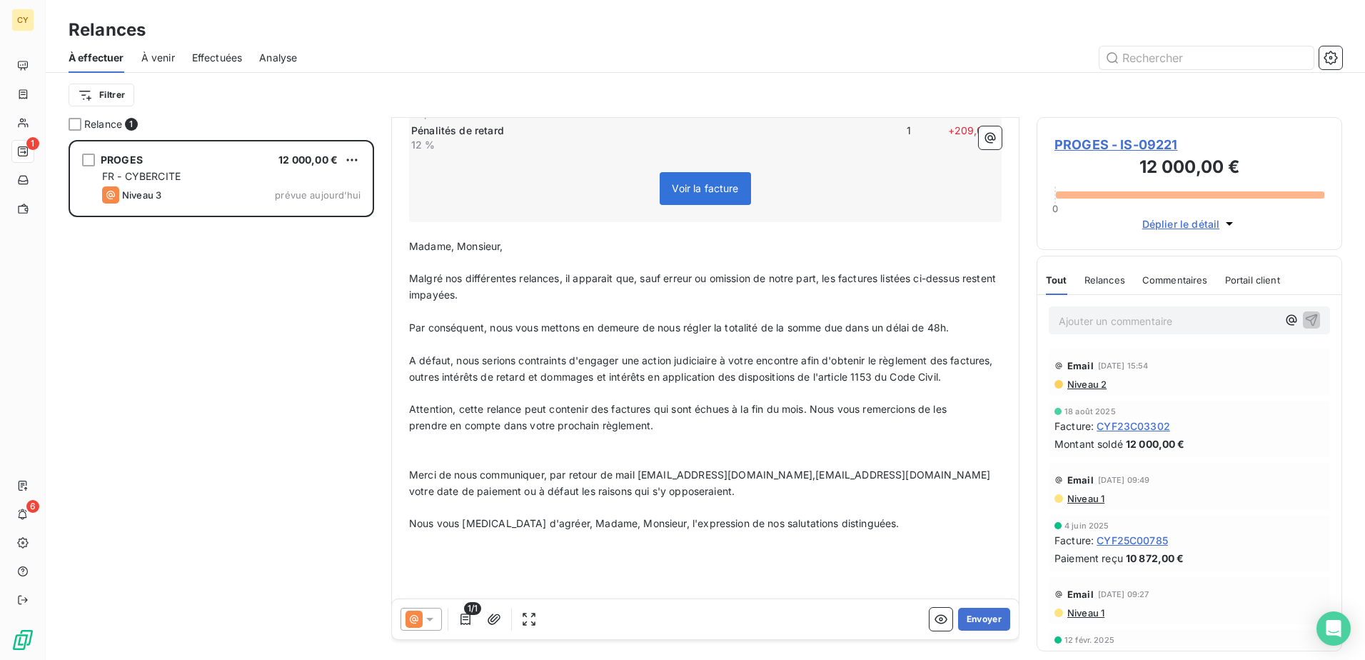
scroll to position [358, 0]
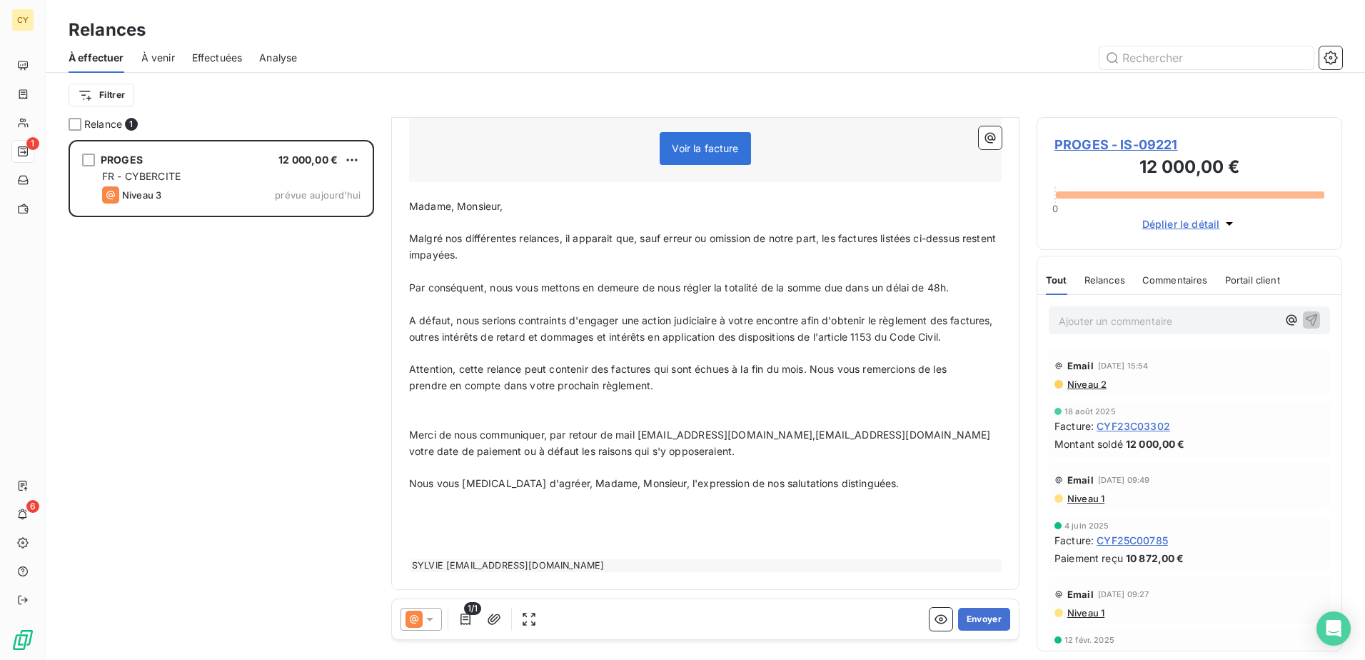
click at [430, 613] on icon at bounding box center [430, 619] width 14 height 14
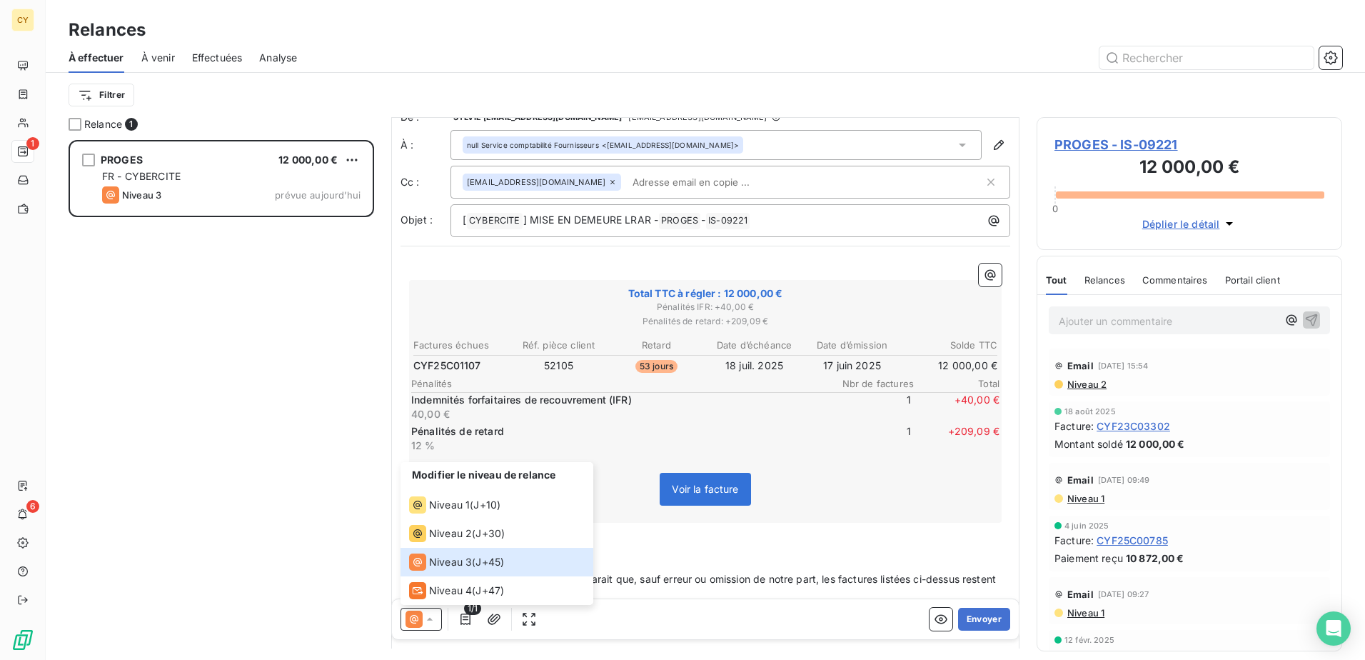
scroll to position [0, 0]
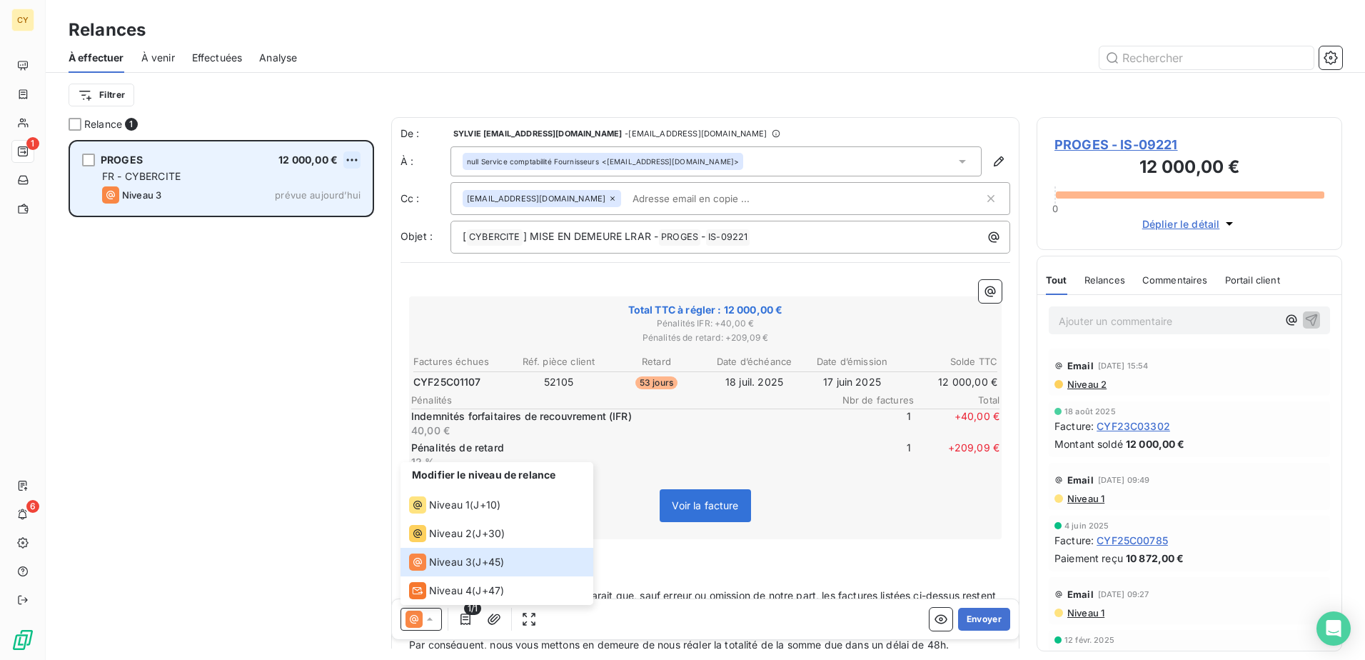
click at [347, 161] on html "CY 1 6 Relances À effectuer À venir Effectuées Analyse Filtrer Relance 1 PROGES…" at bounding box center [682, 330] width 1365 height 660
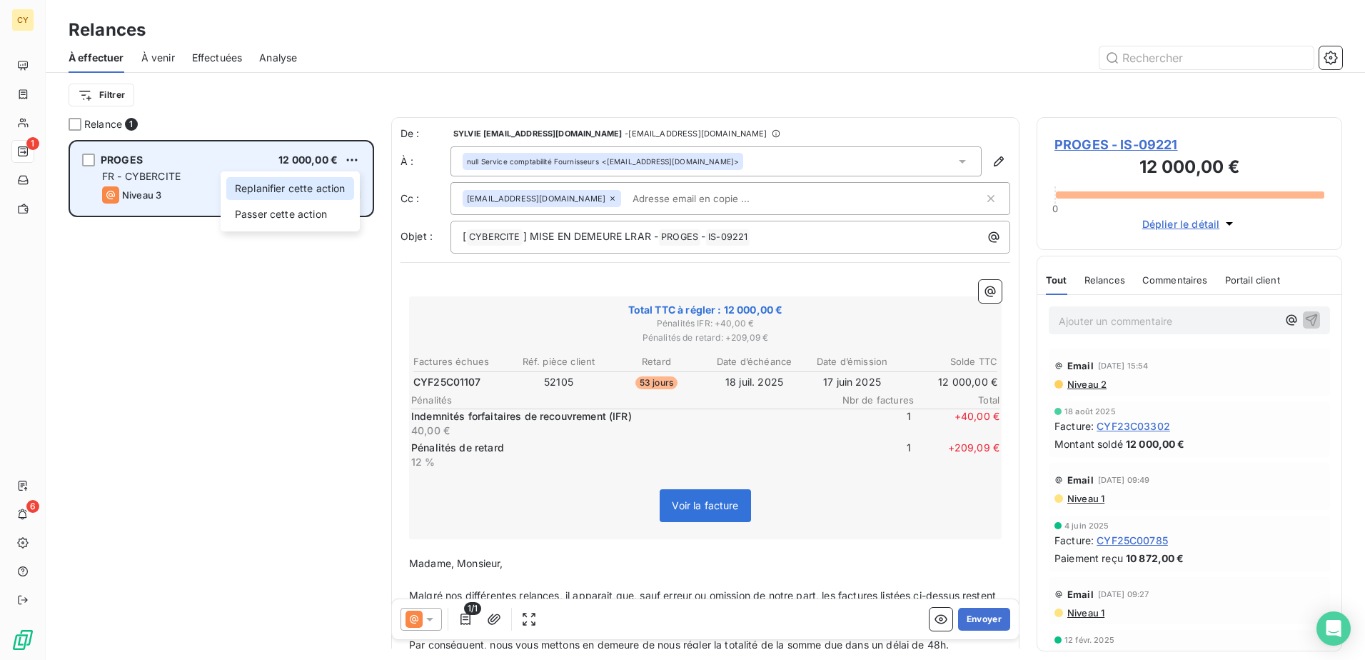
click at [279, 191] on div "Replanifier cette action" at bounding box center [290, 188] width 128 height 23
select select "8"
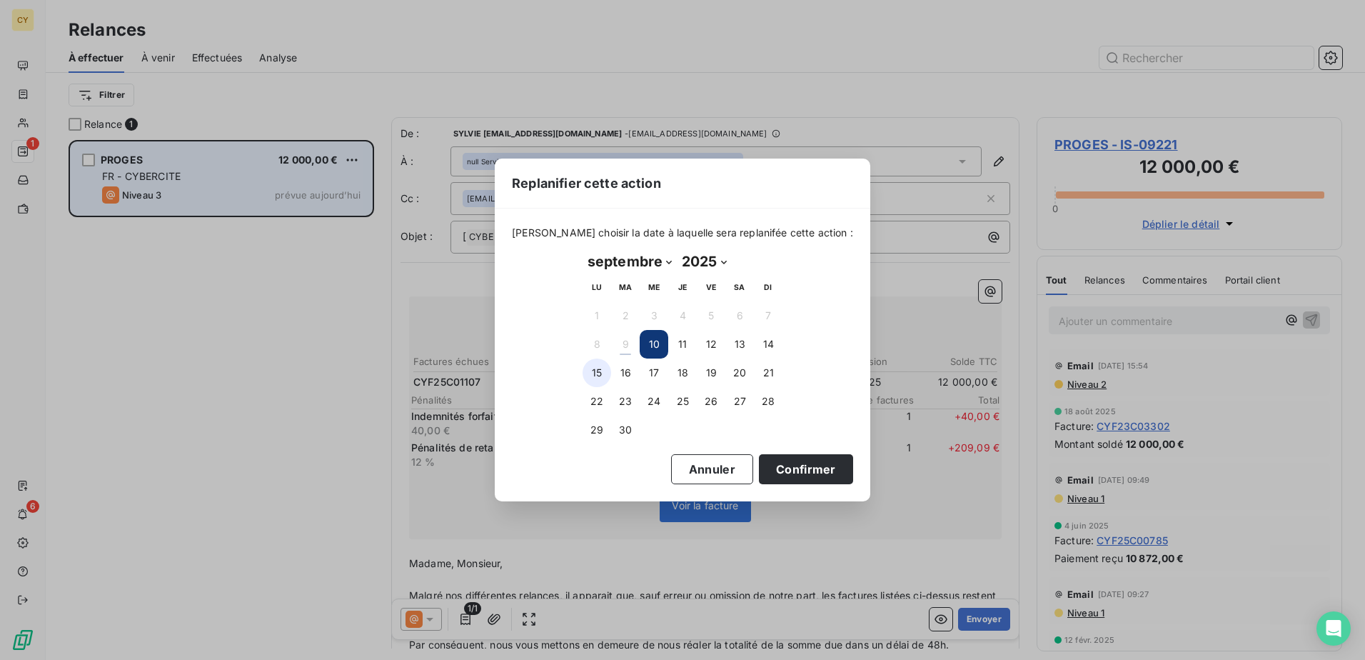
click at [605, 373] on button "15" at bounding box center [597, 372] width 29 height 29
click at [788, 475] on button "Confirmer" at bounding box center [806, 469] width 94 height 30
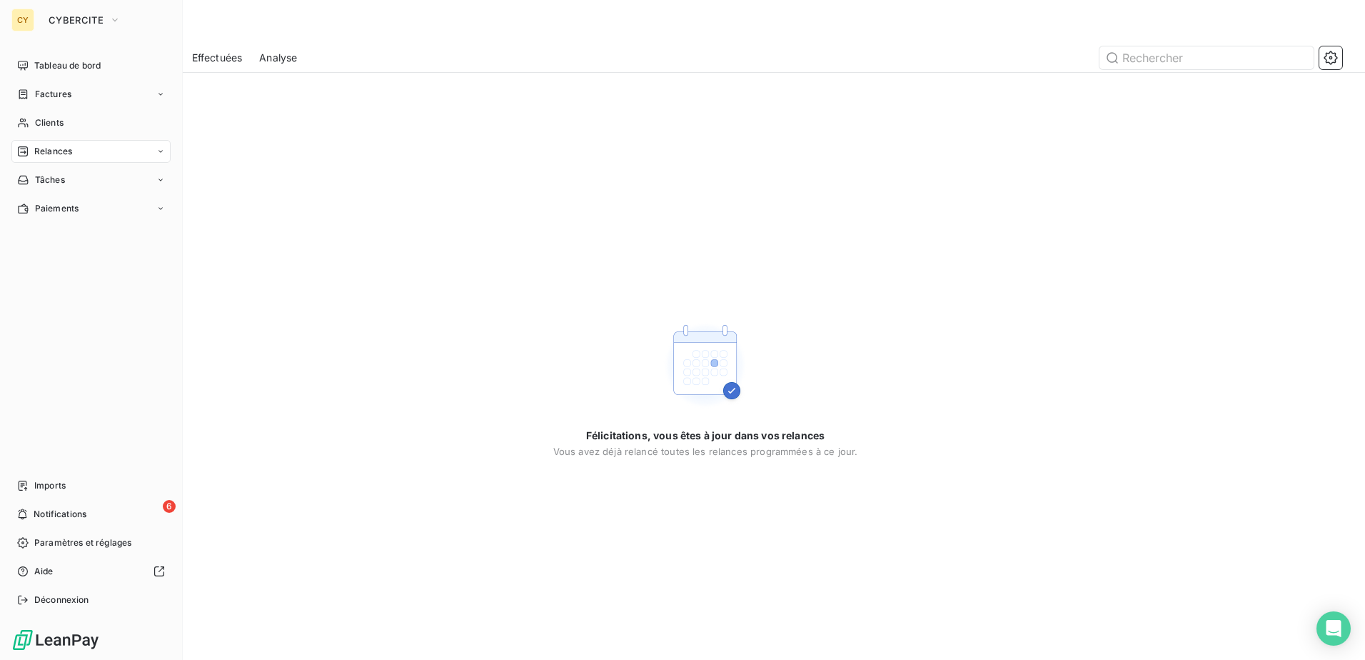
click at [36, 151] on span "Relances" at bounding box center [53, 151] width 38 height 13
click at [47, 124] on span "Clients" at bounding box center [49, 122] width 29 height 13
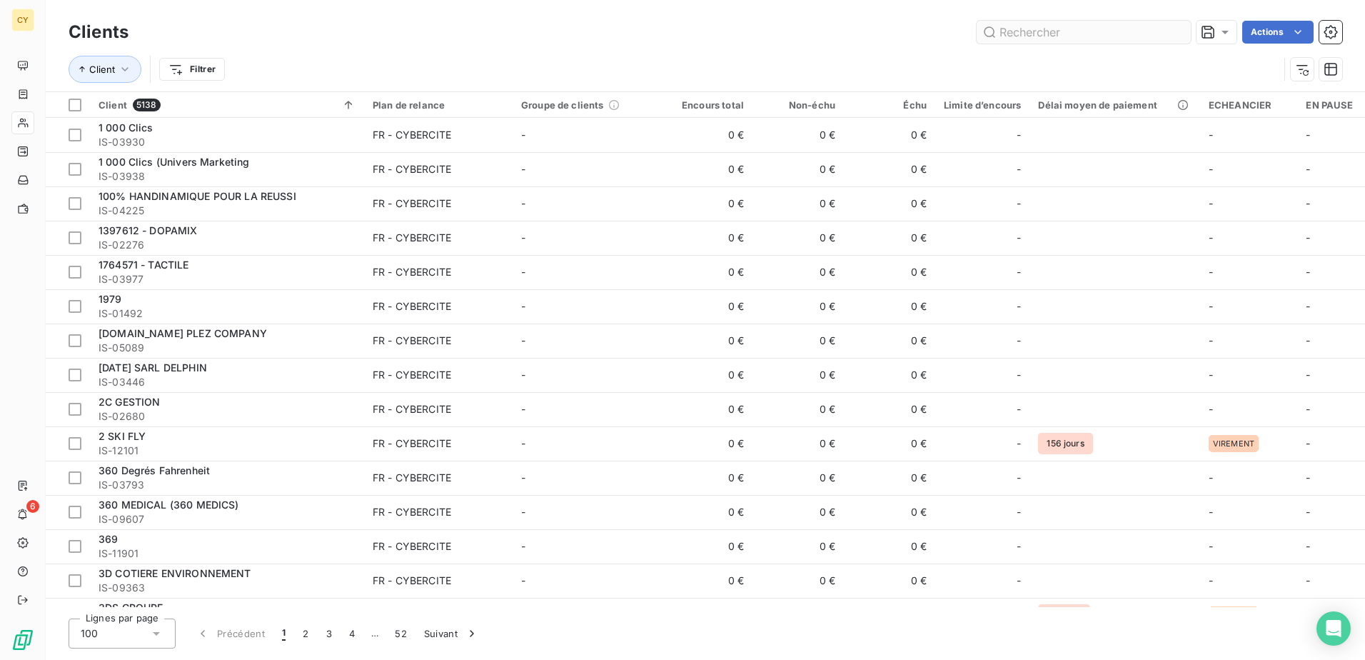
click at [1064, 29] on input "text" at bounding box center [1084, 32] width 214 height 23
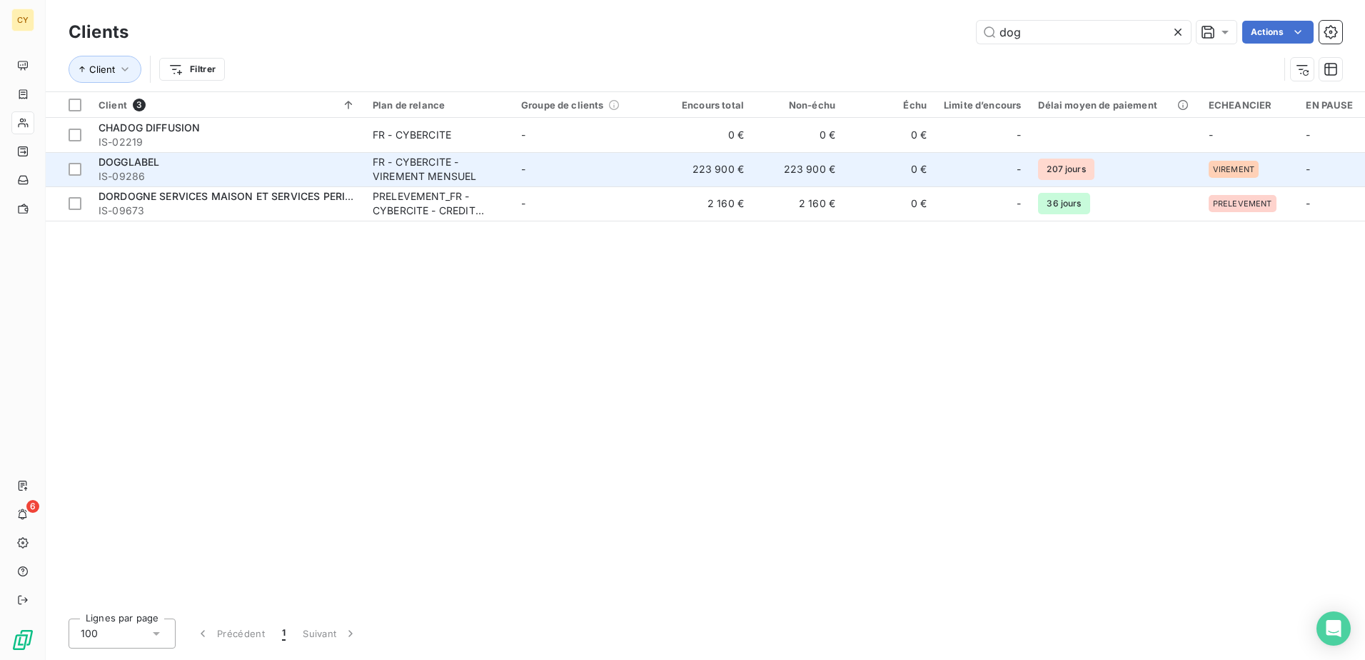
type input "dog"
click at [224, 176] on span "IS-09286" at bounding box center [227, 176] width 257 height 14
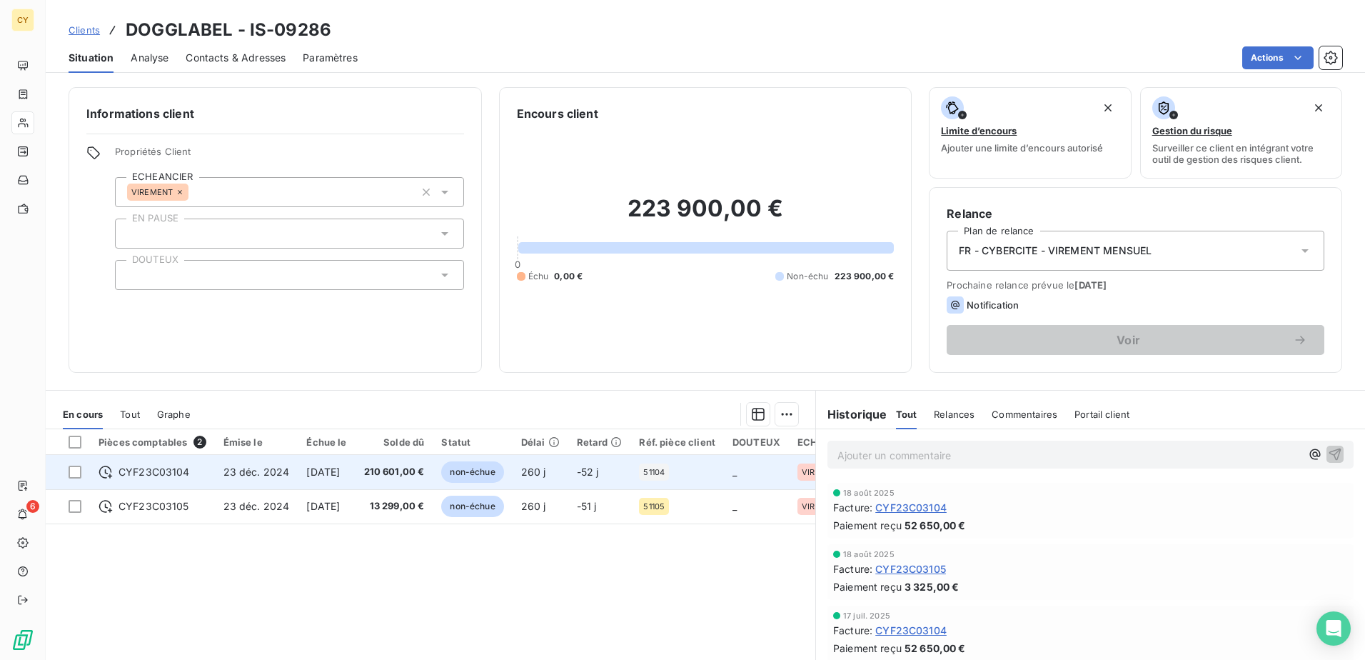
click at [179, 473] on span "CYF23C03104" at bounding box center [154, 472] width 71 height 14
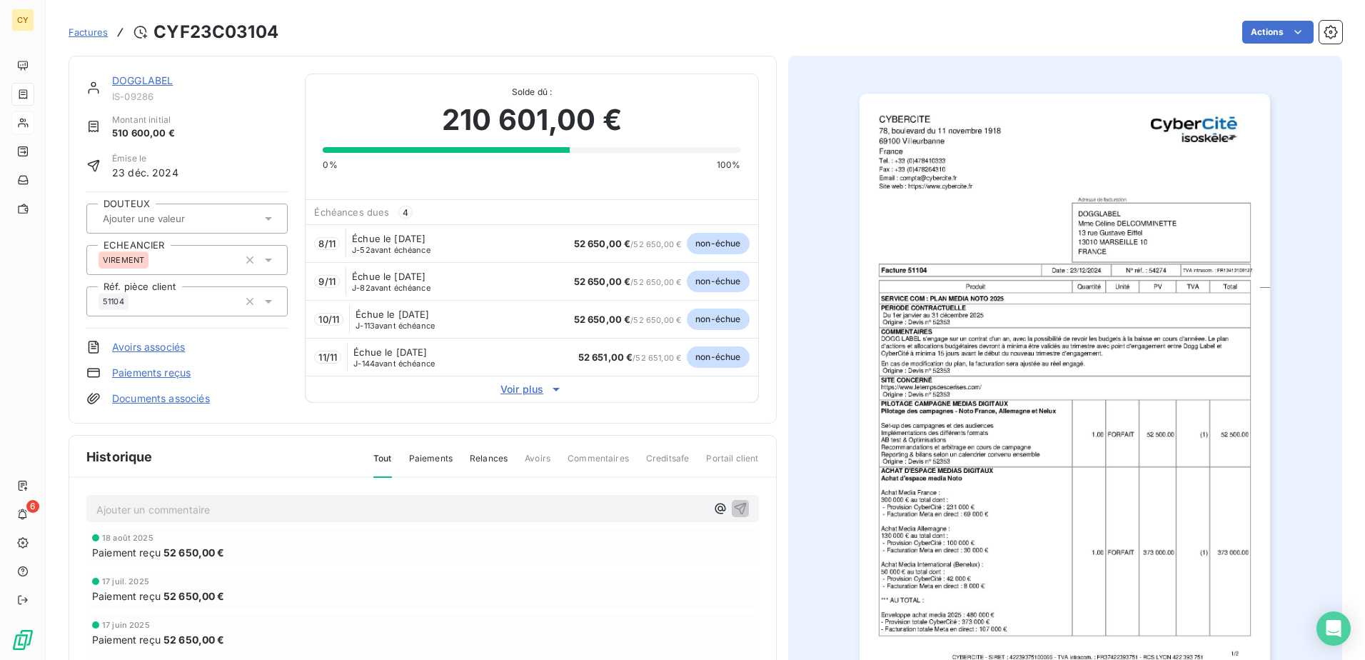
click at [163, 81] on link "DOGGLABEL" at bounding box center [142, 80] width 61 height 12
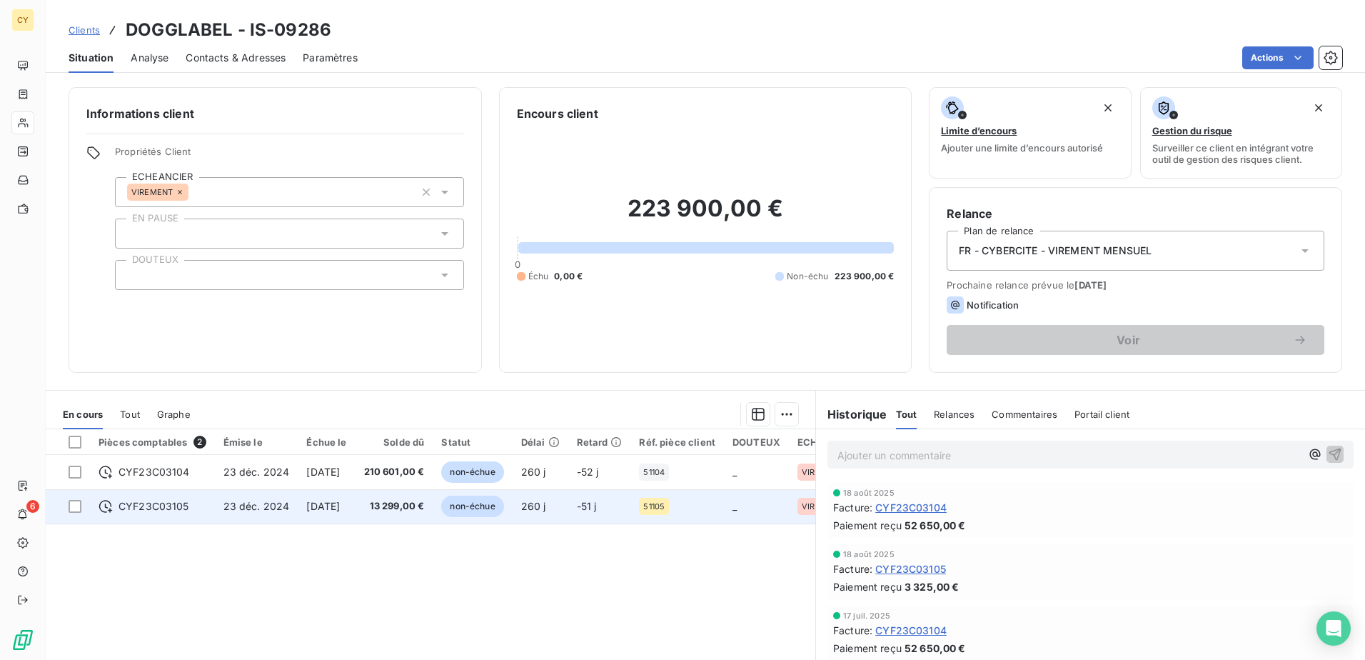
click at [176, 508] on span "CYF23C03105" at bounding box center [154, 506] width 71 height 14
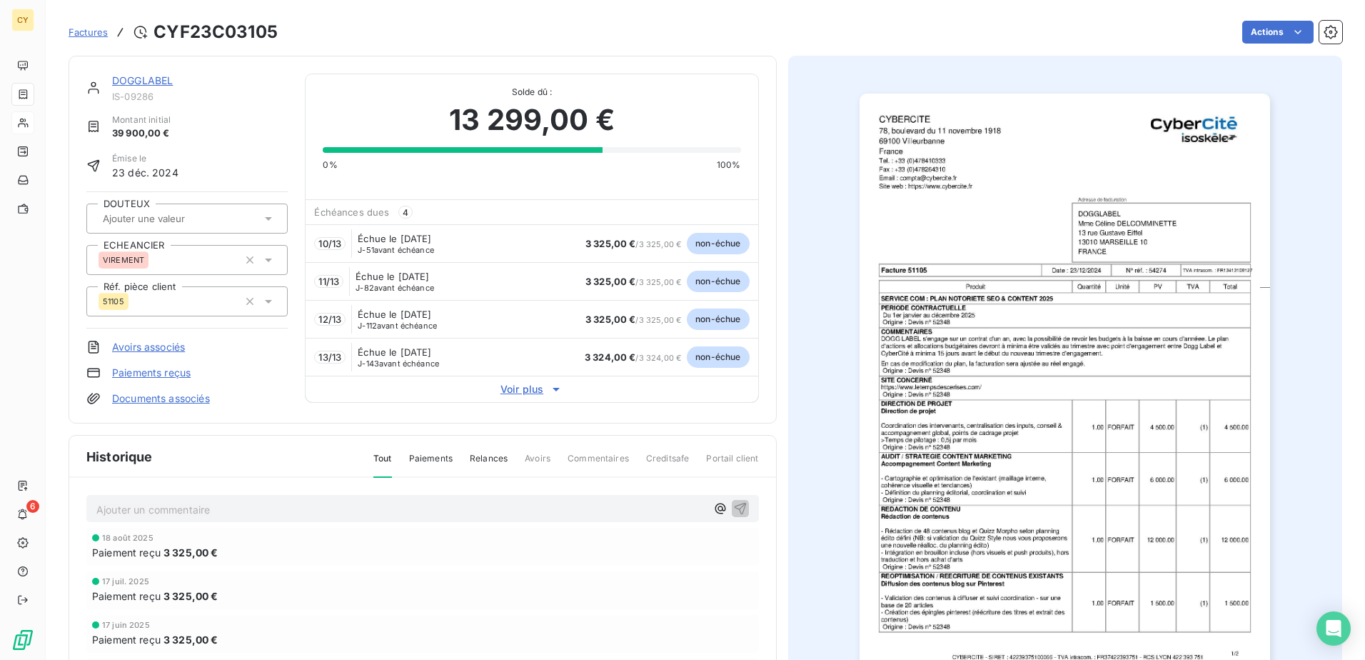
click at [154, 86] on link "DOGGLABEL" at bounding box center [142, 80] width 61 height 12
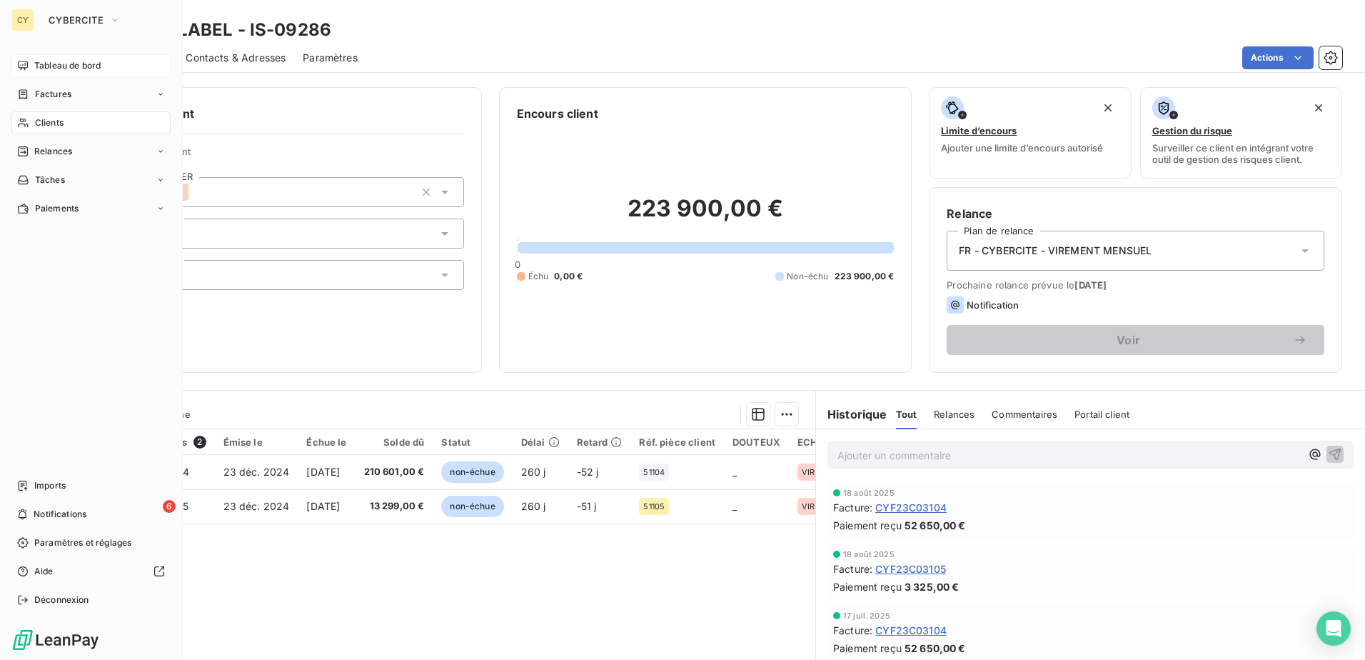
click at [71, 63] on span "Tableau de bord" at bounding box center [67, 65] width 66 height 13
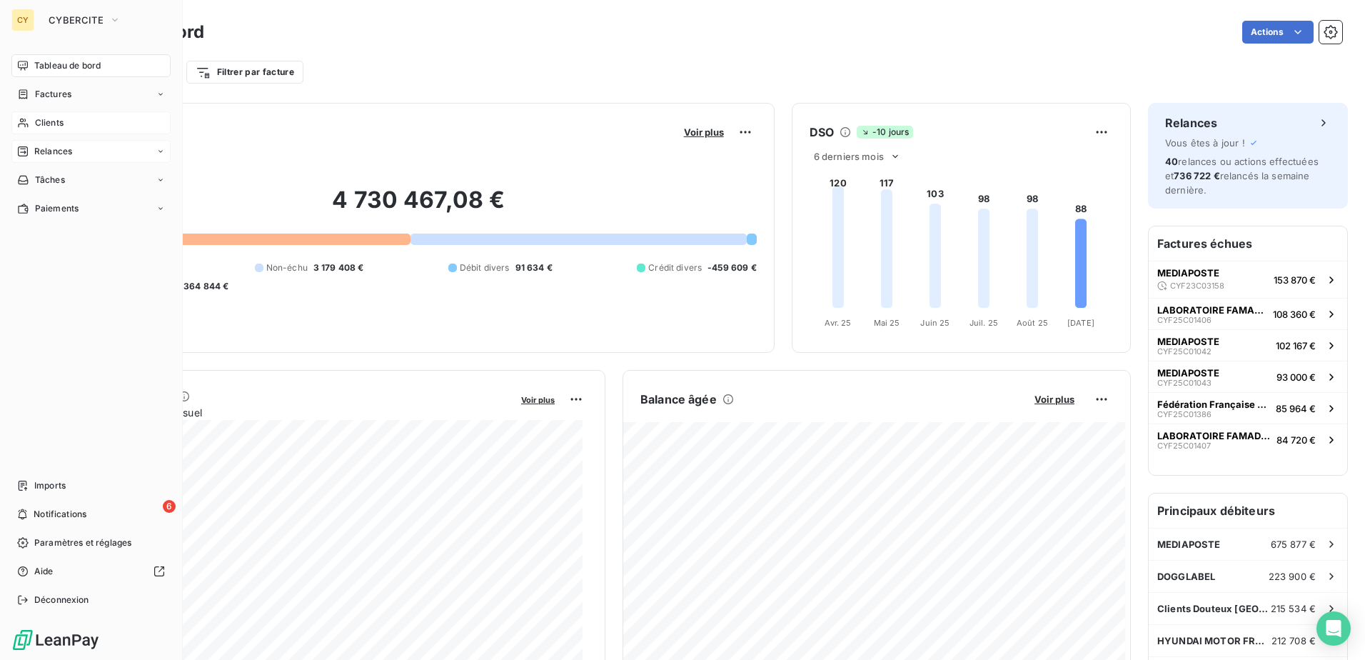
click at [55, 147] on span "Relances" at bounding box center [53, 151] width 38 height 13
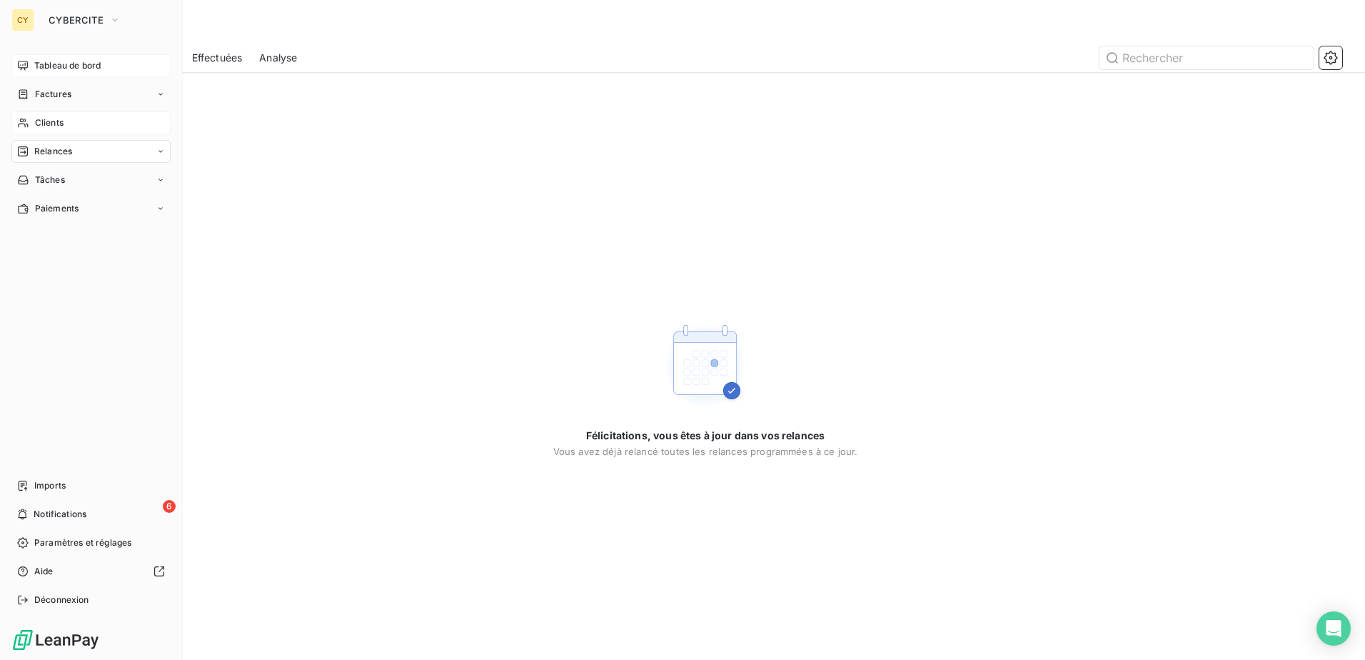
click at [49, 120] on span "Clients" at bounding box center [49, 122] width 29 height 13
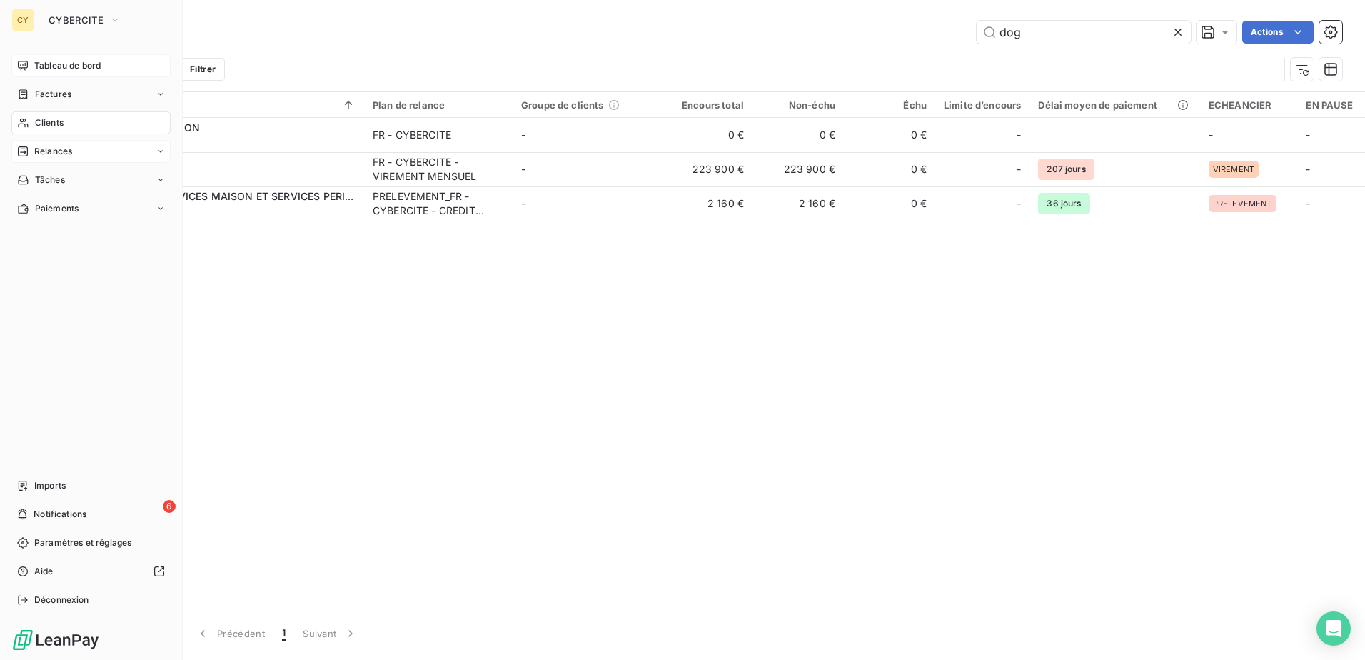
click at [51, 71] on span "Tableau de bord" at bounding box center [67, 65] width 66 height 13
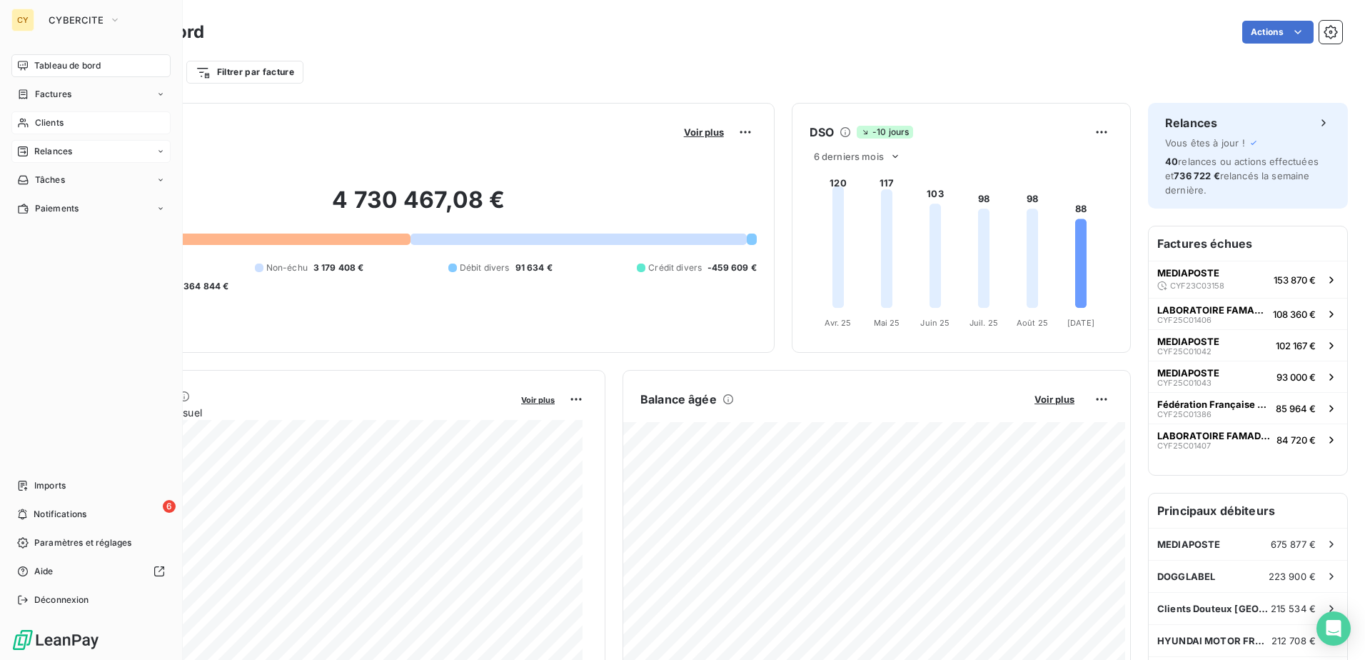
click at [60, 66] on span "Tableau de bord" at bounding box center [67, 65] width 66 height 13
click at [71, 18] on span "CYBERCITE" at bounding box center [76, 19] width 55 height 11
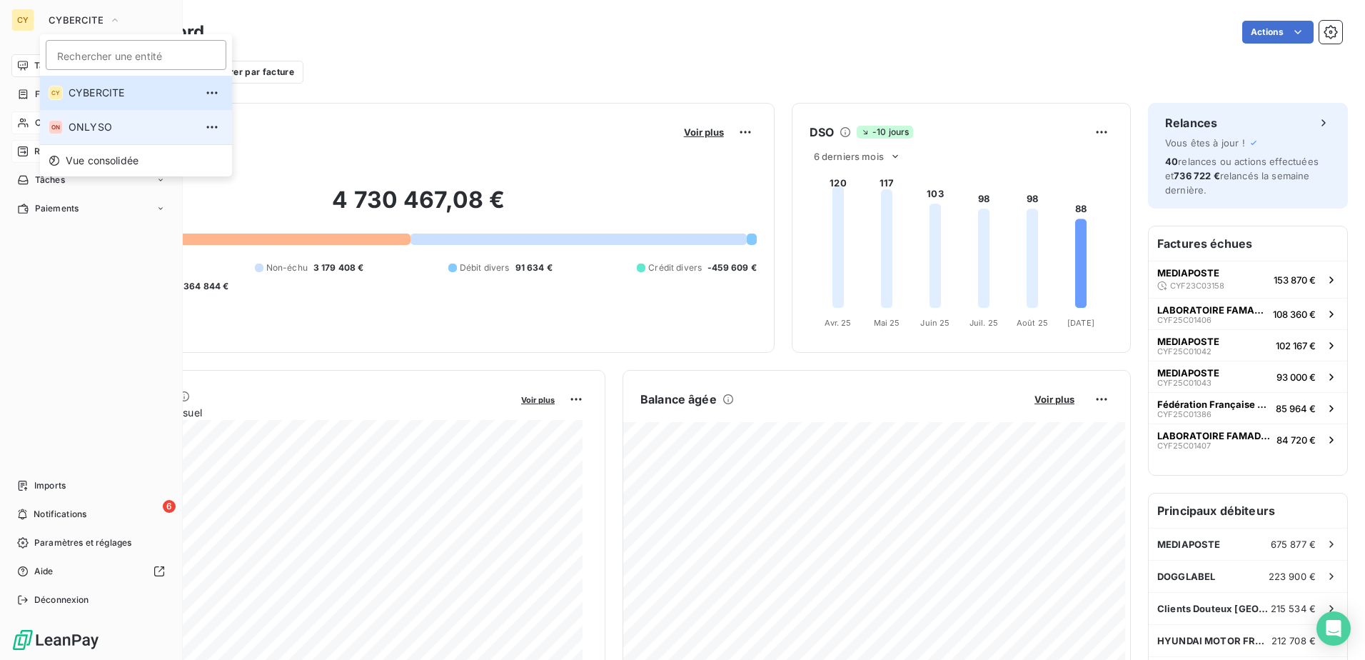
click at [94, 122] on span "ONLYSO" at bounding box center [132, 127] width 126 height 14
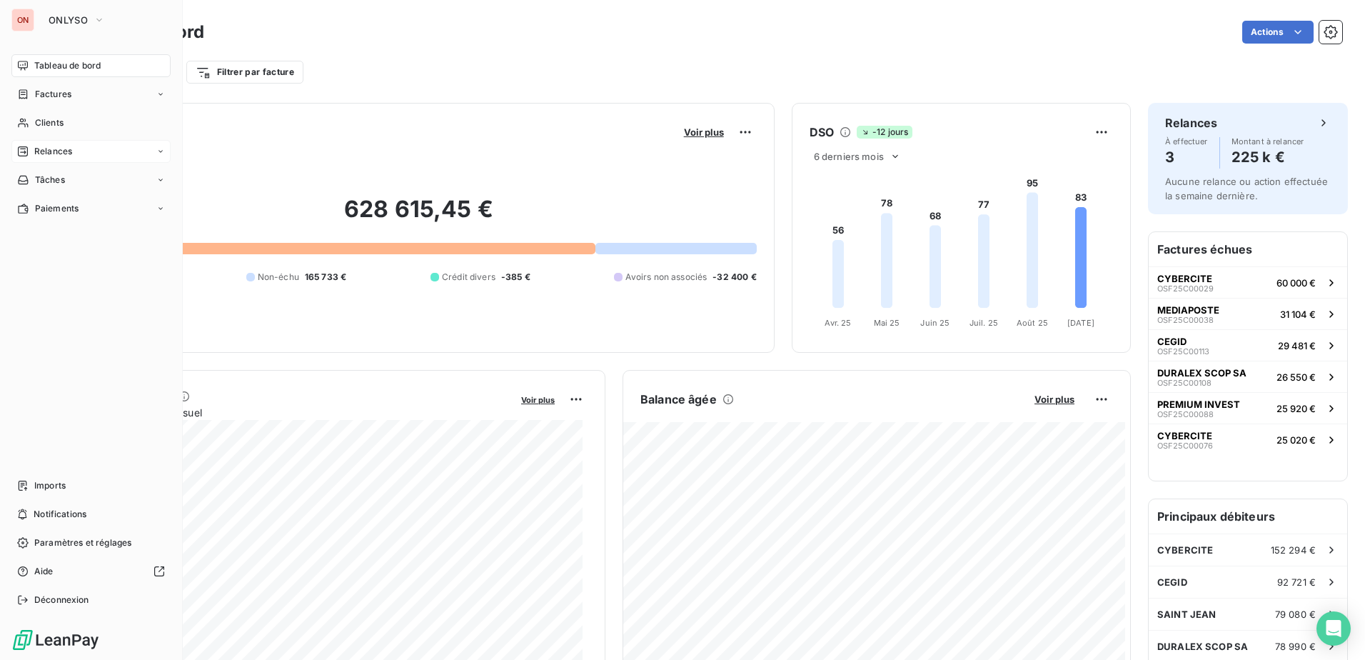
click at [58, 156] on span "Relances" at bounding box center [53, 151] width 38 height 13
